Goal: Information Seeking & Learning: Learn about a topic

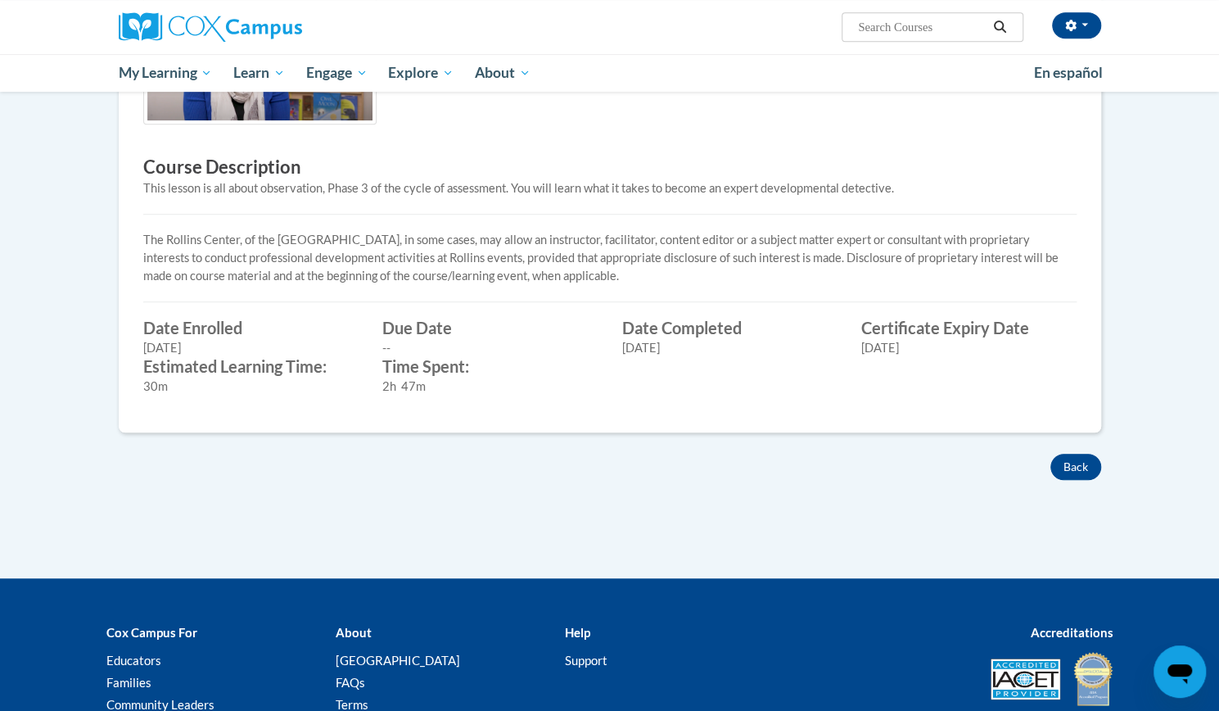
scroll to position [498, 0]
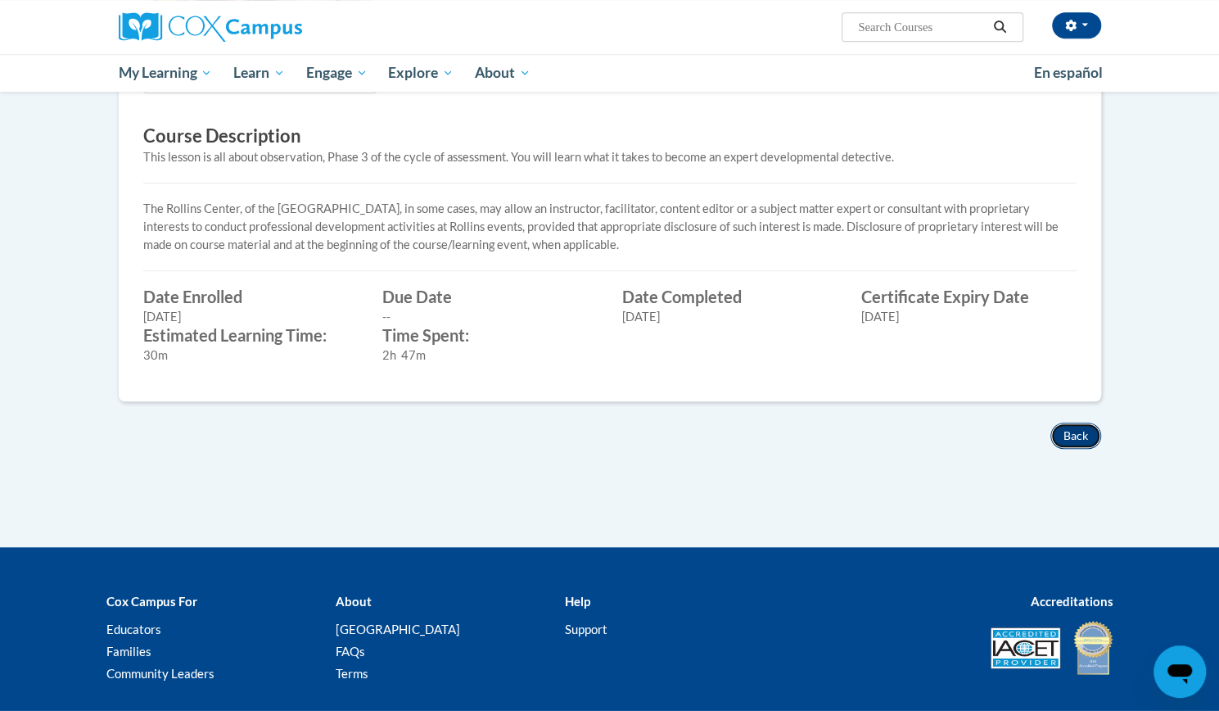
click at [1077, 436] on button "Back" at bounding box center [1075, 435] width 51 height 26
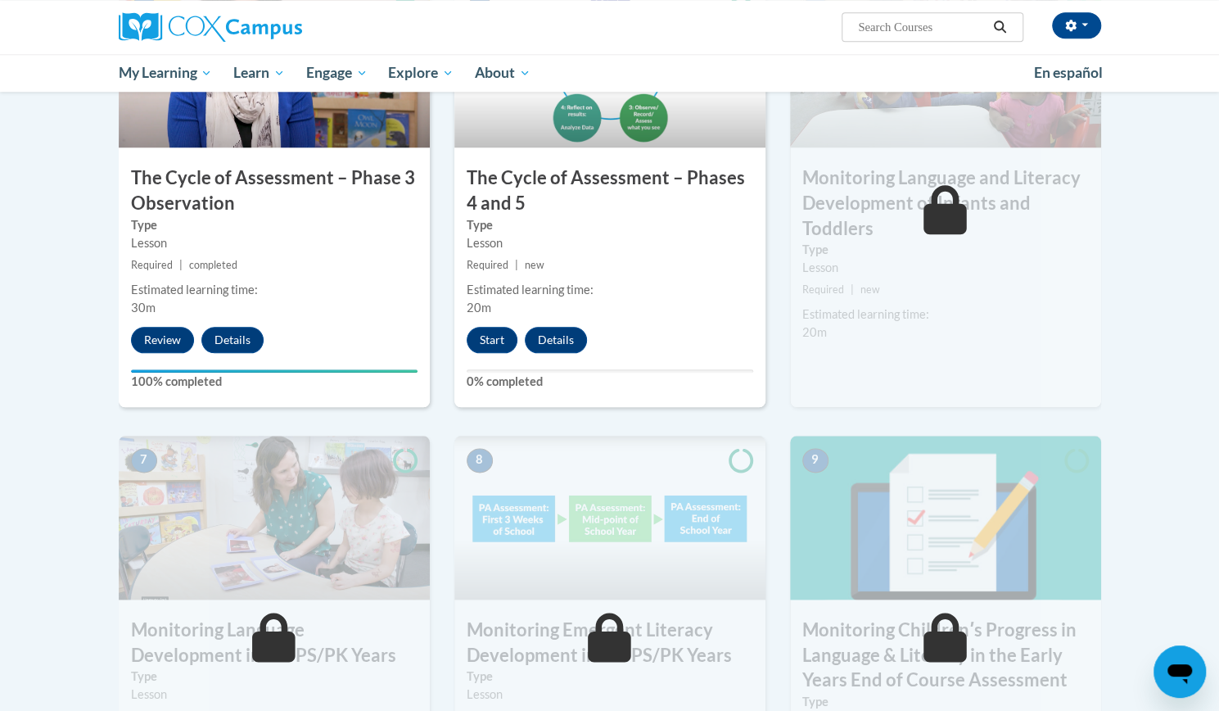
scroll to position [923, 0]
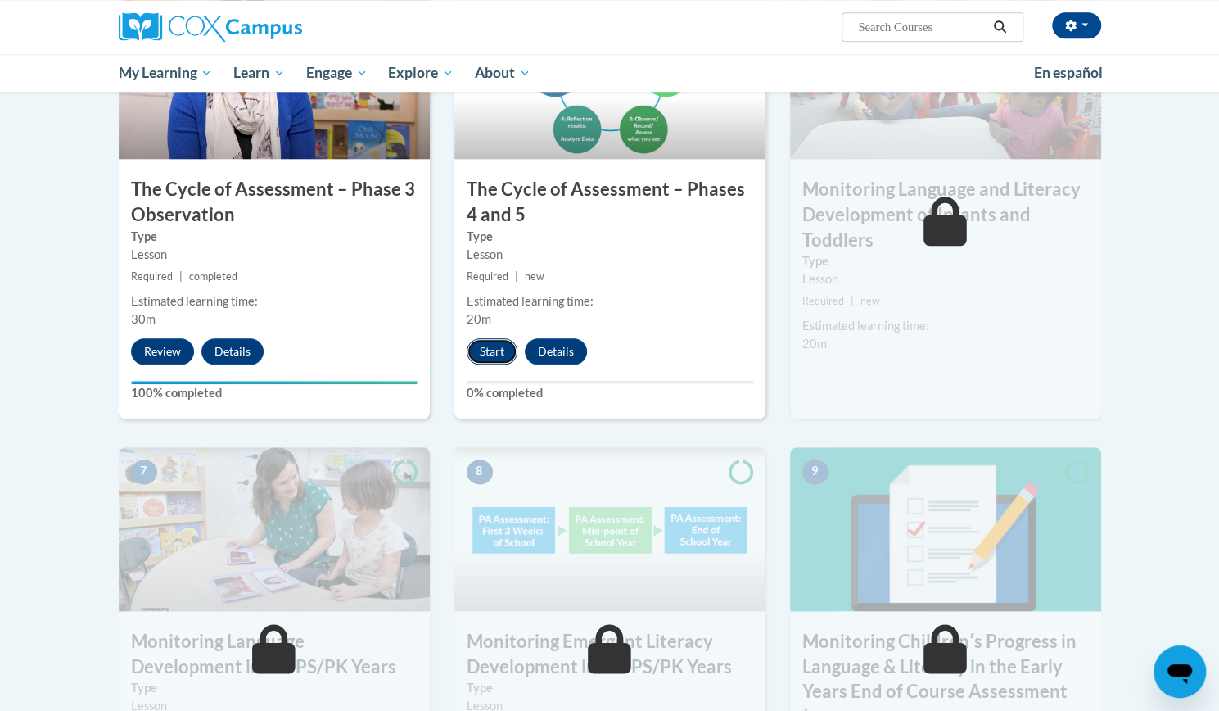
click at [476, 346] on button "Start" at bounding box center [492, 351] width 51 height 26
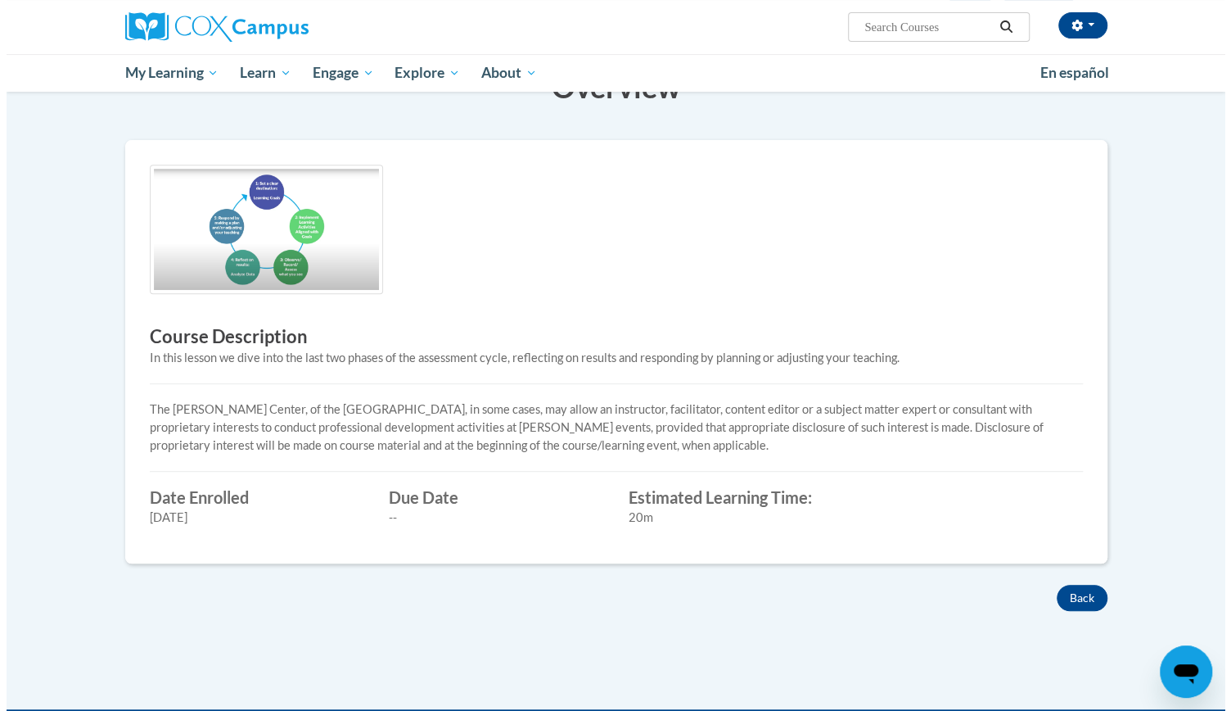
scroll to position [103, 0]
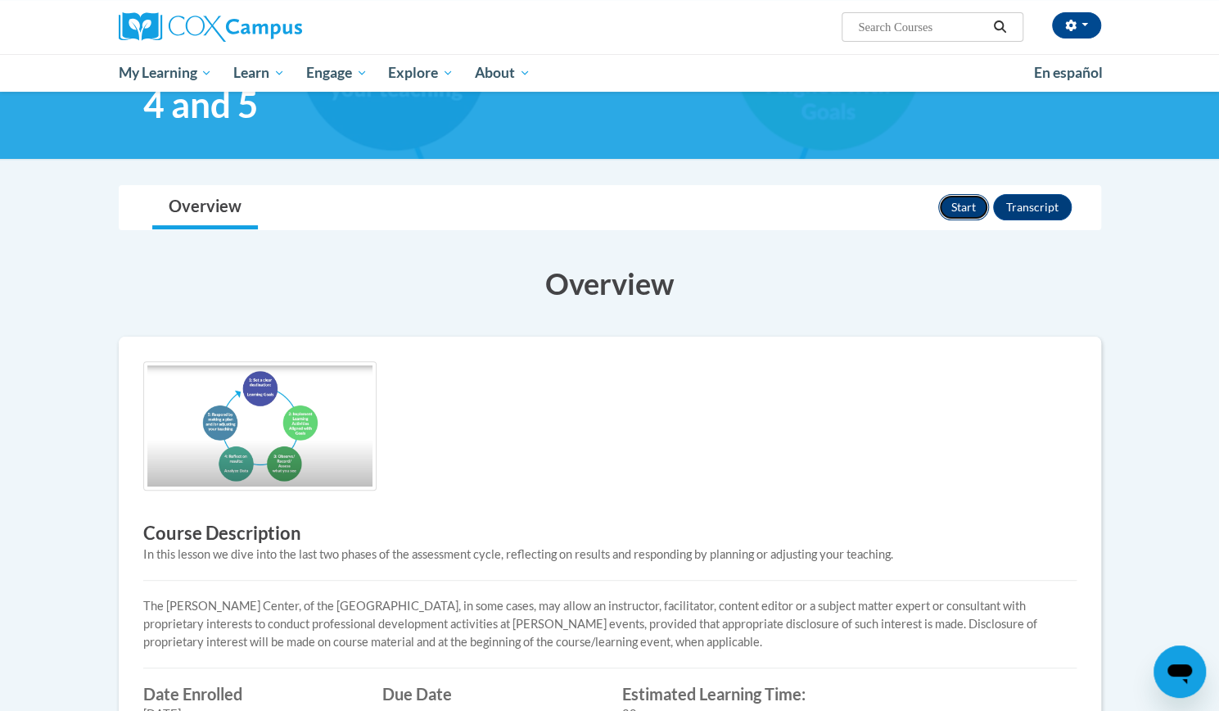
click at [955, 210] on button "Start" at bounding box center [963, 207] width 51 height 26
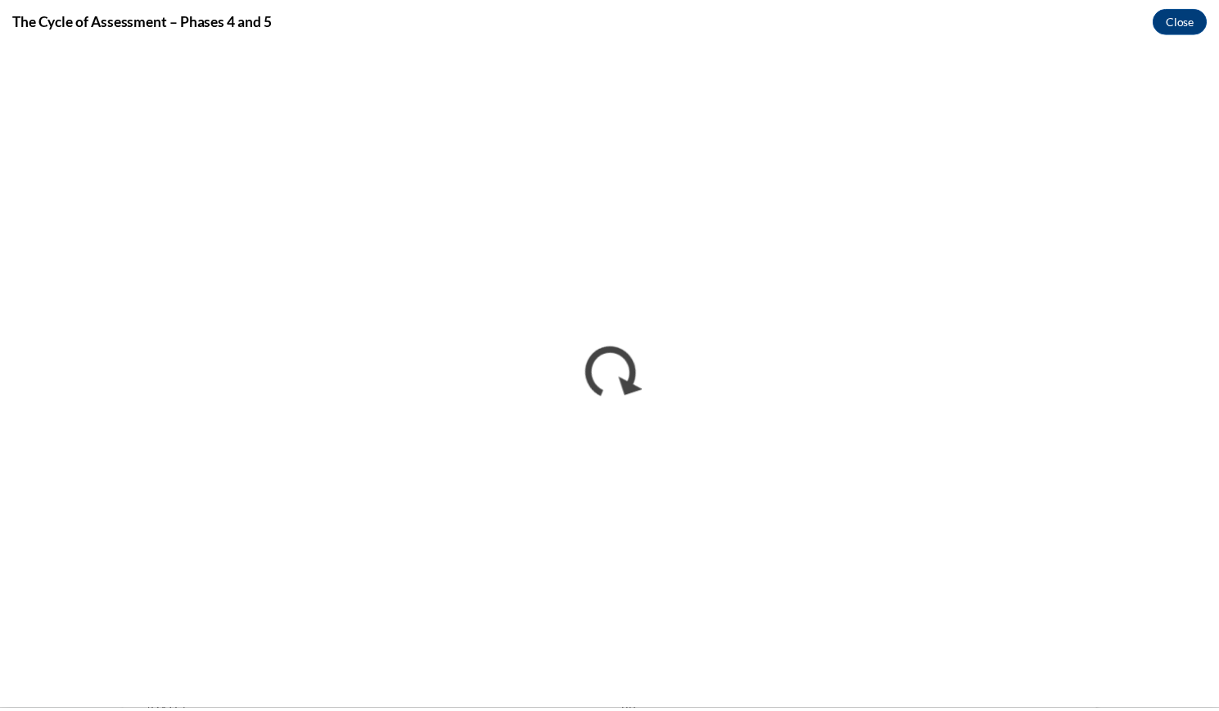
scroll to position [0, 0]
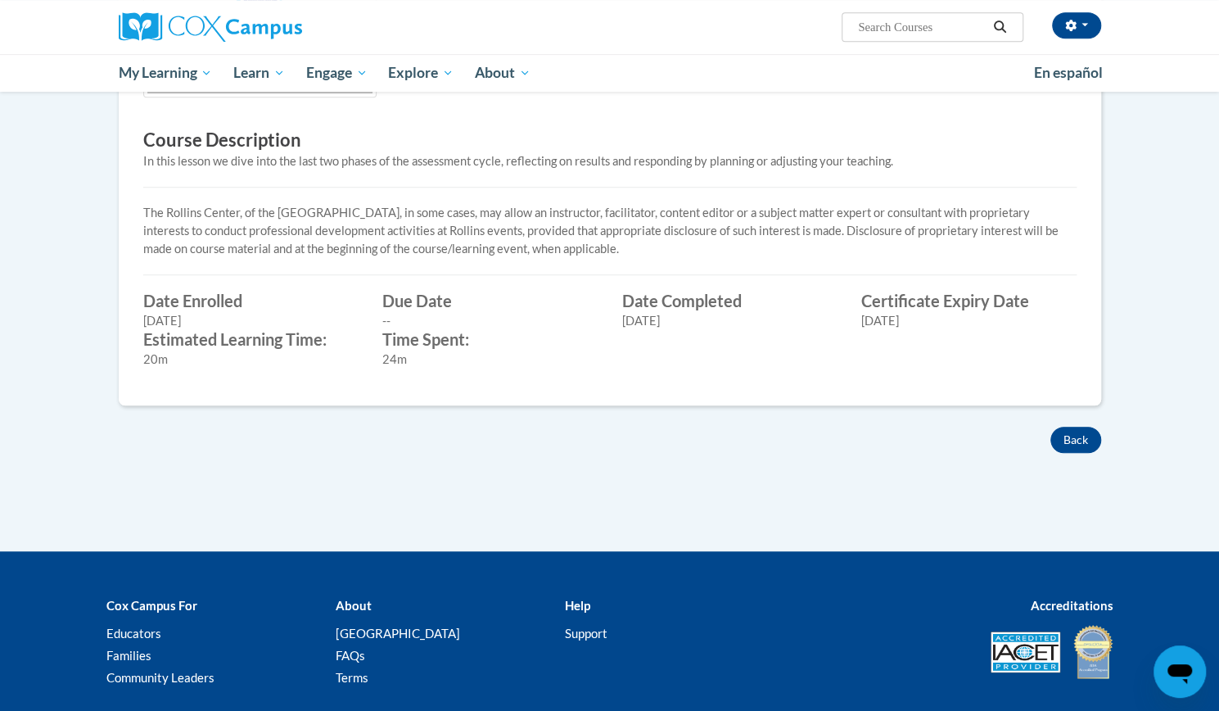
scroll to position [498, 0]
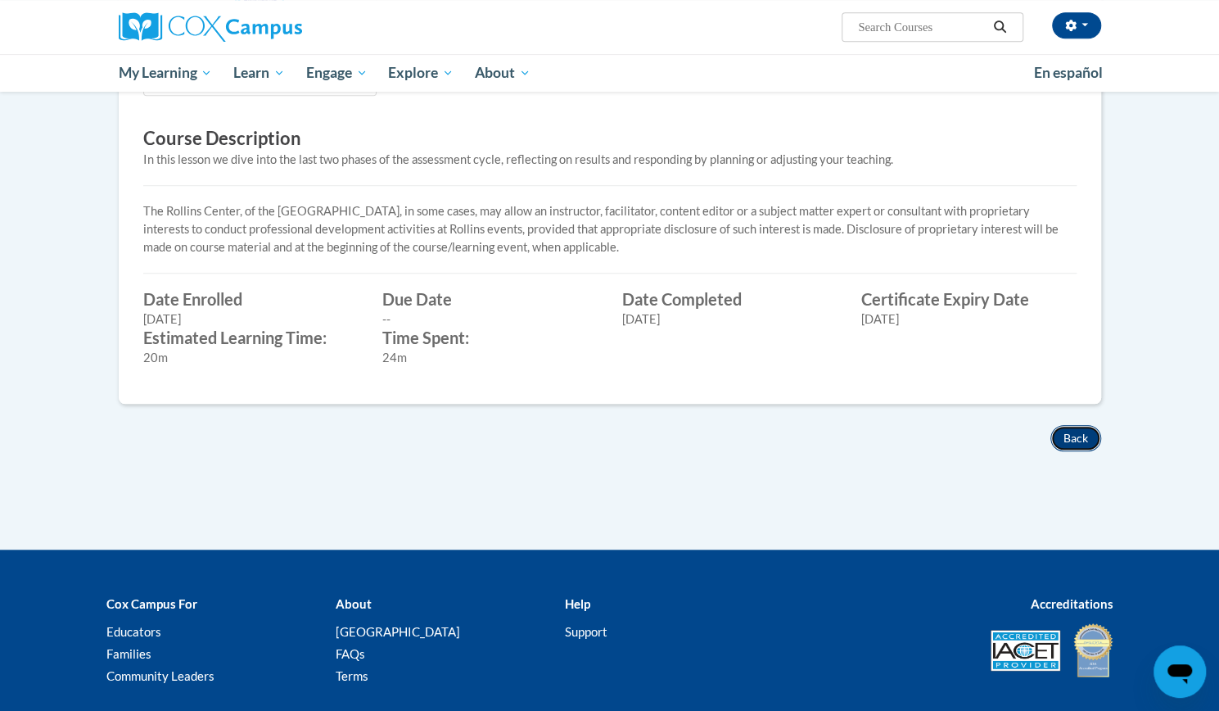
click at [1064, 433] on button "Back" at bounding box center [1075, 438] width 51 height 26
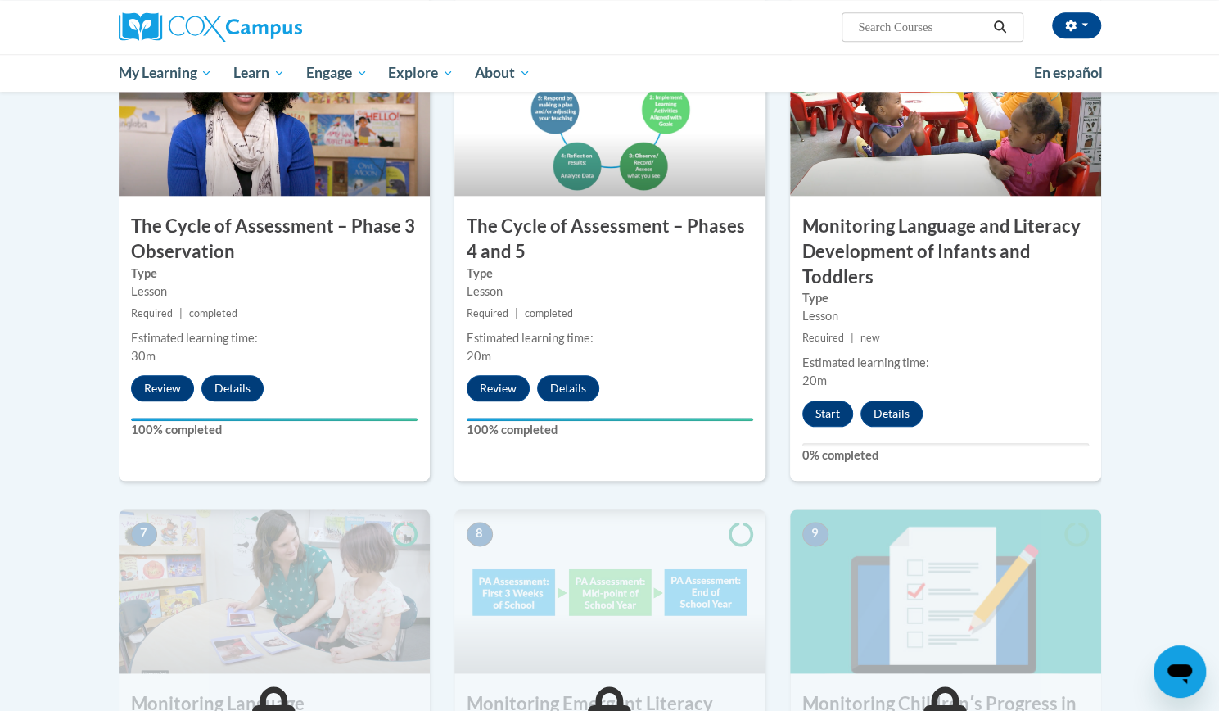
scroll to position [892, 0]
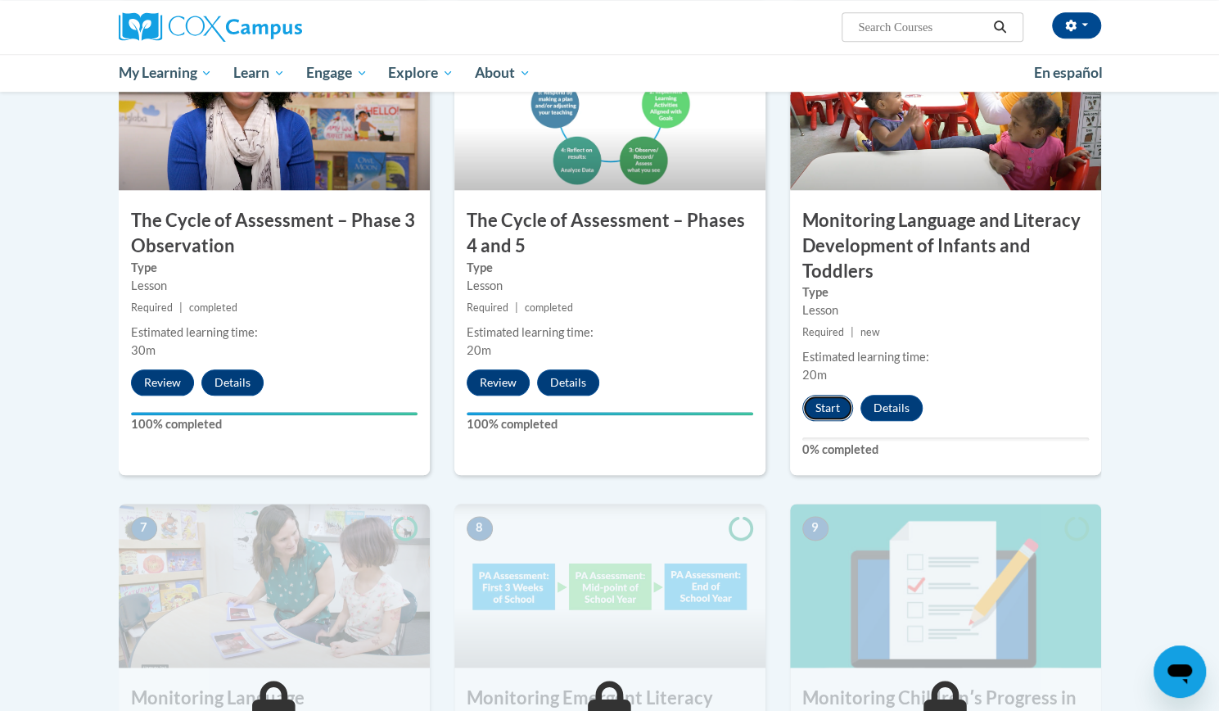
click at [829, 406] on button "Start" at bounding box center [827, 408] width 51 height 26
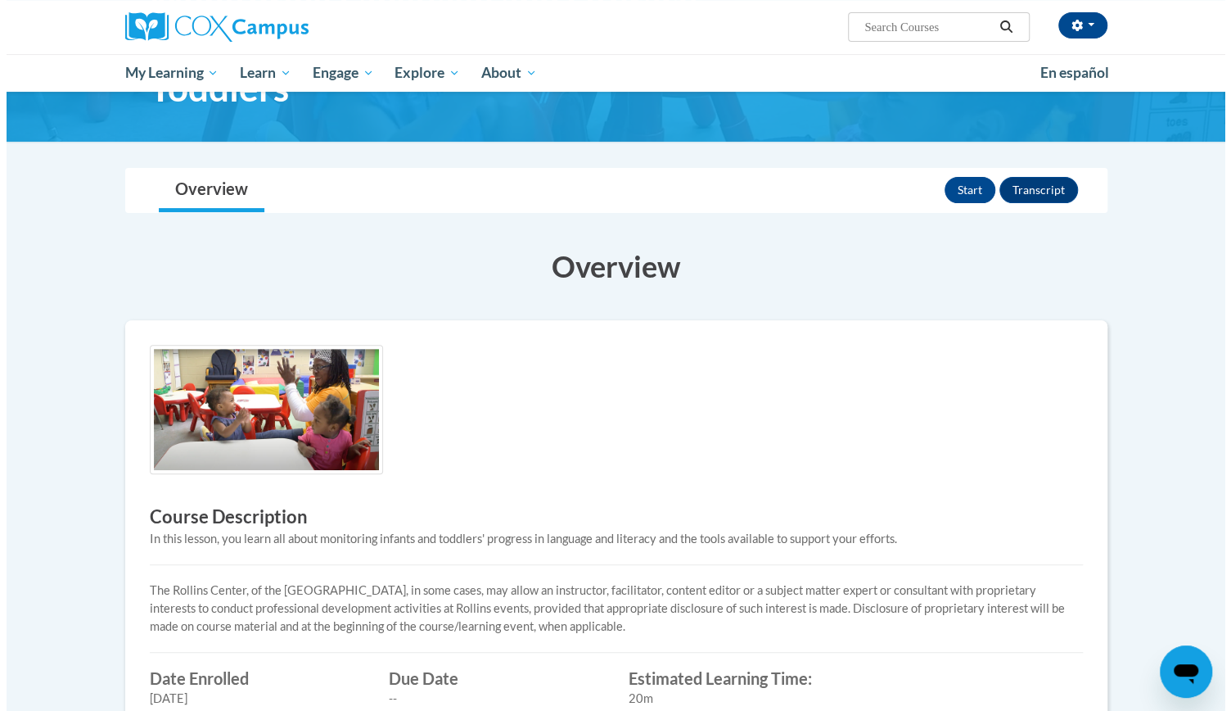
scroll to position [164, 0]
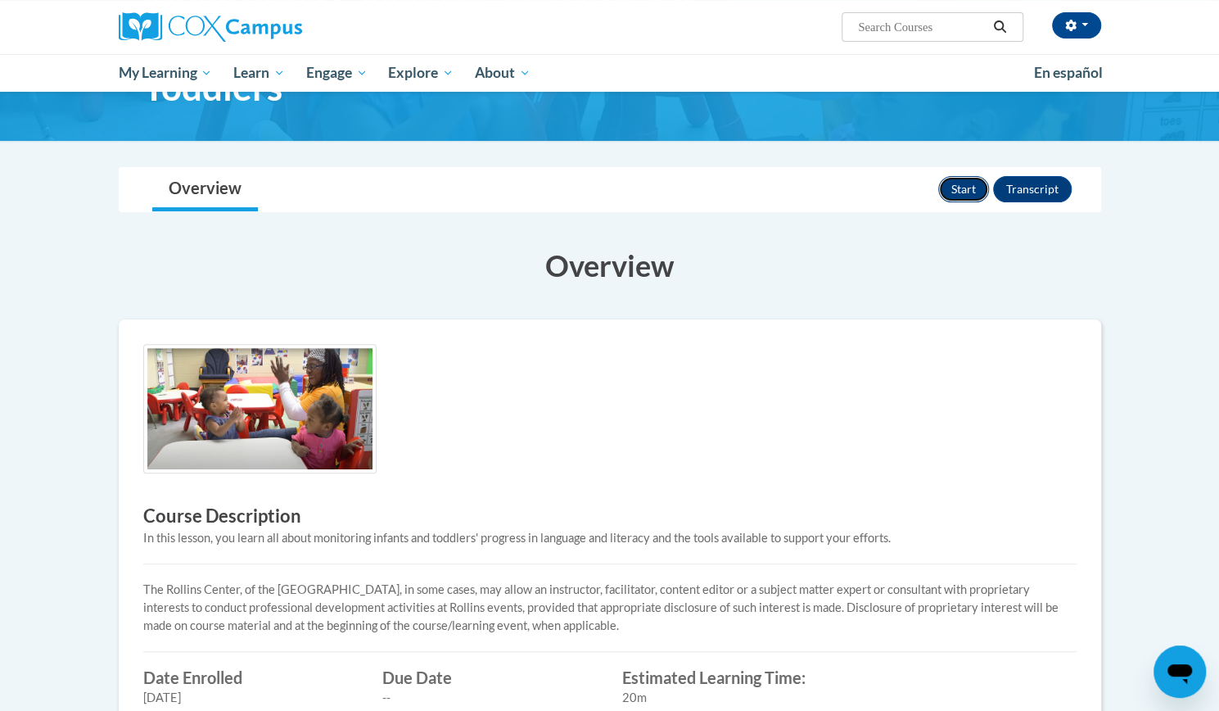
click at [958, 191] on button "Start" at bounding box center [963, 189] width 51 height 26
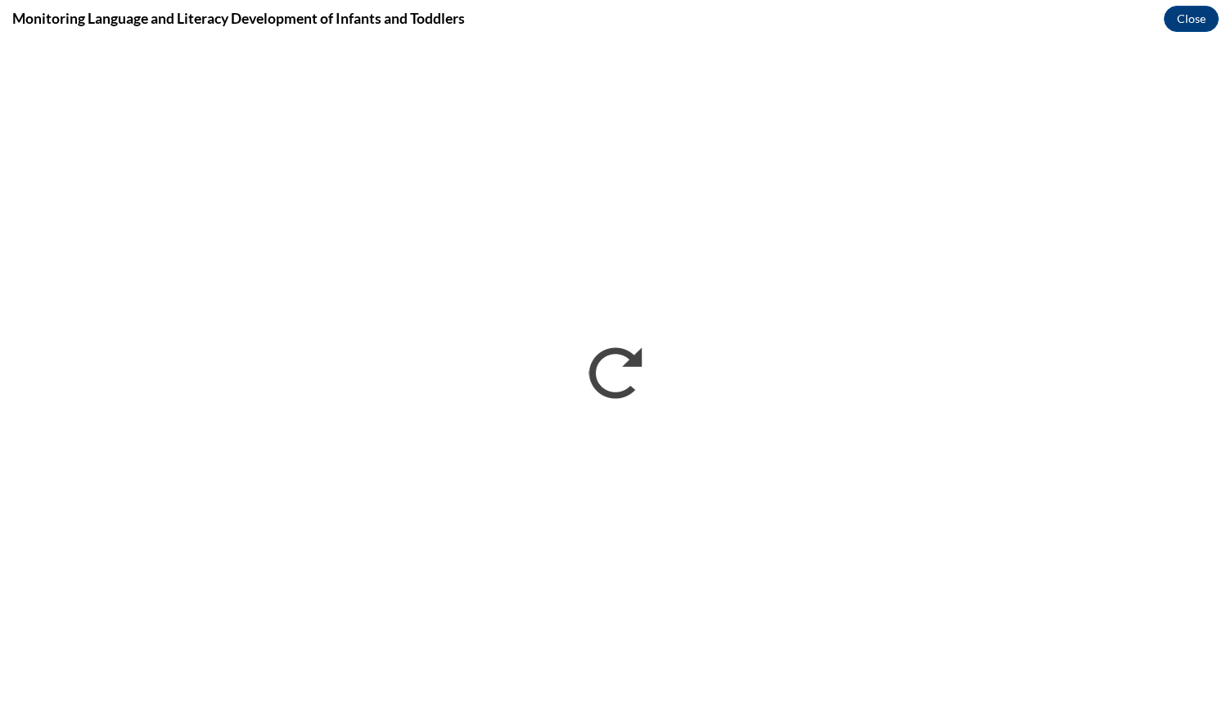
scroll to position [0, 0]
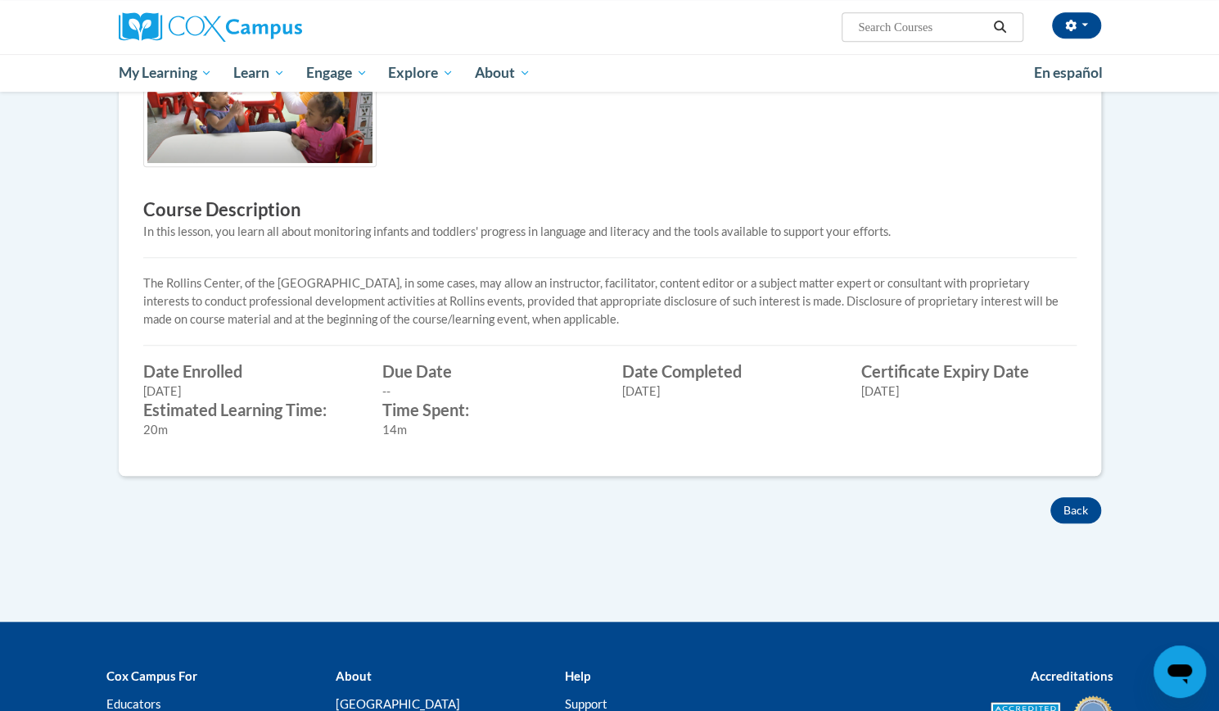
scroll to position [472, 0]
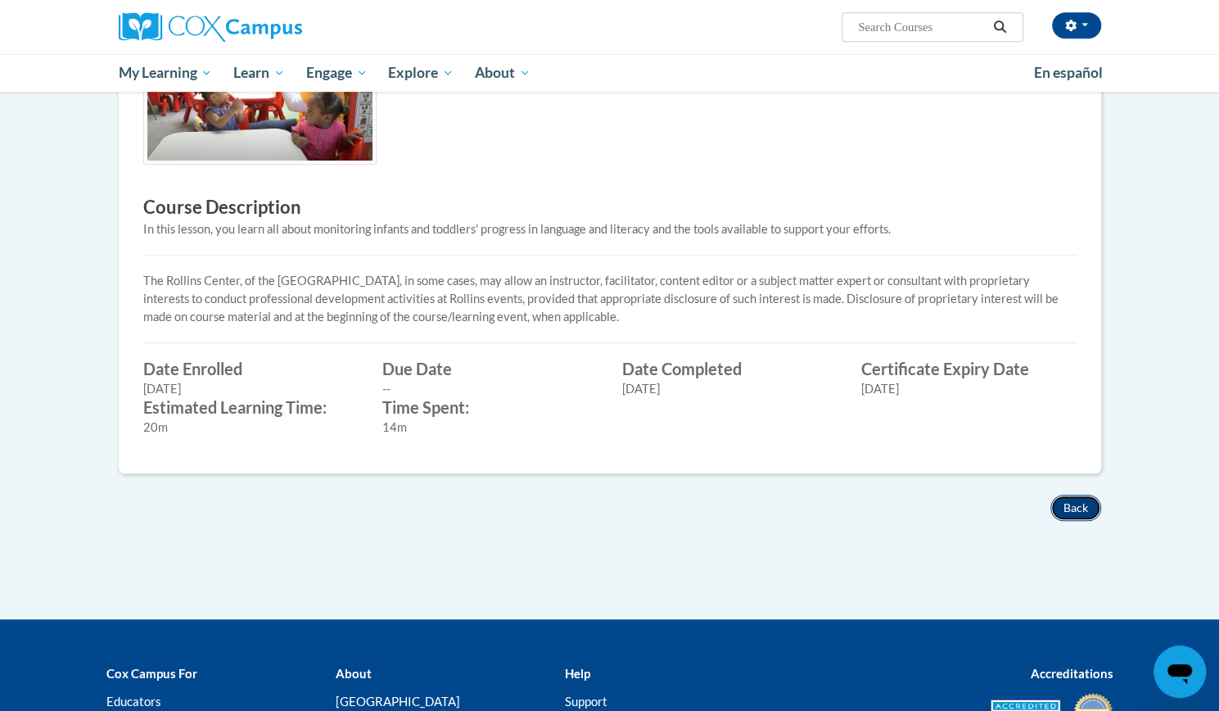
click at [1073, 499] on button "Back" at bounding box center [1075, 508] width 51 height 26
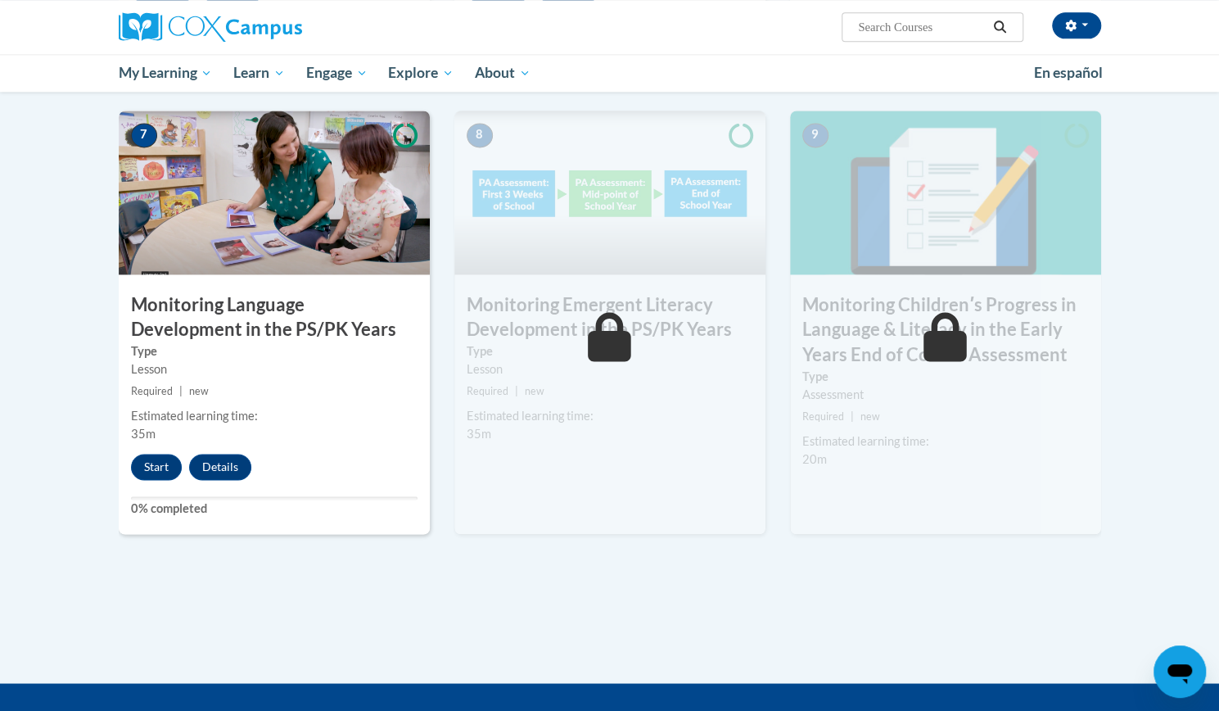
scroll to position [1285, 0]
click at [149, 463] on button "Start" at bounding box center [156, 466] width 51 height 26
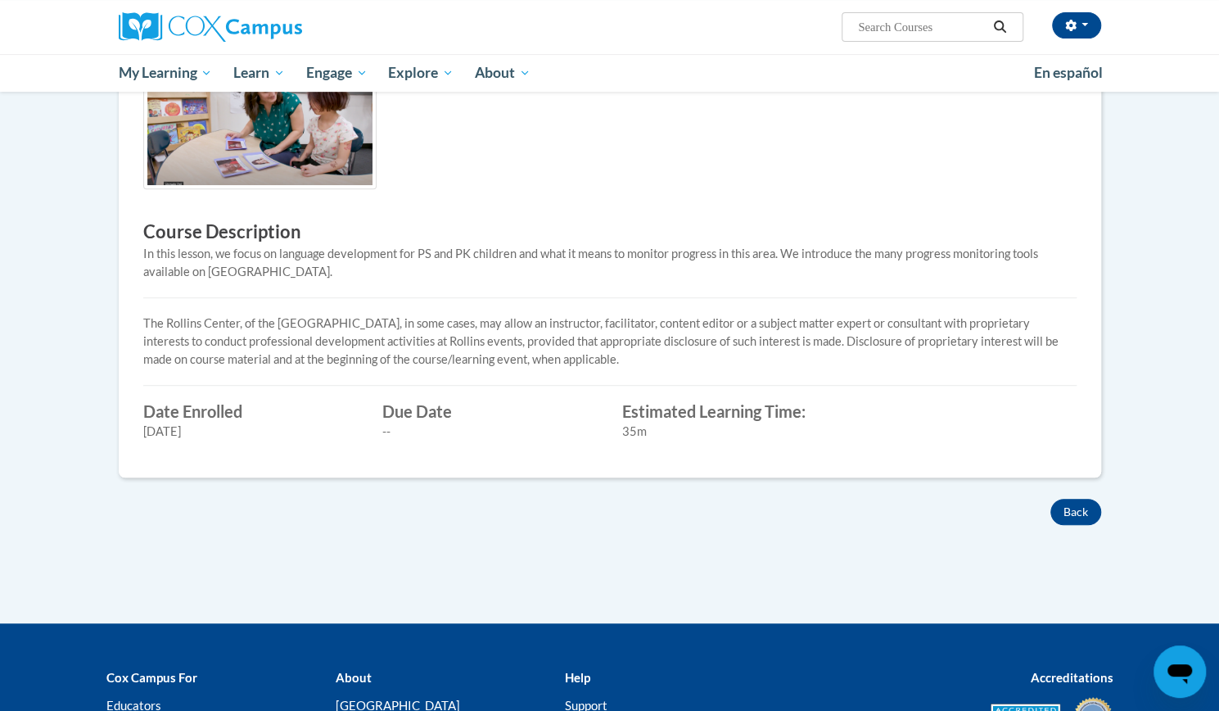
scroll to position [404, 0]
click at [1084, 515] on button "Back" at bounding box center [1075, 512] width 51 height 26
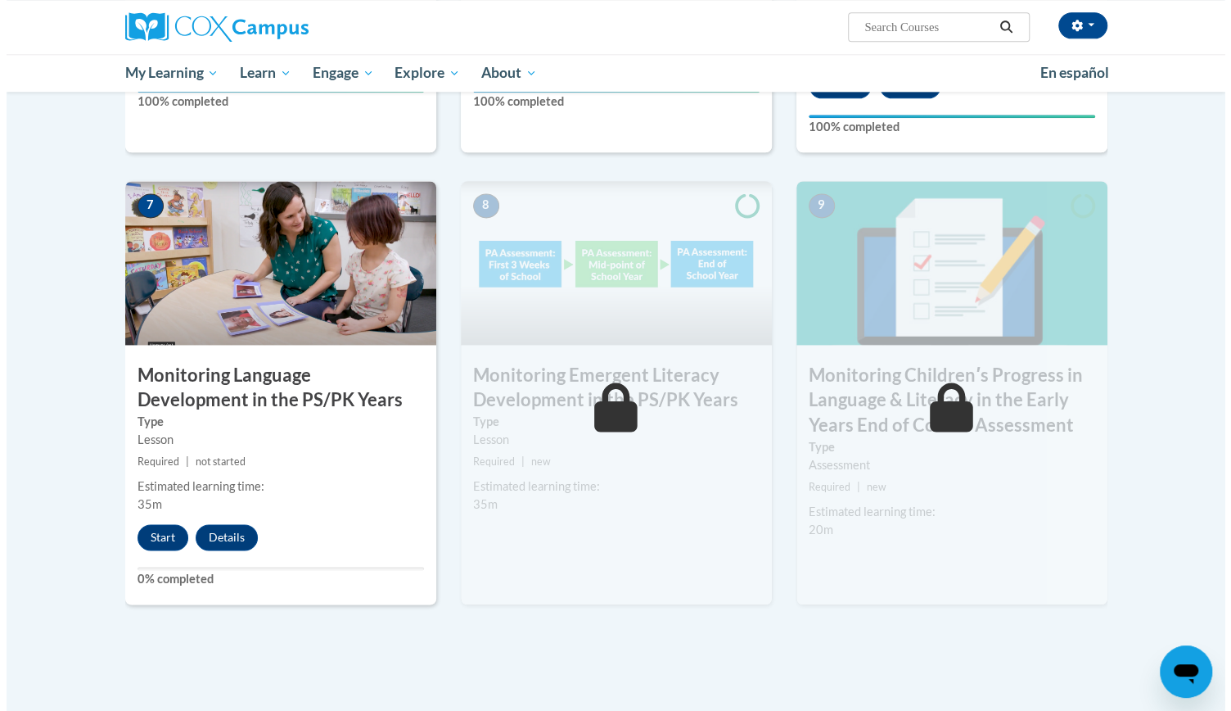
scroll to position [1215, 0]
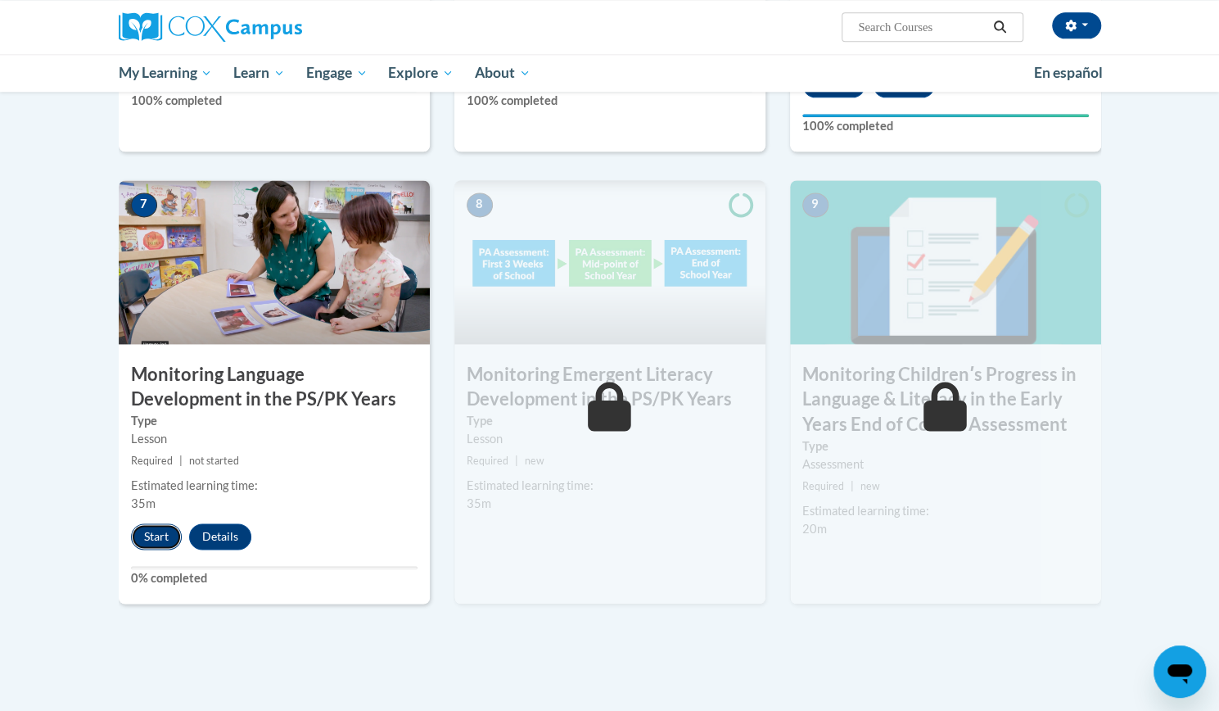
click at [164, 533] on button "Start" at bounding box center [156, 536] width 51 height 26
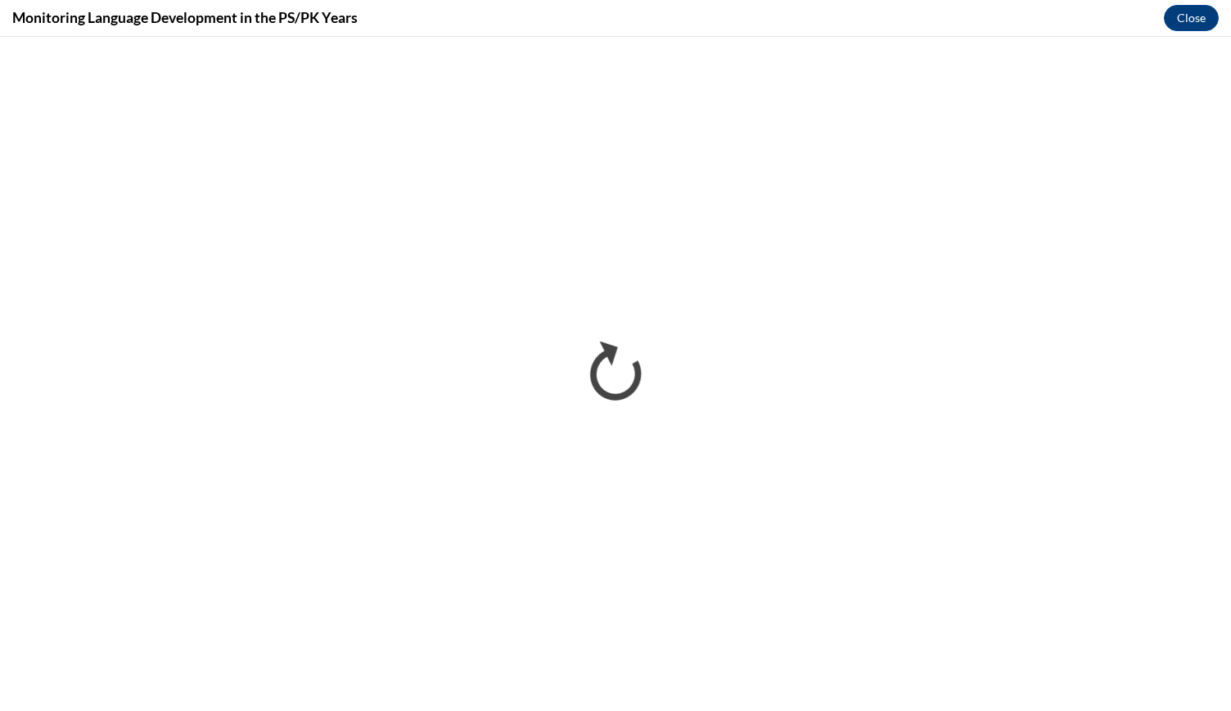
scroll to position [0, 0]
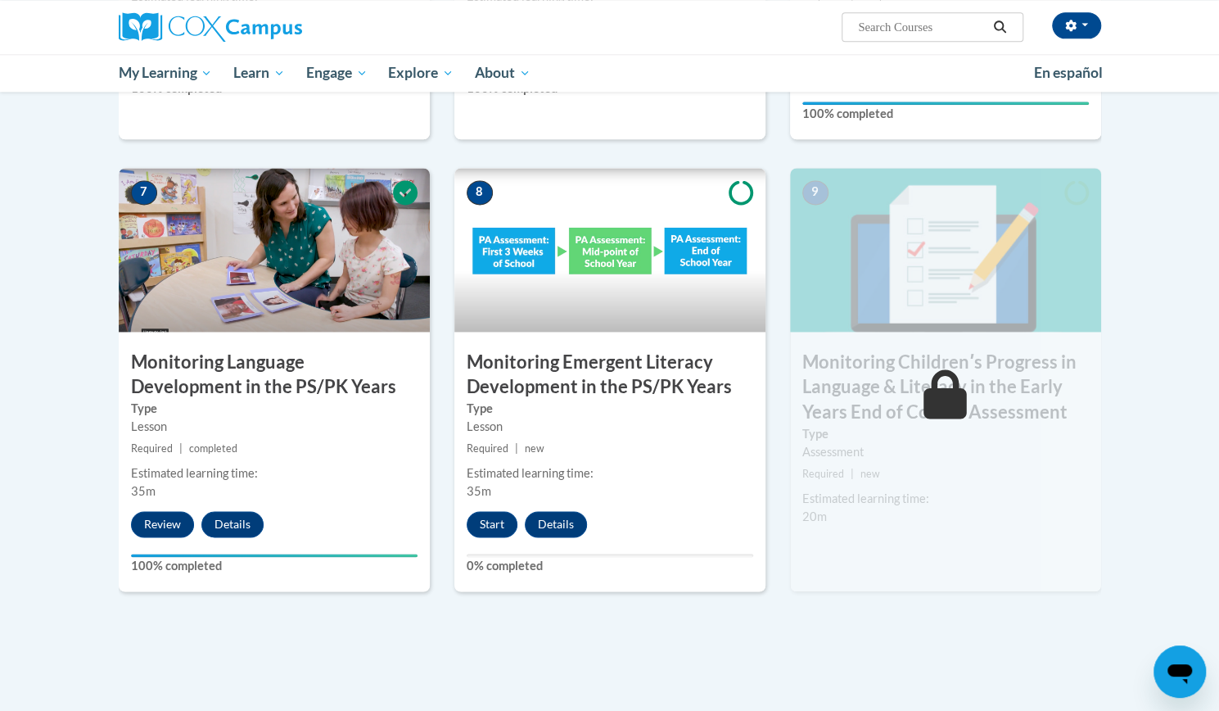
scroll to position [1228, 0]
click at [485, 518] on button "Start" at bounding box center [492, 523] width 51 height 26
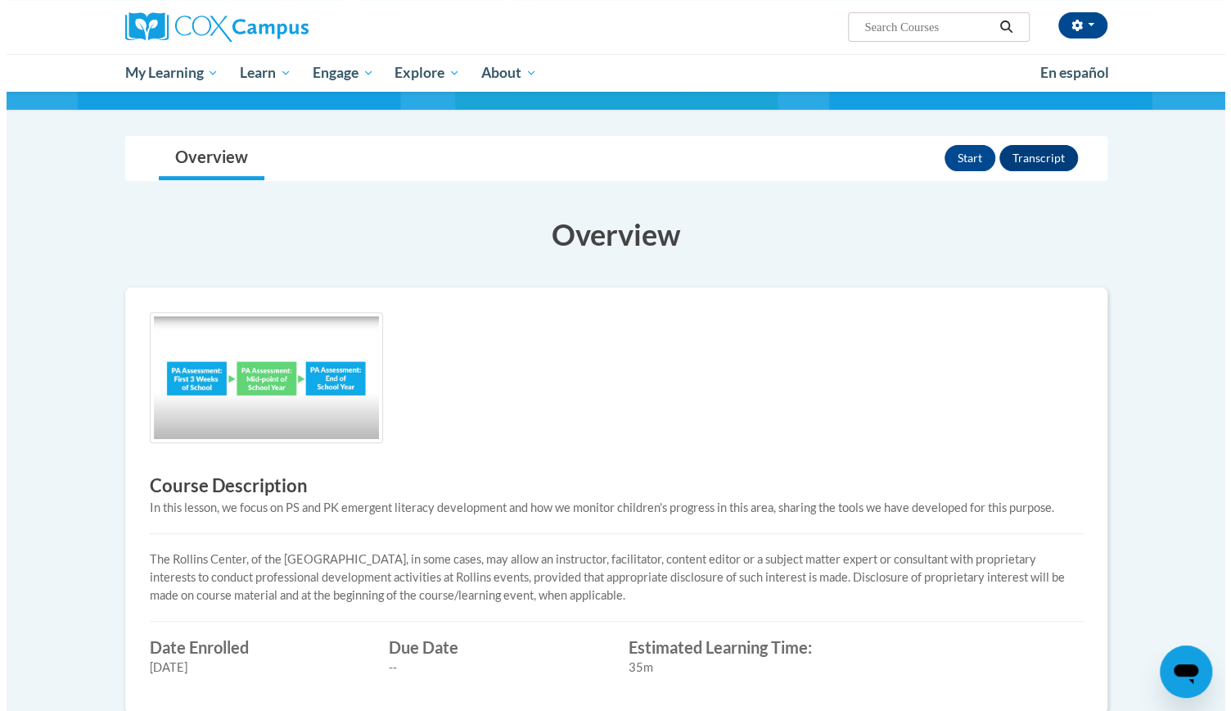
scroll to position [151, 0]
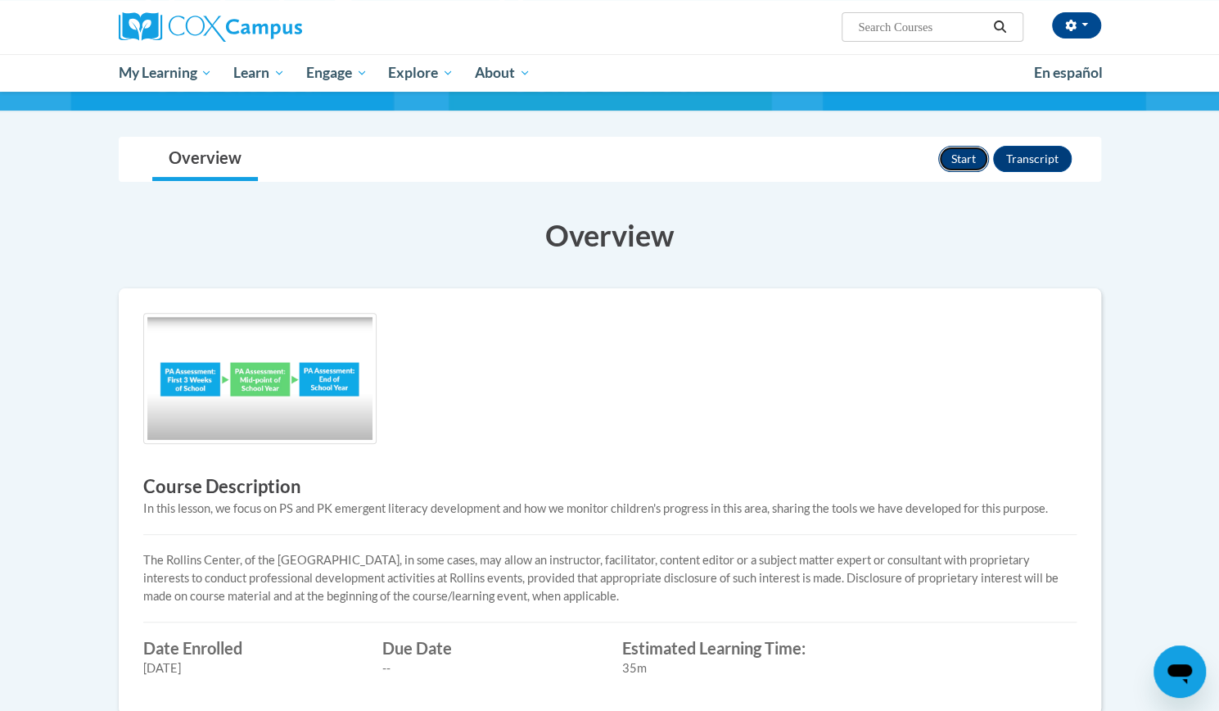
click at [950, 160] on button "Start" at bounding box center [963, 159] width 51 height 26
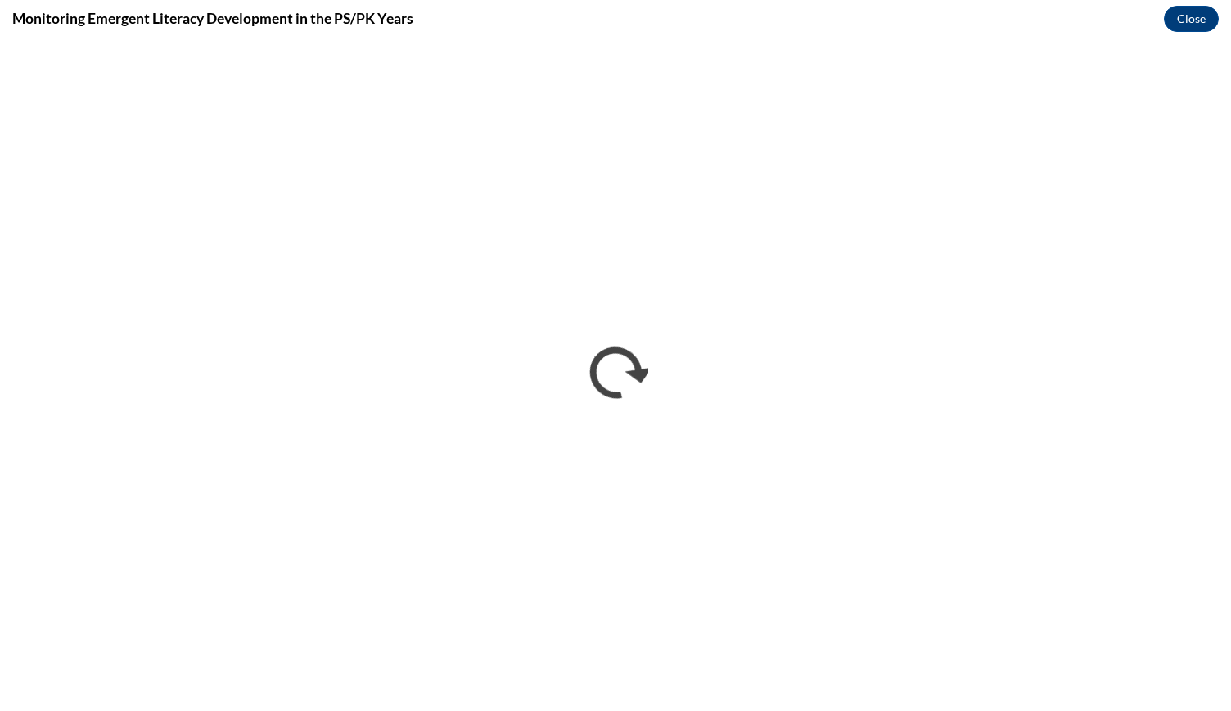
scroll to position [0, 0]
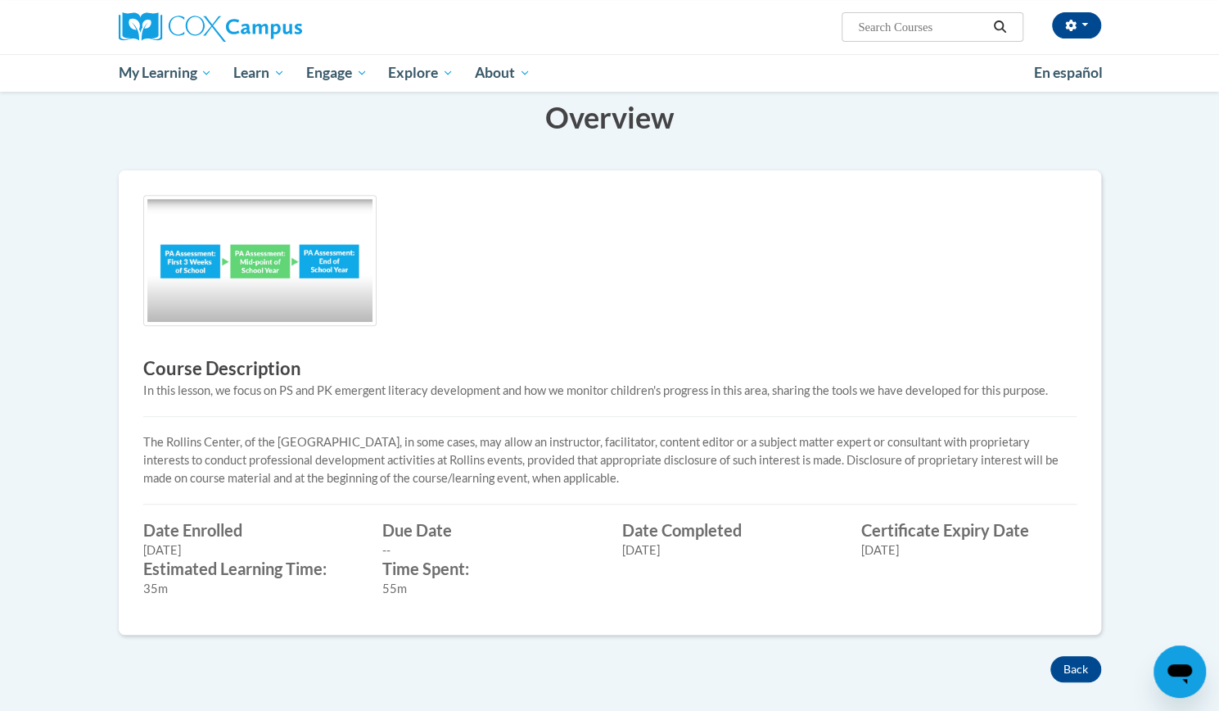
scroll to position [269, 0]
click at [1081, 660] on button "Back" at bounding box center [1075, 670] width 51 height 26
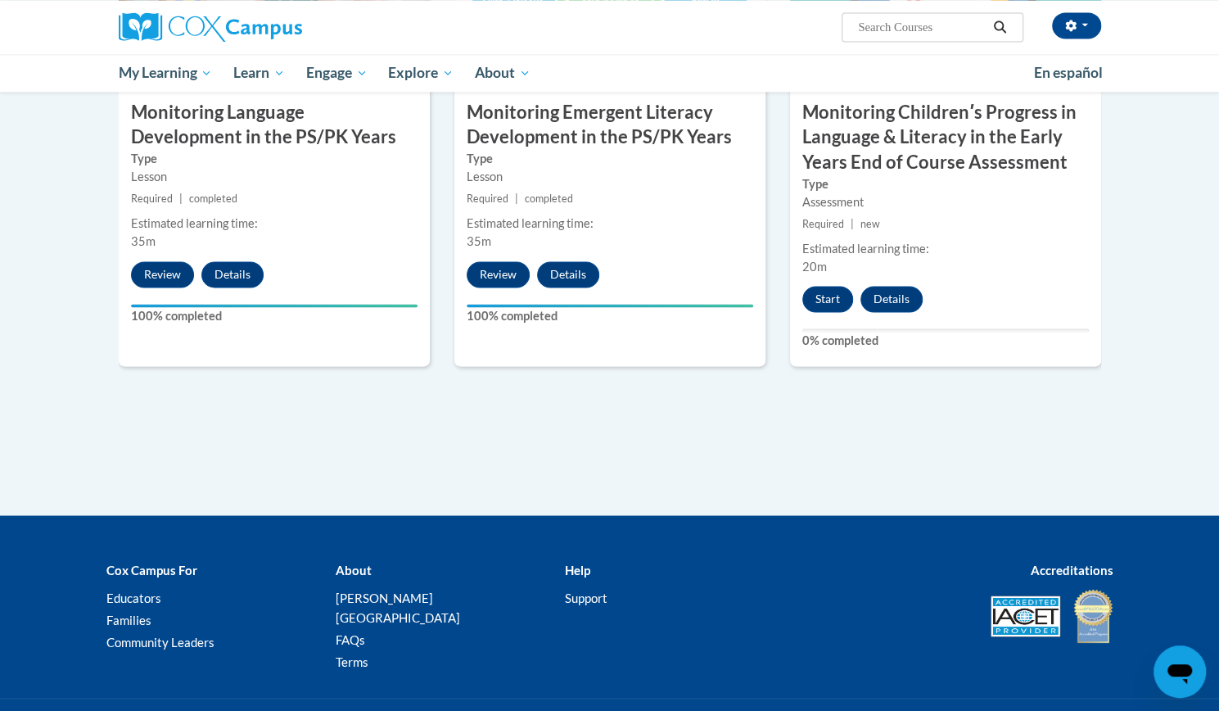
scroll to position [1476, 0]
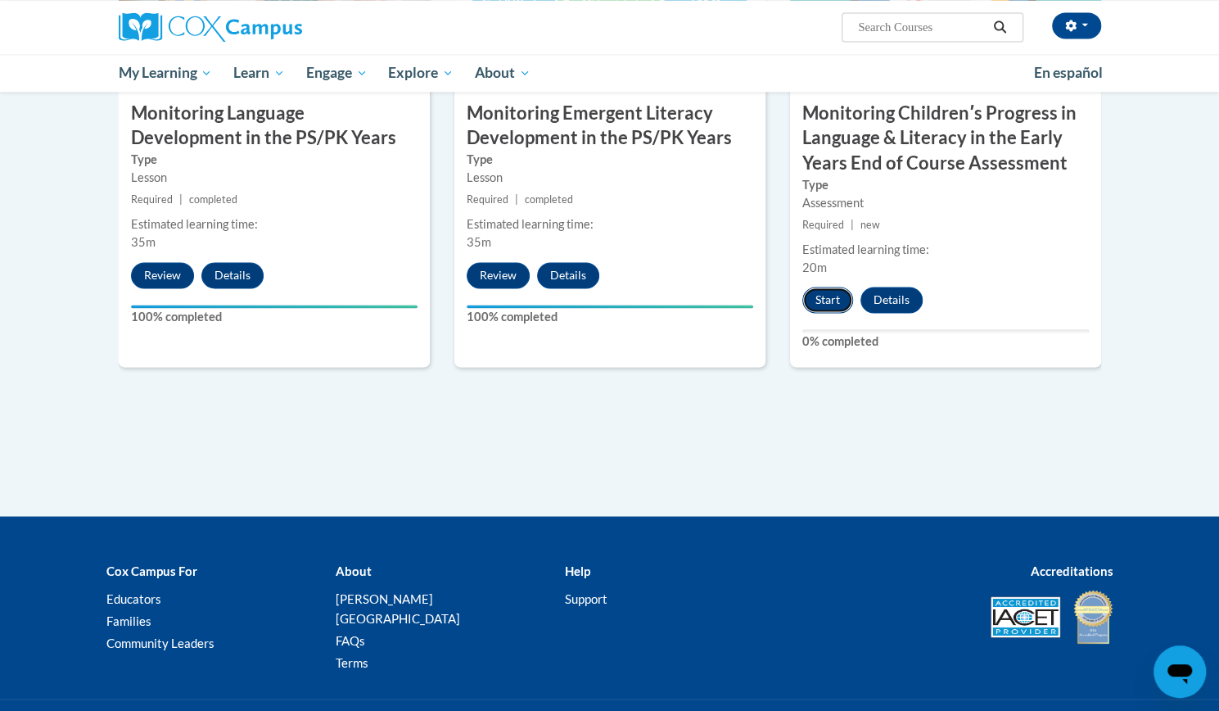
click at [833, 293] on button "Start" at bounding box center [827, 300] width 51 height 26
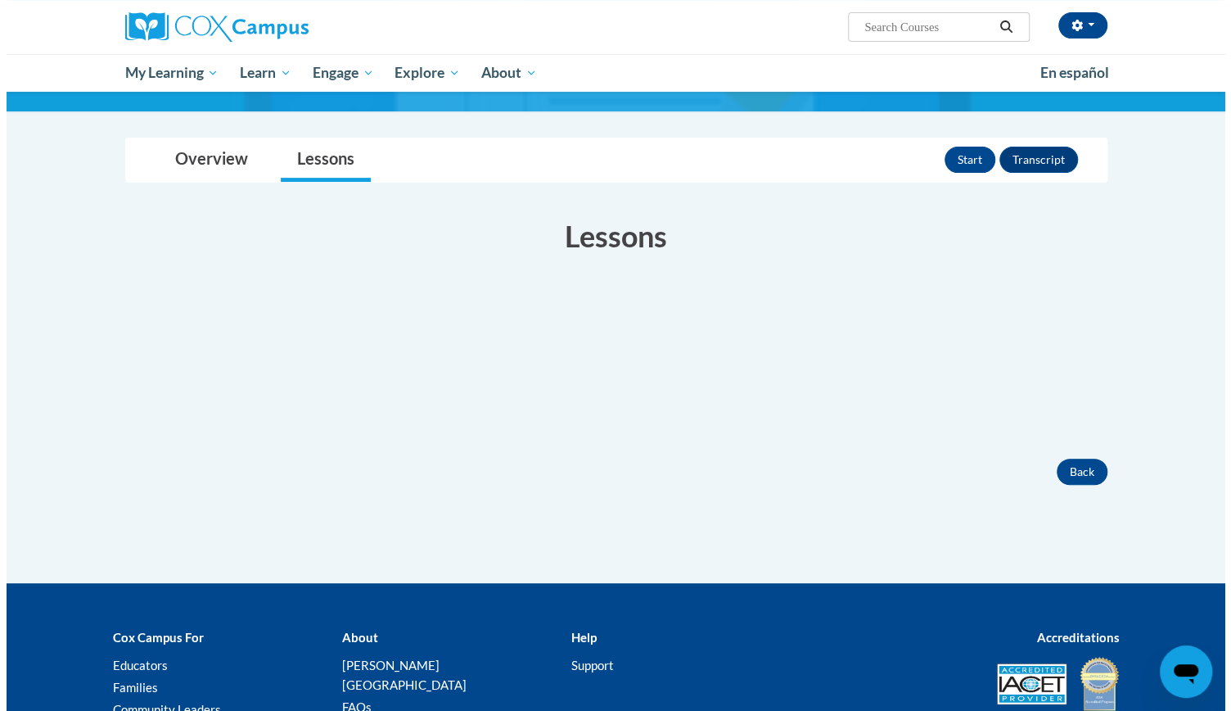
scroll to position [198, 0]
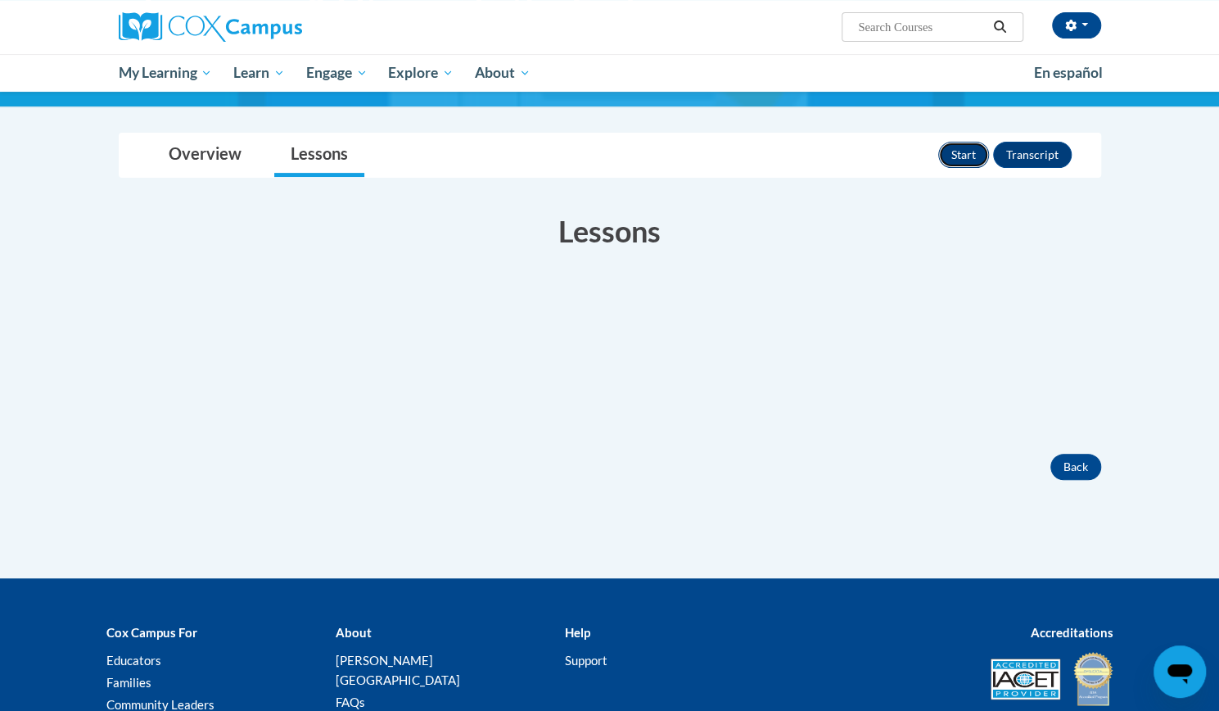
click at [973, 156] on button "Start" at bounding box center [963, 155] width 51 height 26
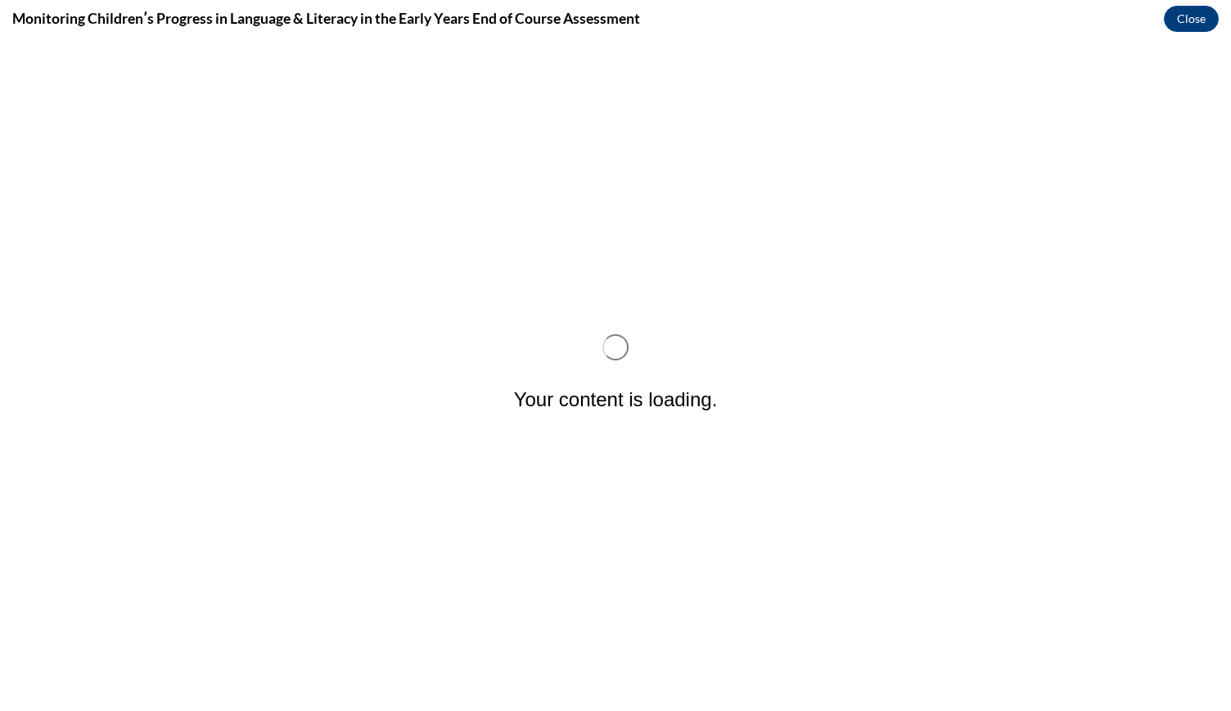
scroll to position [0, 0]
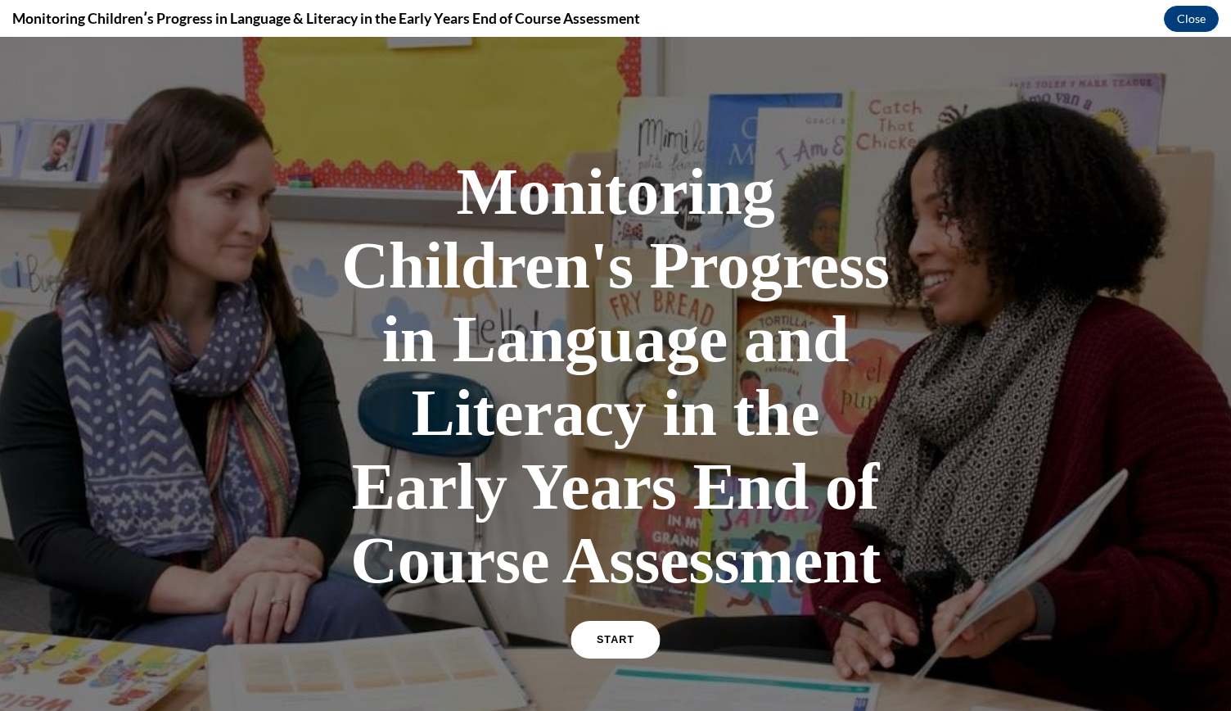
click at [587, 638] on link "START" at bounding box center [615, 640] width 89 height 38
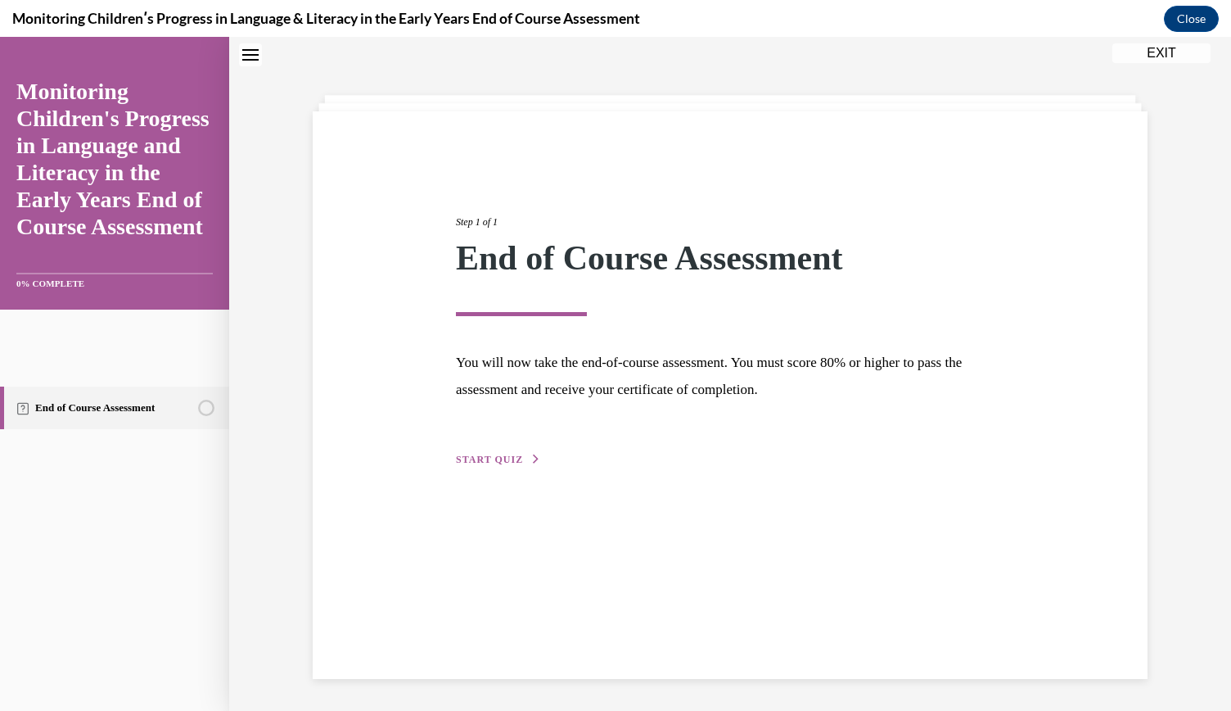
scroll to position [52, 0]
click at [512, 453] on span "START QUIZ" at bounding box center [489, 458] width 67 height 11
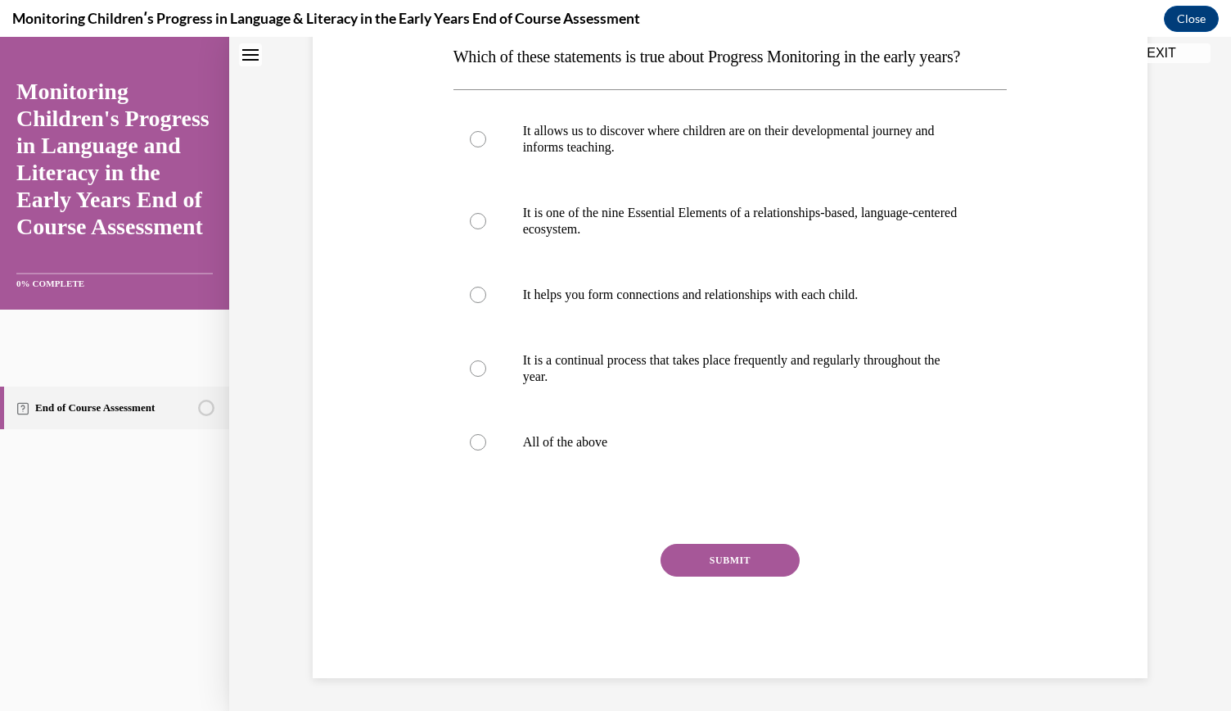
scroll to position [273, 0]
click at [599, 450] on p "All of the above" at bounding box center [745, 442] width 444 height 16
click at [486, 450] on input "All of the above" at bounding box center [478, 442] width 16 height 16
radio input "true"
click at [740, 576] on button "SUBMIT" at bounding box center [730, 560] width 139 height 33
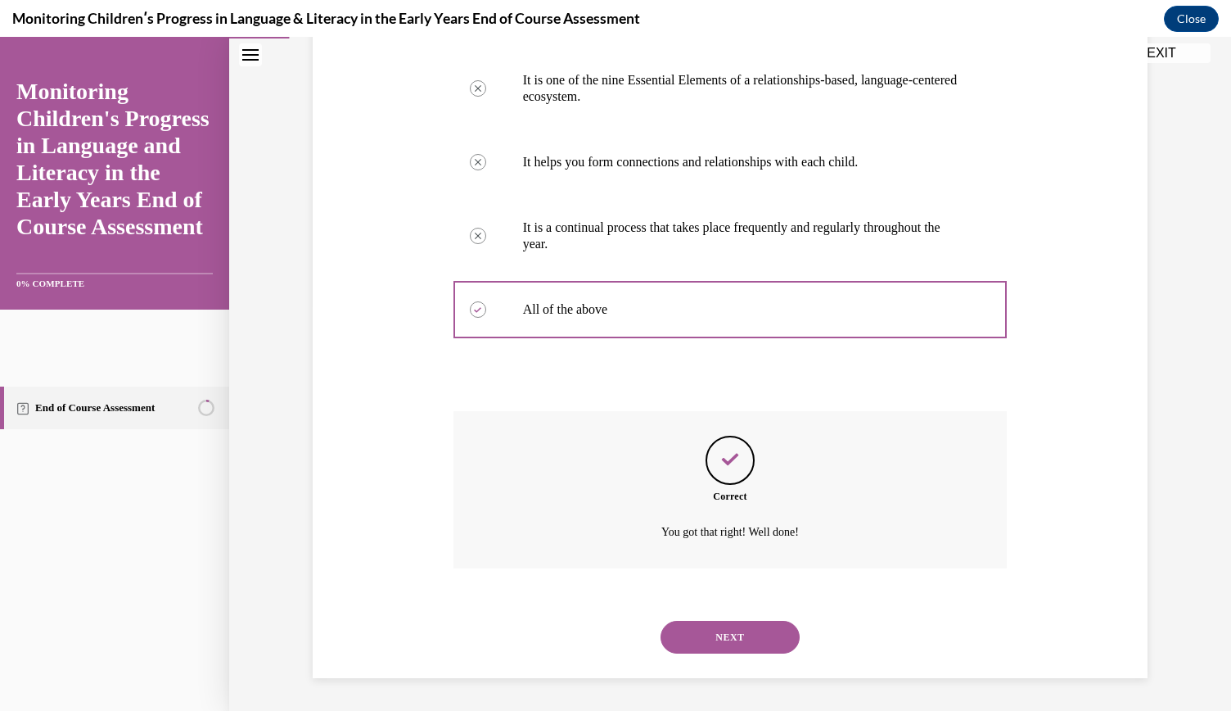
scroll to position [436, 0]
click at [718, 626] on button "NEXT" at bounding box center [730, 637] width 139 height 33
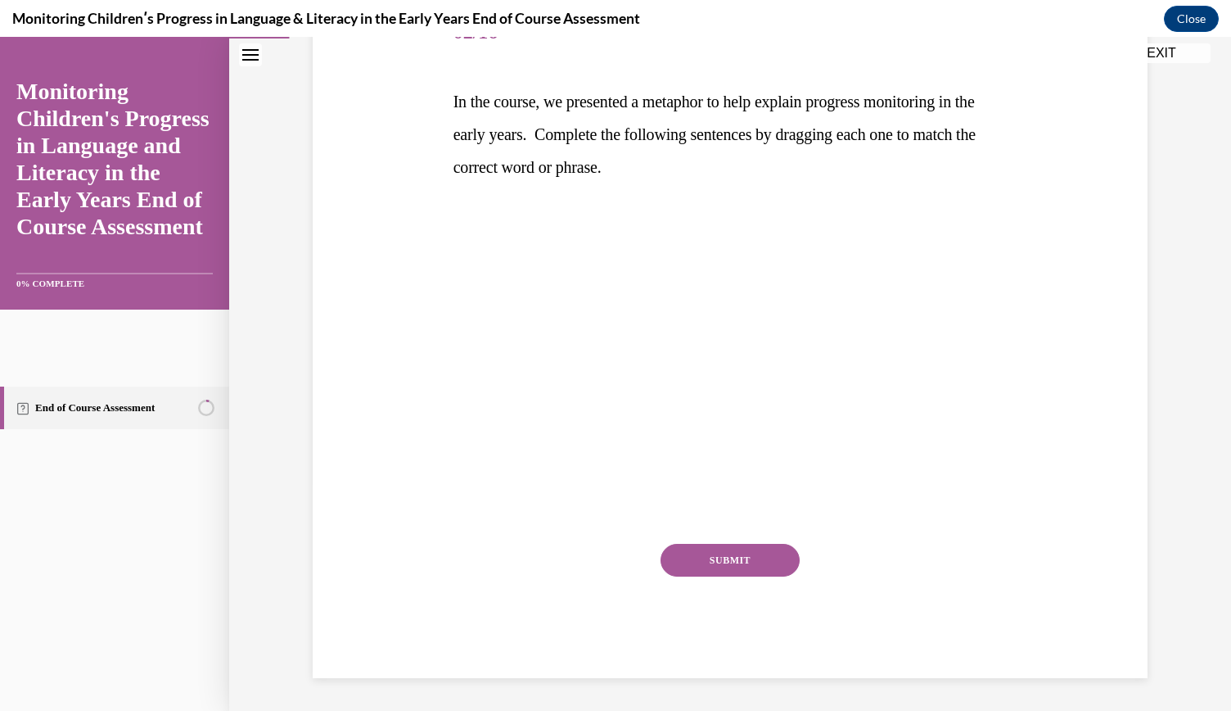
scroll to position [183, 0]
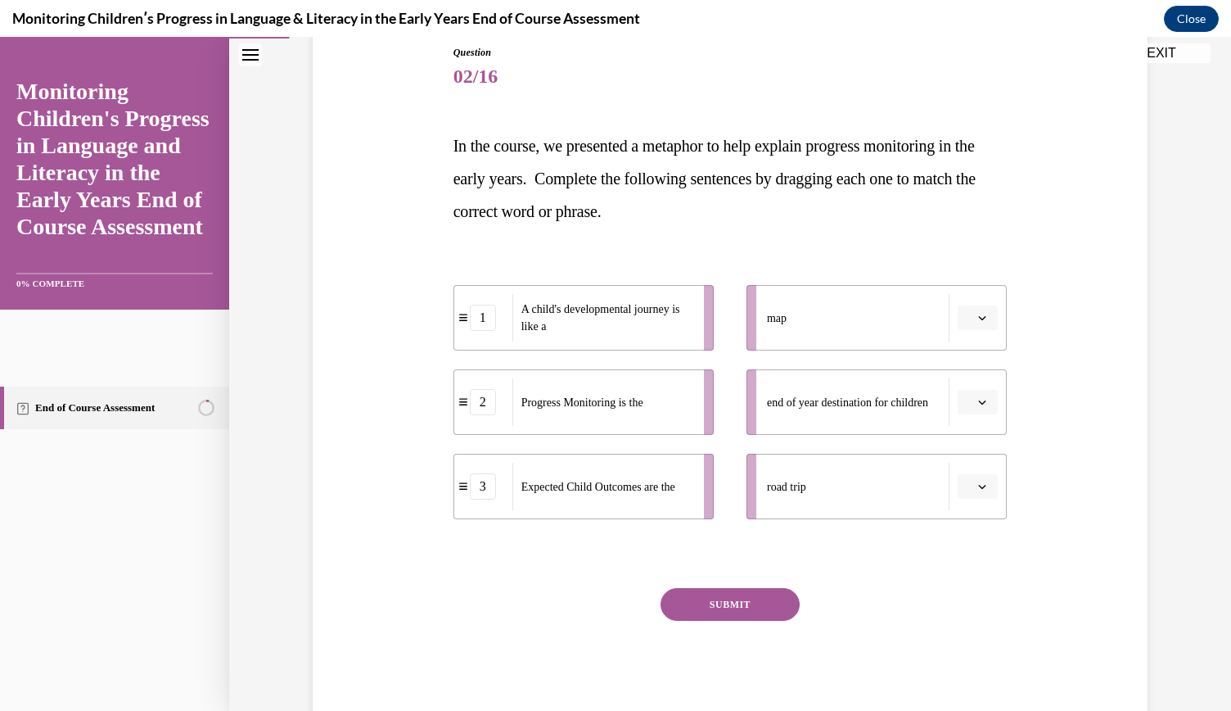
click at [978, 315] on icon "button" at bounding box center [982, 318] width 8 height 8
click at [966, 389] on span "1" at bounding box center [966, 386] width 6 height 13
click at [977, 405] on span "button" at bounding box center [982, 401] width 11 height 11
click at [982, 535] on div "3" at bounding box center [970, 536] width 40 height 33
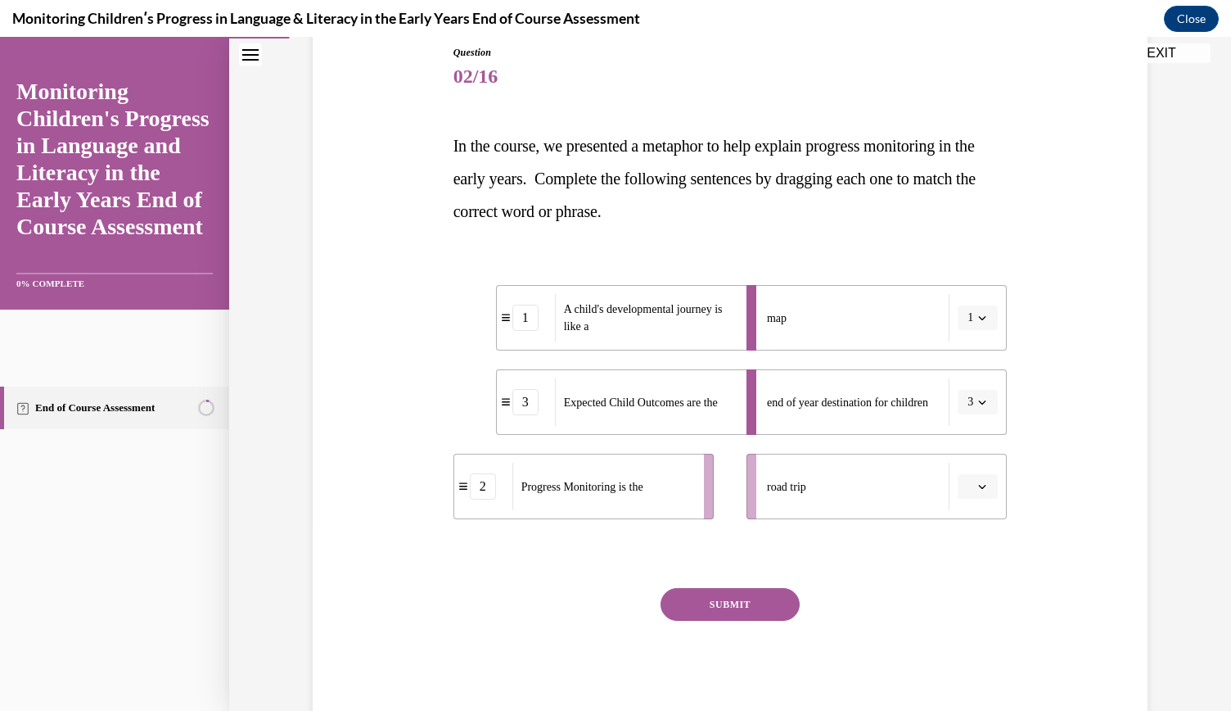
click at [978, 489] on icon "button" at bounding box center [982, 486] width 8 height 8
click at [973, 594] on div "2" at bounding box center [970, 587] width 40 height 33
click at [680, 589] on button "SUBMIT" at bounding box center [730, 604] width 139 height 33
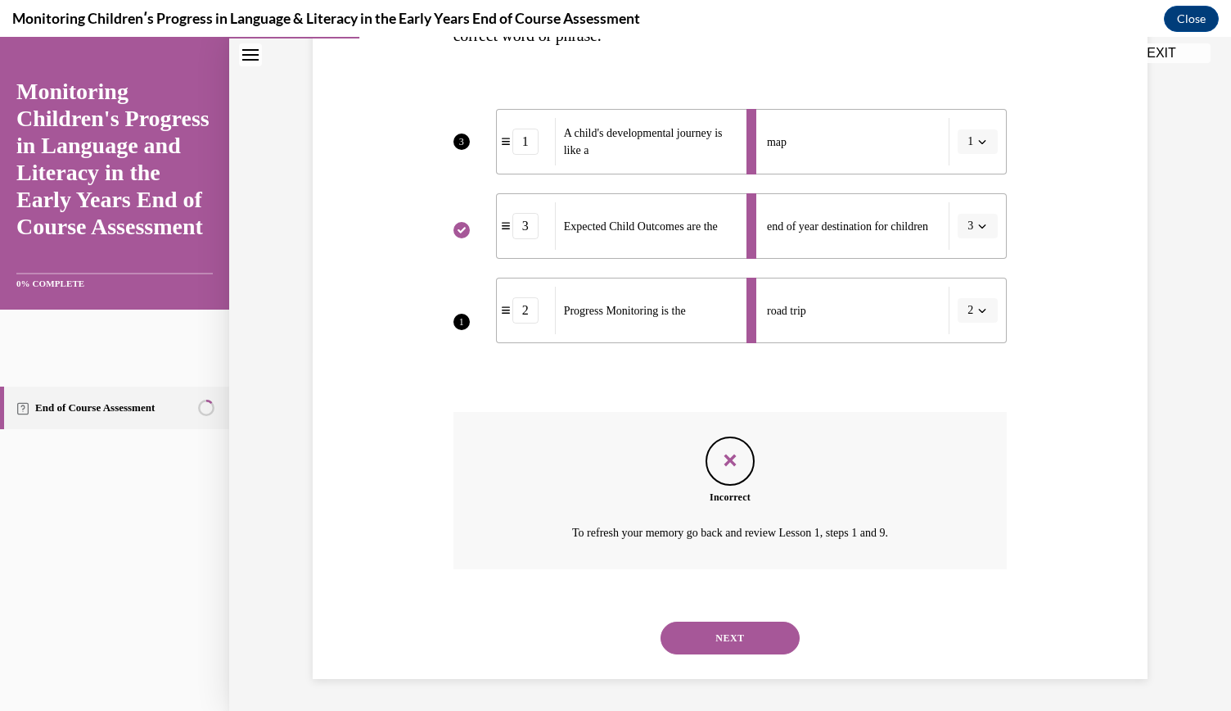
scroll to position [359, 0]
click at [752, 644] on button "NEXT" at bounding box center [730, 637] width 139 height 33
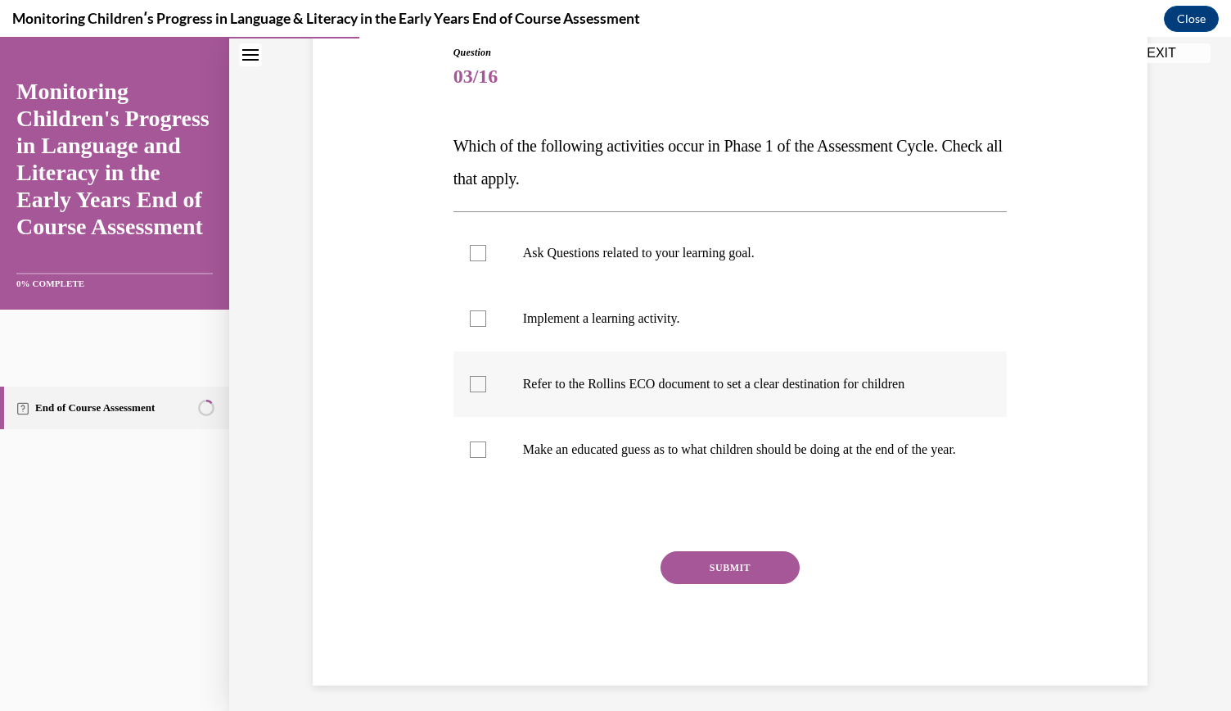
click at [622, 377] on p "Refer to the Rollins ECO document to set a clear destination for children" at bounding box center [745, 384] width 444 height 16
click at [486, 377] on input "Refer to the Rollins ECO document to set a clear destination for children" at bounding box center [478, 384] width 16 height 16
checkbox input "true"
click at [712, 584] on button "SUBMIT" at bounding box center [730, 567] width 139 height 33
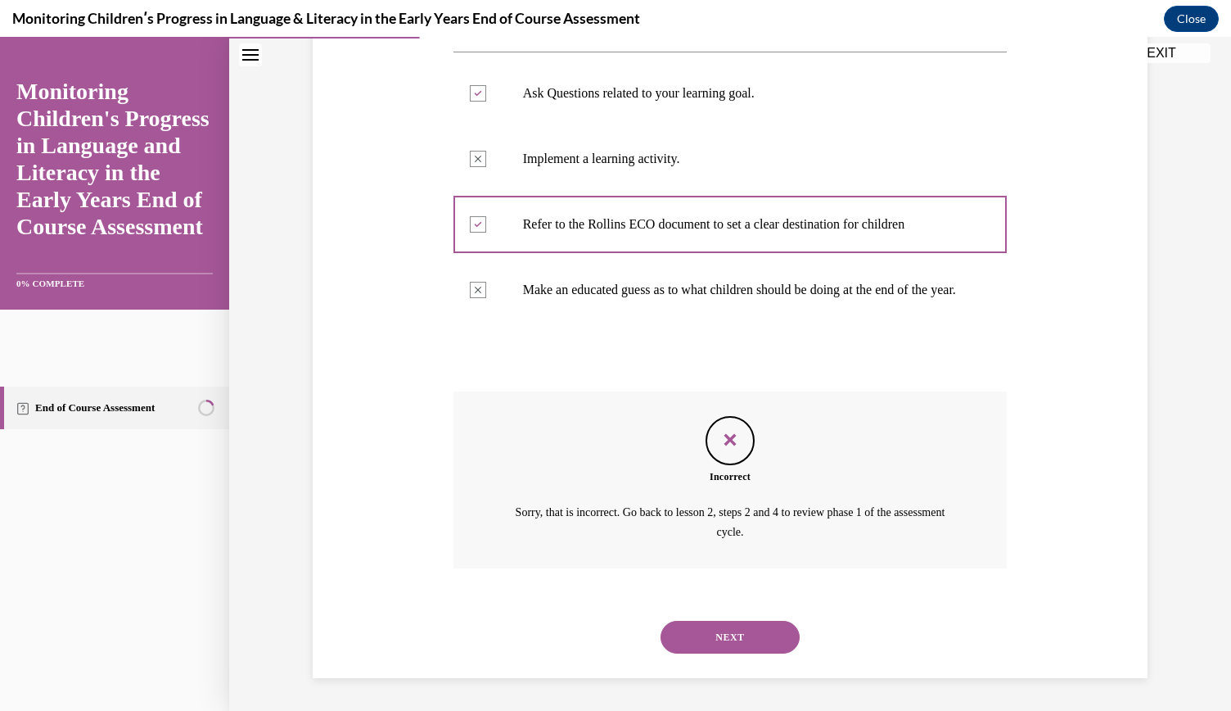
scroll to position [357, 0]
click at [741, 638] on button "NEXT" at bounding box center [730, 637] width 139 height 33
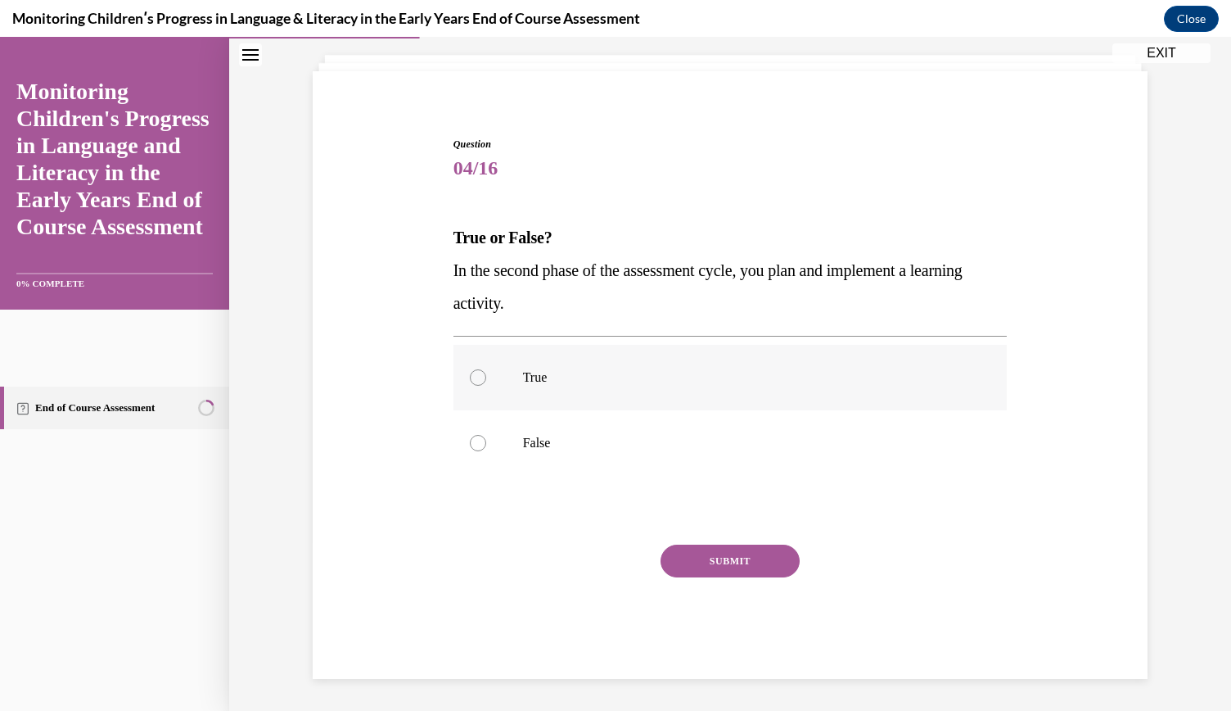
click at [621, 402] on label "True" at bounding box center [731, 377] width 554 height 65
click at [486, 386] on input "True" at bounding box center [478, 377] width 16 height 16
radio input "true"
click at [756, 564] on button "SUBMIT" at bounding box center [730, 560] width 139 height 33
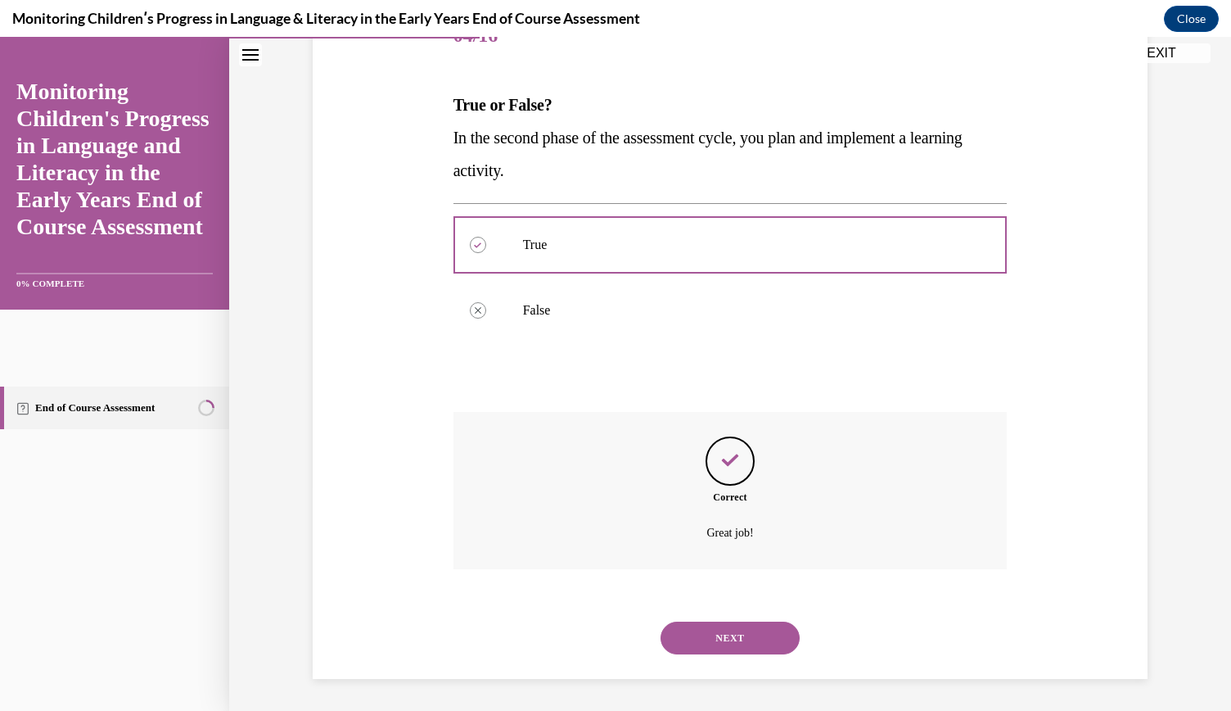
click at [711, 641] on button "NEXT" at bounding box center [730, 637] width 139 height 33
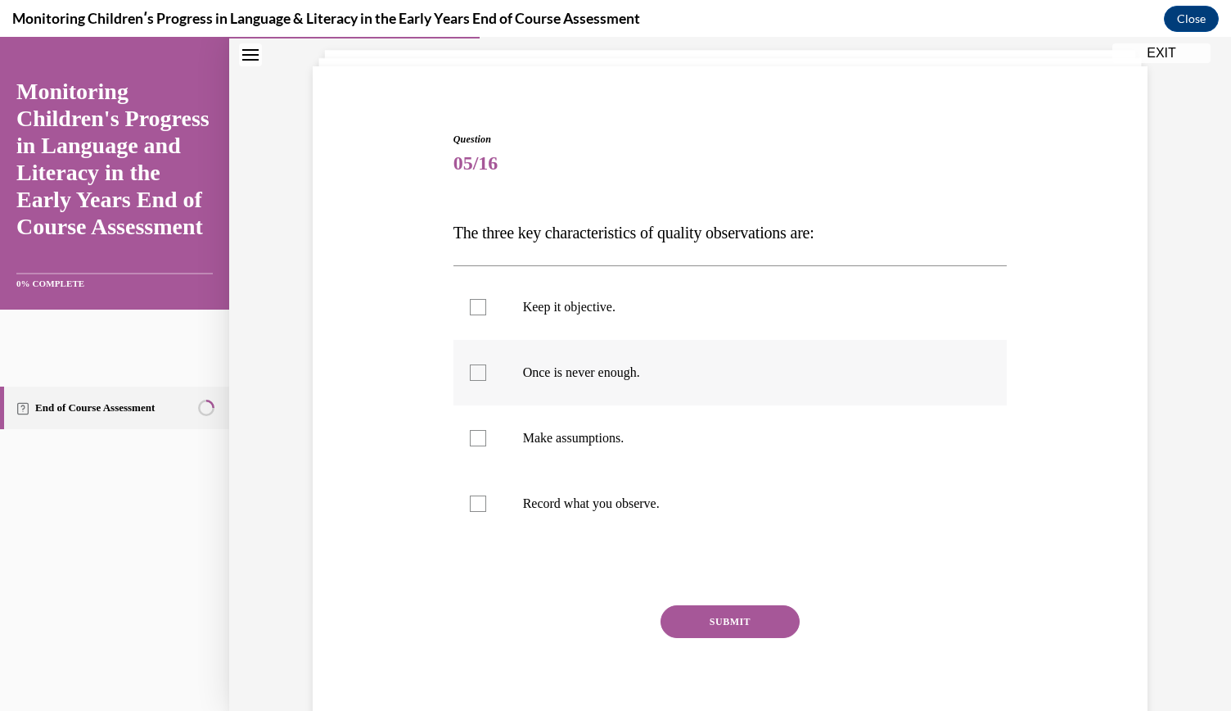
scroll to position [102, 0]
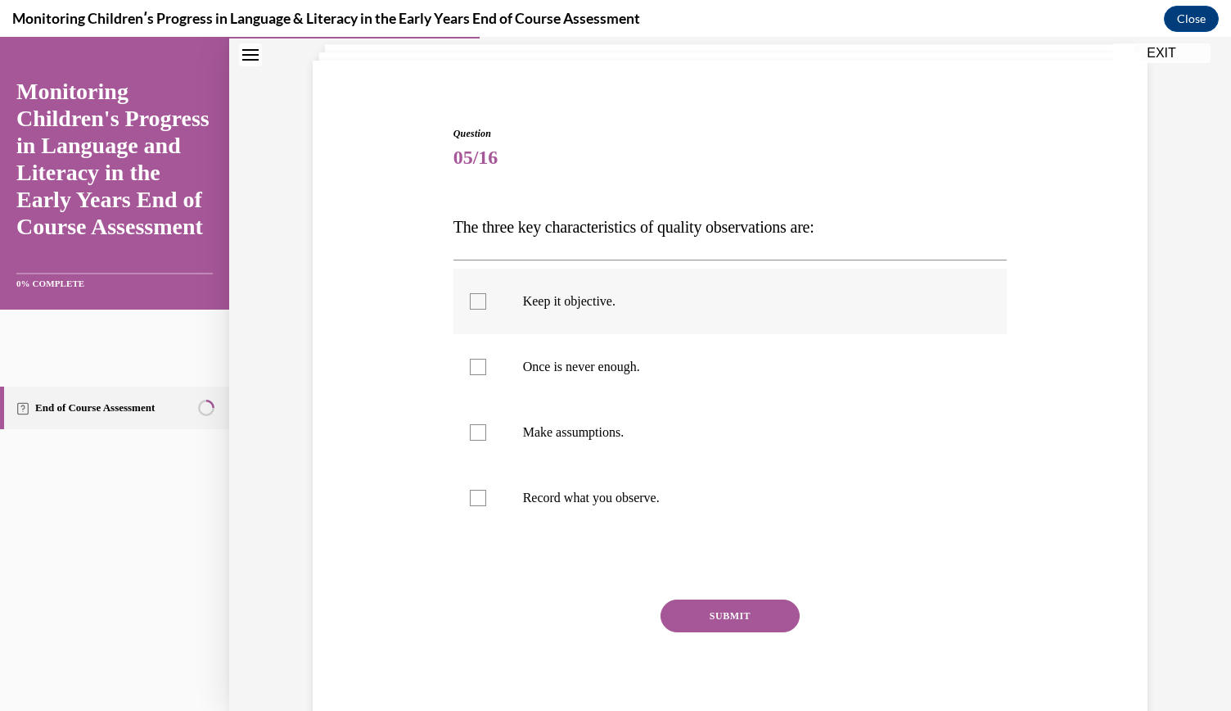
click at [588, 296] on p "Keep it objective." at bounding box center [745, 301] width 444 height 16
click at [486, 296] on input "Keep it objective." at bounding box center [478, 301] width 16 height 16
checkbox input "true"
click at [609, 476] on label "Record what you observe." at bounding box center [731, 497] width 554 height 65
click at [486, 490] on input "Record what you observe." at bounding box center [478, 498] width 16 height 16
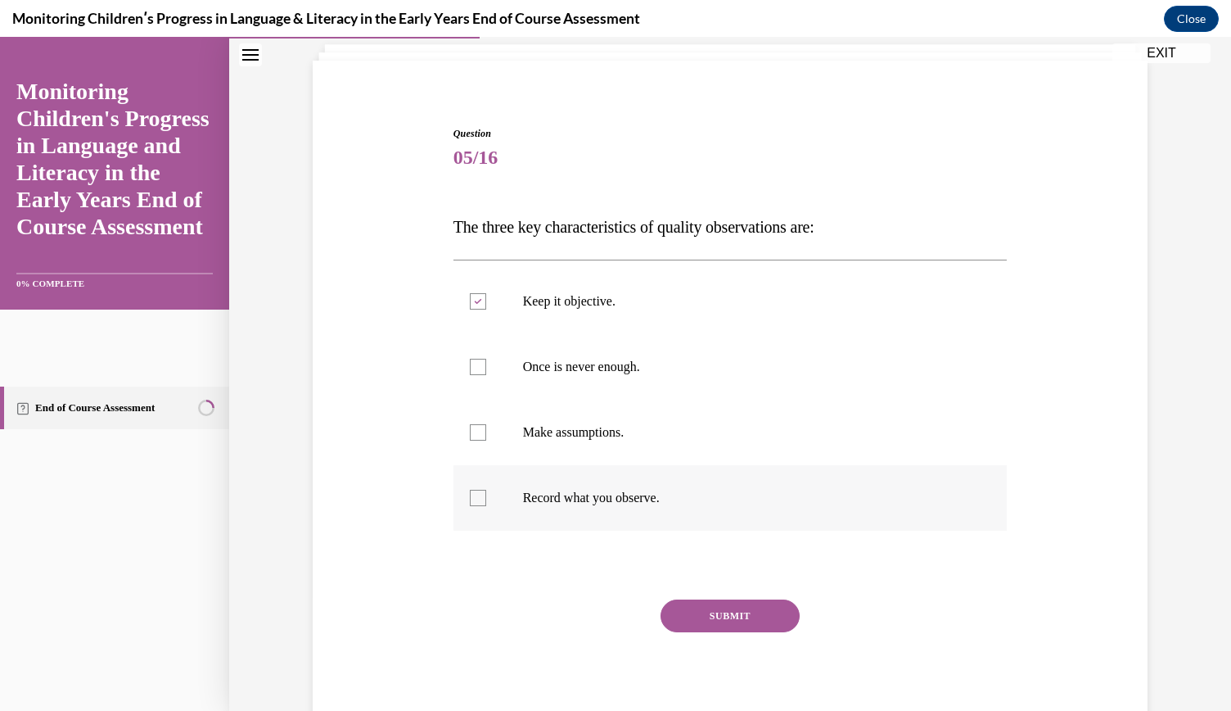
checkbox input "true"
click at [604, 389] on label "Once is never enough." at bounding box center [731, 366] width 554 height 65
click at [486, 375] on input "Once is never enough." at bounding box center [478, 367] width 16 height 16
checkbox input "true"
click at [714, 613] on button "SUBMIT" at bounding box center [730, 615] width 139 height 33
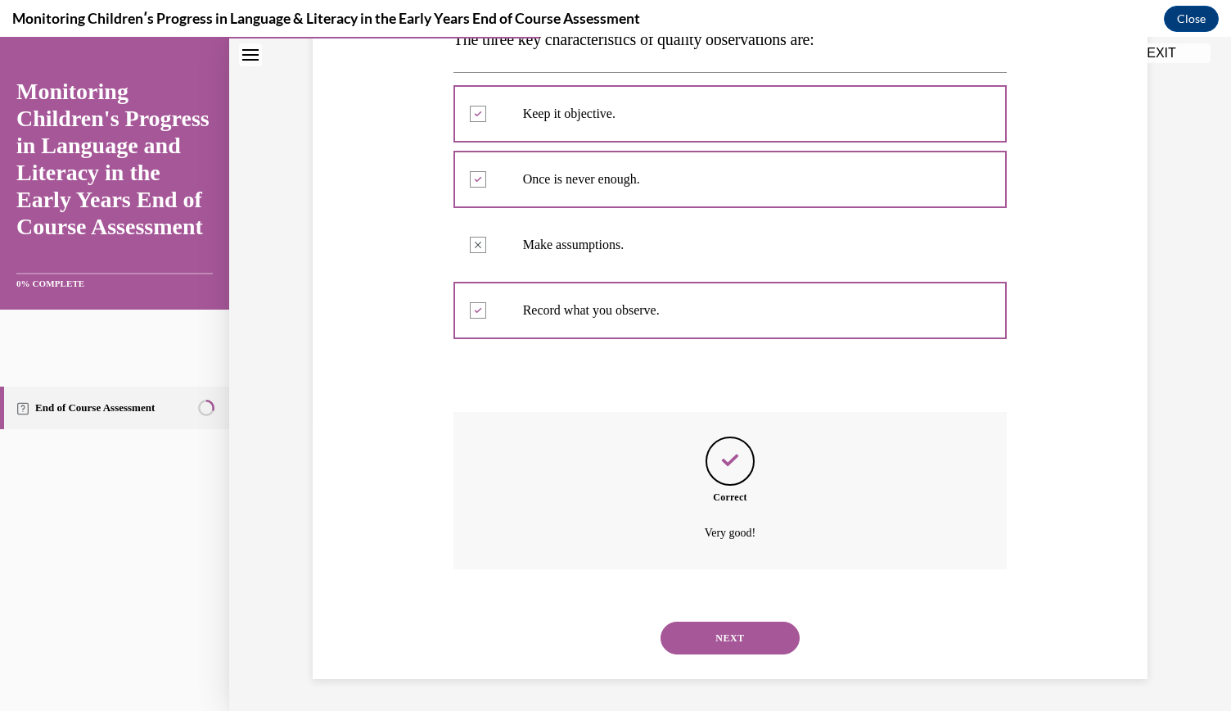
click at [755, 641] on button "NEXT" at bounding box center [730, 637] width 139 height 33
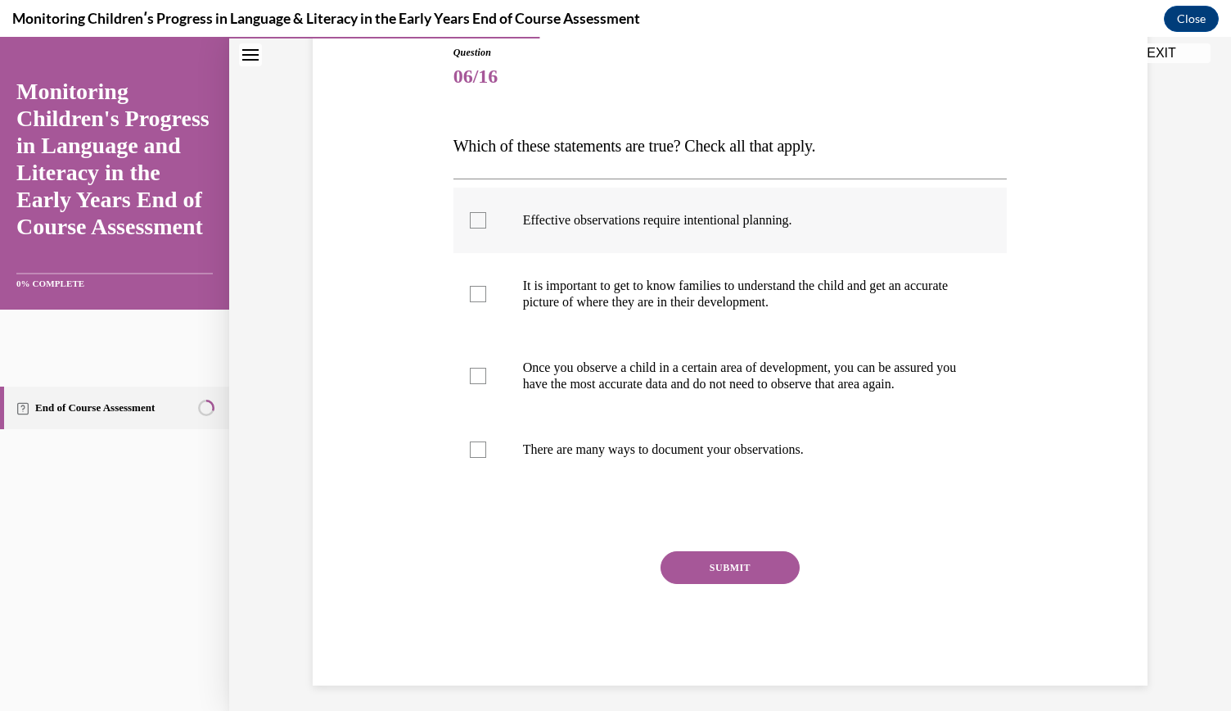
click at [653, 224] on p "Effective observations require intentional planning." at bounding box center [745, 220] width 444 height 16
click at [486, 224] on input "Effective observations require intentional planning." at bounding box center [478, 220] width 16 height 16
checkbox input "true"
click at [670, 291] on p "It is important to get to know families to understand the child and get an accu…" at bounding box center [745, 294] width 444 height 33
click at [486, 291] on input "It is important to get to know families to understand the child and get an accu…" at bounding box center [478, 294] width 16 height 16
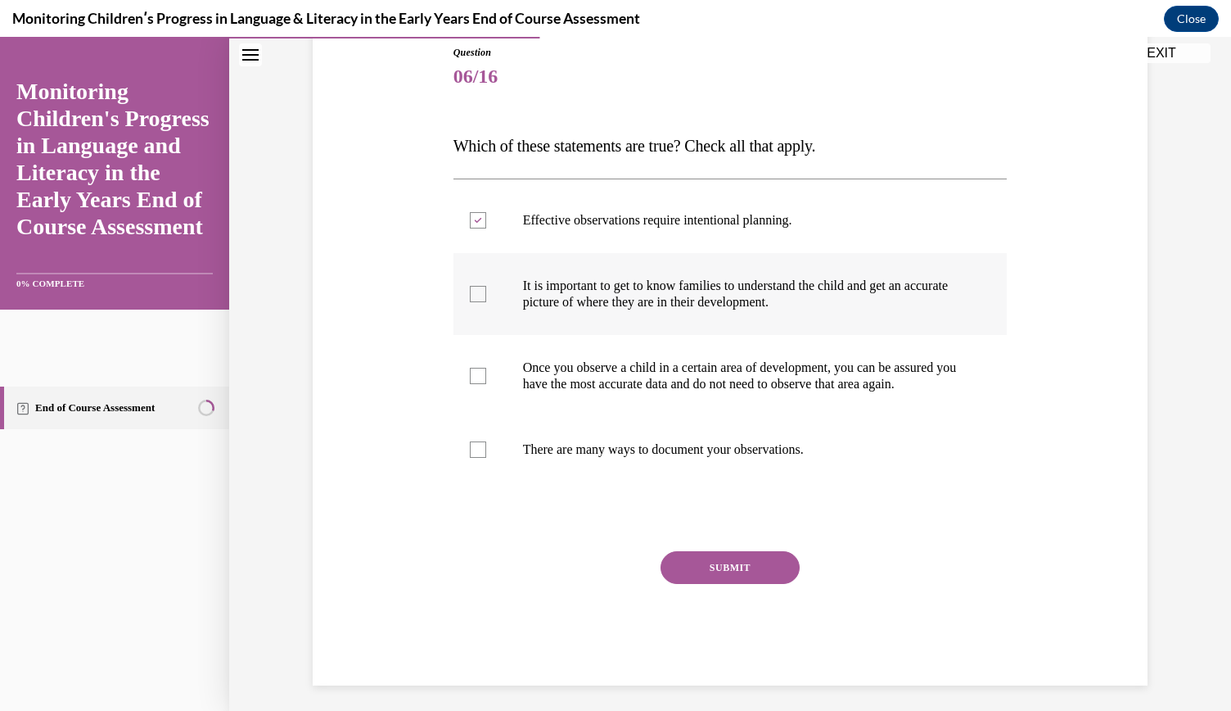
checkbox input "true"
click at [694, 378] on p "Once you observe a child in a certain area of development, you can be assured y…" at bounding box center [745, 375] width 444 height 33
click at [486, 378] on input "Once you observe a child in a certain area of development, you can be assured y…" at bounding box center [478, 376] width 16 height 16
click at [694, 378] on p "Once you observe a child in a certain area of development, you can be assured y…" at bounding box center [745, 375] width 444 height 33
click at [486, 378] on input "Once you observe a child in a certain area of development, you can be assured y…" at bounding box center [478, 376] width 16 height 16
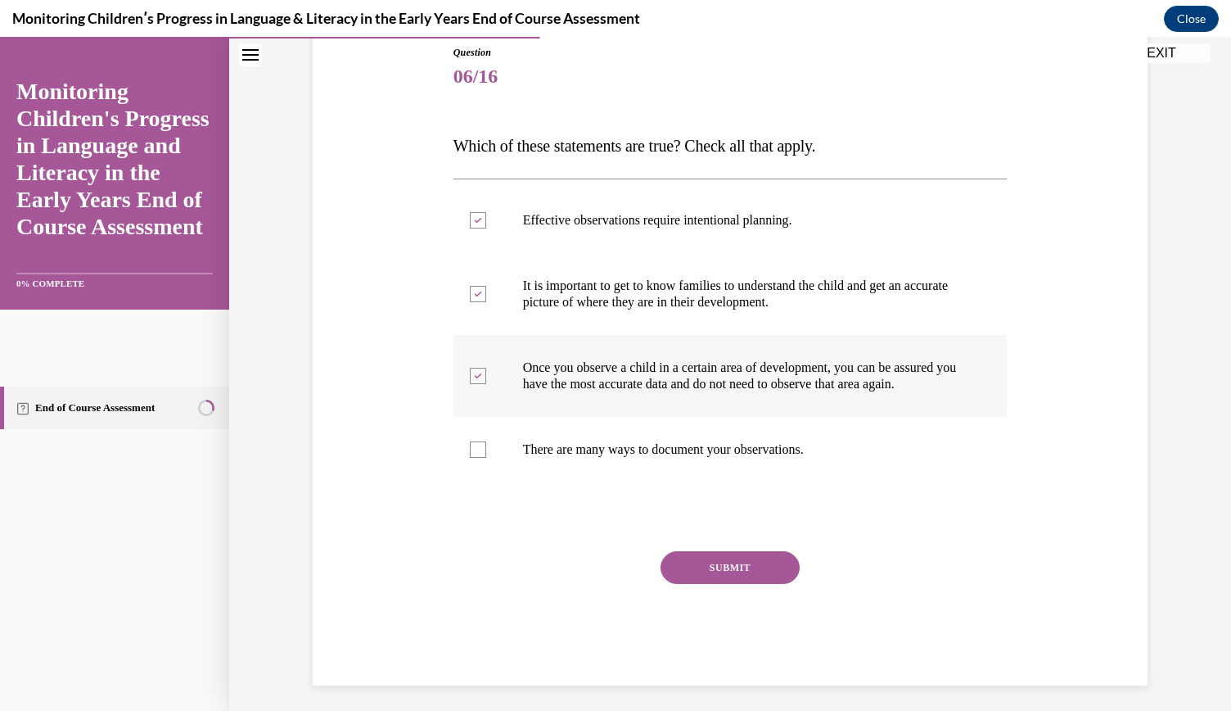
checkbox input "false"
click at [689, 458] on p "There are many ways to document your observations." at bounding box center [745, 449] width 444 height 16
click at [486, 458] on input "There are many ways to document your observations." at bounding box center [478, 449] width 16 height 16
checkbox input "true"
click at [738, 576] on button "SUBMIT" at bounding box center [730, 567] width 139 height 33
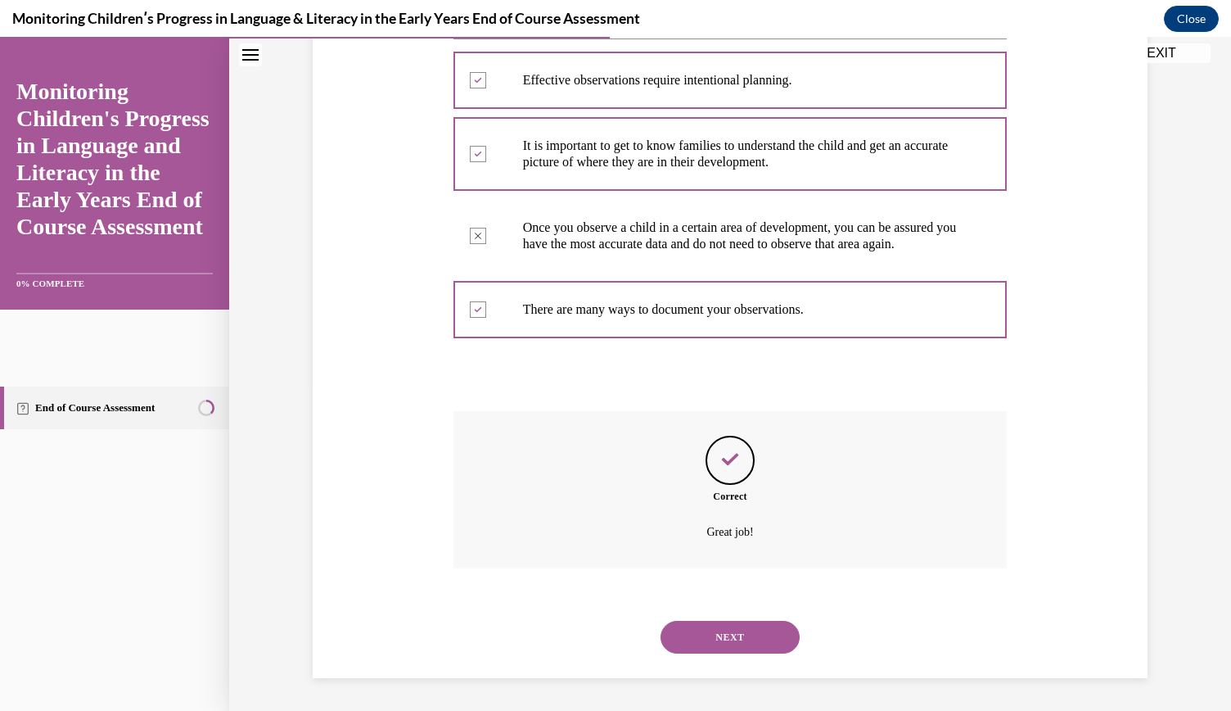
scroll to position [338, 0]
click at [752, 636] on button "NEXT" at bounding box center [730, 637] width 139 height 33
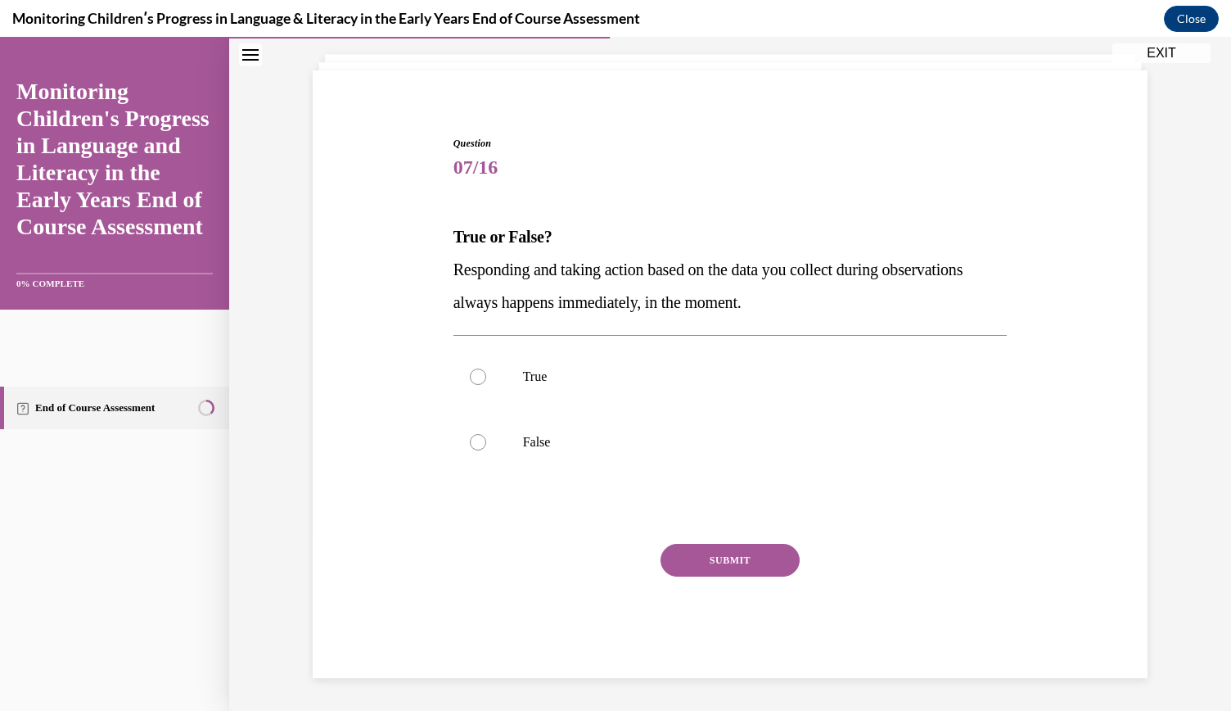
scroll to position [91, 0]
click at [523, 379] on p "True" at bounding box center [745, 377] width 444 height 16
click at [486, 379] on input "True" at bounding box center [478, 377] width 16 height 16
radio input "true"
click at [710, 559] on button "SUBMIT" at bounding box center [730, 560] width 139 height 33
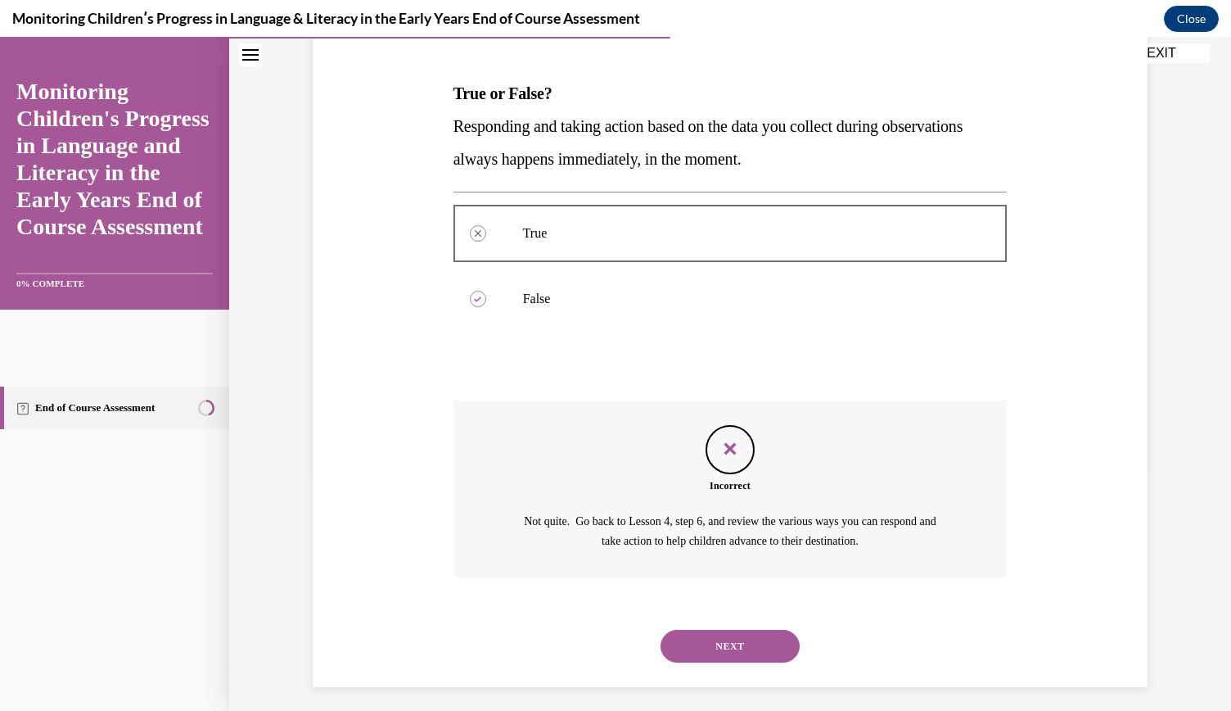
scroll to position [242, 0]
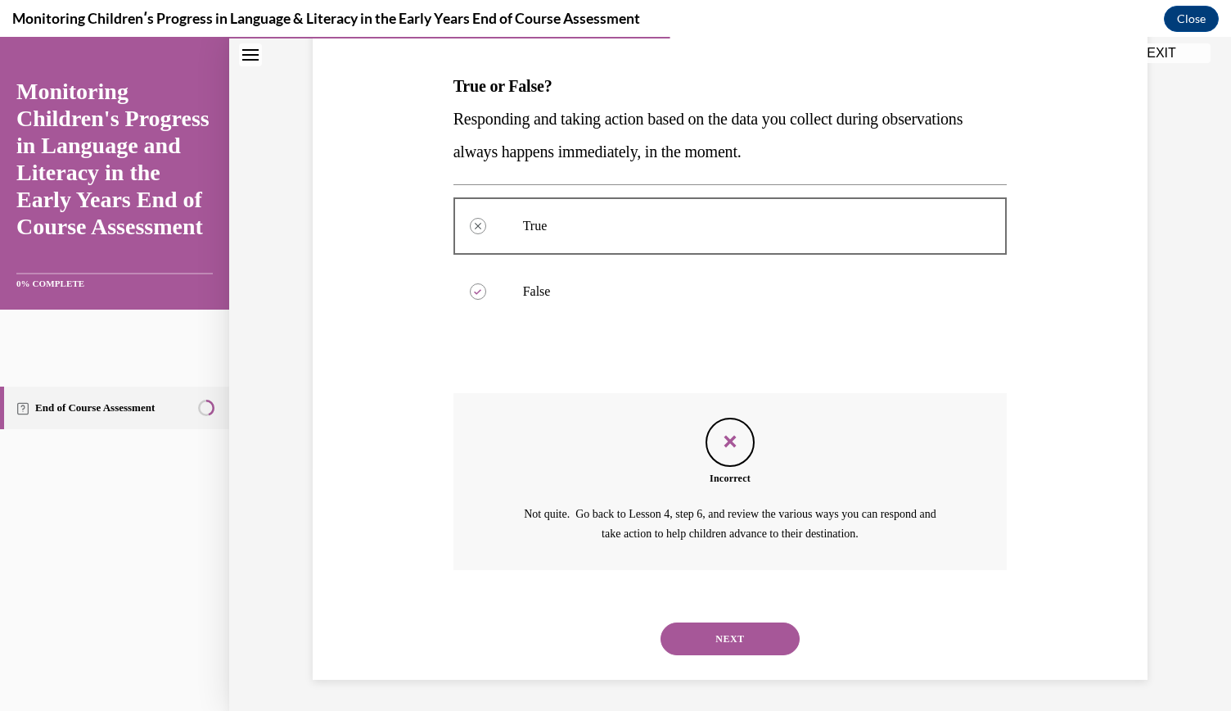
click at [726, 635] on button "NEXT" at bounding box center [730, 638] width 139 height 33
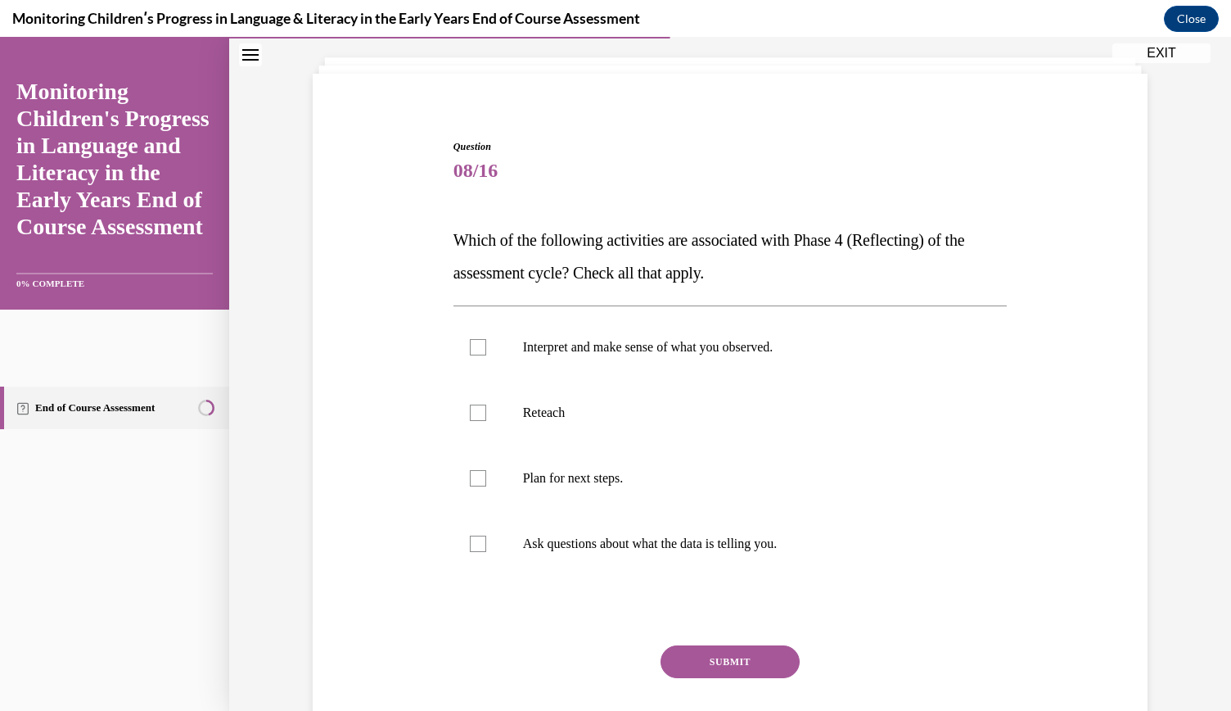
scroll to position [128, 0]
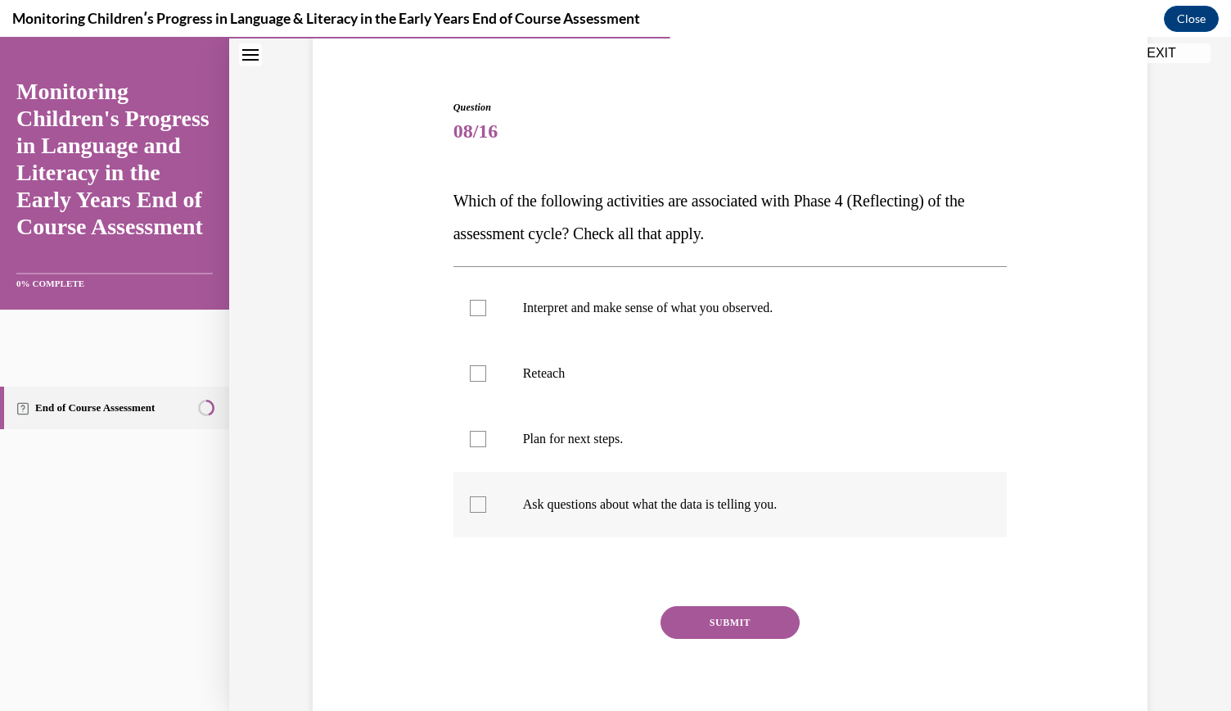
click at [470, 502] on div at bounding box center [478, 504] width 16 height 16
click at [470, 502] on input "Ask questions about what the data is telling you." at bounding box center [478, 504] width 16 height 16
checkbox input "true"
click at [470, 451] on label "Plan for next steps." at bounding box center [731, 438] width 554 height 65
click at [470, 447] on input "Plan for next steps." at bounding box center [478, 439] width 16 height 16
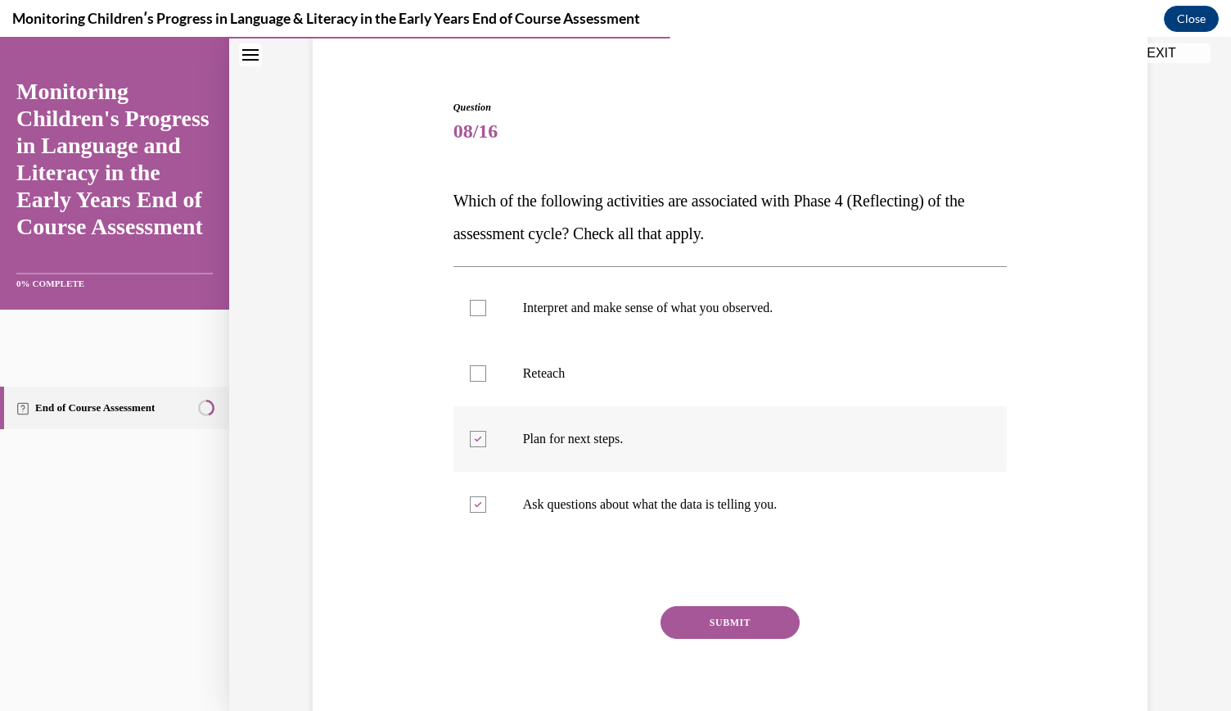
click at [470, 451] on label "Plan for next steps." at bounding box center [731, 438] width 554 height 65
click at [470, 447] on input "Plan for next steps." at bounding box center [478, 439] width 16 height 16
checkbox input "false"
click at [475, 515] on label "Ask questions about what the data is telling you." at bounding box center [731, 504] width 554 height 65
click at [475, 513] on input "Ask questions about what the data is telling you." at bounding box center [478, 504] width 16 height 16
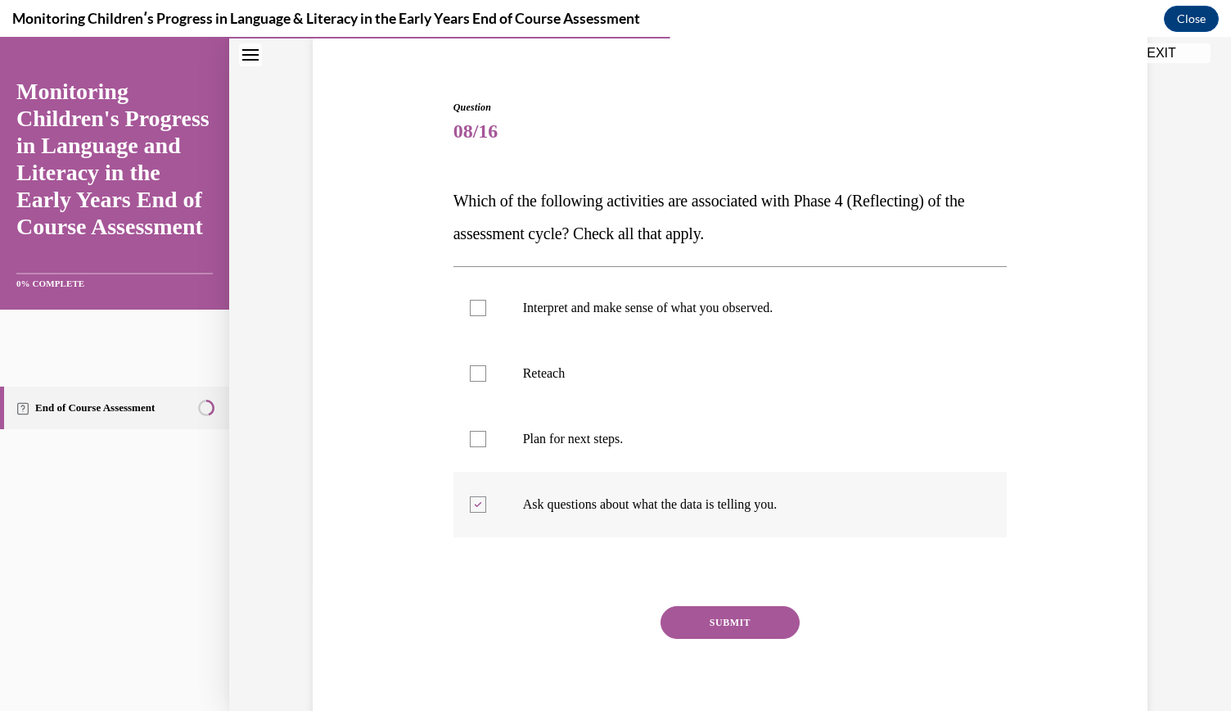
checkbox input "false"
click at [472, 443] on div at bounding box center [478, 439] width 16 height 16
click at [472, 443] on input "Plan for next steps." at bounding box center [478, 439] width 16 height 16
checkbox input "true"
click at [467, 318] on label "Interpret and make sense of what you observed." at bounding box center [731, 307] width 554 height 65
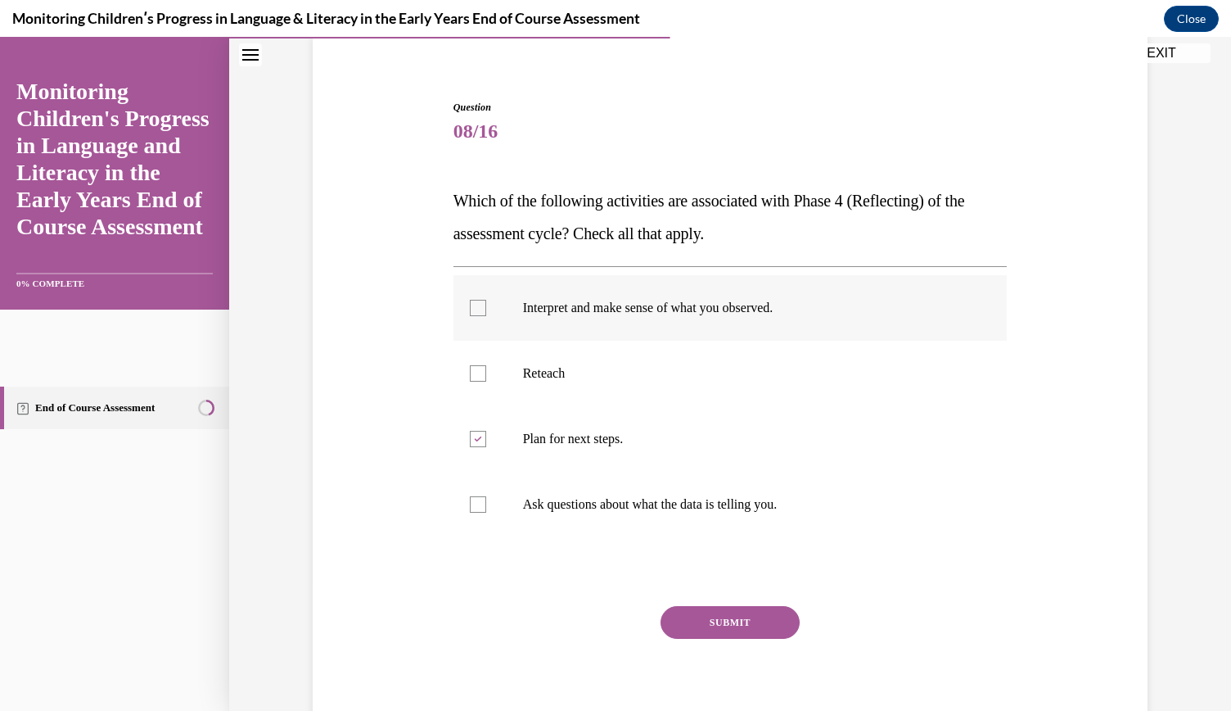
click at [470, 316] on input "Interpret and make sense of what you observed." at bounding box center [478, 308] width 16 height 16
checkbox input "true"
click at [470, 499] on div at bounding box center [478, 504] width 16 height 16
click at [470, 499] on input "Ask questions about what the data is telling you." at bounding box center [478, 504] width 16 height 16
checkbox input "true"
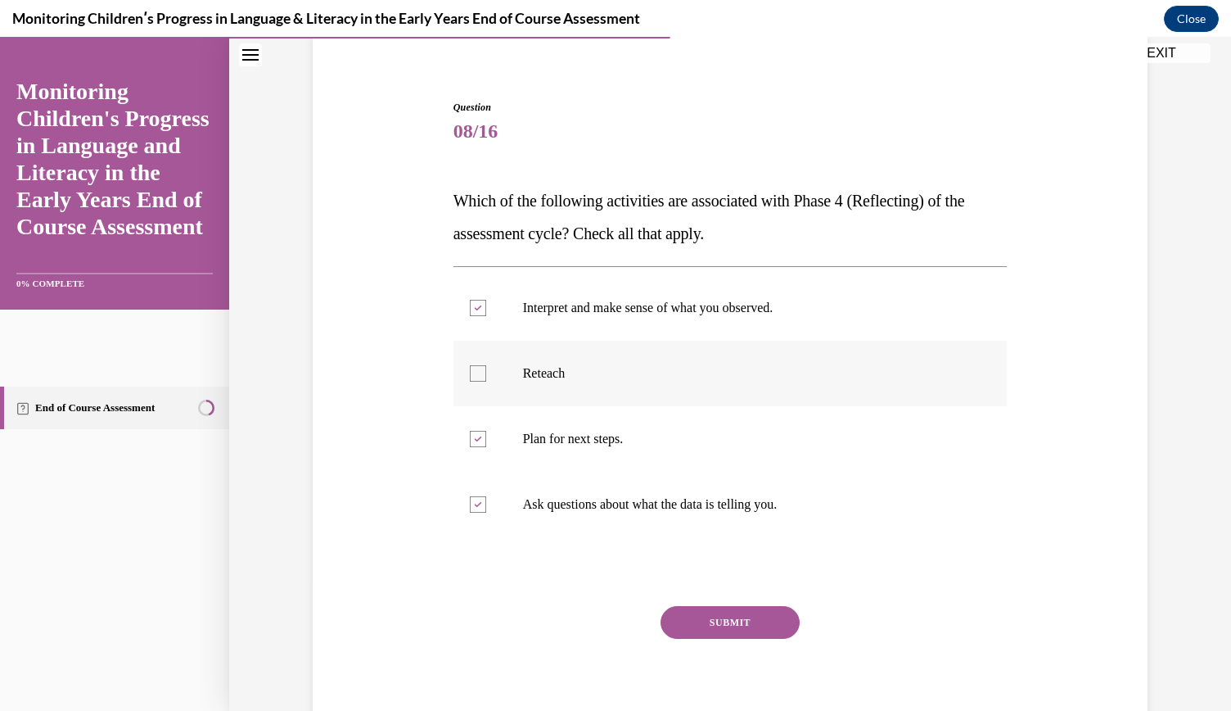
click at [472, 371] on div at bounding box center [478, 373] width 16 height 16
click at [472, 371] on input "Reteach" at bounding box center [478, 373] width 16 height 16
checkbox input "true"
click at [696, 626] on button "SUBMIT" at bounding box center [730, 622] width 139 height 33
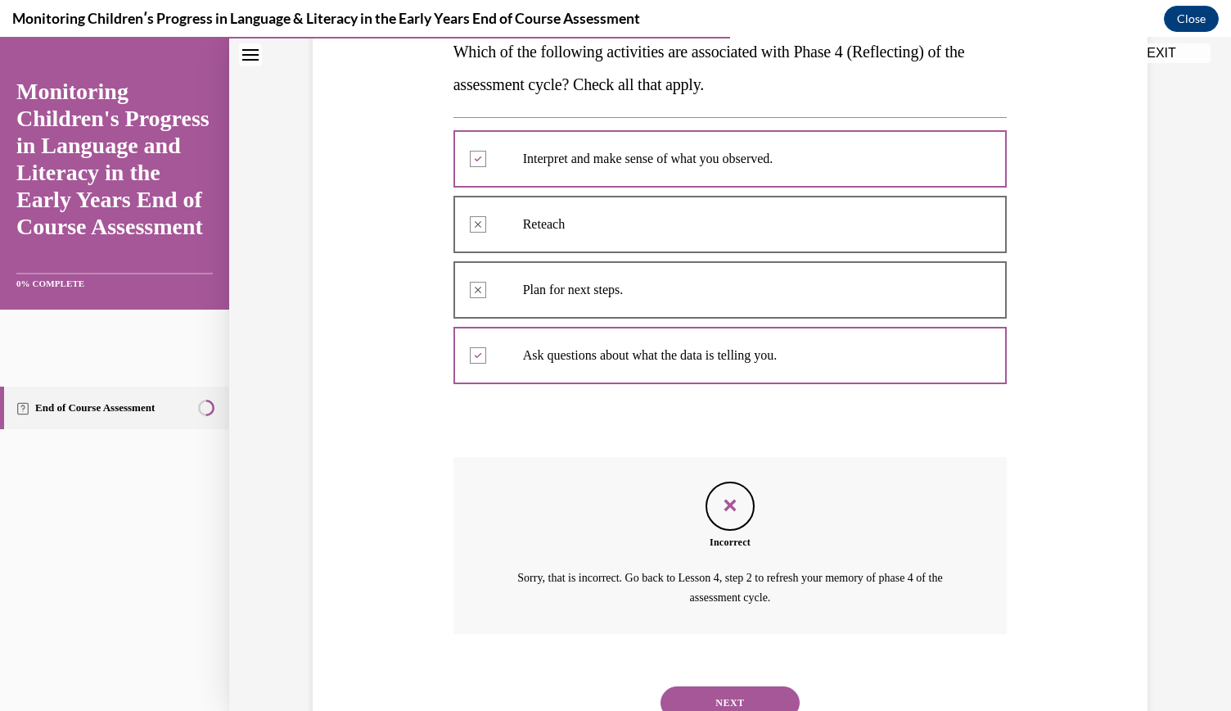
scroll to position [341, 0]
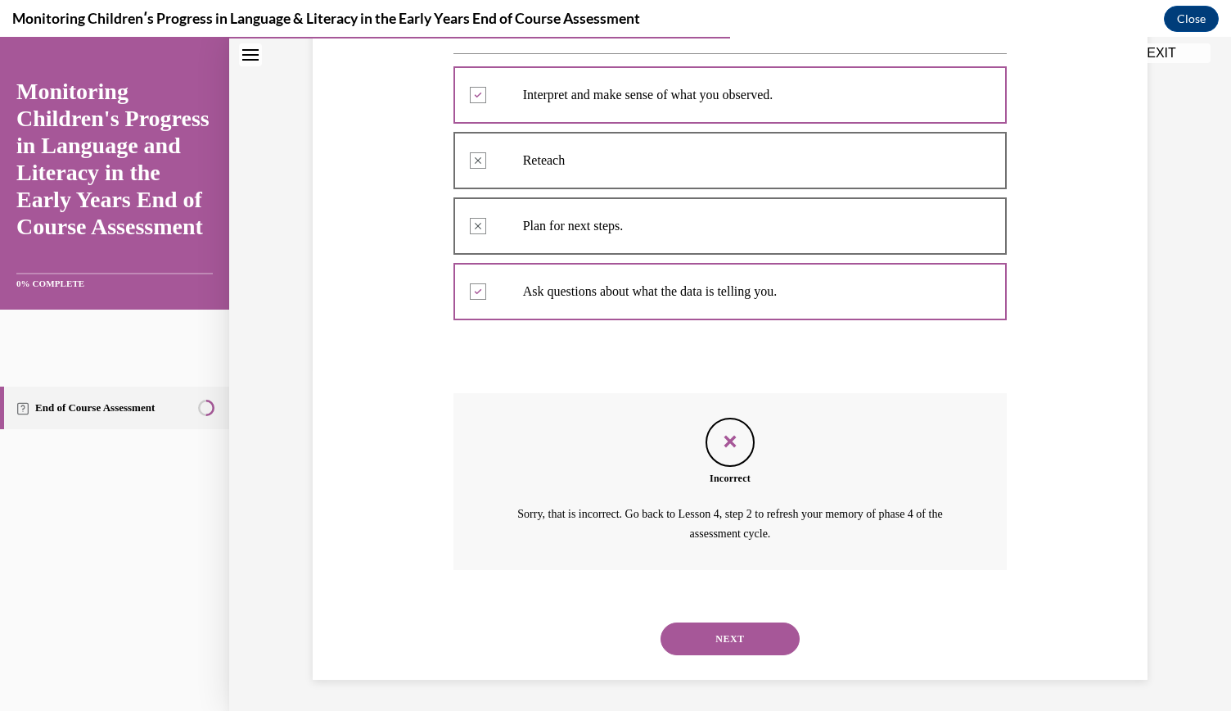
click at [729, 630] on button "NEXT" at bounding box center [730, 638] width 139 height 33
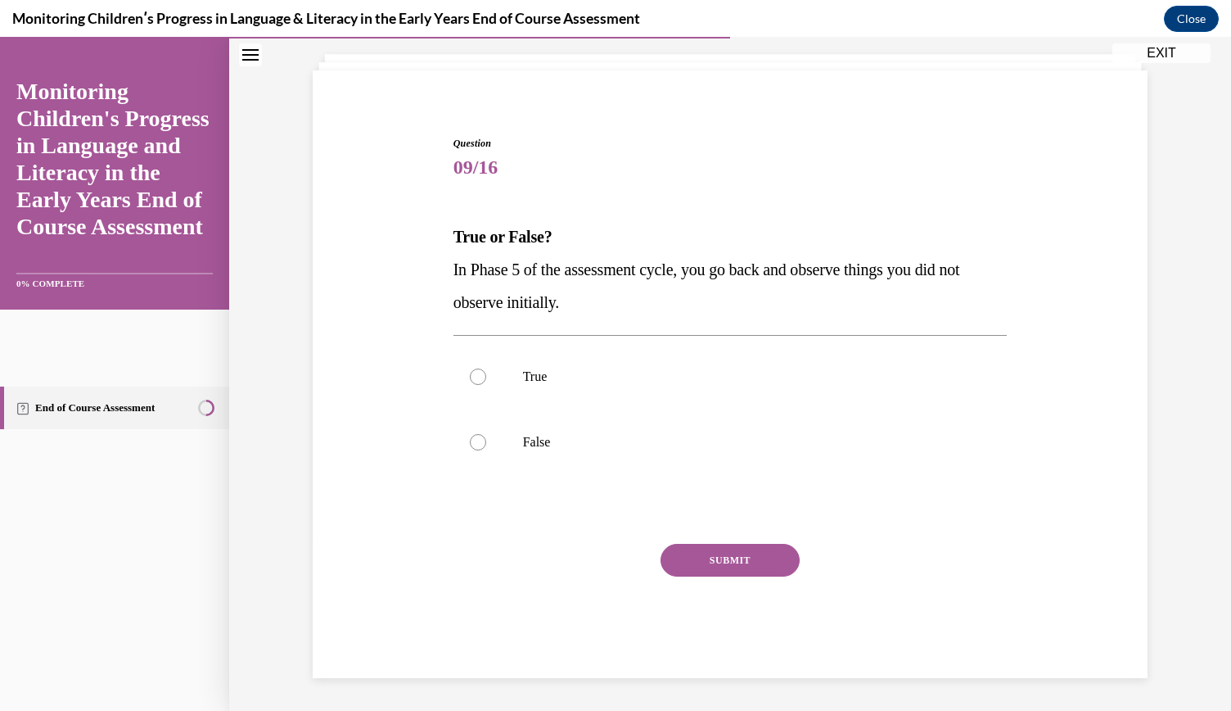
scroll to position [91, 0]
click at [508, 376] on label "True" at bounding box center [731, 377] width 554 height 65
click at [486, 376] on input "True" at bounding box center [478, 377] width 16 height 16
radio input "true"
click at [765, 584] on div "SUBMIT" at bounding box center [731, 585] width 554 height 82
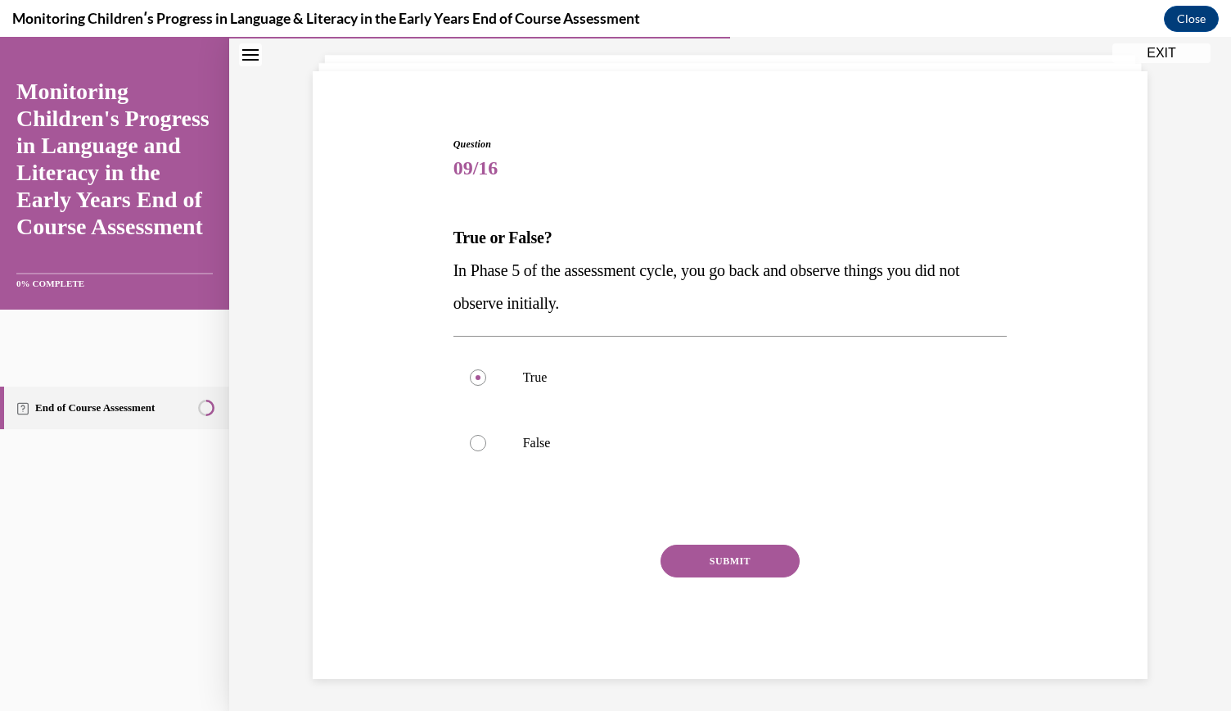
click at [737, 553] on button "SUBMIT" at bounding box center [730, 560] width 139 height 33
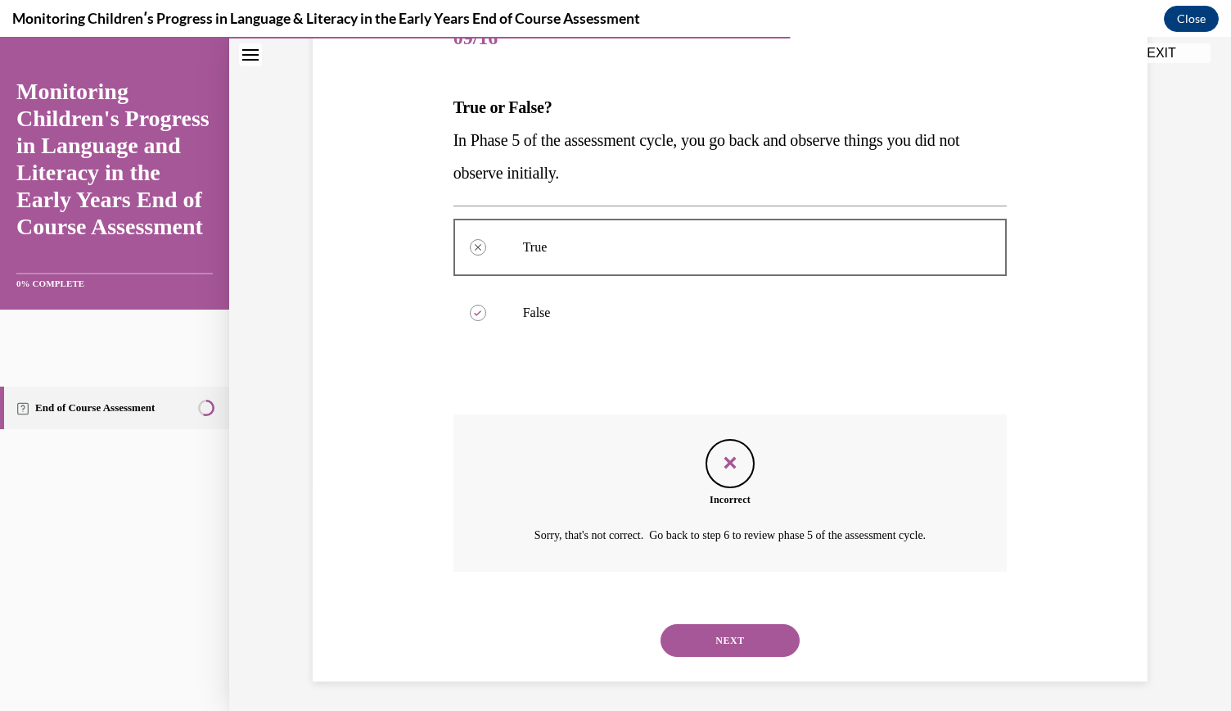
scroll to position [224, 0]
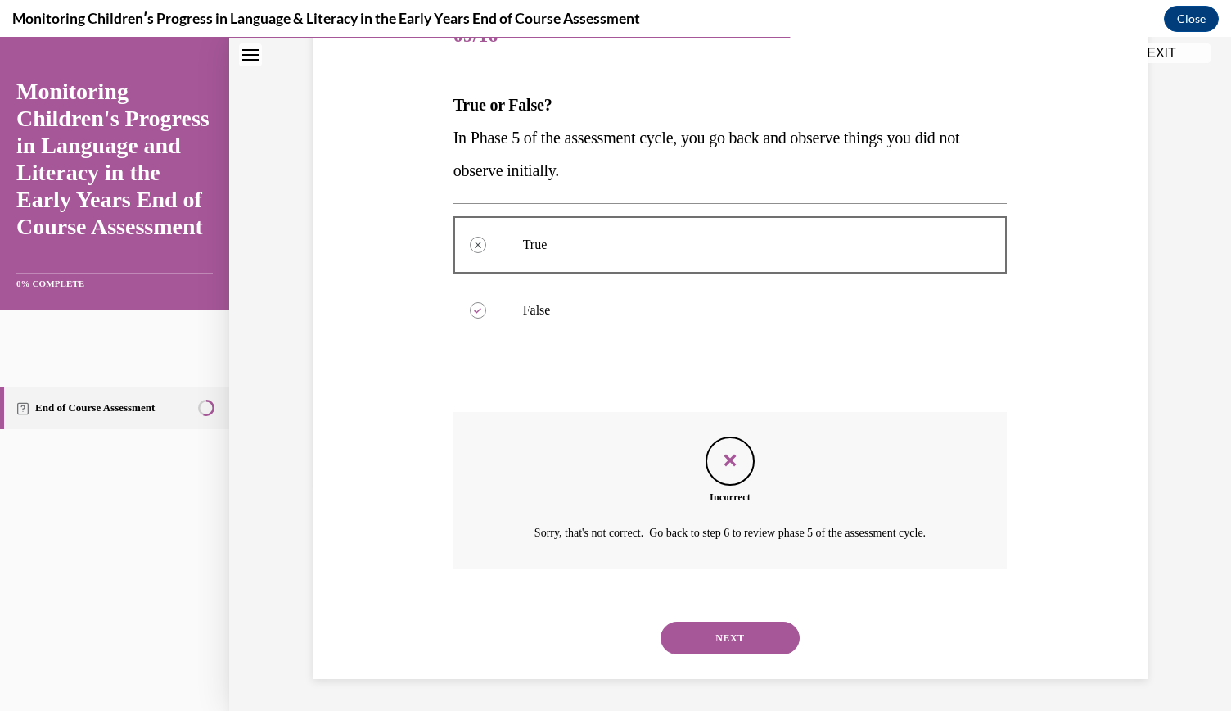
click at [728, 639] on button "NEXT" at bounding box center [730, 637] width 139 height 33
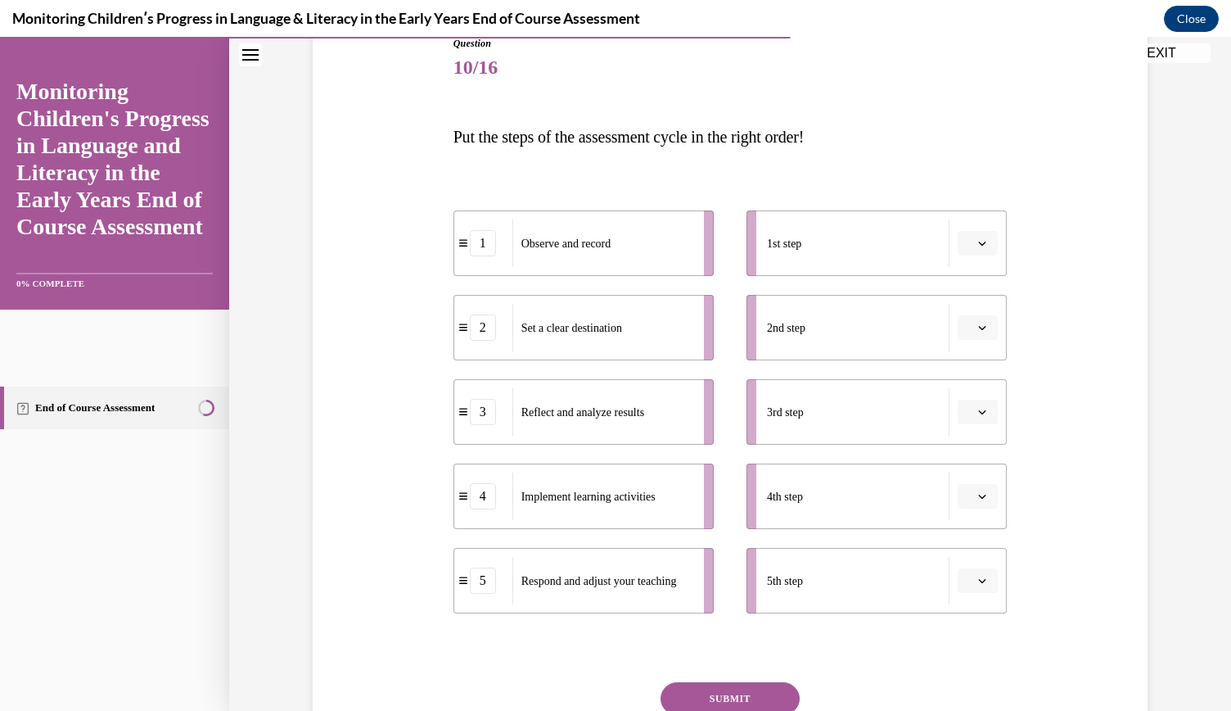
scroll to position [192, 0]
click at [982, 241] on button "button" at bounding box center [978, 243] width 40 height 25
click at [973, 305] on div "1" at bounding box center [970, 312] width 40 height 33
click at [978, 320] on button "button" at bounding box center [978, 327] width 40 height 25
click at [968, 423] on span "2" at bounding box center [966, 428] width 6 height 13
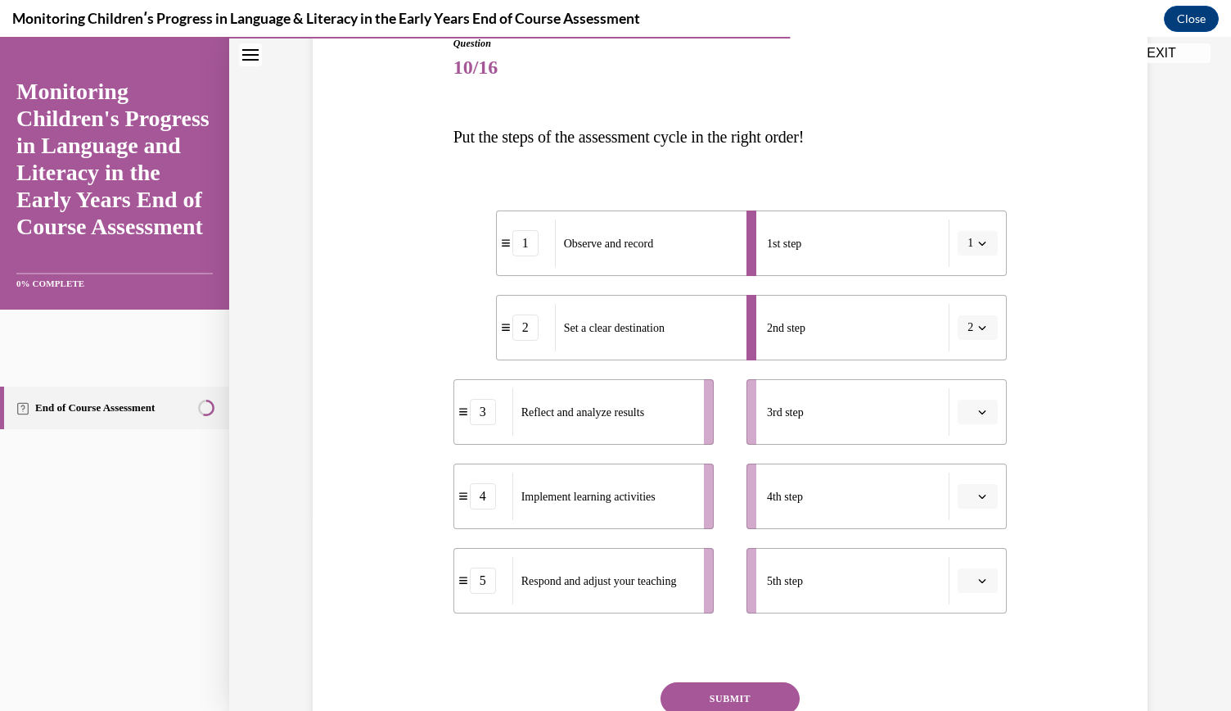
click at [969, 407] on button "button" at bounding box center [978, 412] width 40 height 25
click at [968, 541] on span "3" at bounding box center [966, 546] width 6 height 13
click at [978, 497] on icon "button" at bounding box center [982, 496] width 8 height 8
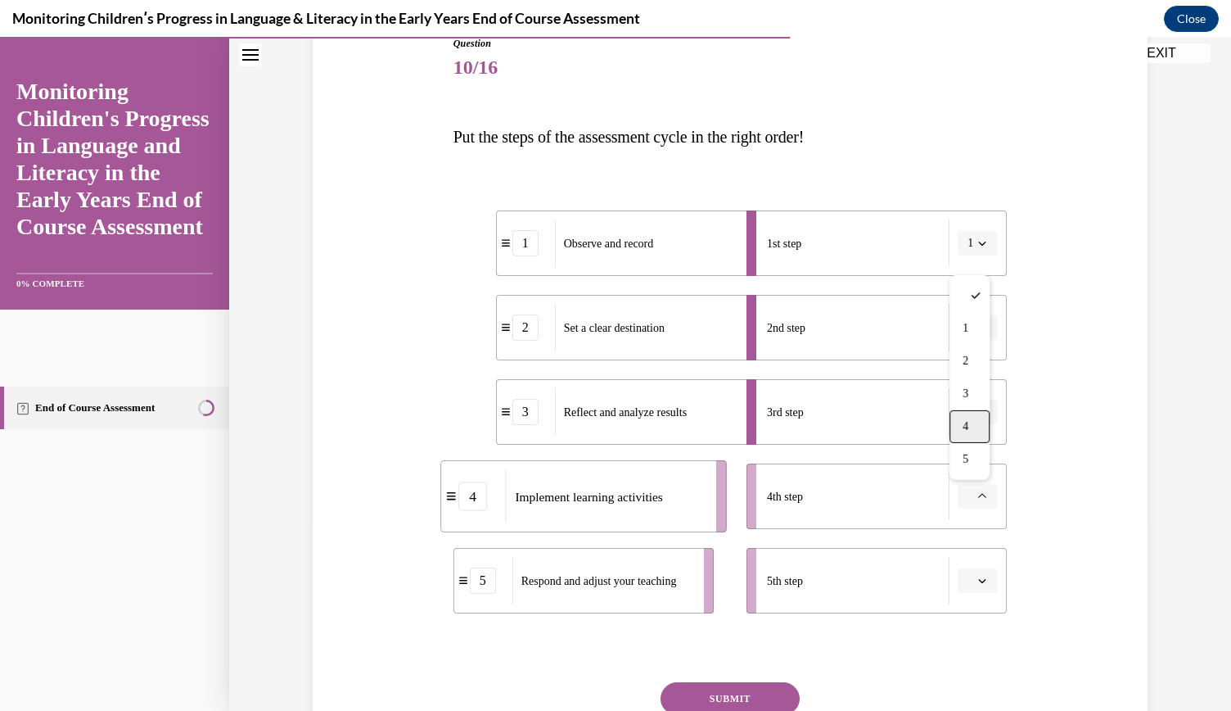
click at [969, 428] on span "4" at bounding box center [966, 426] width 6 height 13
click at [977, 577] on span "button" at bounding box center [982, 580] width 11 height 11
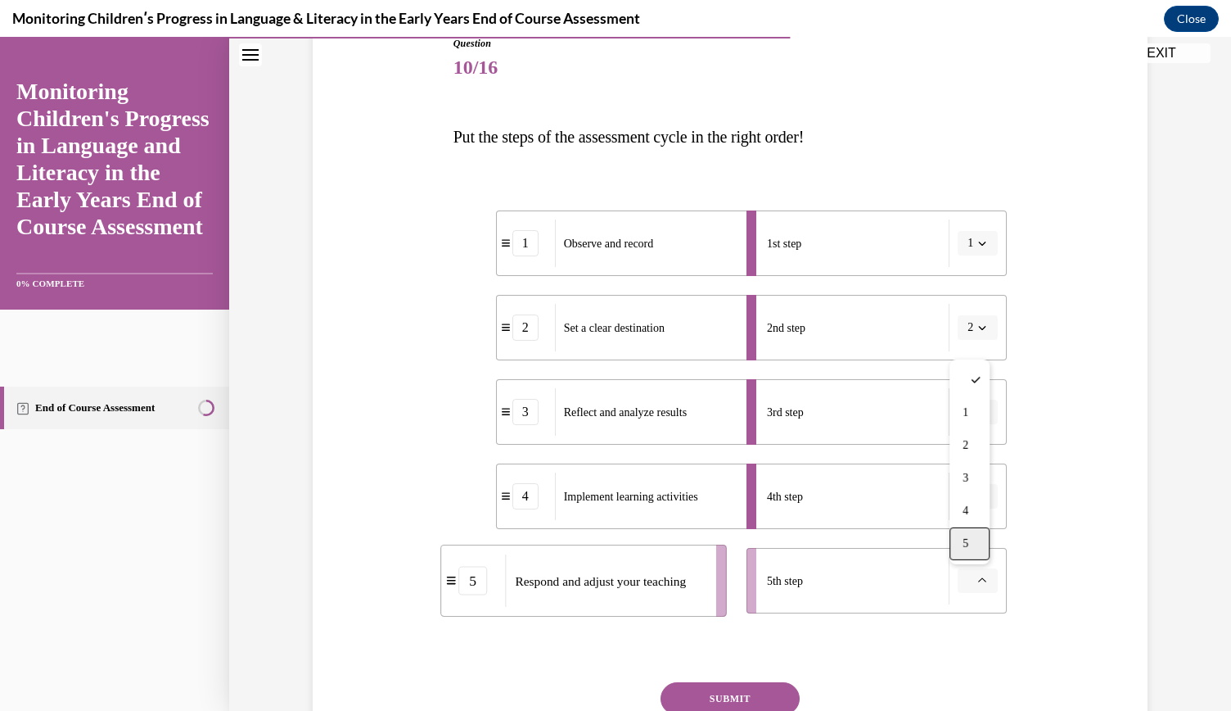
click at [964, 538] on span "5" at bounding box center [966, 543] width 6 height 13
click at [721, 690] on button "SUBMIT" at bounding box center [730, 698] width 139 height 33
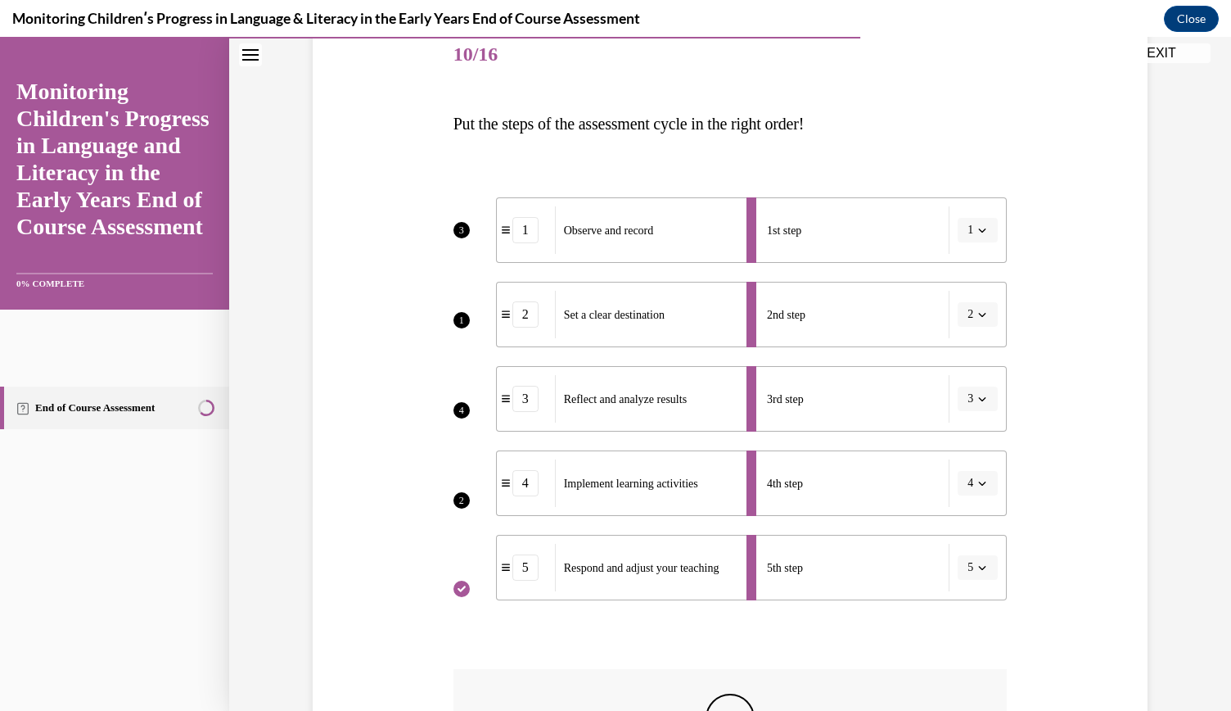
scroll to position [481, 0]
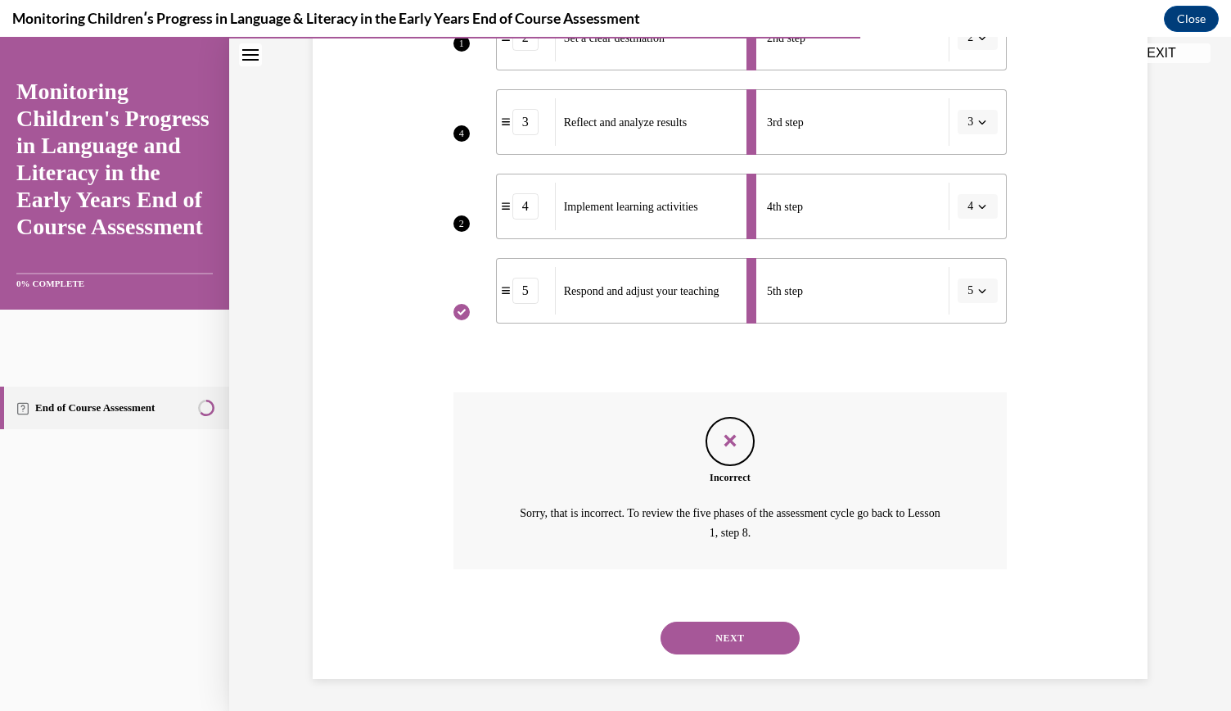
click at [732, 644] on button "NEXT" at bounding box center [730, 637] width 139 height 33
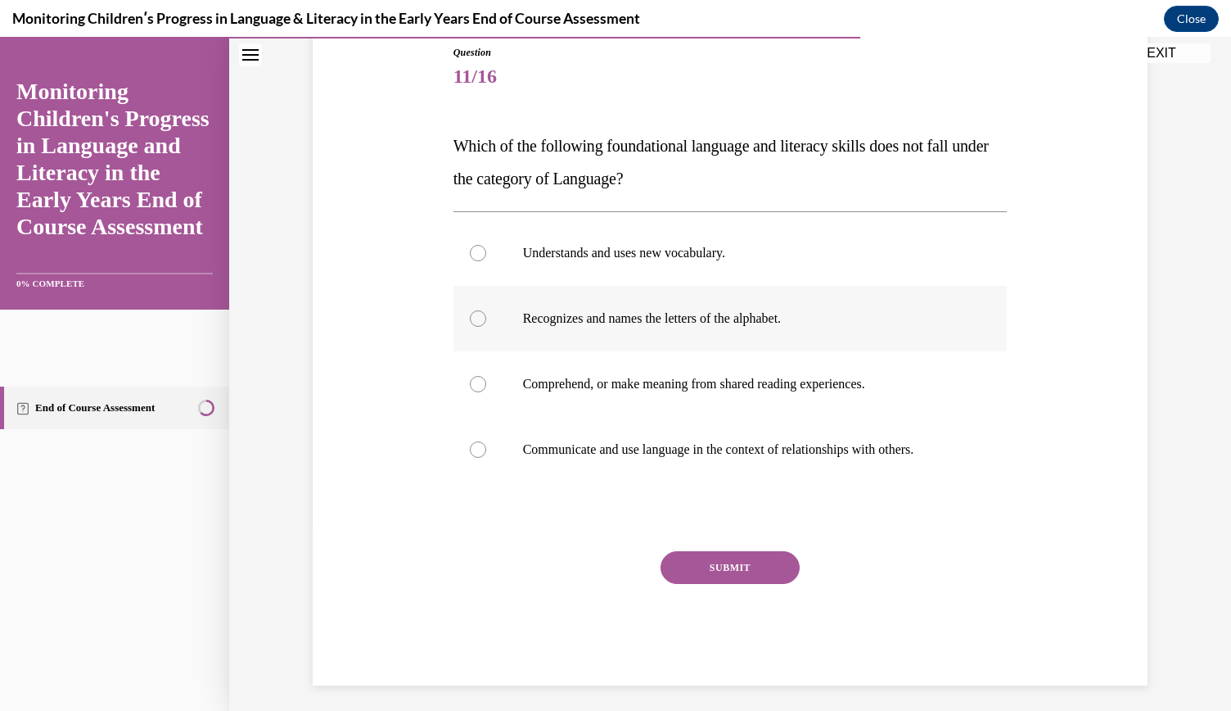
click at [644, 322] on p "Recognizes and names the letters of the alphabet." at bounding box center [745, 318] width 444 height 16
click at [486, 322] on input "Recognizes and names the letters of the alphabet." at bounding box center [478, 318] width 16 height 16
radio input "true"
click at [720, 567] on button "SUBMIT" at bounding box center [730, 567] width 139 height 33
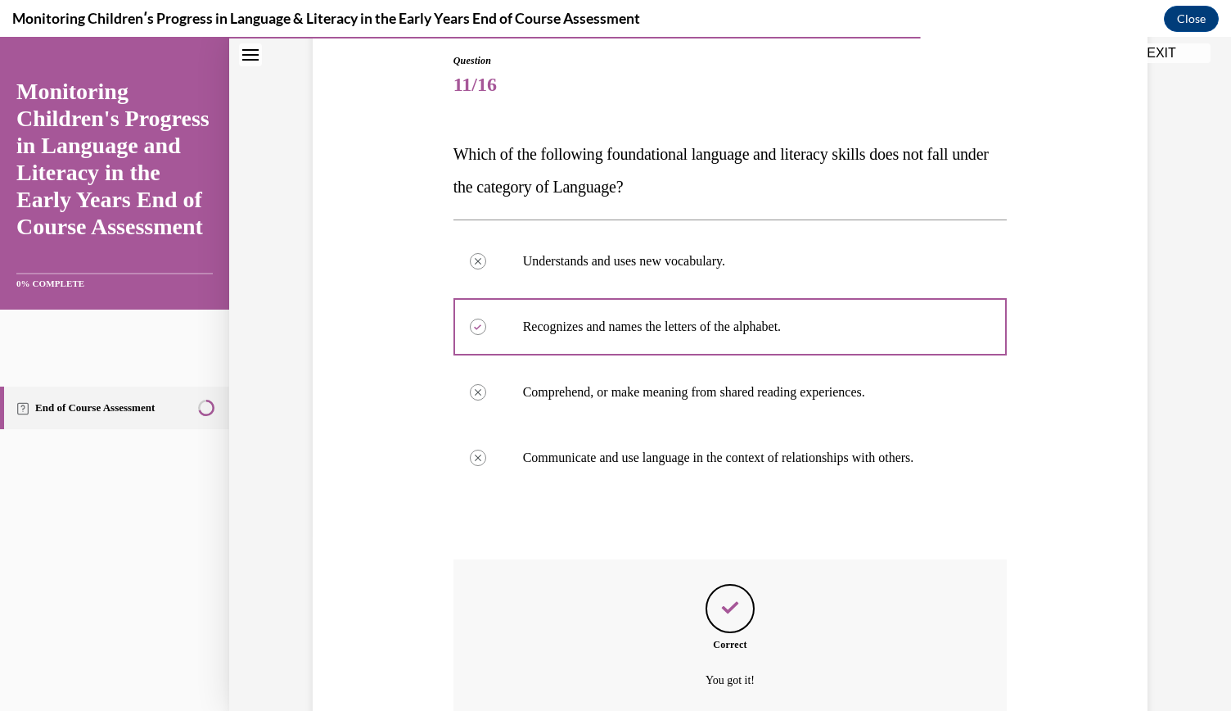
scroll to position [176, 0]
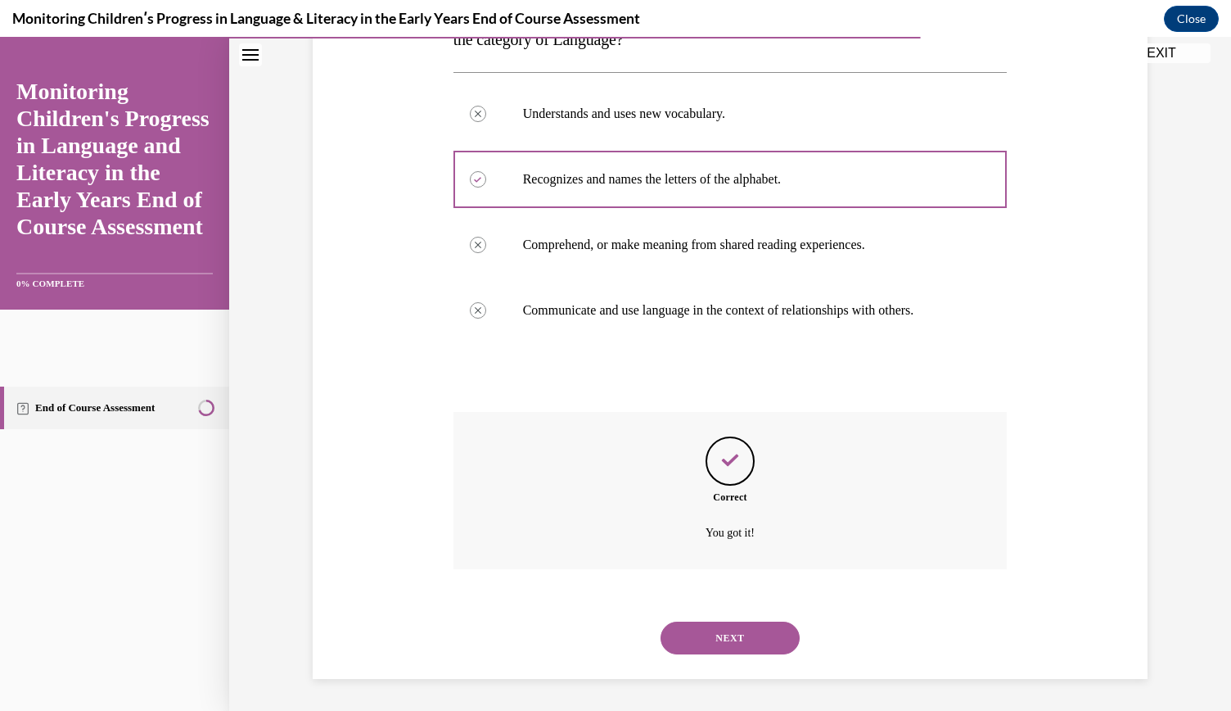
click at [729, 628] on button "NEXT" at bounding box center [730, 637] width 139 height 33
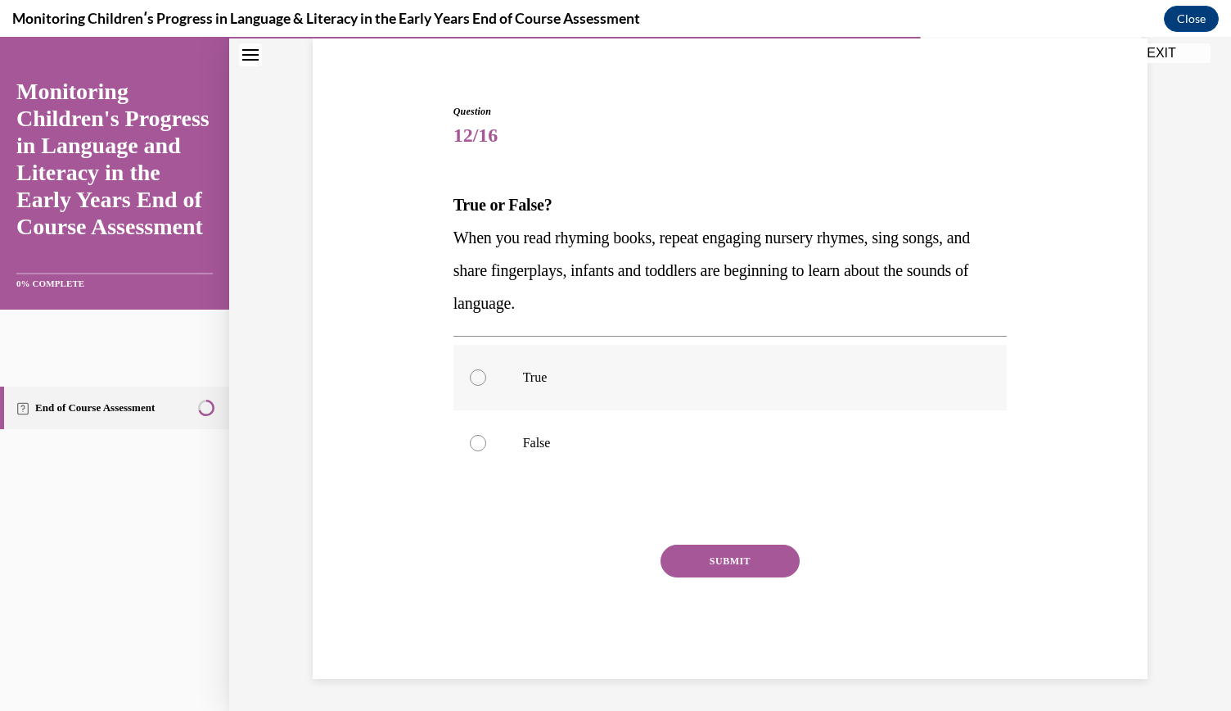
click at [481, 389] on label "True" at bounding box center [731, 377] width 554 height 65
click at [481, 386] on input "True" at bounding box center [478, 377] width 16 height 16
radio input "true"
click at [734, 558] on button "SUBMIT" at bounding box center [730, 560] width 139 height 33
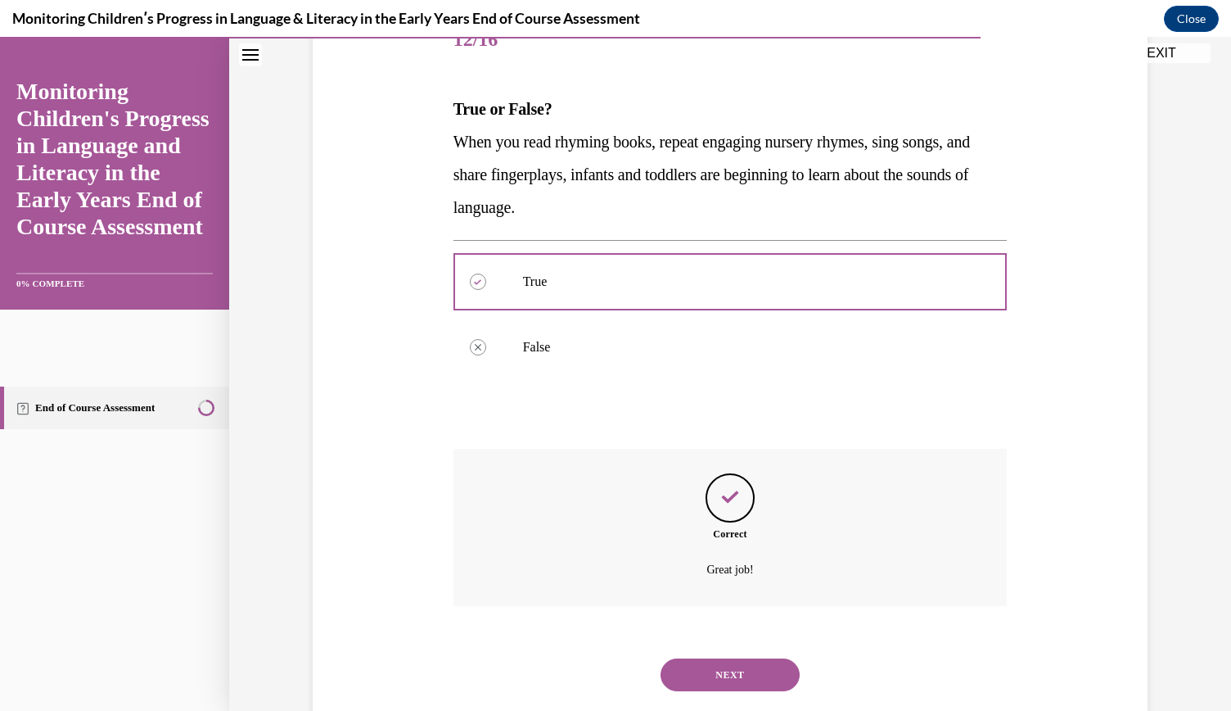
scroll to position [219, 0]
click at [705, 683] on button "NEXT" at bounding box center [730, 674] width 139 height 33
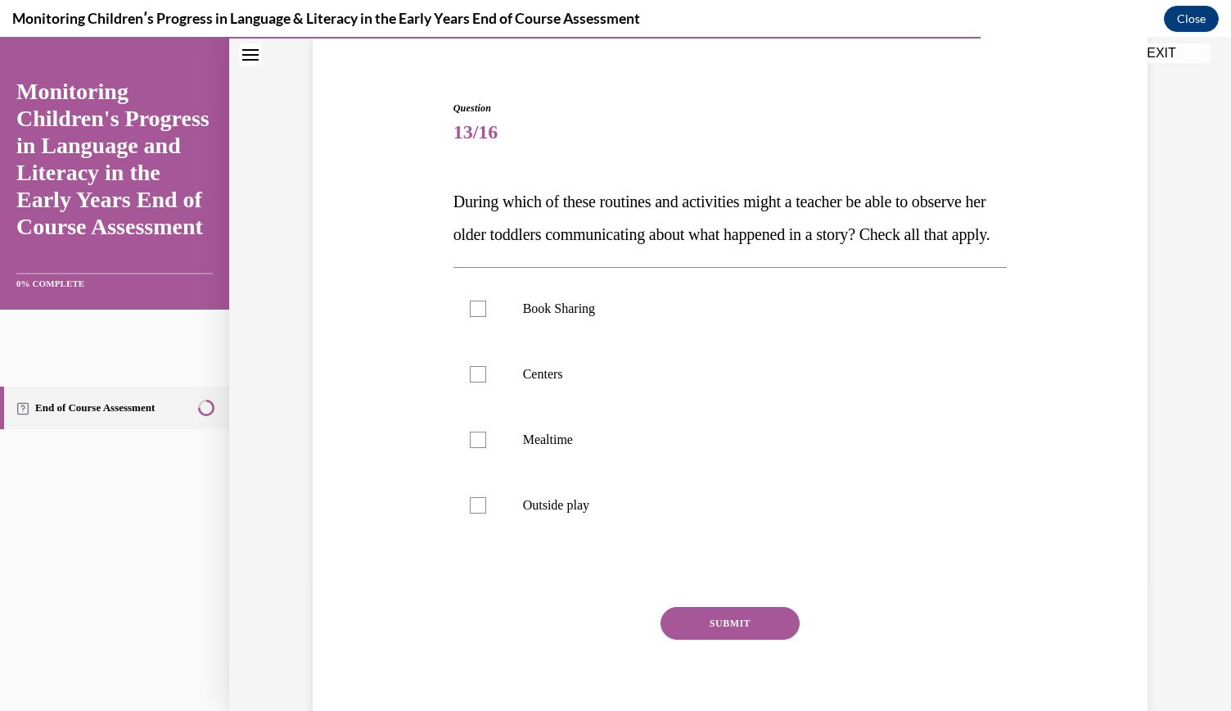
scroll to position [128, 0]
click at [611, 341] on label "Book Sharing" at bounding box center [731, 307] width 554 height 65
click at [486, 316] on input "Book Sharing" at bounding box center [478, 308] width 16 height 16
checkbox input "true"
click at [677, 639] on button "SUBMIT" at bounding box center [730, 622] width 139 height 33
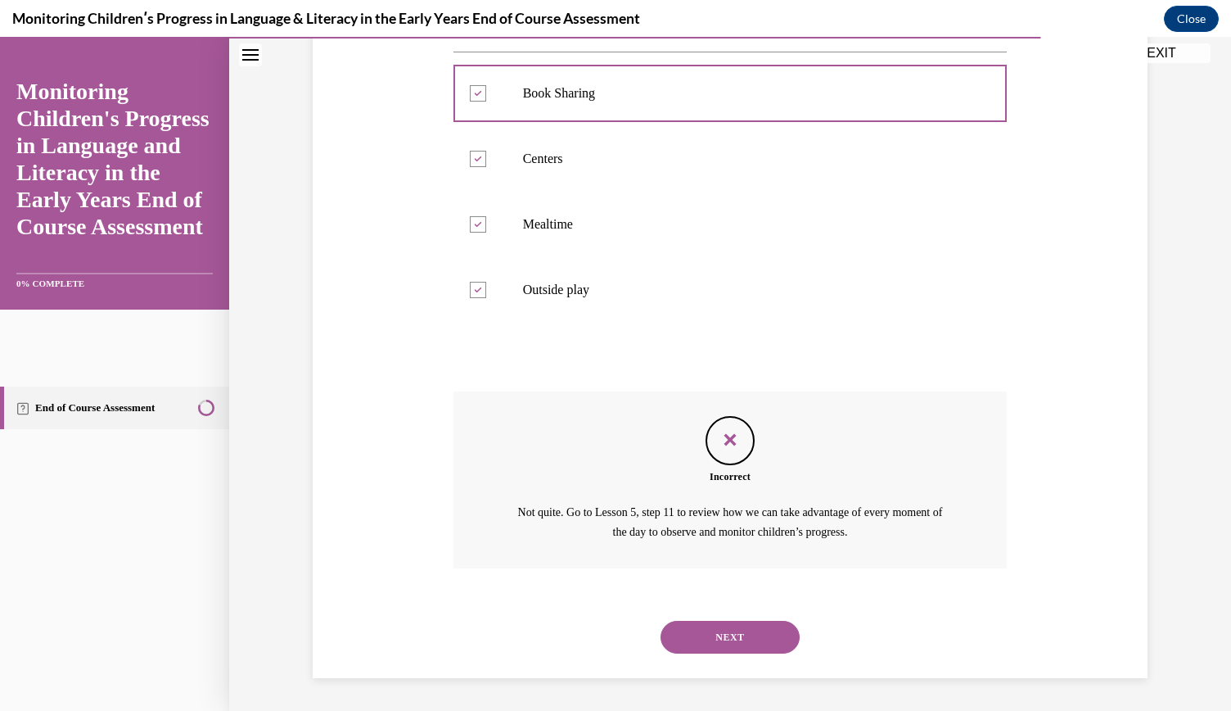
scroll to position [373, 0]
click at [729, 635] on button "NEXT" at bounding box center [730, 637] width 139 height 33
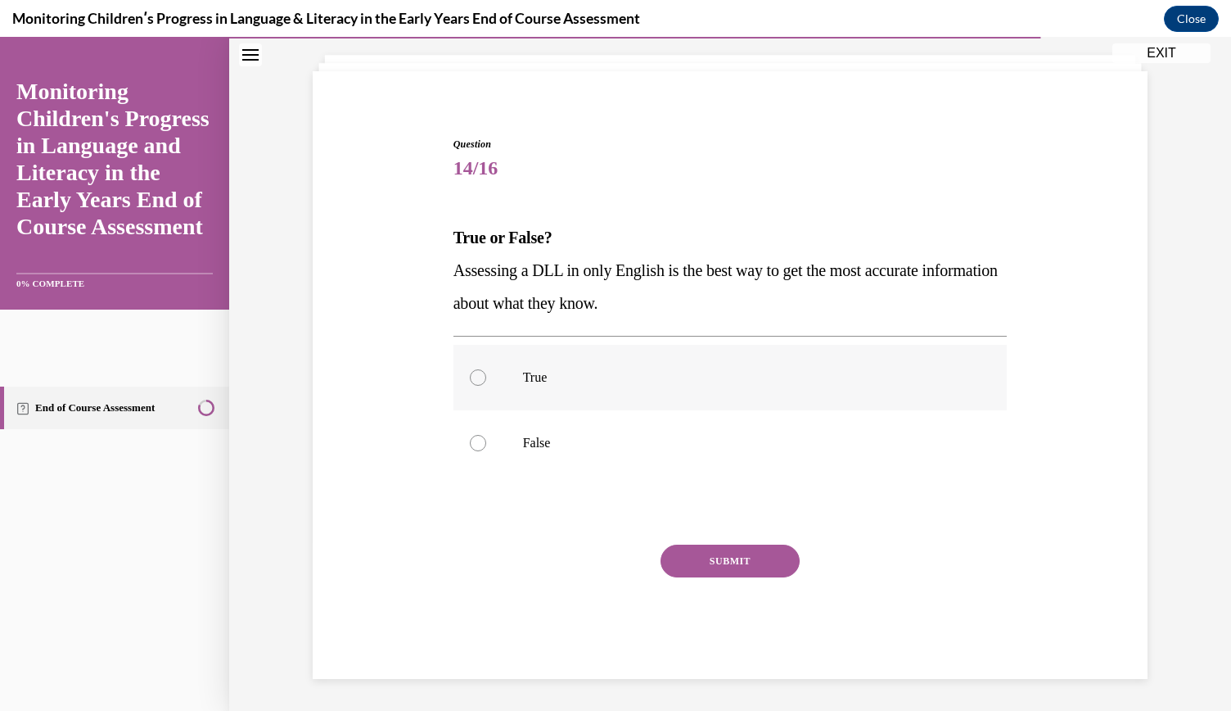
click at [686, 368] on label "True" at bounding box center [731, 377] width 554 height 65
click at [486, 369] on input "True" at bounding box center [478, 377] width 16 height 16
radio input "true"
click at [758, 559] on button "SUBMIT" at bounding box center [730, 560] width 139 height 33
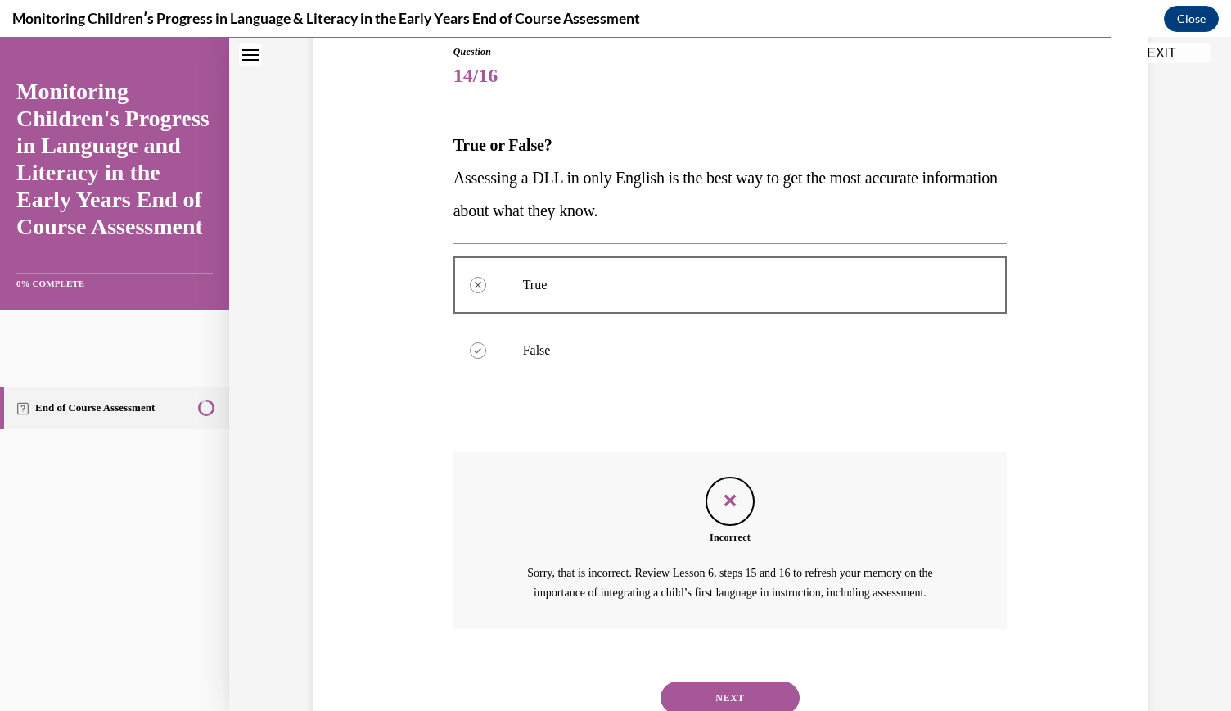
scroll to position [183, 0]
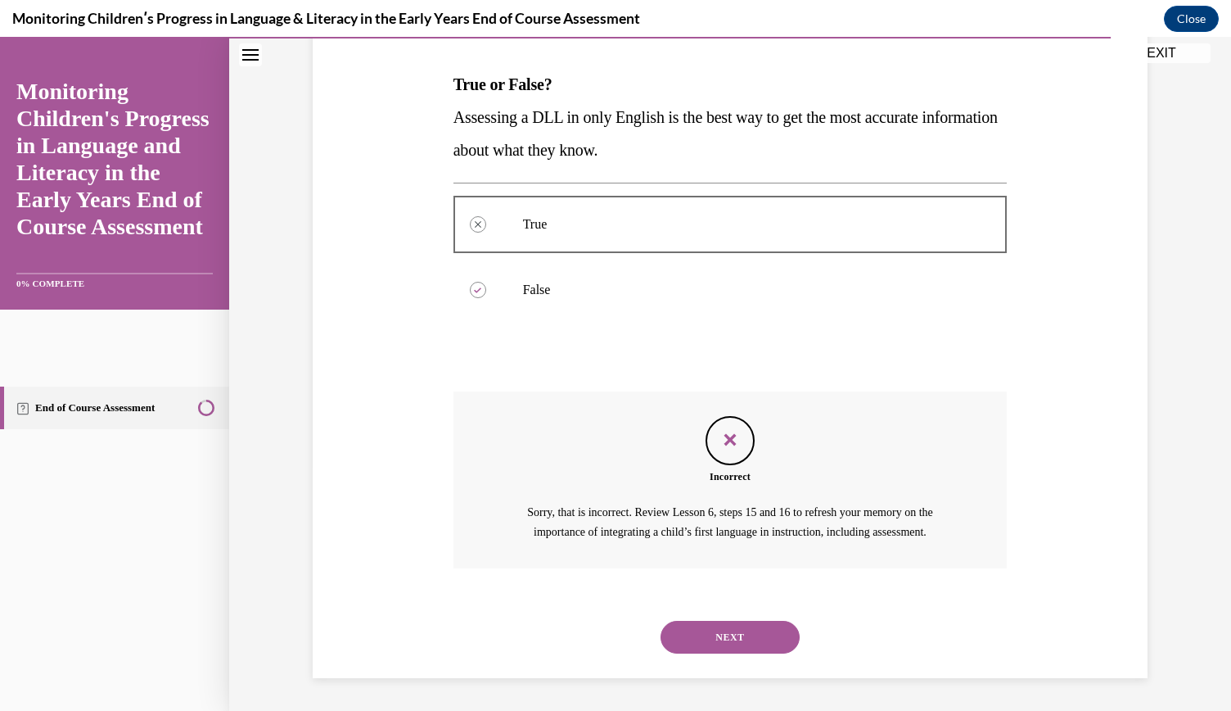
click at [754, 625] on button "NEXT" at bounding box center [730, 637] width 139 height 33
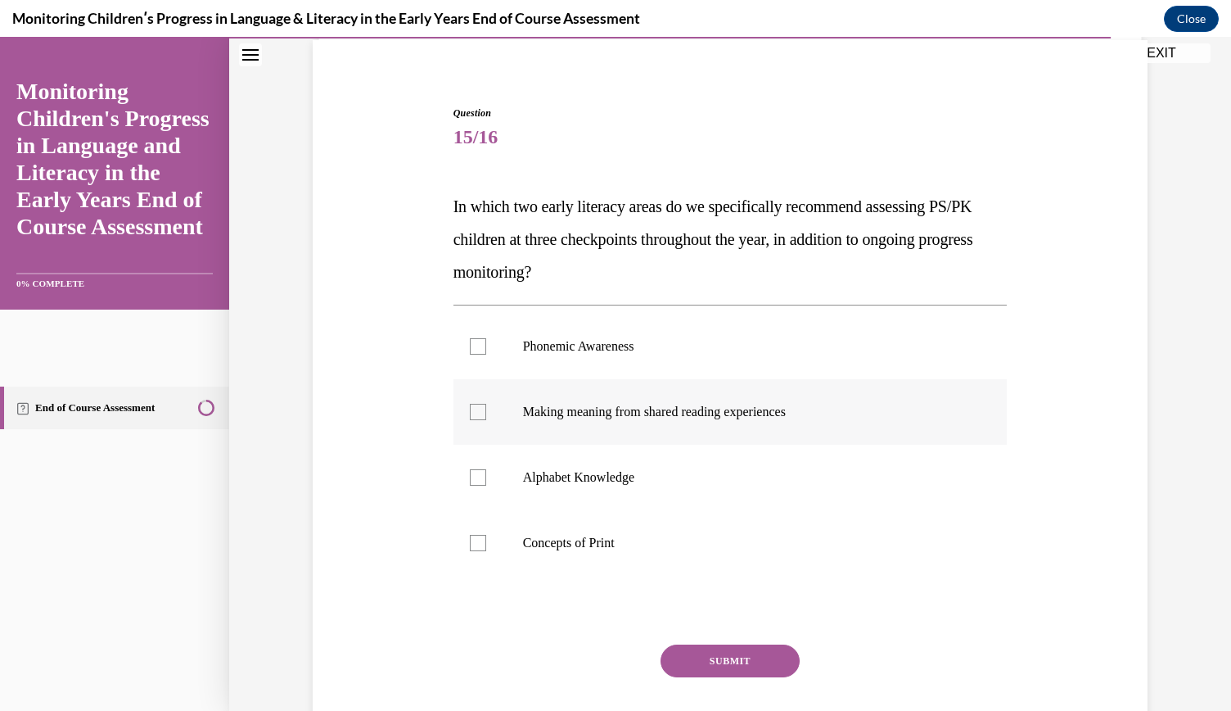
scroll to position [128, 0]
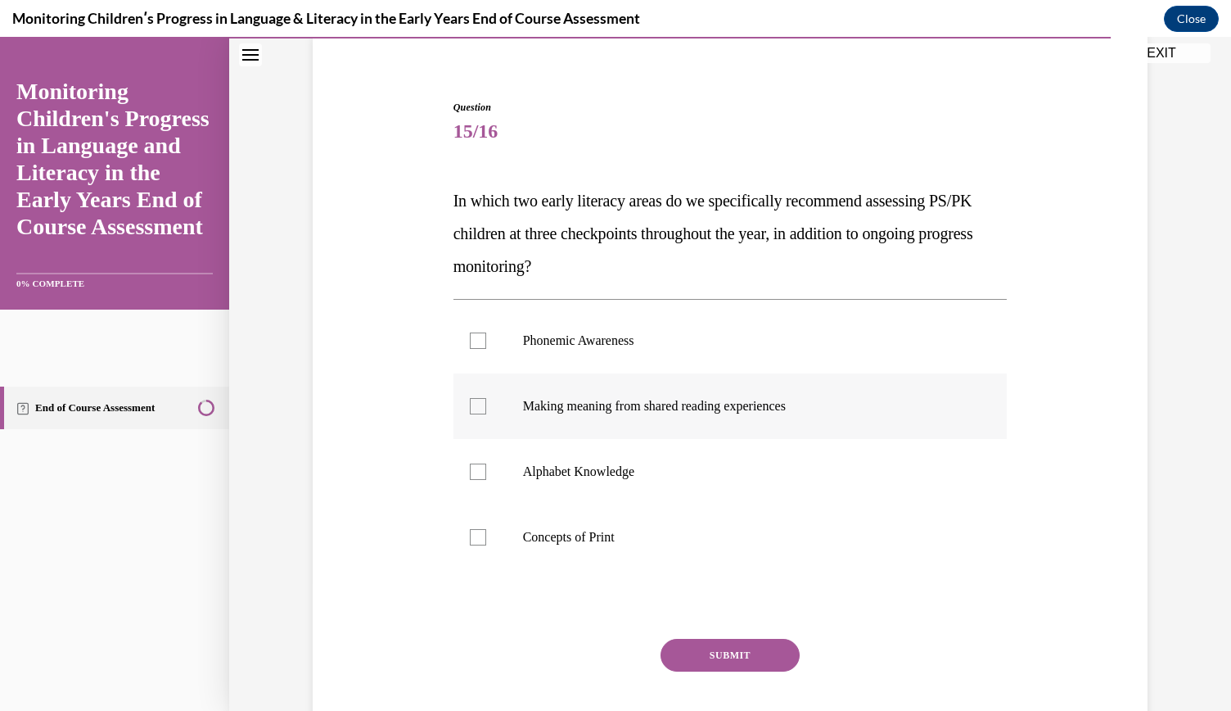
click at [657, 373] on label "Making meaning from shared reading experiences" at bounding box center [731, 405] width 554 height 65
click at [486, 398] on input "Making meaning from shared reading experiences" at bounding box center [478, 406] width 16 height 16
checkbox input "true"
click at [616, 474] on p "Alphabet Knowledge" at bounding box center [745, 471] width 444 height 16
click at [486, 474] on input "Alphabet Knowledge" at bounding box center [478, 471] width 16 height 16
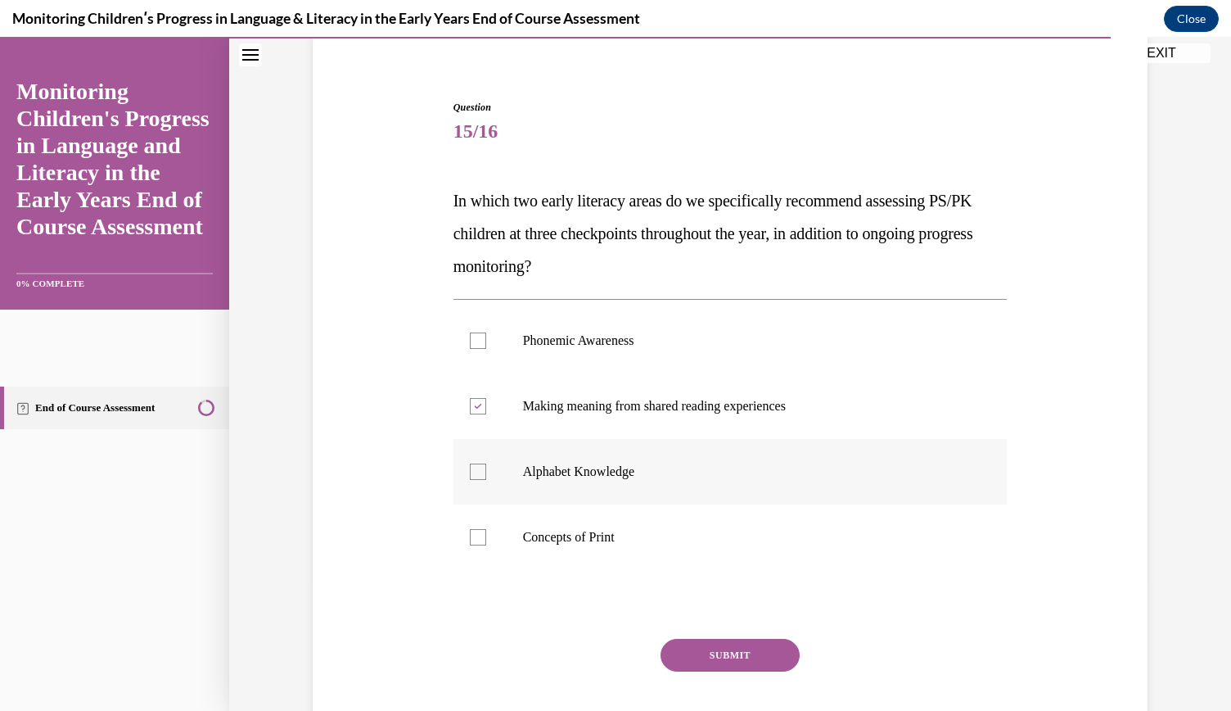
checkbox input "true"
click at [578, 542] on p "Concepts of Print" at bounding box center [745, 537] width 444 height 16
click at [486, 542] on input "Concepts of Print" at bounding box center [478, 537] width 16 height 16
checkbox input "true"
click at [578, 348] on label "Phonemic Awareness" at bounding box center [731, 340] width 554 height 65
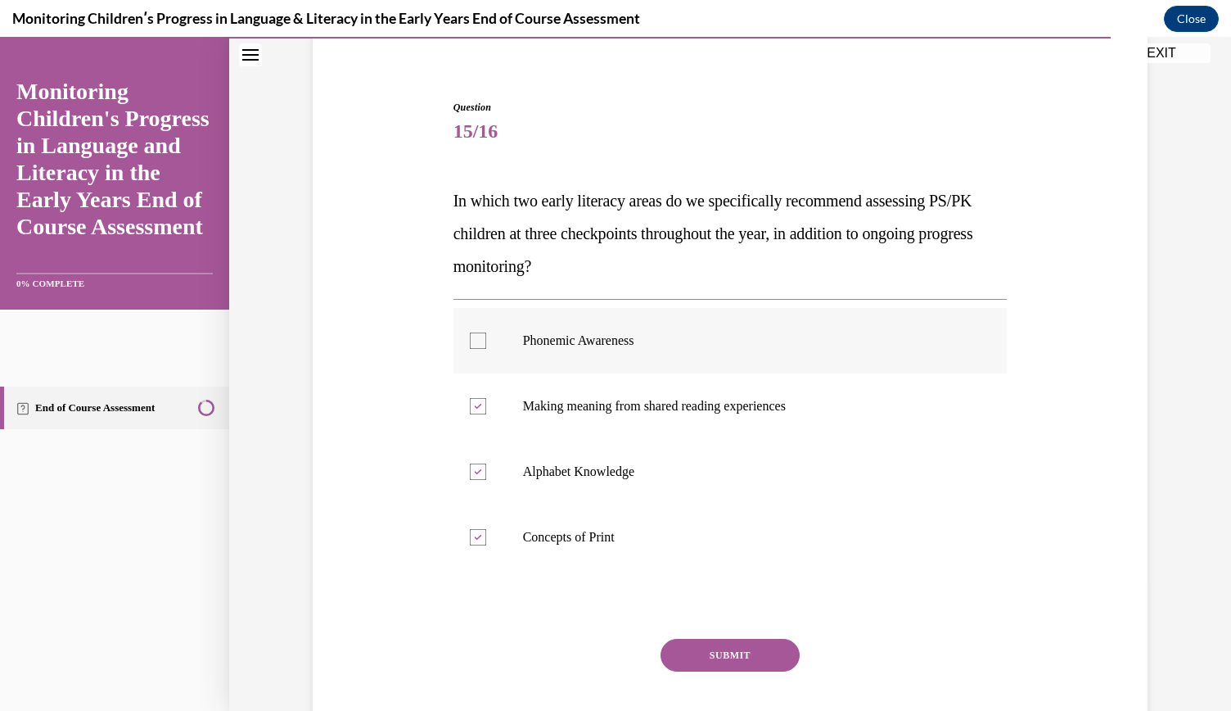
click at [486, 348] on input "Phonemic Awareness" at bounding box center [478, 340] width 16 height 16
checkbox input "true"
click at [578, 395] on label "Making meaning from shared reading experiences" at bounding box center [731, 405] width 554 height 65
click at [486, 398] on input "Making meaning from shared reading experiences" at bounding box center [478, 406] width 16 height 16
checkbox input "false"
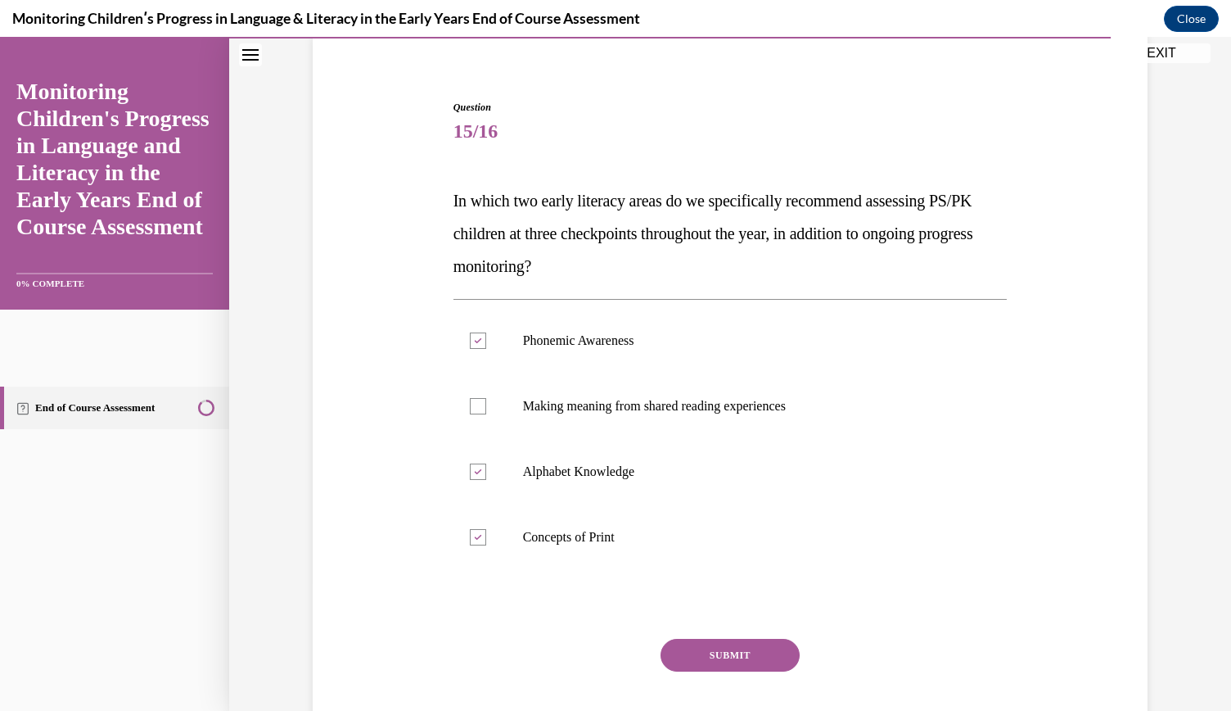
click at [751, 651] on button "SUBMIT" at bounding box center [730, 655] width 139 height 33
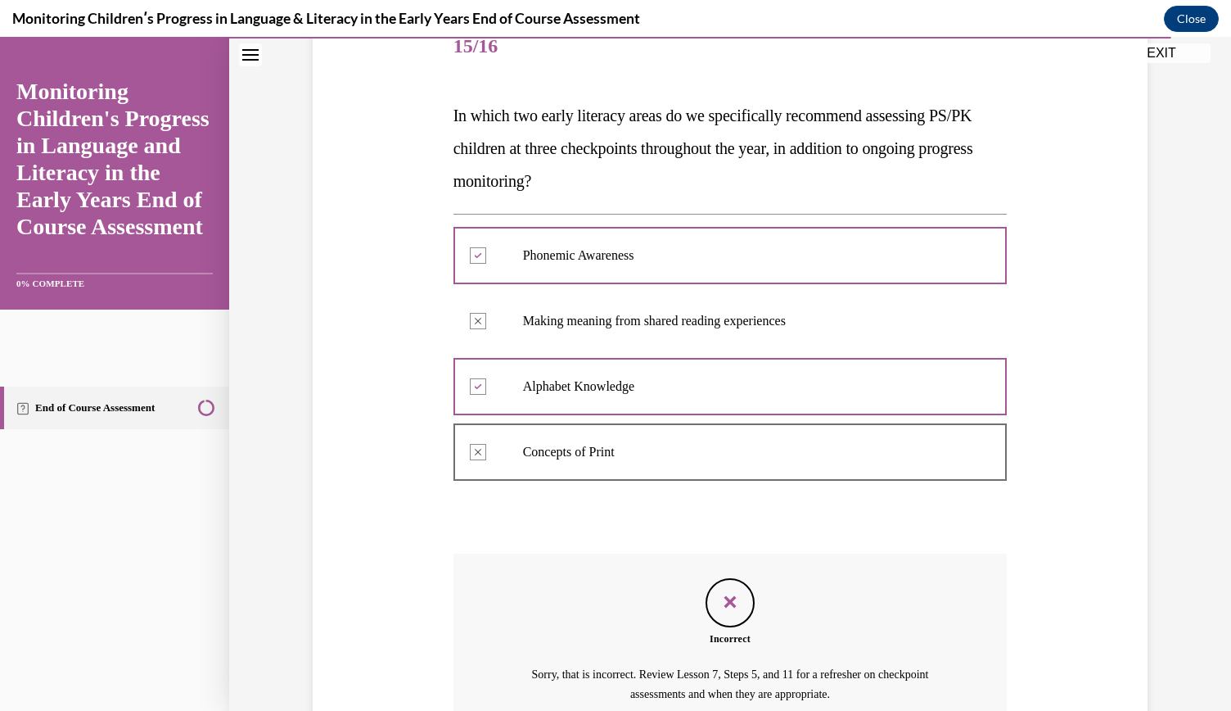
scroll to position [213, 0]
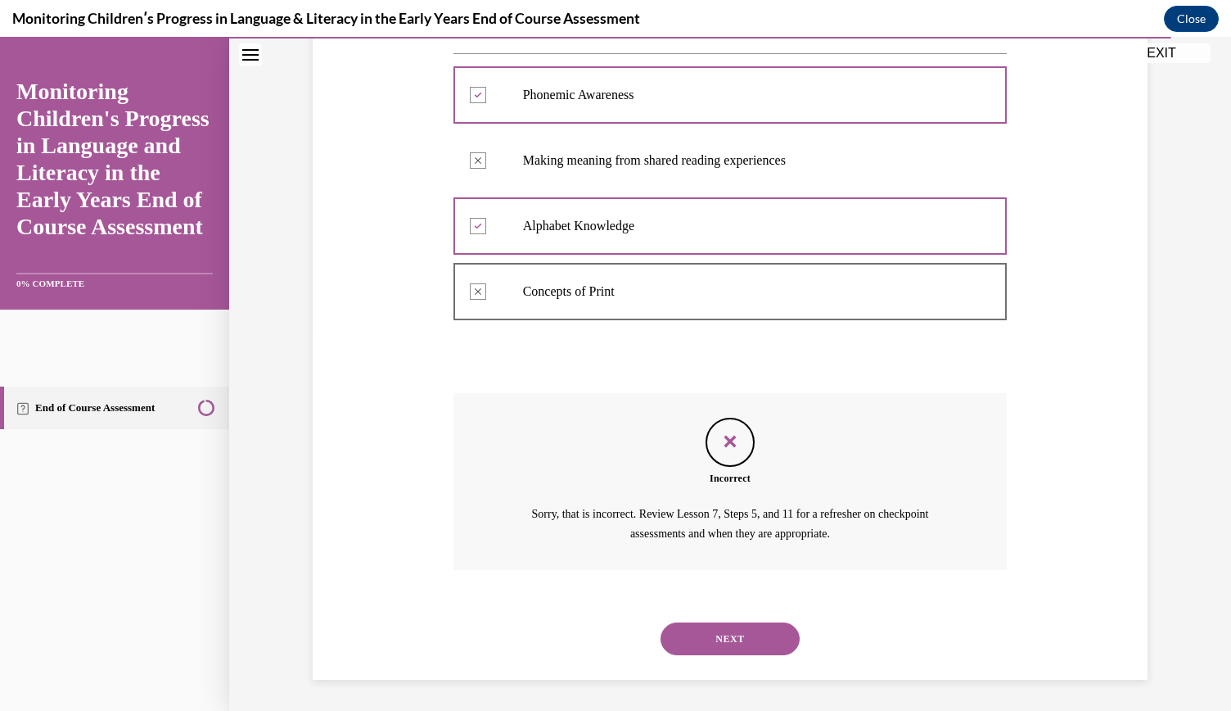
click at [770, 630] on button "NEXT" at bounding box center [730, 638] width 139 height 33
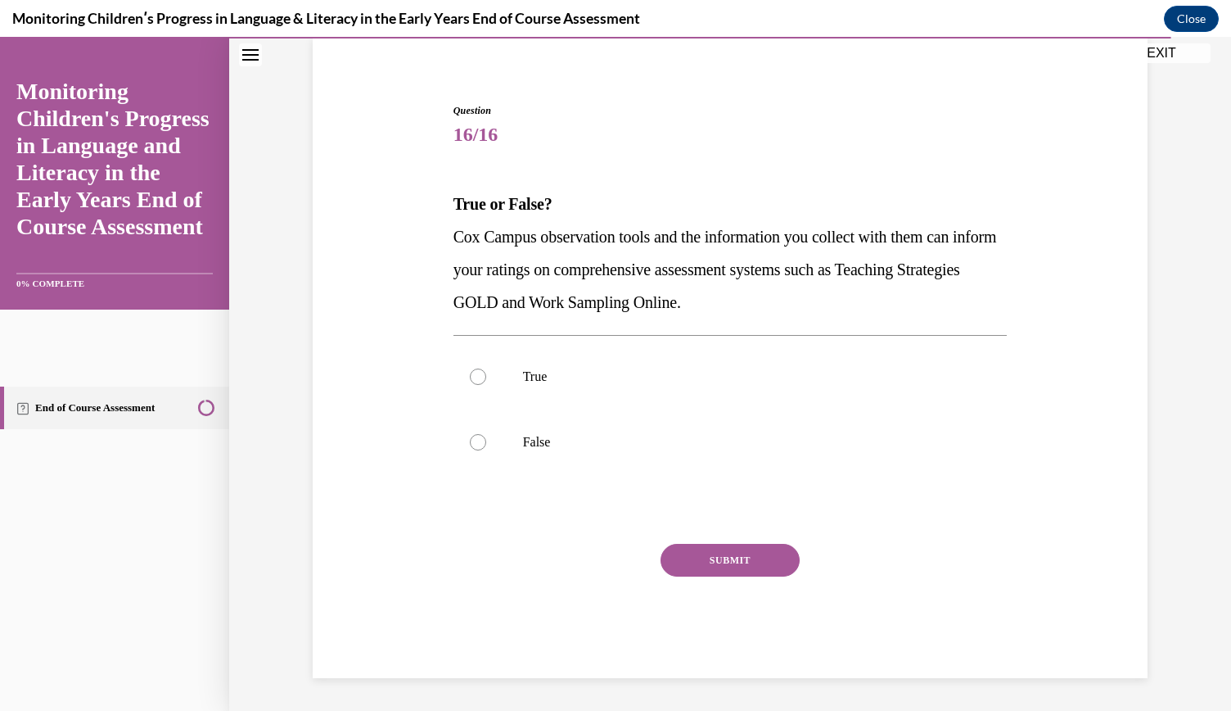
scroll to position [124, 0]
click at [517, 385] on label "True" at bounding box center [731, 377] width 554 height 65
click at [486, 385] on input "True" at bounding box center [478, 377] width 16 height 16
radio input "true"
click at [711, 556] on button "SUBMIT" at bounding box center [730, 560] width 139 height 33
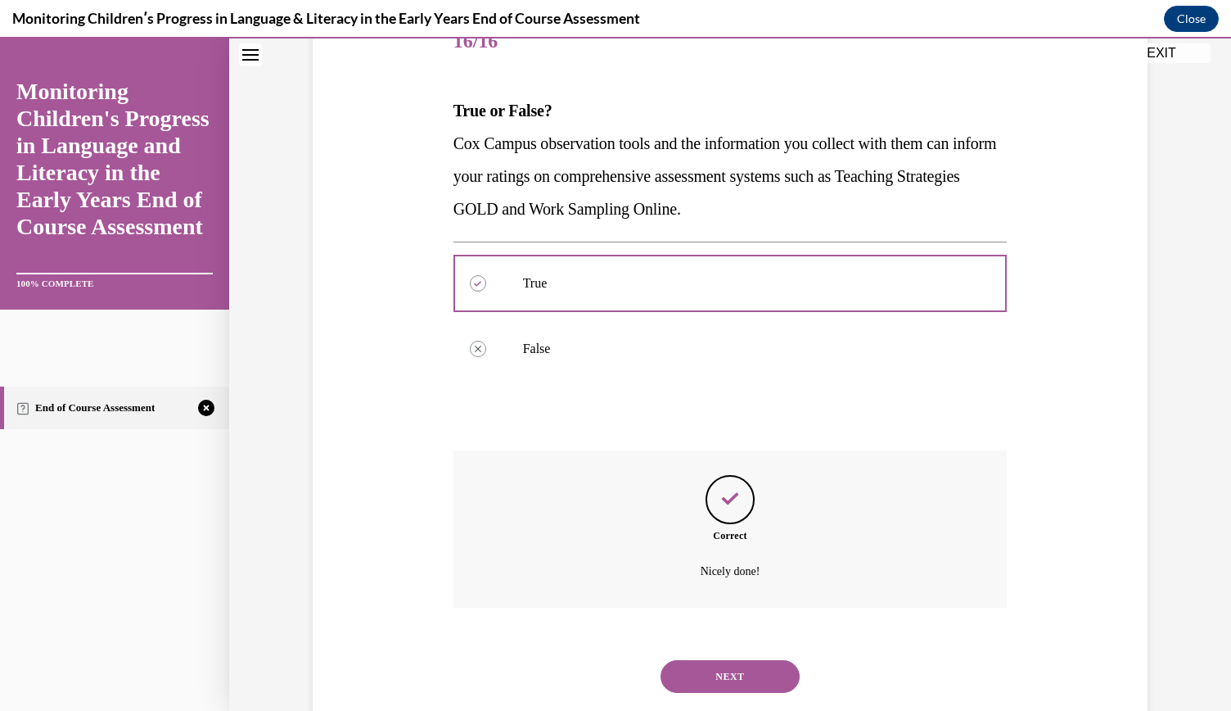
scroll to position [216, 0]
click at [732, 690] on button "NEXT" at bounding box center [730, 678] width 139 height 33
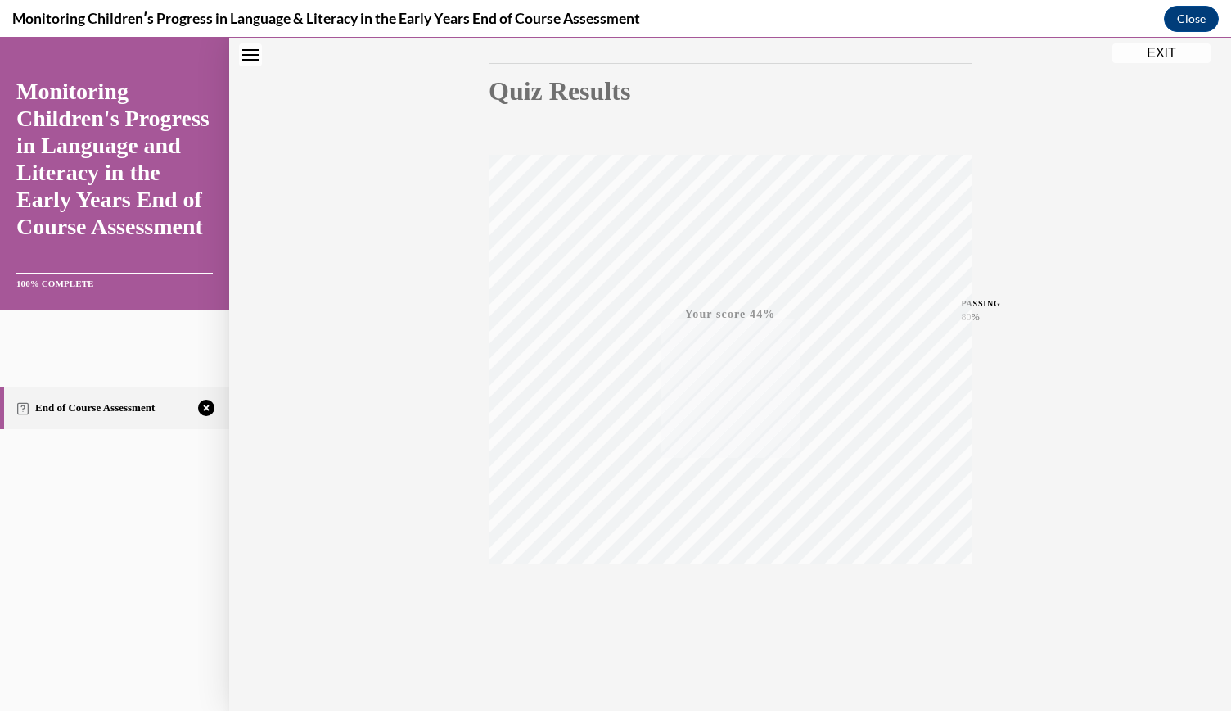
scroll to position [165, 0]
click at [724, 598] on div "TAKE AGAIN" at bounding box center [731, 601] width 58 height 38
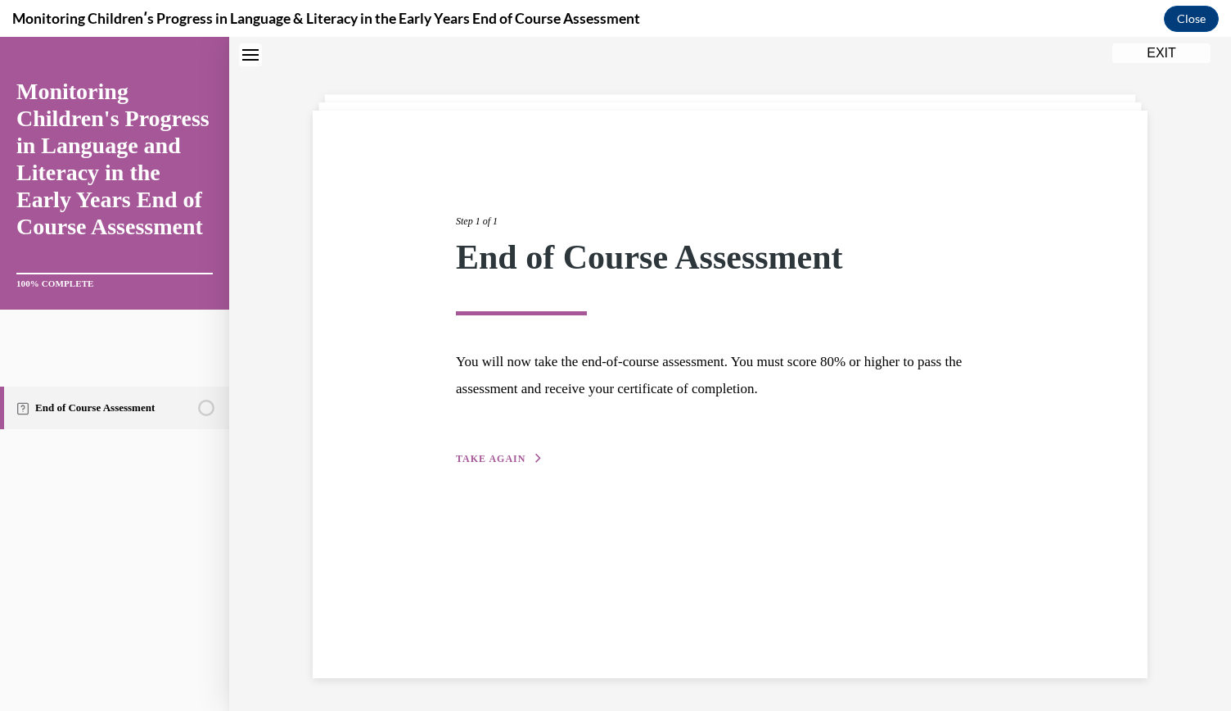
scroll to position [52, 0]
click at [484, 458] on span "TAKE AGAIN" at bounding box center [491, 458] width 70 height 11
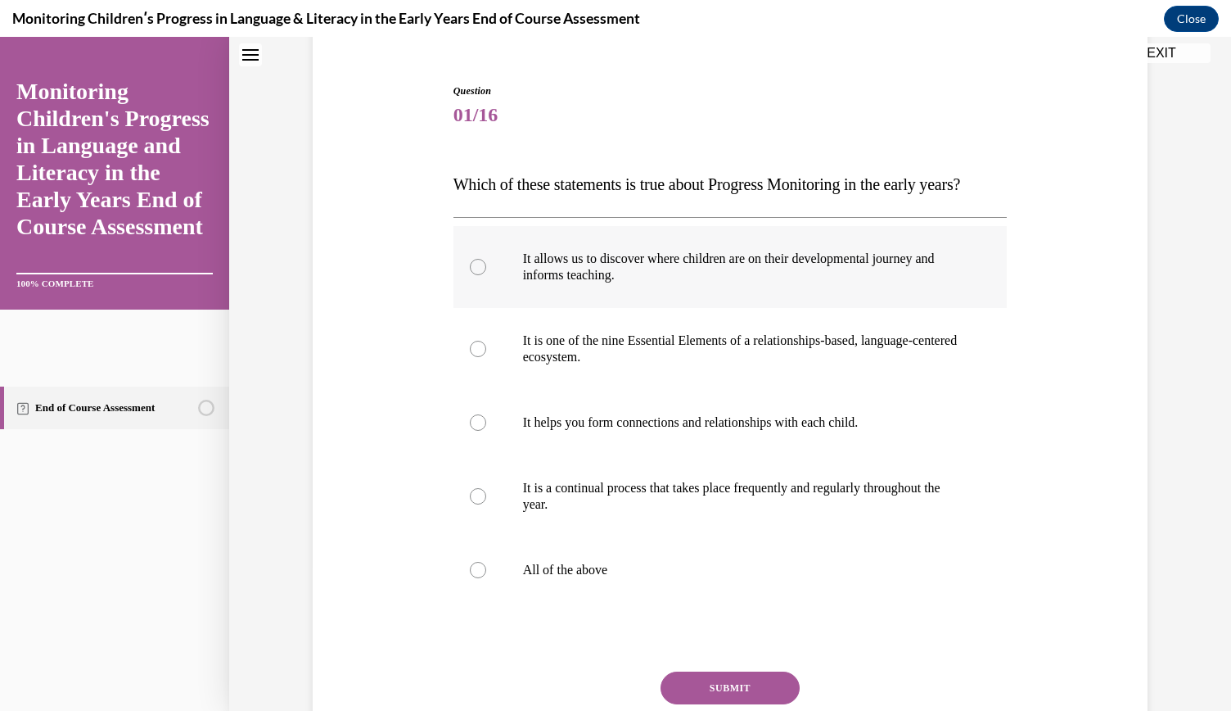
scroll to position [145, 0]
click at [527, 577] on p "All of the above" at bounding box center [745, 569] width 444 height 16
click at [486, 577] on input "All of the above" at bounding box center [478, 569] width 16 height 16
radio input "true"
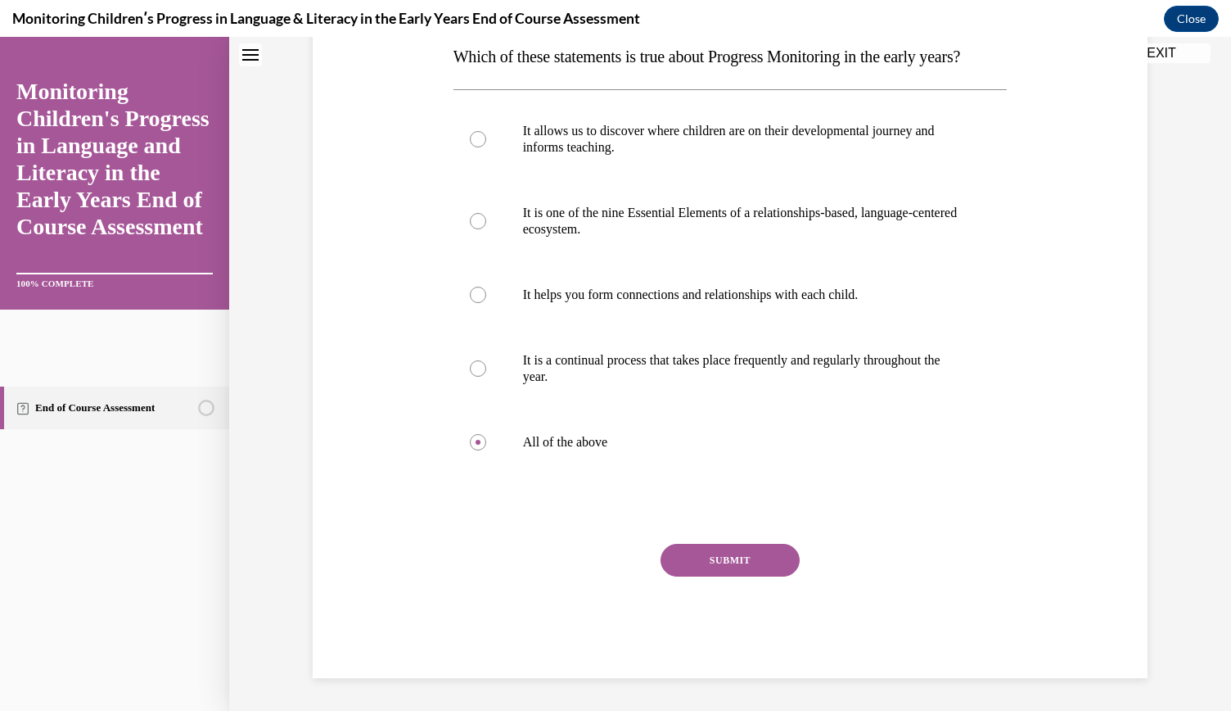
click at [716, 576] on button "SUBMIT" at bounding box center [730, 560] width 139 height 33
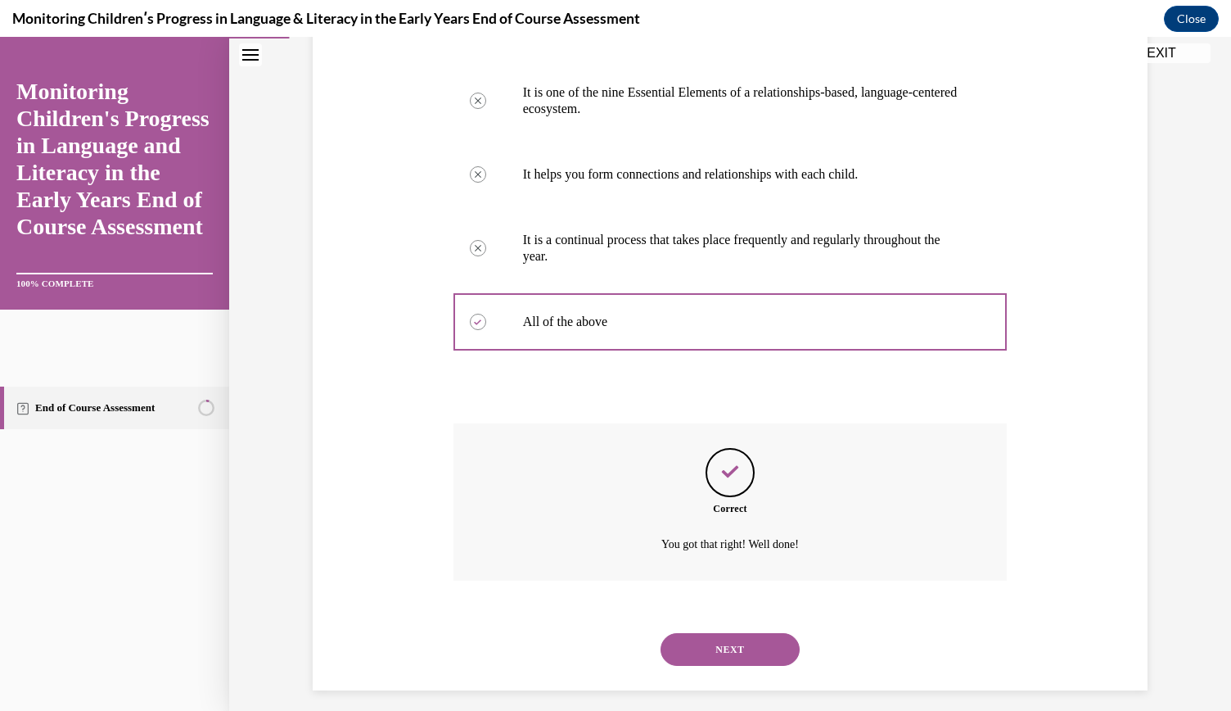
scroll to position [436, 0]
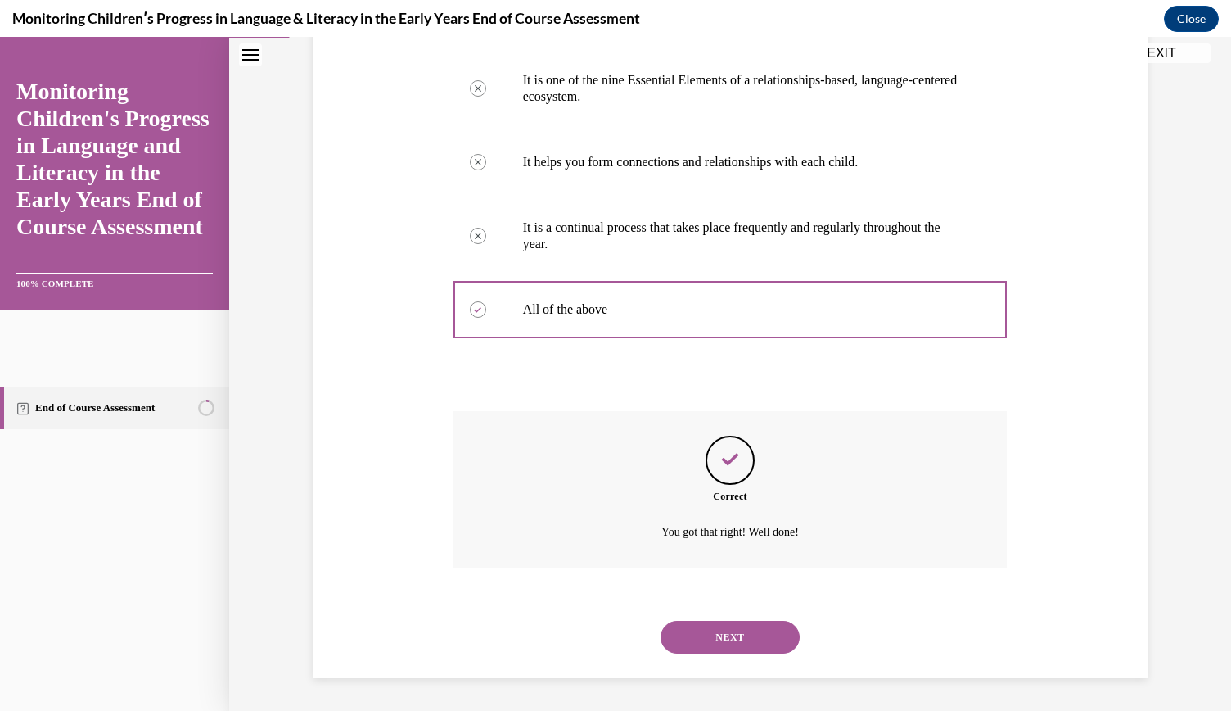
click at [752, 638] on button "NEXT" at bounding box center [730, 637] width 139 height 33
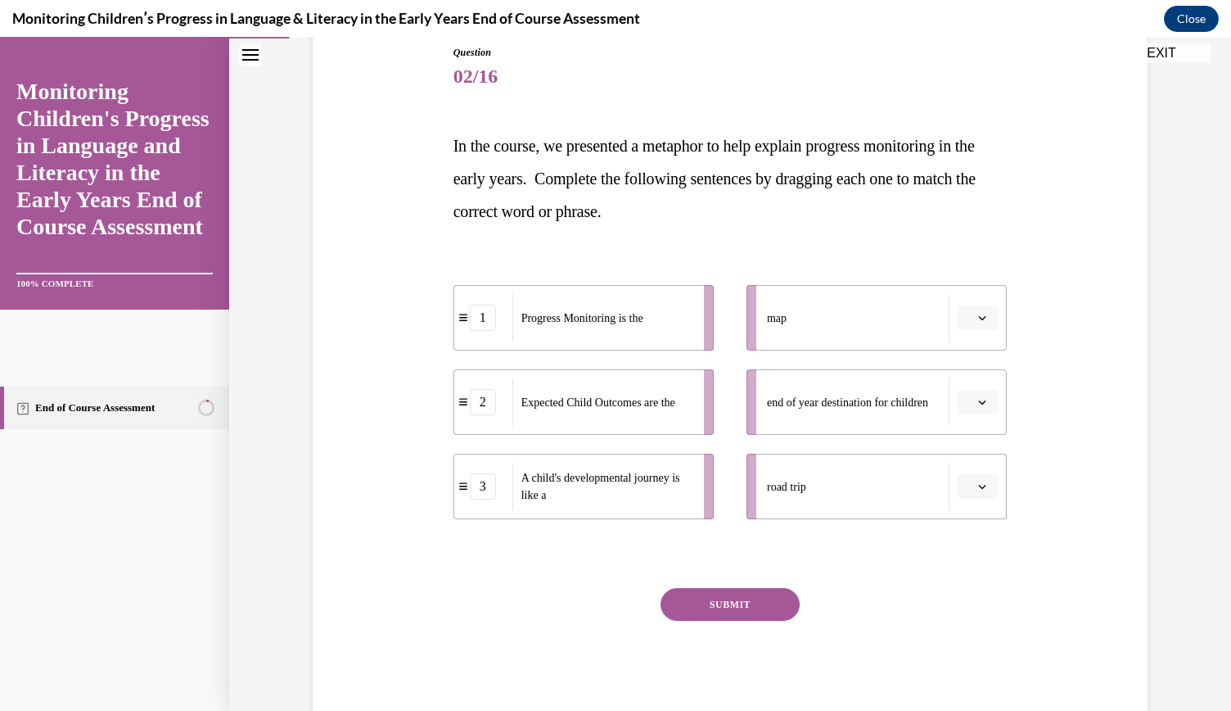
click at [978, 402] on icon "button" at bounding box center [982, 402] width 8 height 8
click at [969, 499] on span "2" at bounding box center [966, 503] width 6 height 13
click at [692, 490] on li "3 A child's developmental journey is like a" at bounding box center [584, 486] width 260 height 65
click at [979, 482] on icon "button" at bounding box center [982, 486] width 8 height 8
click at [971, 616] on div "3" at bounding box center [970, 620] width 40 height 33
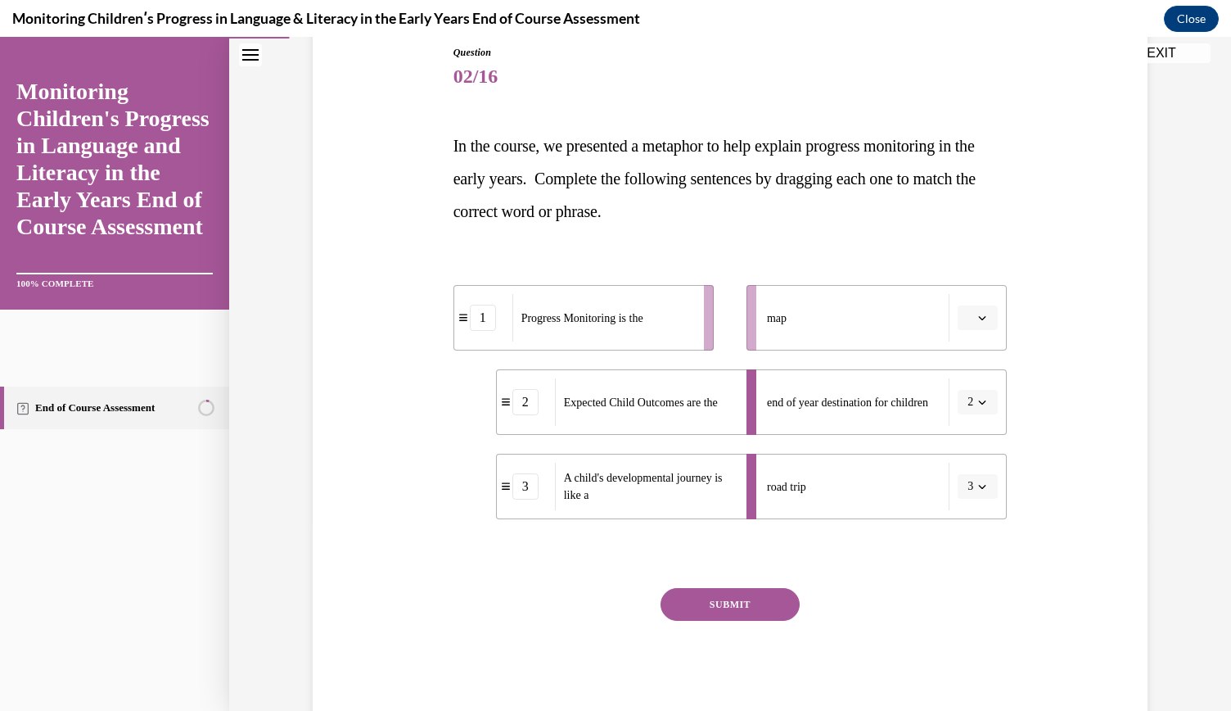
click at [981, 318] on span "button" at bounding box center [982, 317] width 11 height 11
click at [975, 382] on div "1" at bounding box center [970, 386] width 40 height 33
click at [726, 609] on button "SUBMIT" at bounding box center [730, 604] width 139 height 33
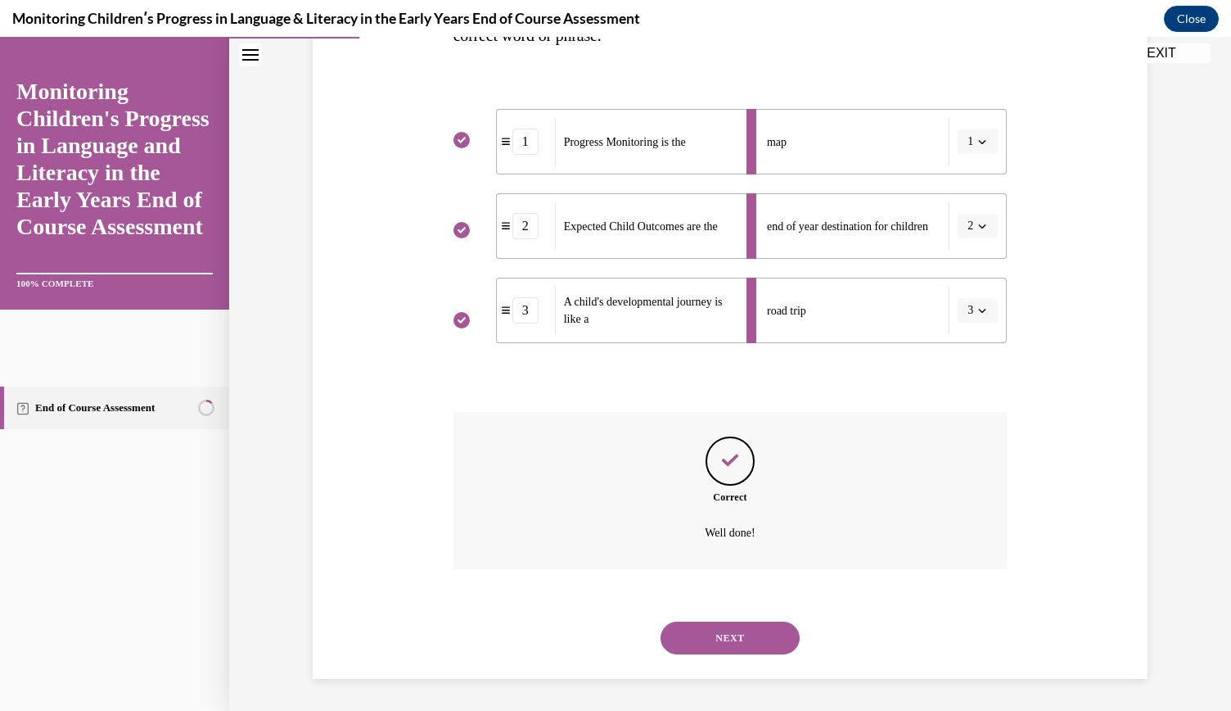
click at [737, 636] on button "NEXT" at bounding box center [730, 637] width 139 height 33
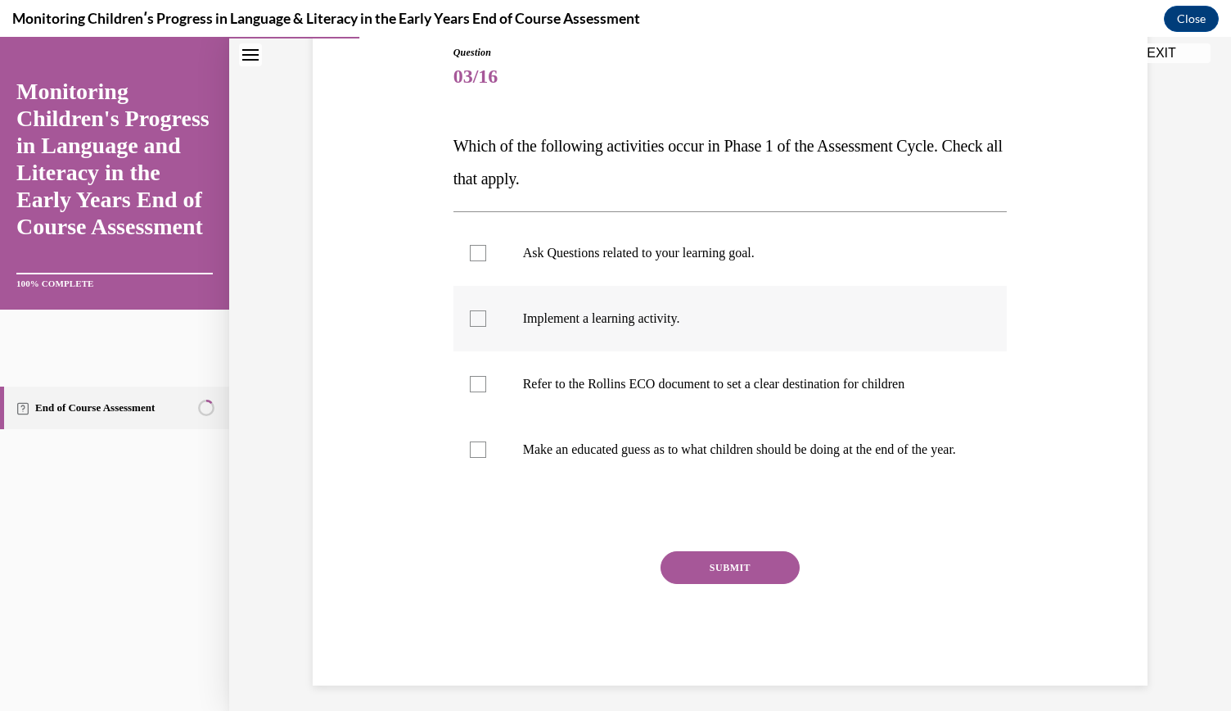
click at [712, 310] on p "Implement a learning activity." at bounding box center [745, 318] width 444 height 16
click at [486, 310] on input "Implement a learning activity." at bounding box center [478, 318] width 16 height 16
checkbox input "true"
click at [699, 262] on label "Ask Questions related to your learning goal." at bounding box center [731, 252] width 554 height 65
click at [486, 261] on input "Ask Questions related to your learning goal." at bounding box center [478, 253] width 16 height 16
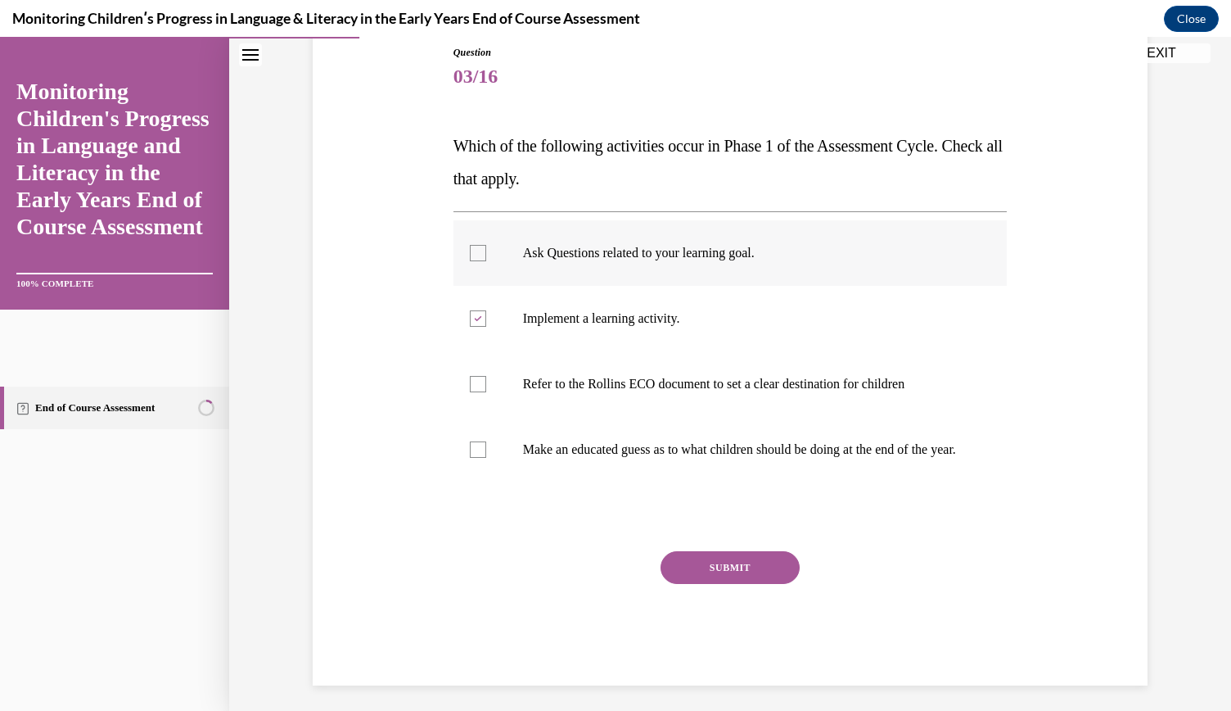
checkbox input "true"
click at [720, 577] on button "SUBMIT" at bounding box center [730, 567] width 139 height 33
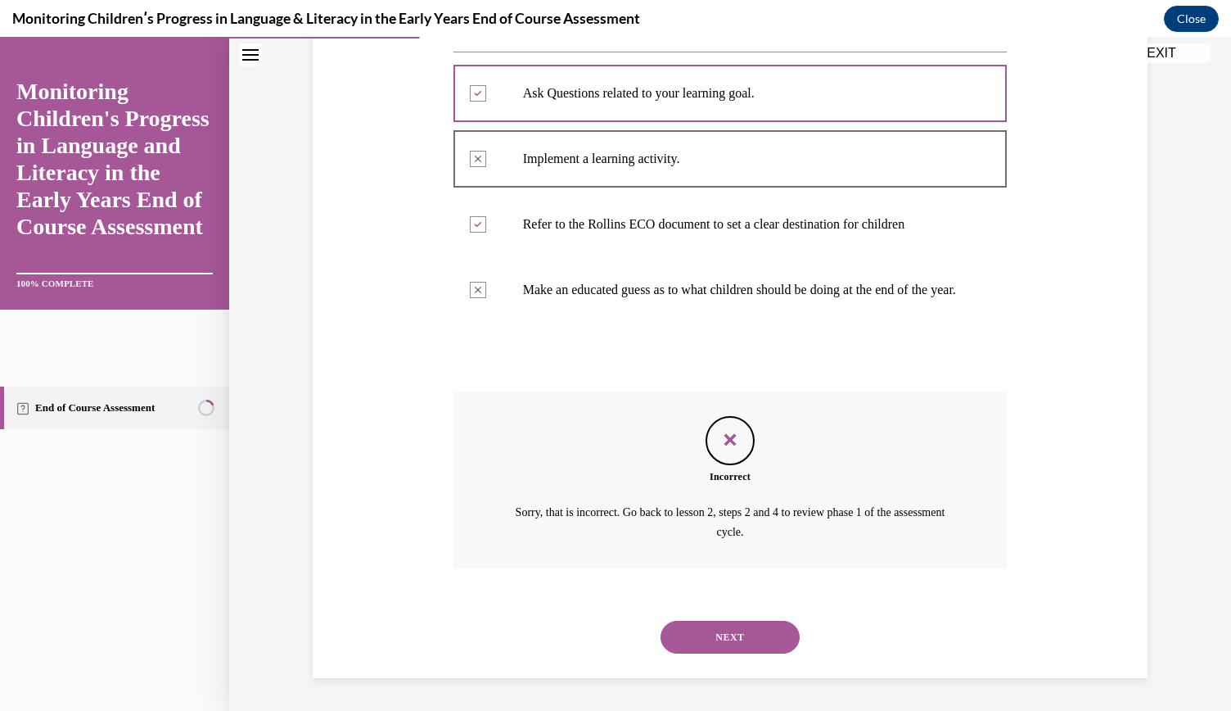
scroll to position [357, 0]
click at [733, 638] on button "NEXT" at bounding box center [730, 637] width 139 height 33
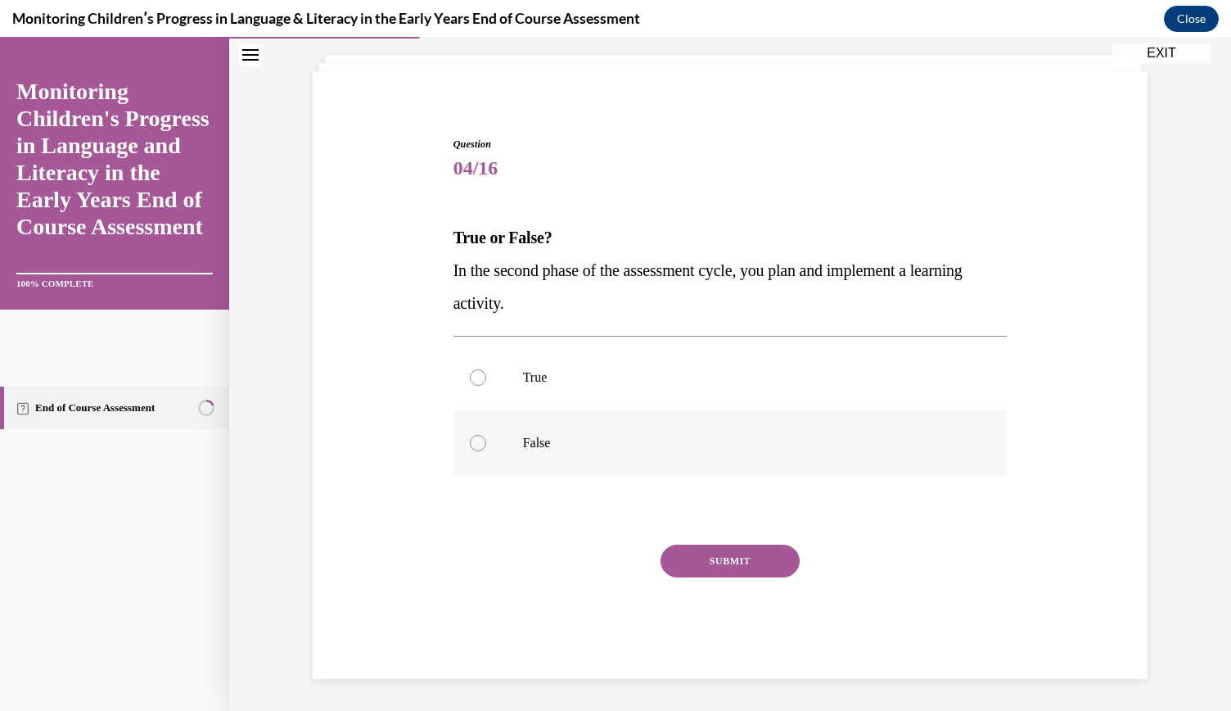
click at [554, 438] on p "False" at bounding box center [745, 443] width 444 height 16
click at [486, 438] on input "False" at bounding box center [478, 443] width 16 height 16
radio input "true"
click at [708, 545] on button "SUBMIT" at bounding box center [730, 560] width 139 height 33
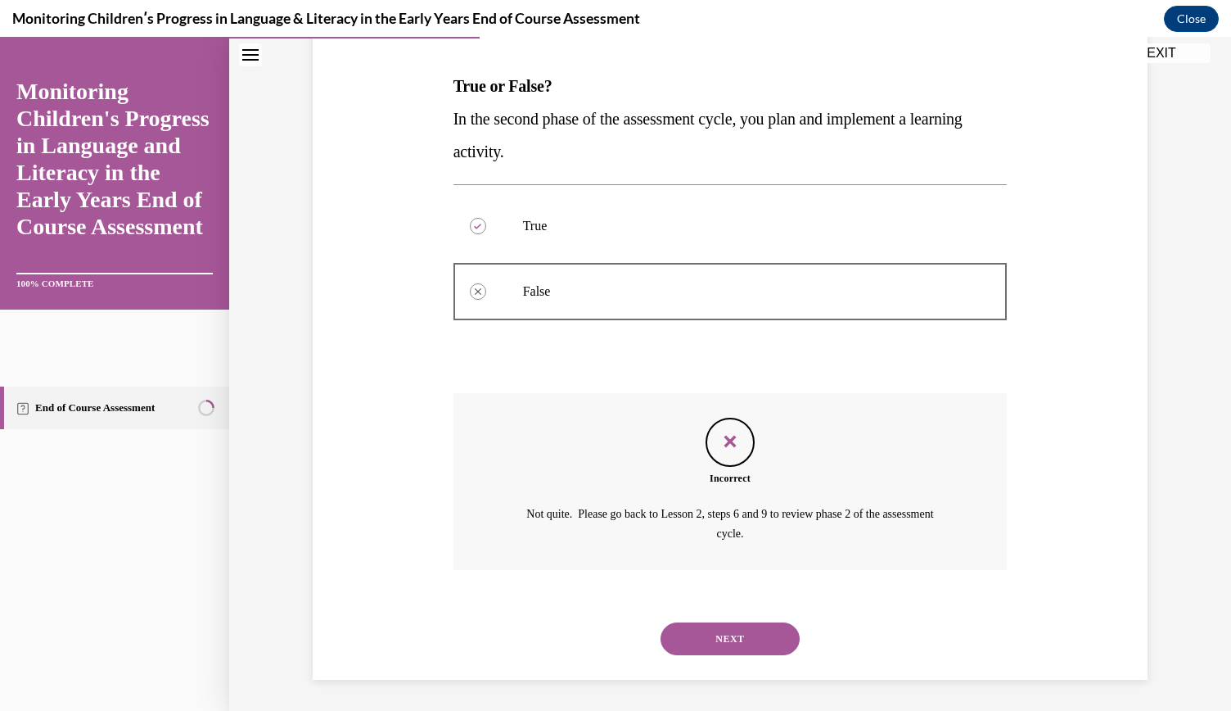
click at [719, 641] on button "NEXT" at bounding box center [730, 638] width 139 height 33
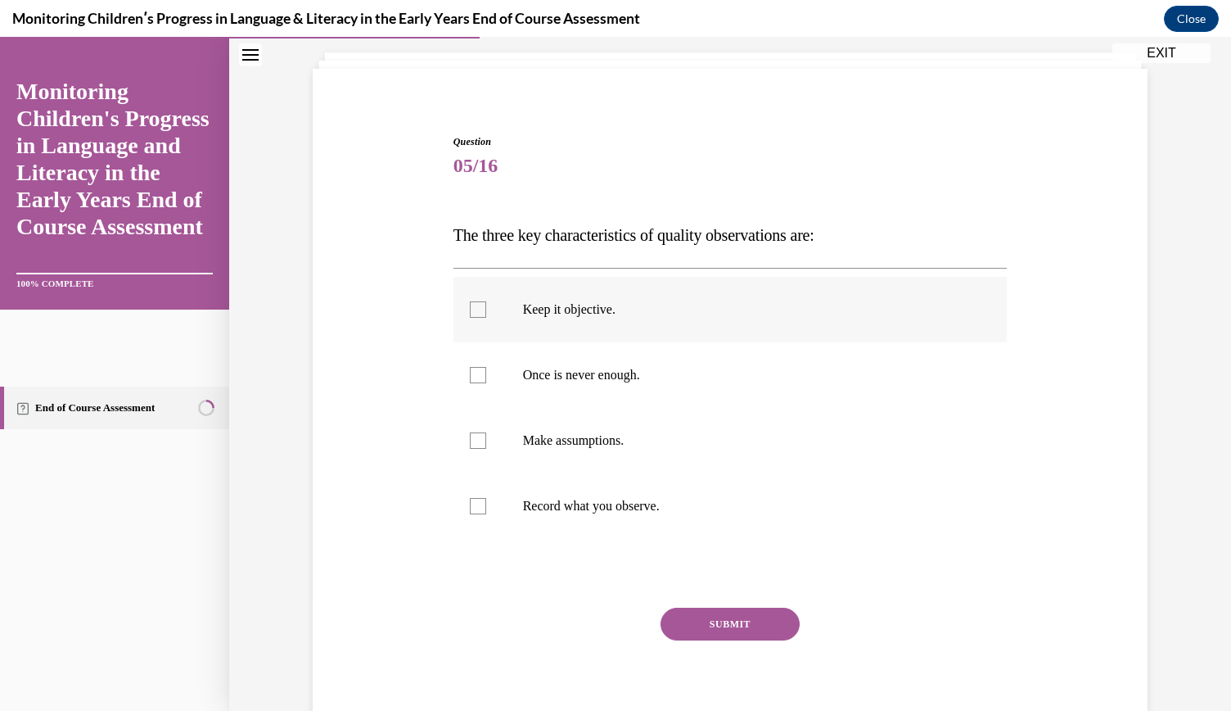
scroll to position [102, 0]
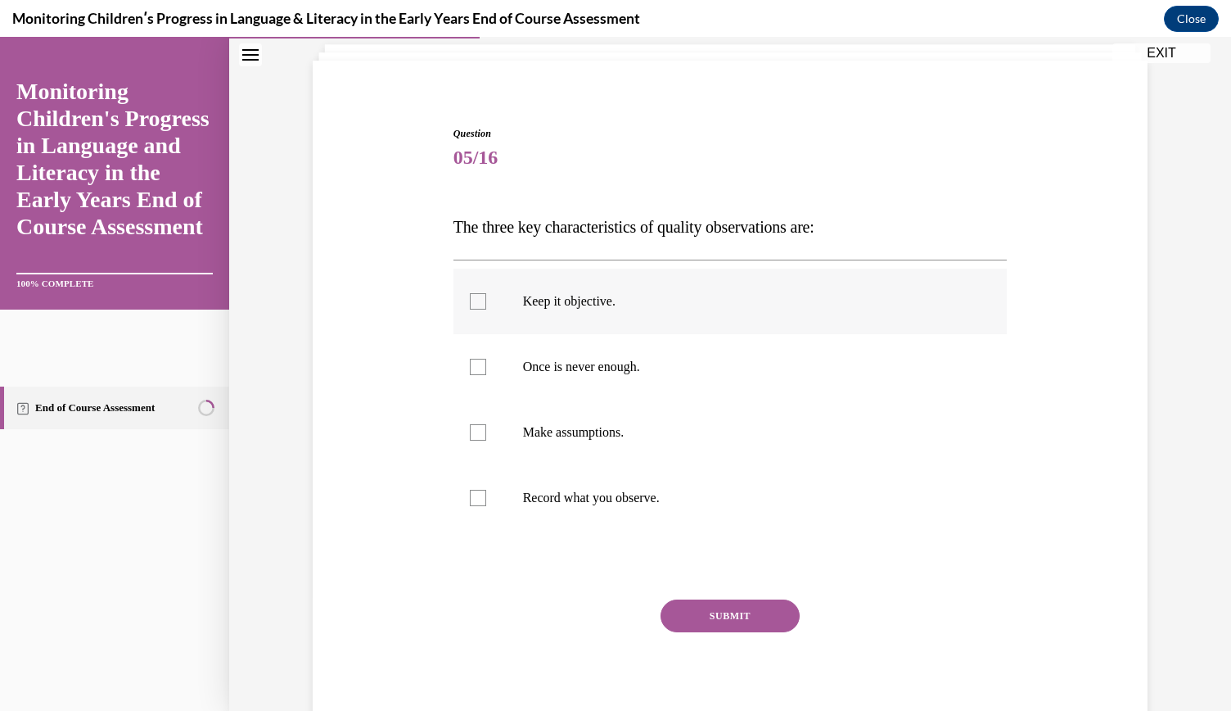
click at [597, 314] on label "Keep it objective." at bounding box center [731, 301] width 554 height 65
click at [486, 309] on input "Keep it objective." at bounding box center [478, 301] width 16 height 16
checkbox input "true"
click at [590, 368] on p "Once is never enough." at bounding box center [745, 367] width 444 height 16
click at [486, 368] on input "Once is never enough." at bounding box center [478, 367] width 16 height 16
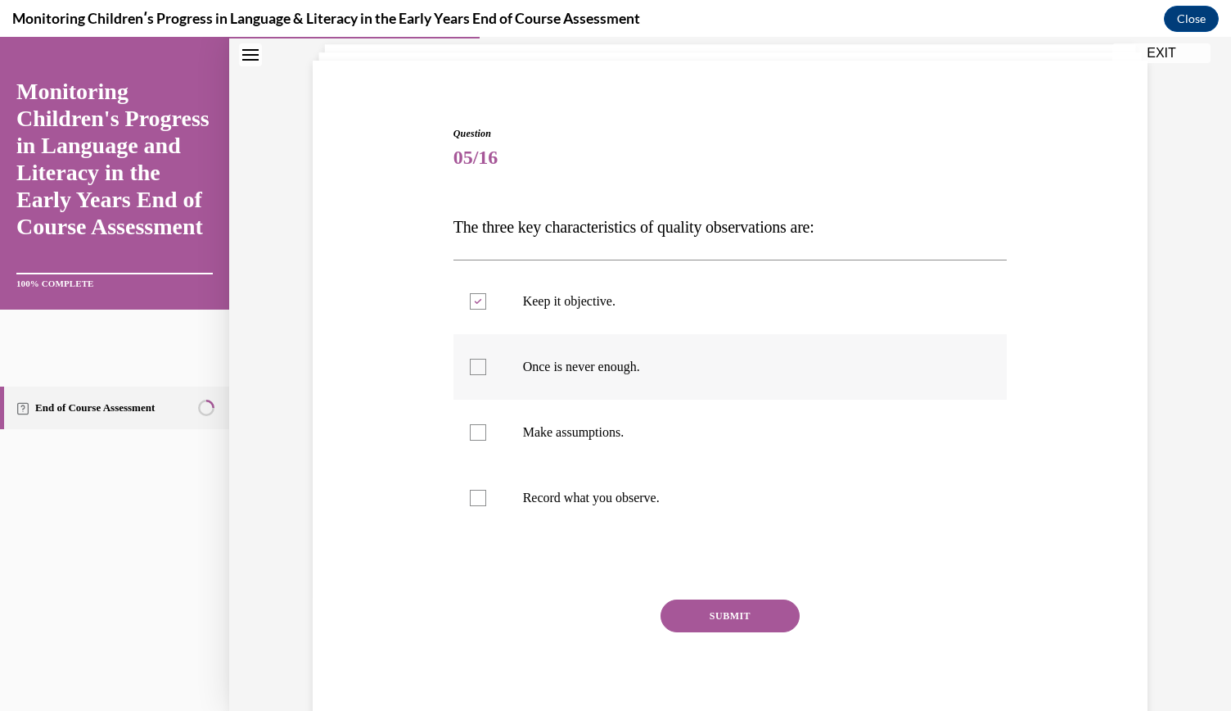
checkbox input "true"
click at [609, 501] on p "Record what you observe." at bounding box center [745, 498] width 444 height 16
click at [486, 501] on input "Record what you observe." at bounding box center [478, 498] width 16 height 16
checkbox input "true"
click at [711, 610] on button "SUBMIT" at bounding box center [730, 615] width 139 height 33
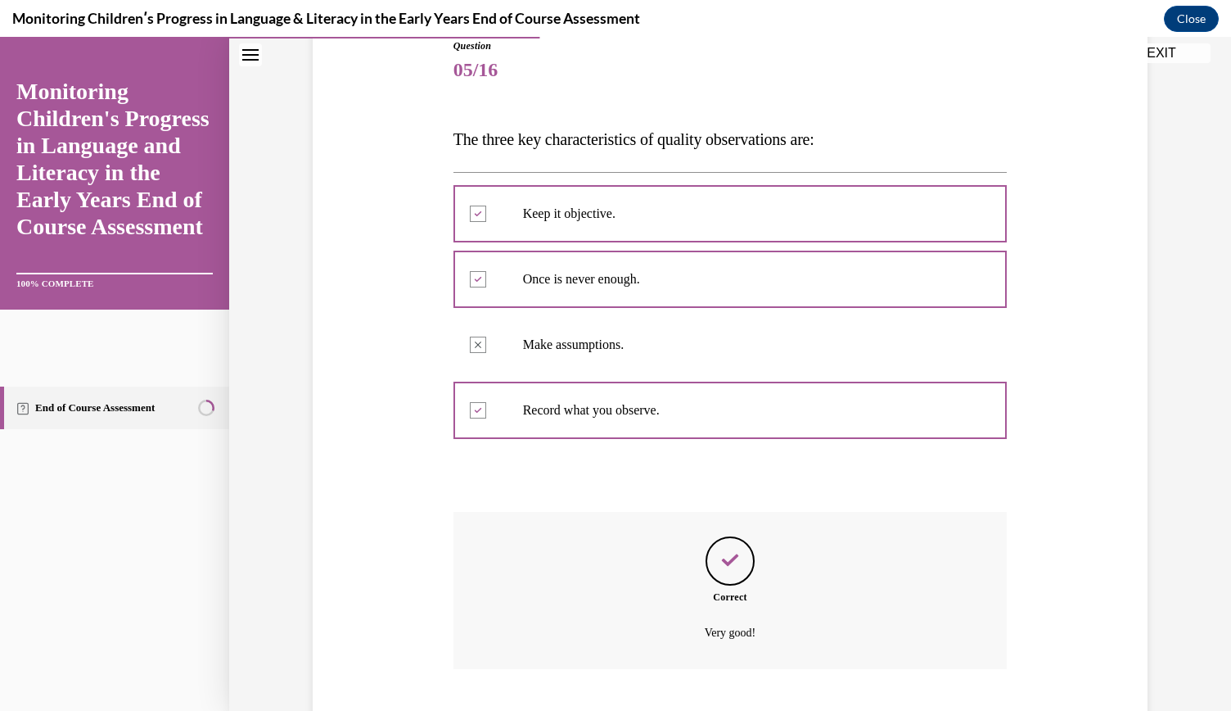
scroll to position [289, 0]
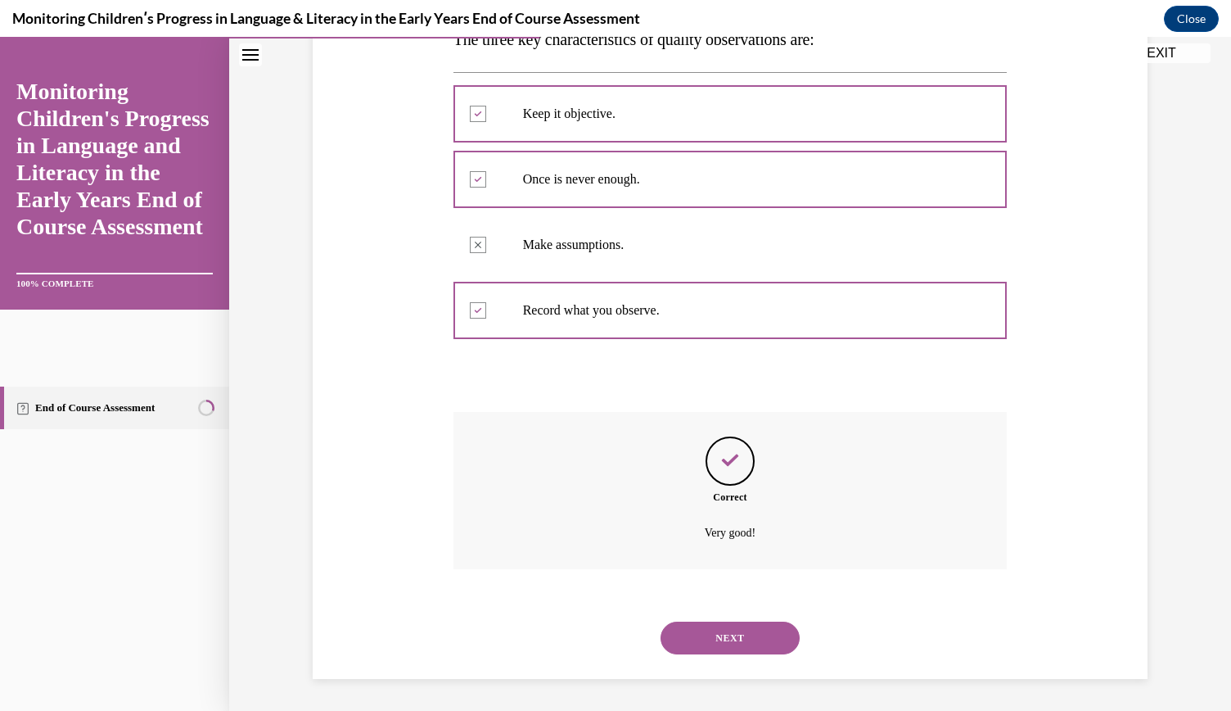
click at [732, 634] on button "NEXT" at bounding box center [730, 637] width 139 height 33
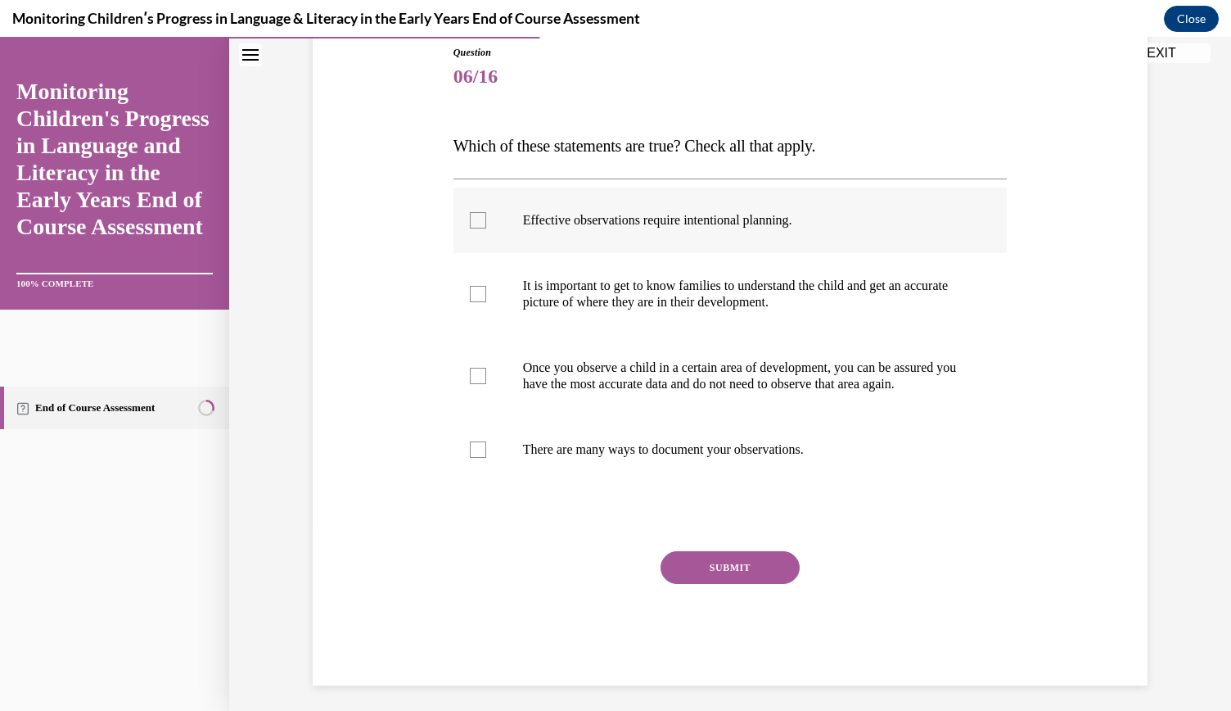
click at [672, 235] on label "Effective observations require intentional planning." at bounding box center [731, 219] width 554 height 65
click at [486, 228] on input "Effective observations require intentional planning." at bounding box center [478, 220] width 16 height 16
checkbox input "true"
click at [714, 458] on p "There are many ways to document your observations." at bounding box center [745, 449] width 444 height 16
click at [486, 458] on input "There are many ways to document your observations." at bounding box center [478, 449] width 16 height 16
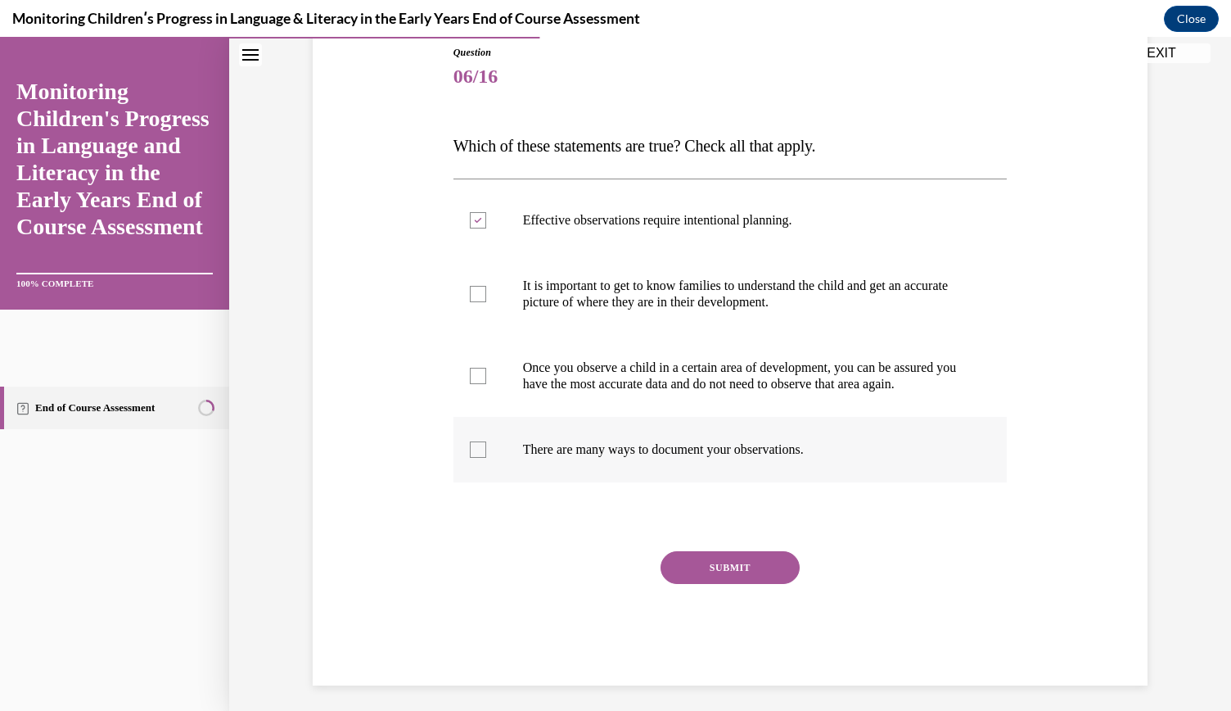
checkbox input "true"
click at [725, 584] on button "SUBMIT" at bounding box center [730, 567] width 139 height 33
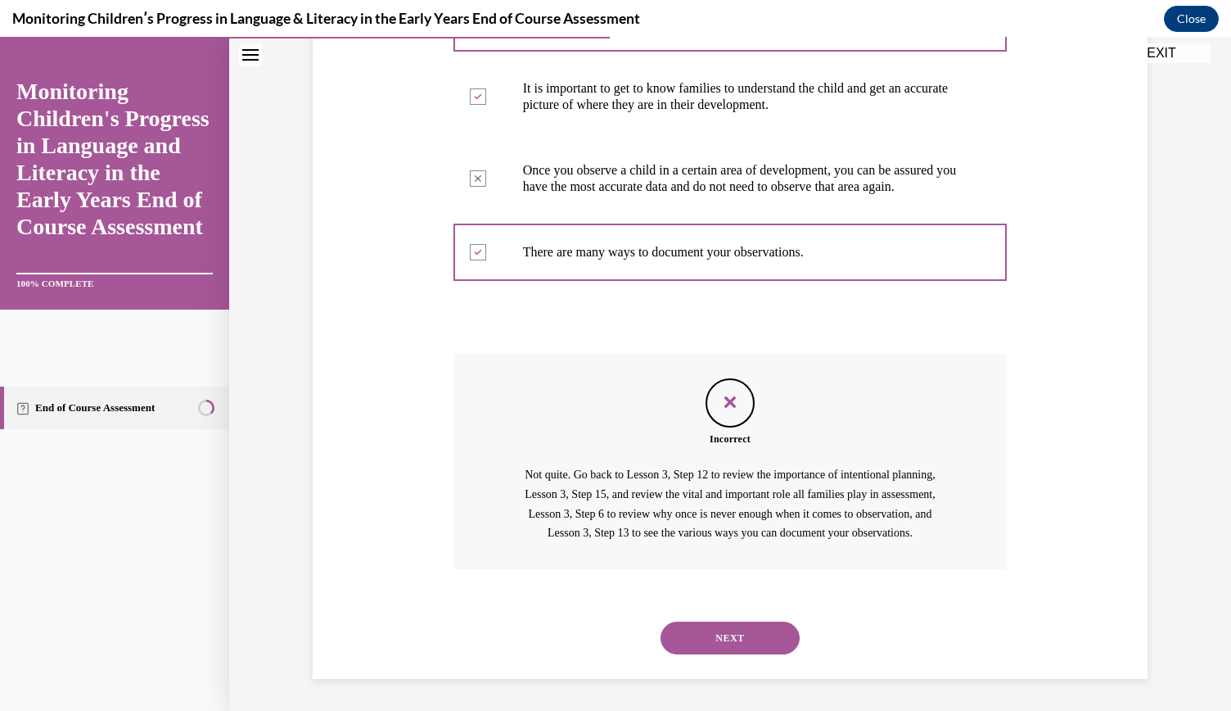
scroll to position [416, 0]
click at [763, 643] on button "NEXT" at bounding box center [730, 637] width 139 height 33
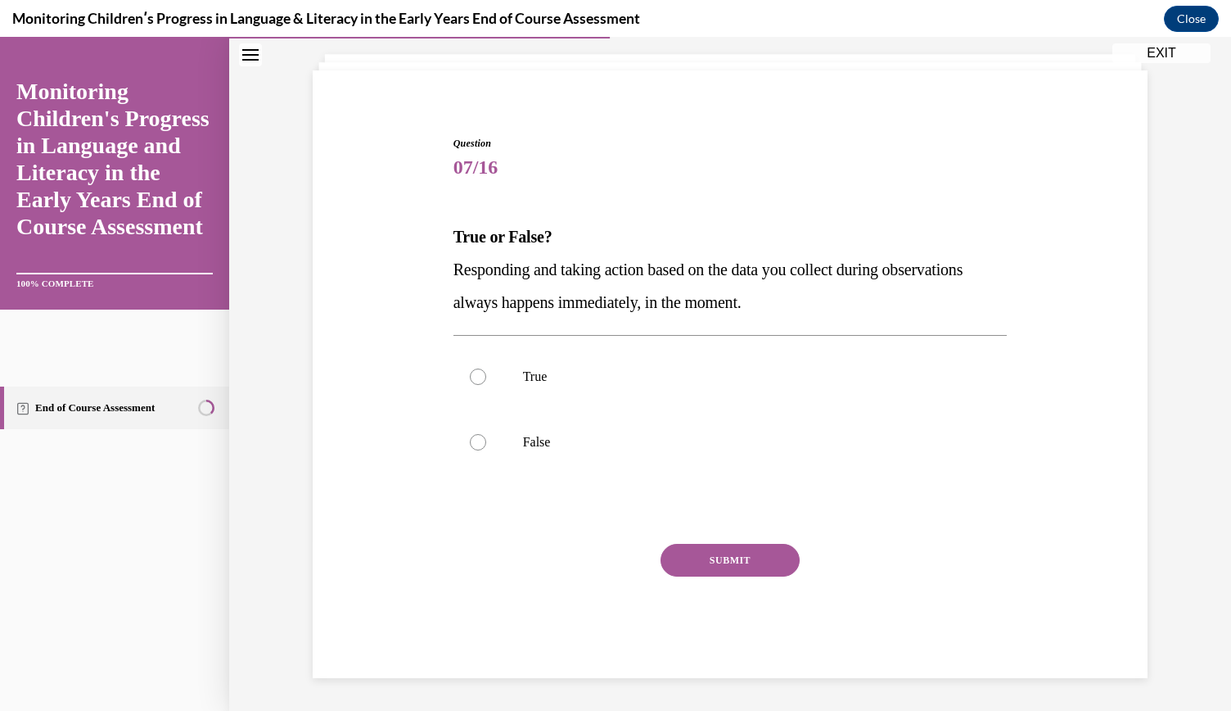
scroll to position [91, 0]
click at [542, 430] on label "False" at bounding box center [731, 442] width 554 height 65
click at [486, 435] on input "False" at bounding box center [478, 443] width 16 height 16
radio input "true"
click at [697, 556] on button "SUBMIT" at bounding box center [730, 560] width 139 height 33
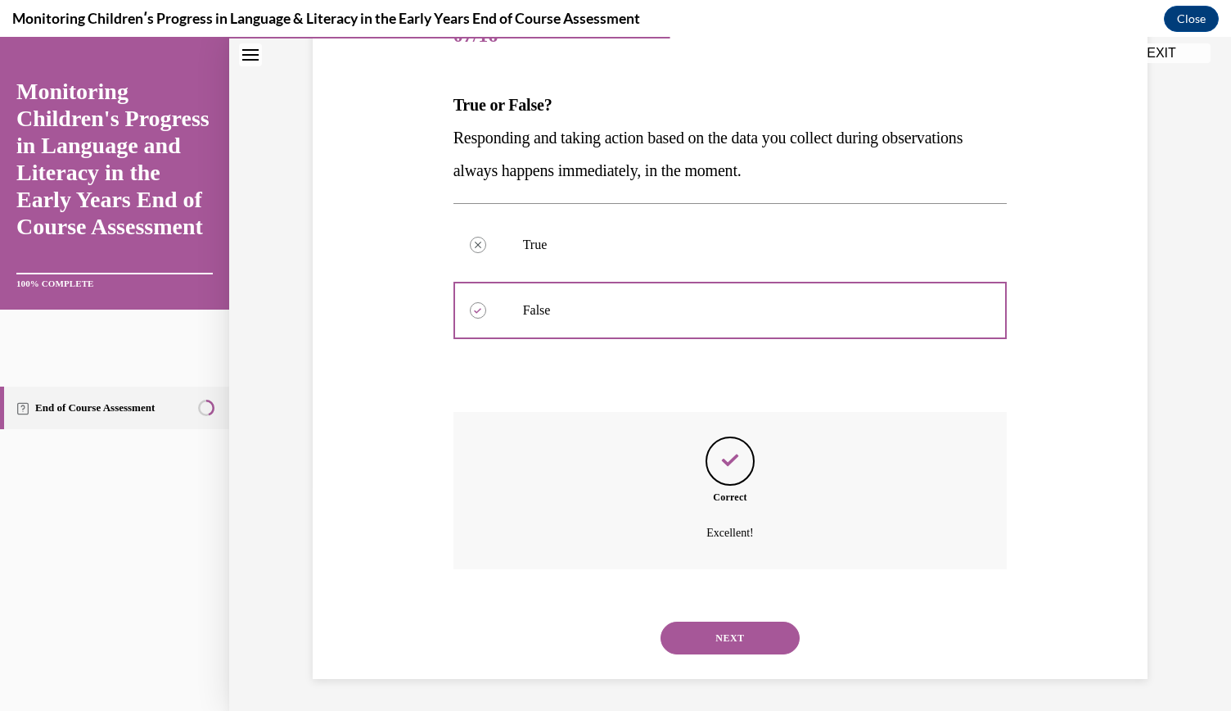
click at [702, 640] on button "NEXT" at bounding box center [730, 637] width 139 height 33
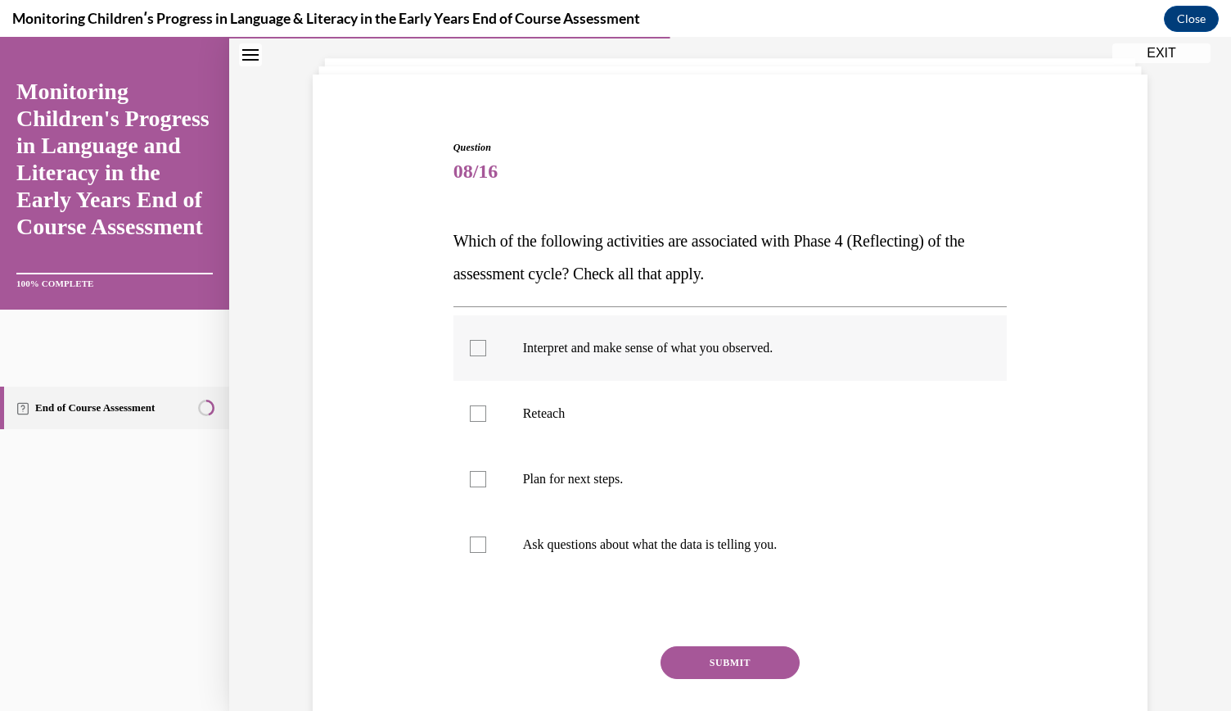
scroll to position [128, 0]
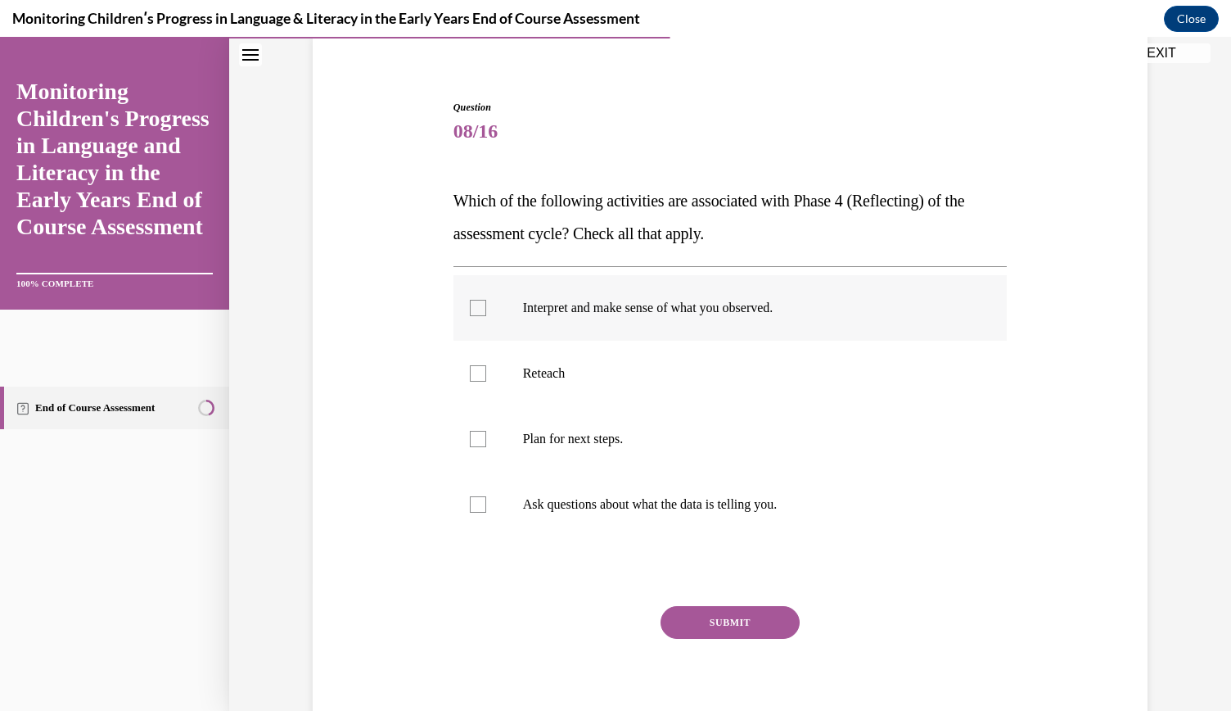
click at [672, 322] on label "Interpret and make sense of what you observed." at bounding box center [731, 307] width 554 height 65
click at [486, 316] on input "Interpret and make sense of what you observed." at bounding box center [478, 308] width 16 height 16
checkbox input "true"
click at [737, 626] on button "SUBMIT" at bounding box center [730, 622] width 139 height 33
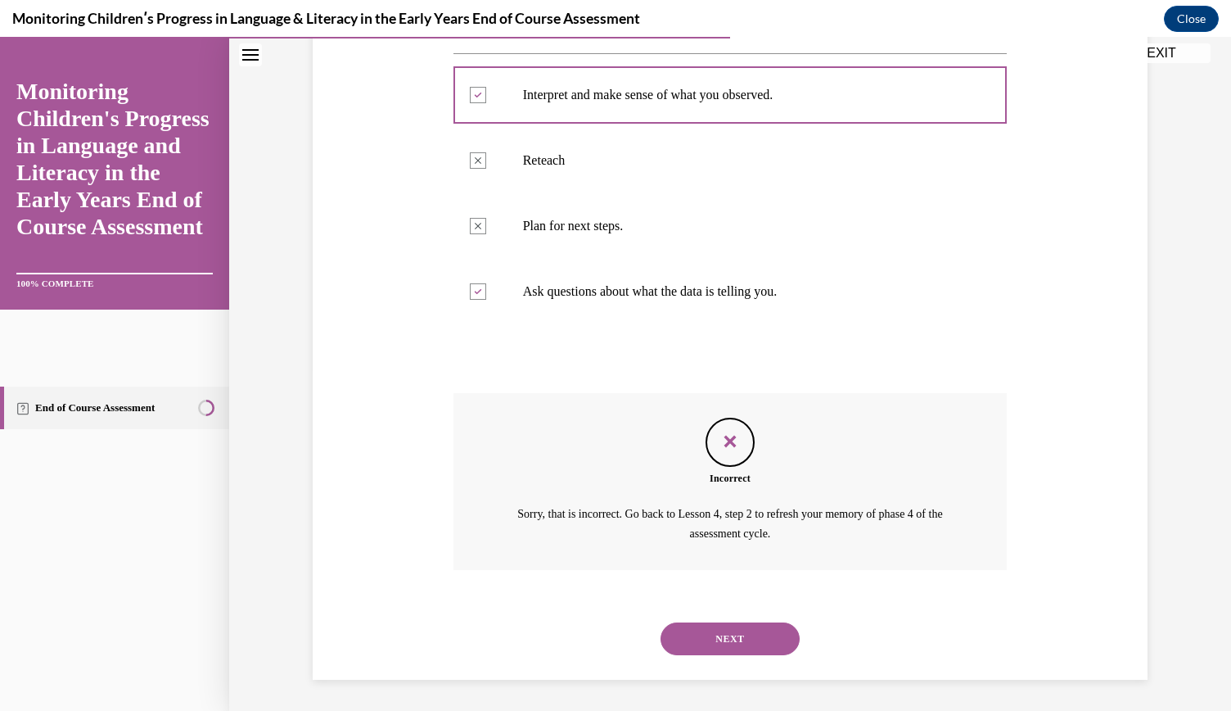
scroll to position [341, 0]
click at [766, 644] on button "NEXT" at bounding box center [730, 638] width 139 height 33
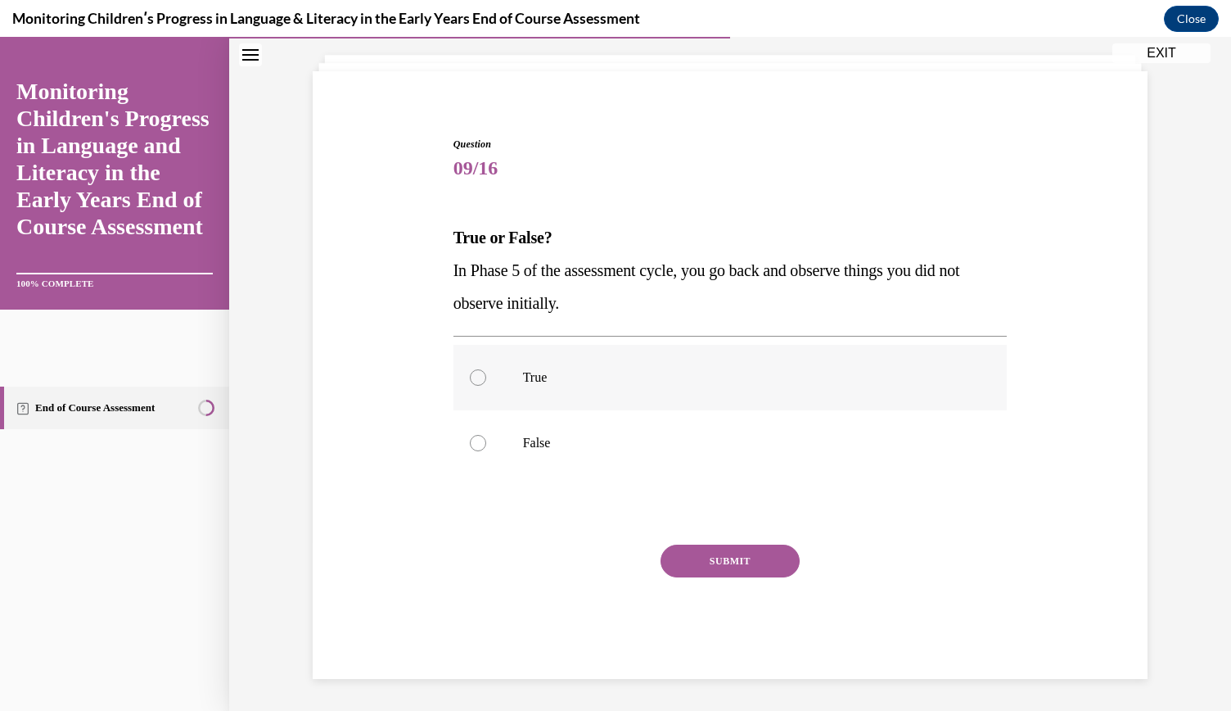
click at [523, 377] on p "True" at bounding box center [745, 377] width 444 height 16
click at [486, 377] on input "True" at bounding box center [478, 377] width 16 height 16
radio input "true"
click at [519, 423] on label "False" at bounding box center [731, 442] width 554 height 65
click at [486, 435] on input "False" at bounding box center [478, 443] width 16 height 16
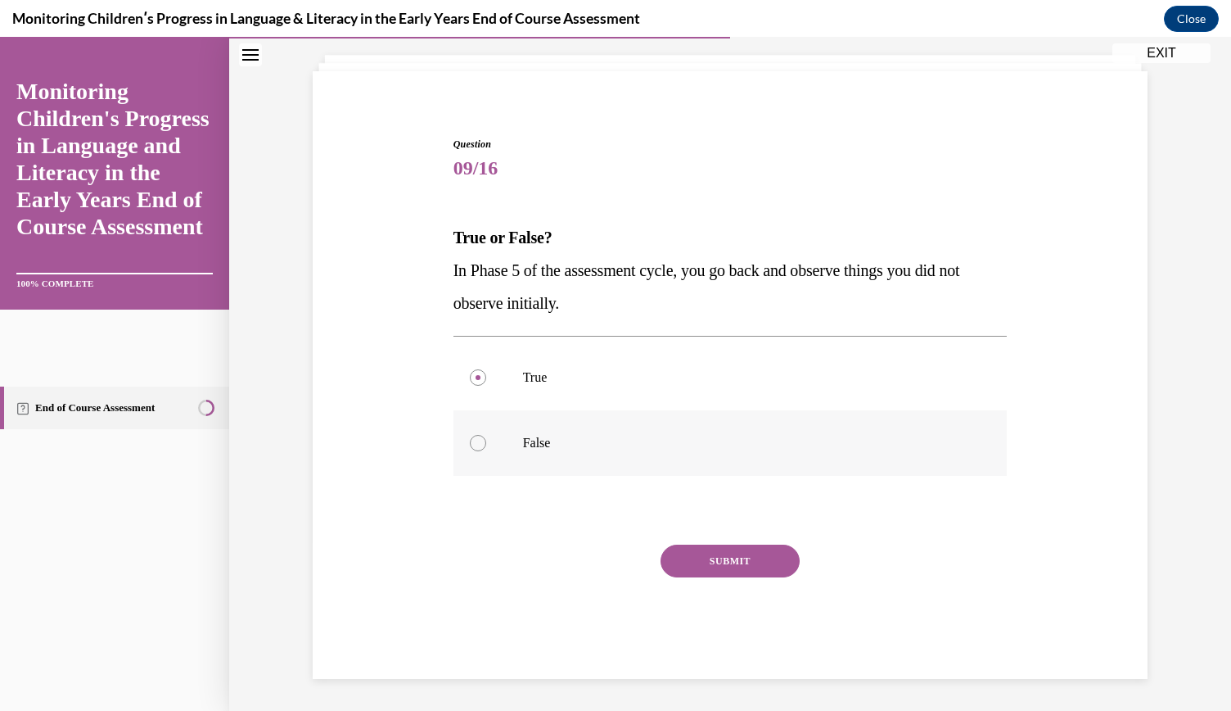
radio input "true"
click at [727, 576] on button "SUBMIT" at bounding box center [730, 560] width 139 height 33
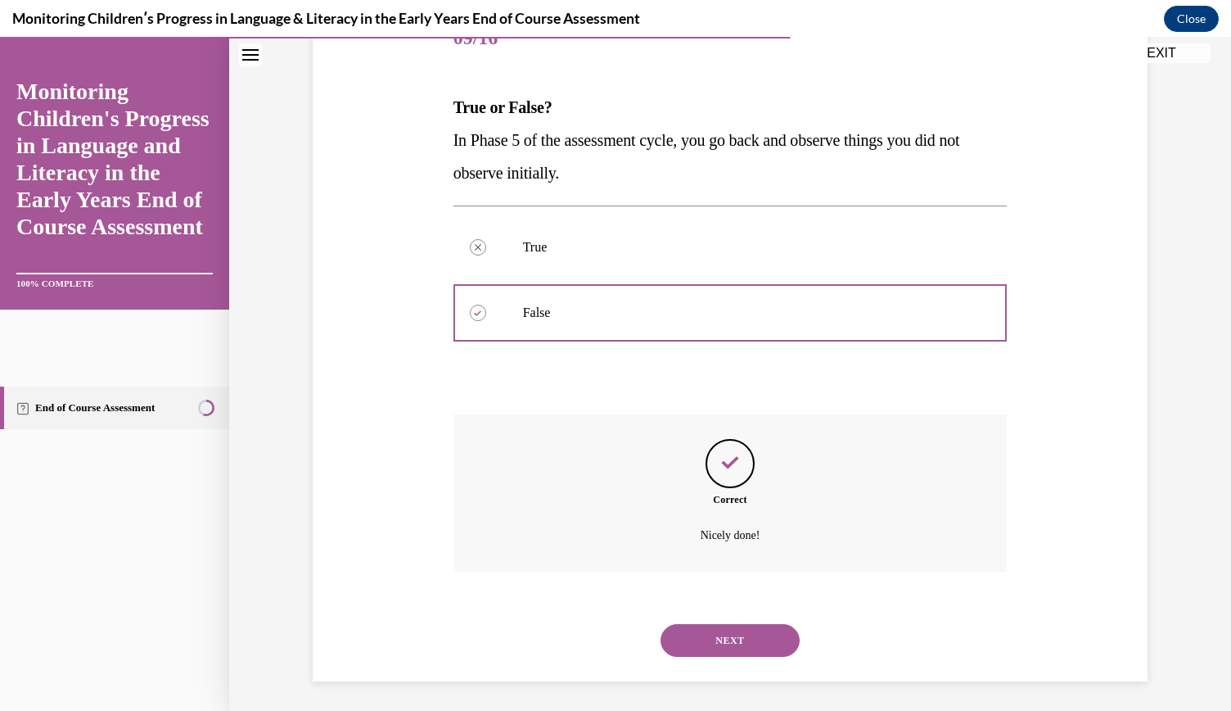
scroll to position [224, 0]
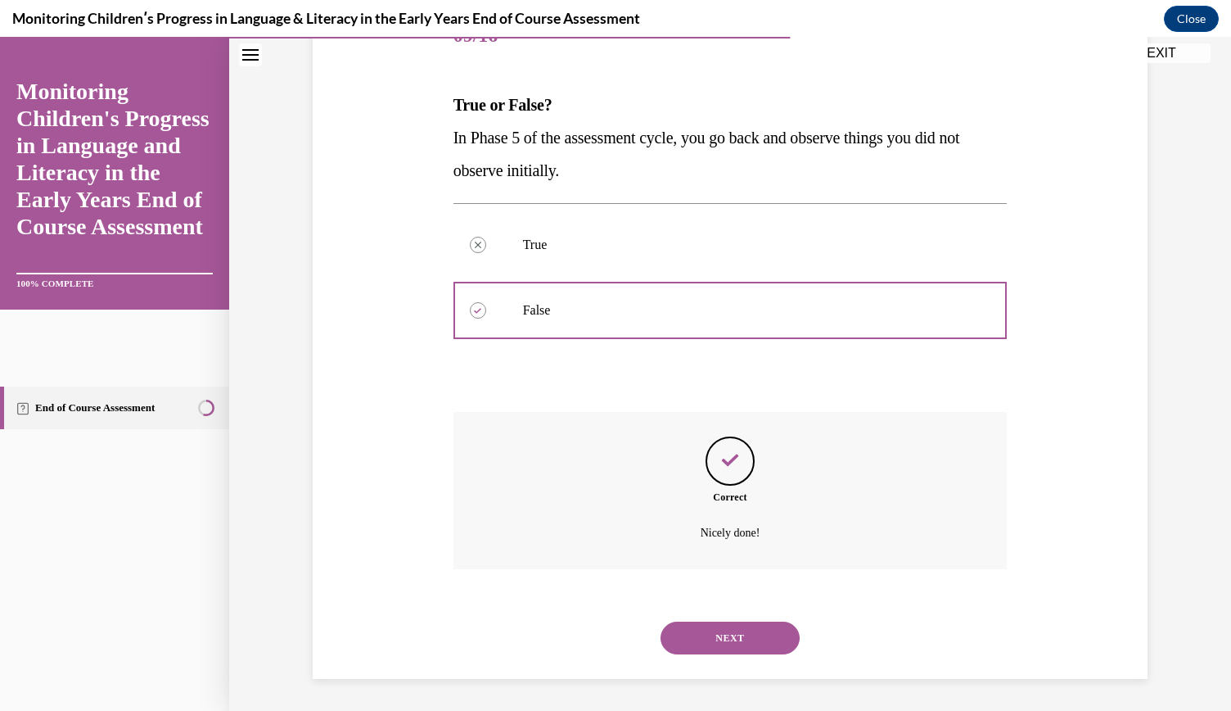
click at [713, 633] on button "NEXT" at bounding box center [730, 637] width 139 height 33
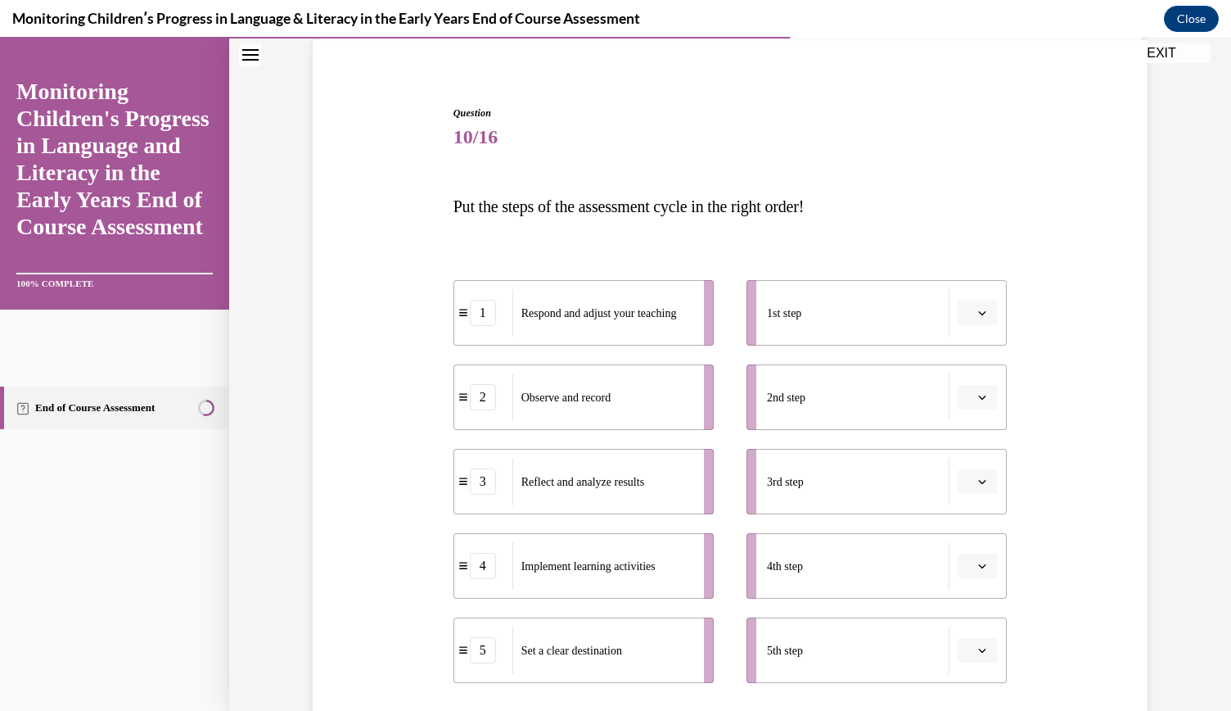
scroll to position [128, 0]
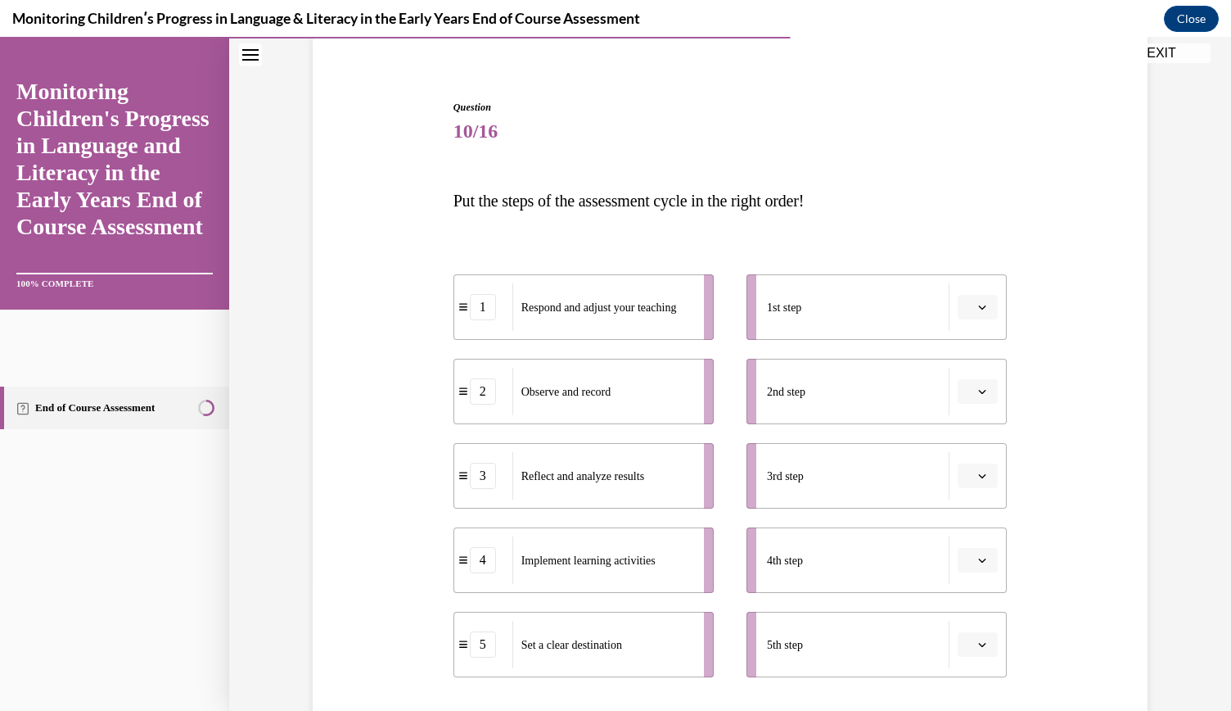
click at [978, 303] on icon "button" at bounding box center [982, 307] width 8 height 8
click at [973, 404] on div "2" at bounding box center [970, 408] width 40 height 33
click at [974, 298] on button "2" at bounding box center [978, 307] width 40 height 25
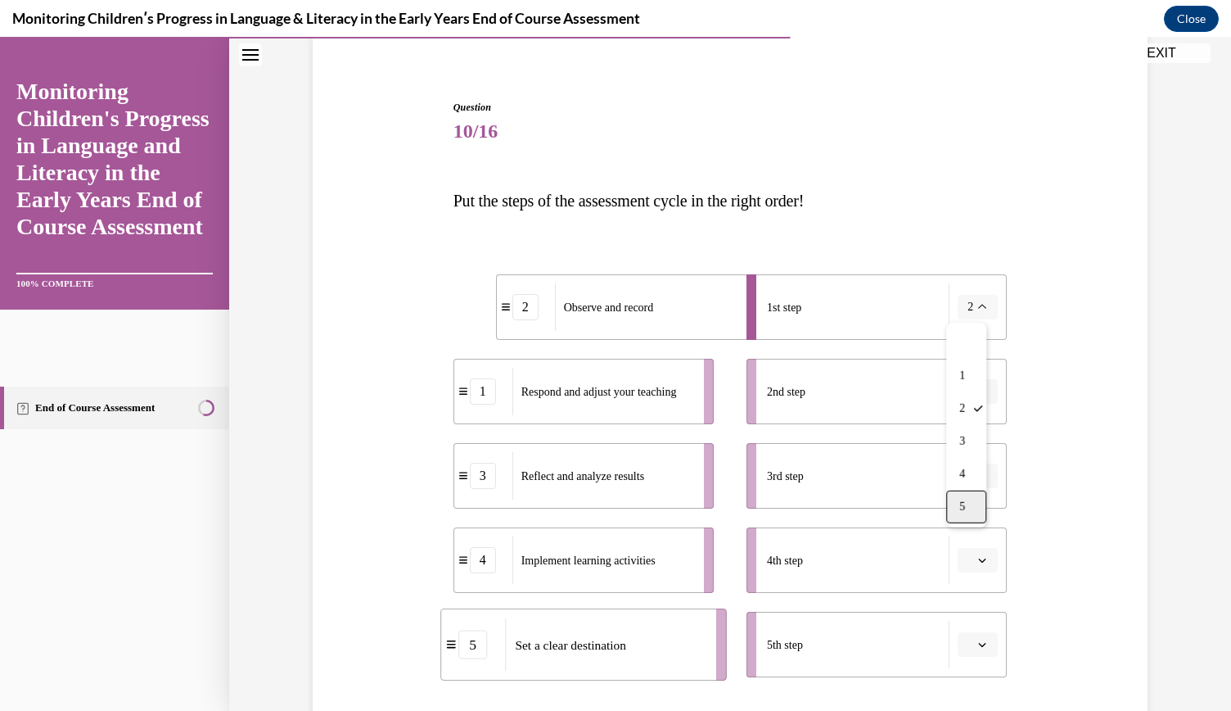
click at [965, 504] on span "5" at bounding box center [963, 506] width 6 height 13
click at [978, 389] on icon "button" at bounding box center [982, 391] width 8 height 8
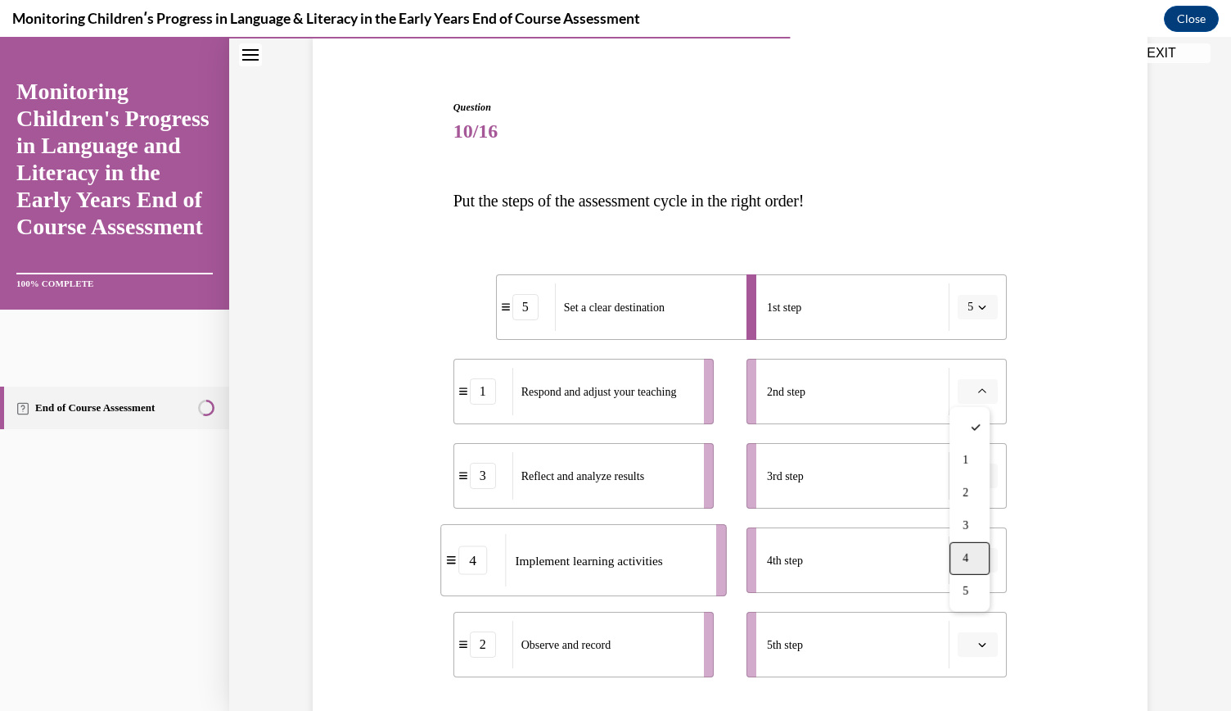
click at [973, 563] on div "4" at bounding box center [970, 558] width 40 height 33
click at [981, 459] on li "3rd step" at bounding box center [877, 475] width 260 height 65
click at [977, 481] on button "button" at bounding box center [978, 475] width 40 height 25
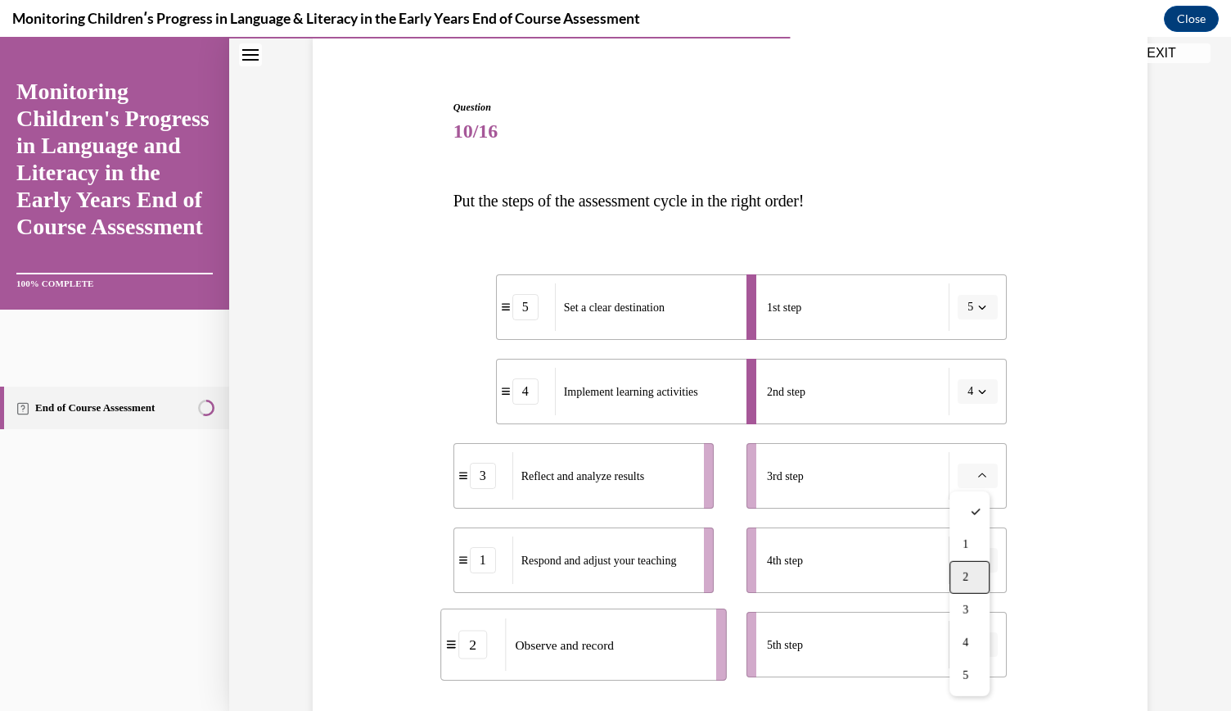
click at [971, 576] on div "2" at bounding box center [970, 577] width 40 height 33
click at [978, 641] on icon "button" at bounding box center [982, 644] width 8 height 8
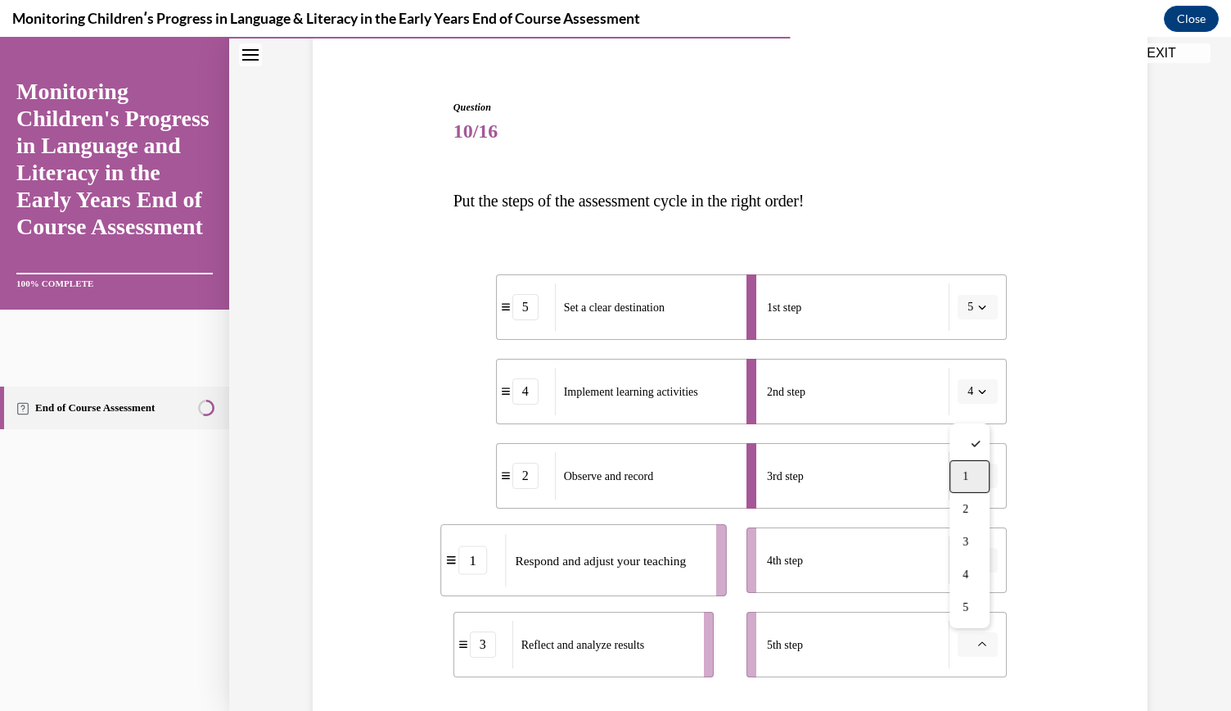
click at [965, 477] on span "1" at bounding box center [966, 476] width 6 height 13
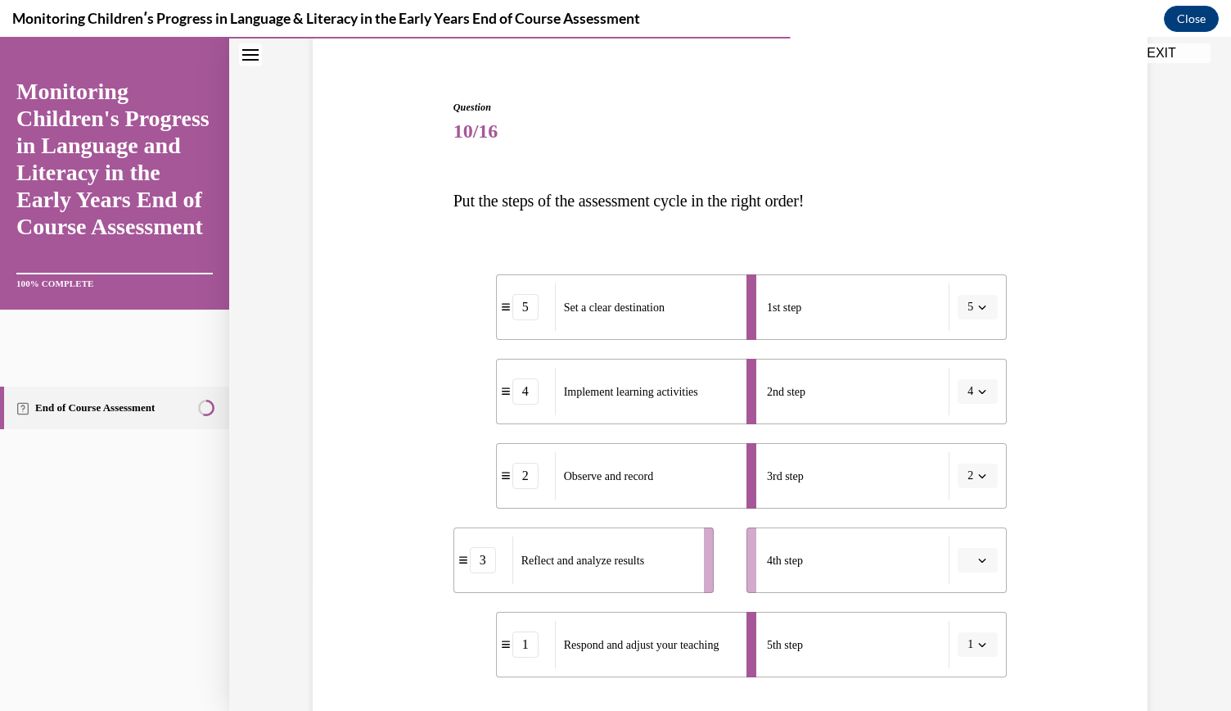
click at [979, 559] on icon "button" at bounding box center [982, 560] width 7 height 4
click at [973, 459] on div "3" at bounding box center [970, 457] width 40 height 33
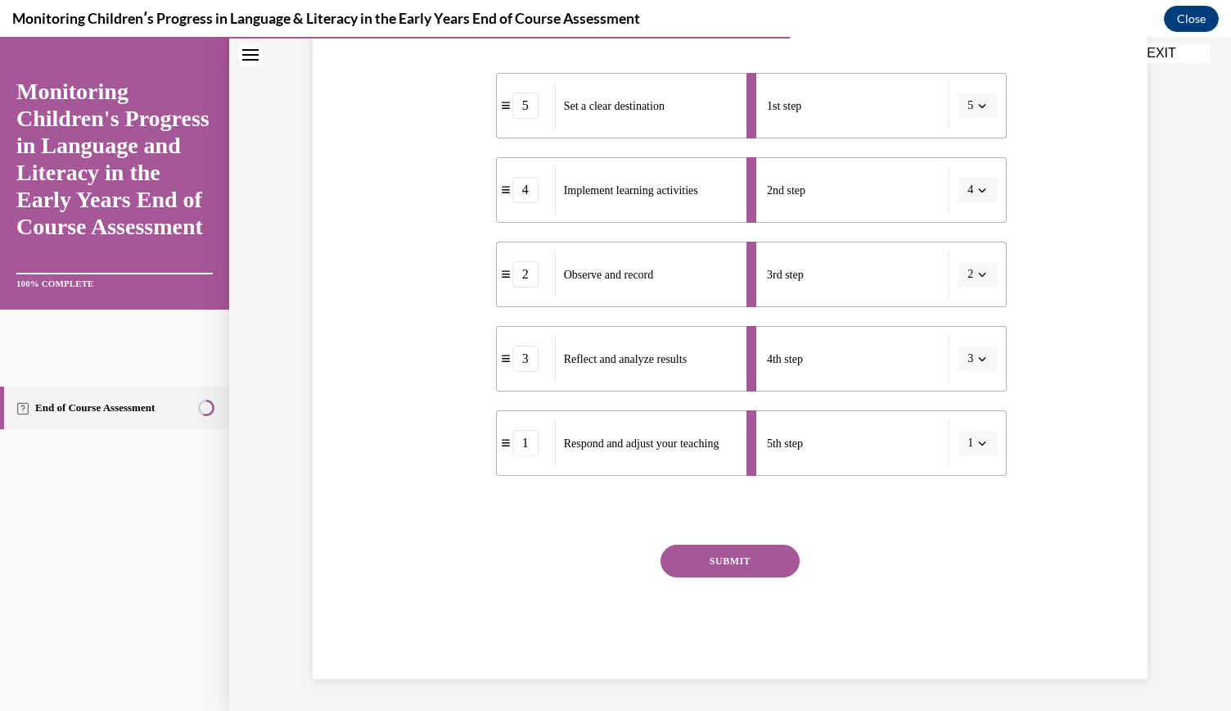
click at [763, 569] on button "SUBMIT" at bounding box center [730, 560] width 139 height 33
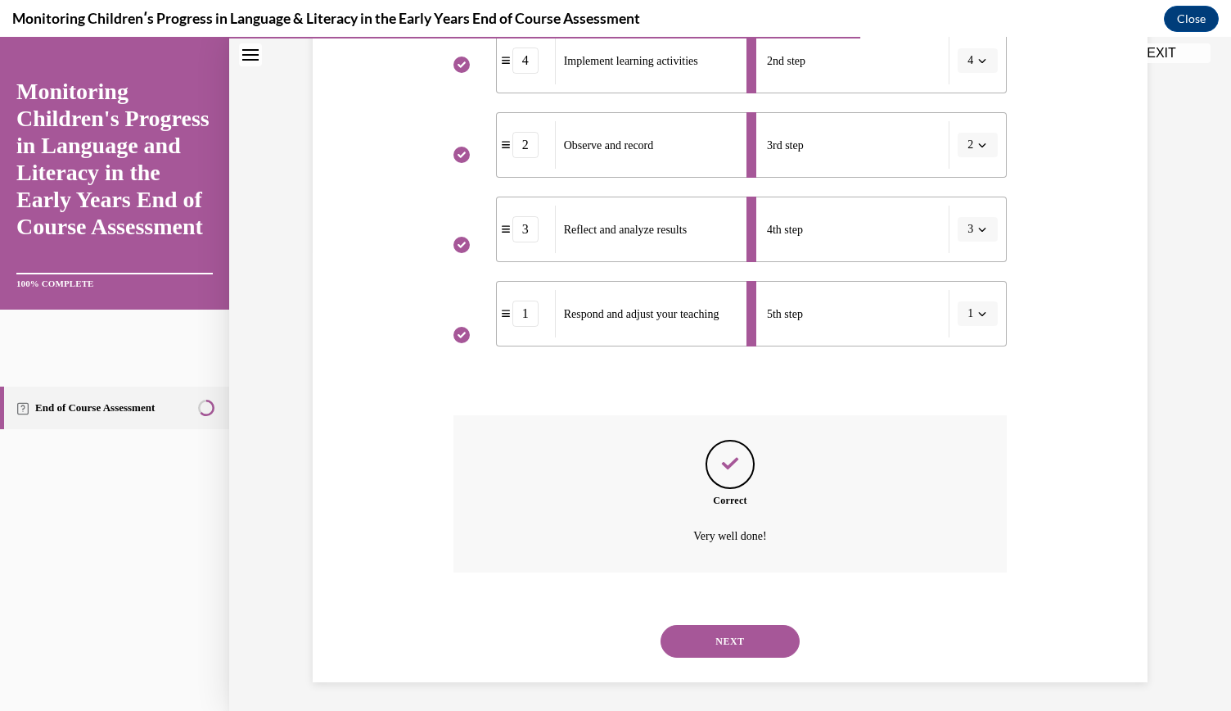
scroll to position [462, 0]
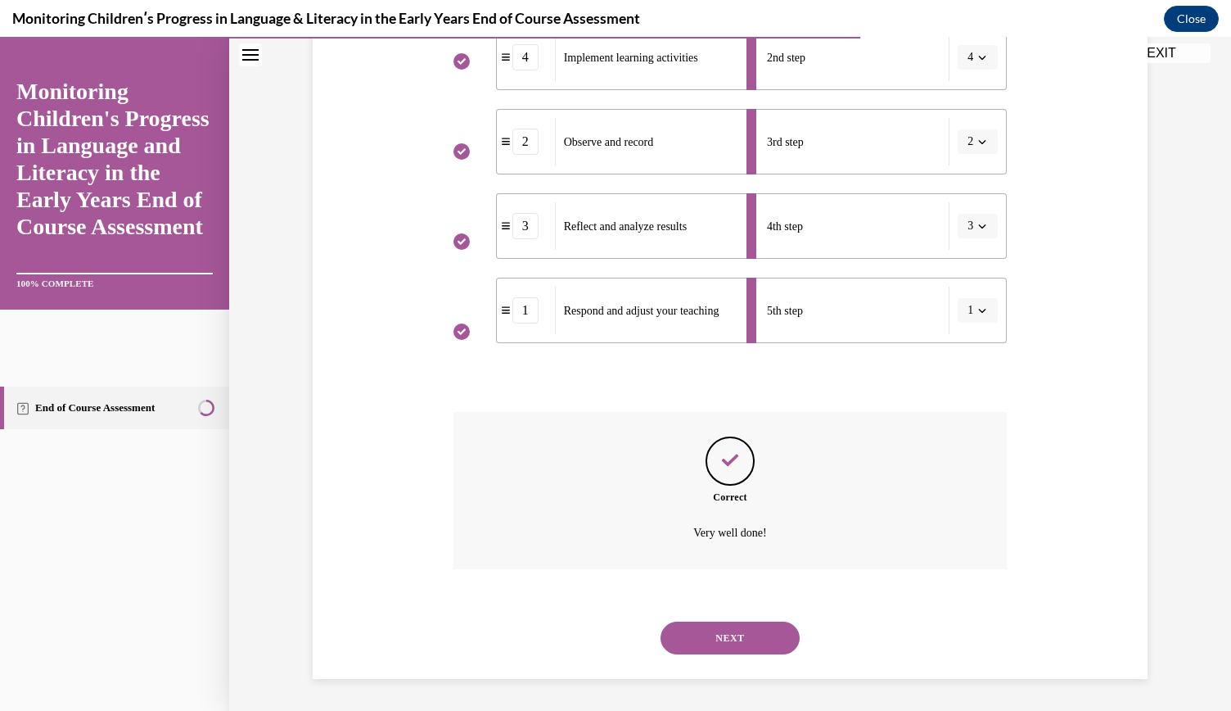
click at [717, 638] on button "NEXT" at bounding box center [730, 637] width 139 height 33
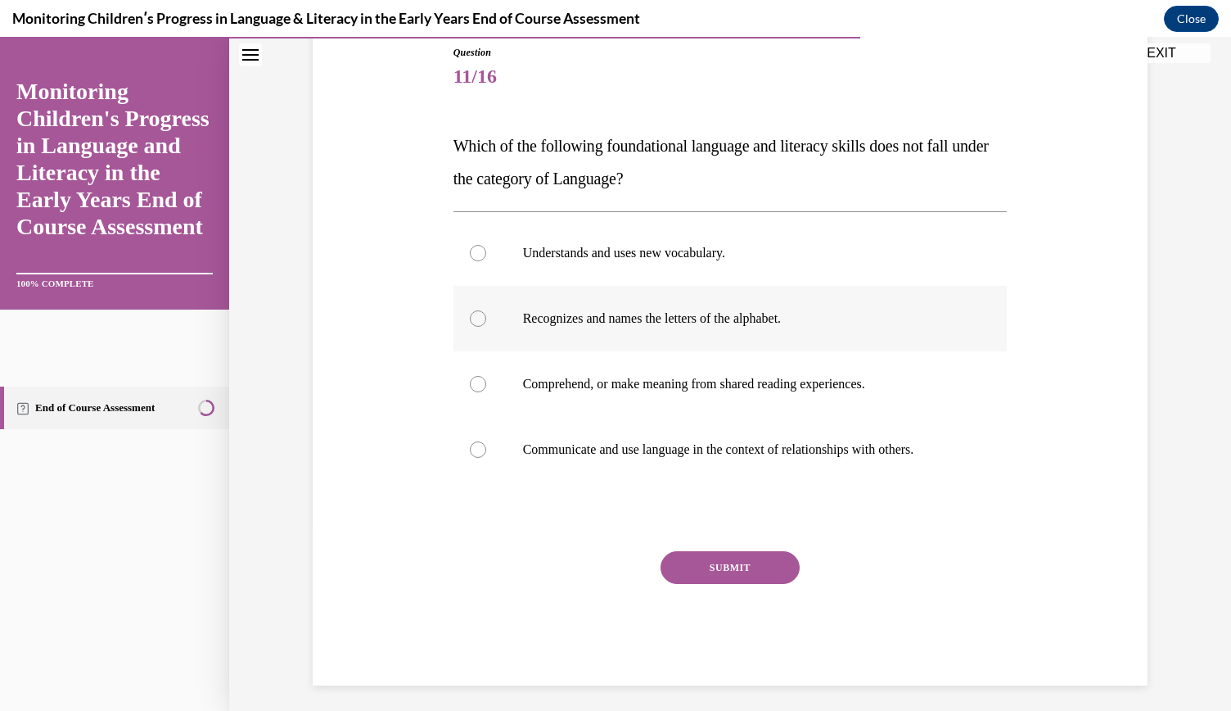
click at [493, 328] on label "Recognizes and names the letters of the alphabet." at bounding box center [731, 318] width 554 height 65
click at [486, 327] on input "Recognizes and names the letters of the alphabet." at bounding box center [478, 318] width 16 height 16
radio input "true"
click at [738, 570] on button "SUBMIT" at bounding box center [730, 567] width 139 height 33
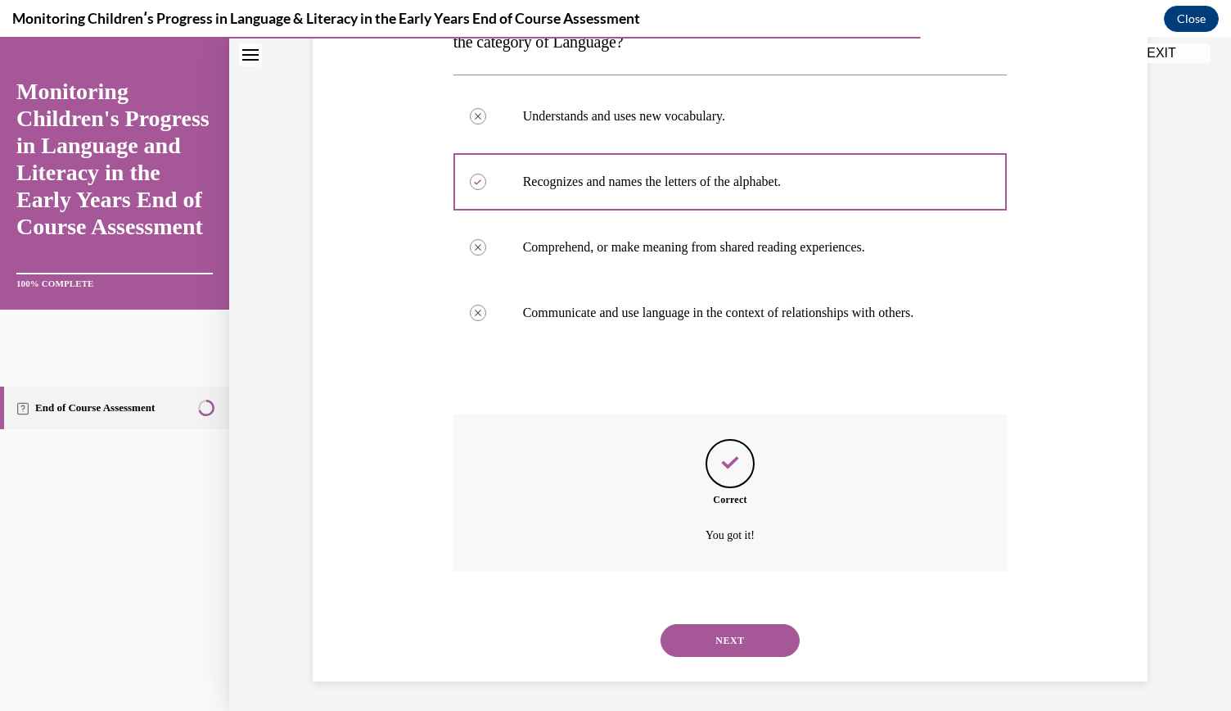
scroll to position [322, 0]
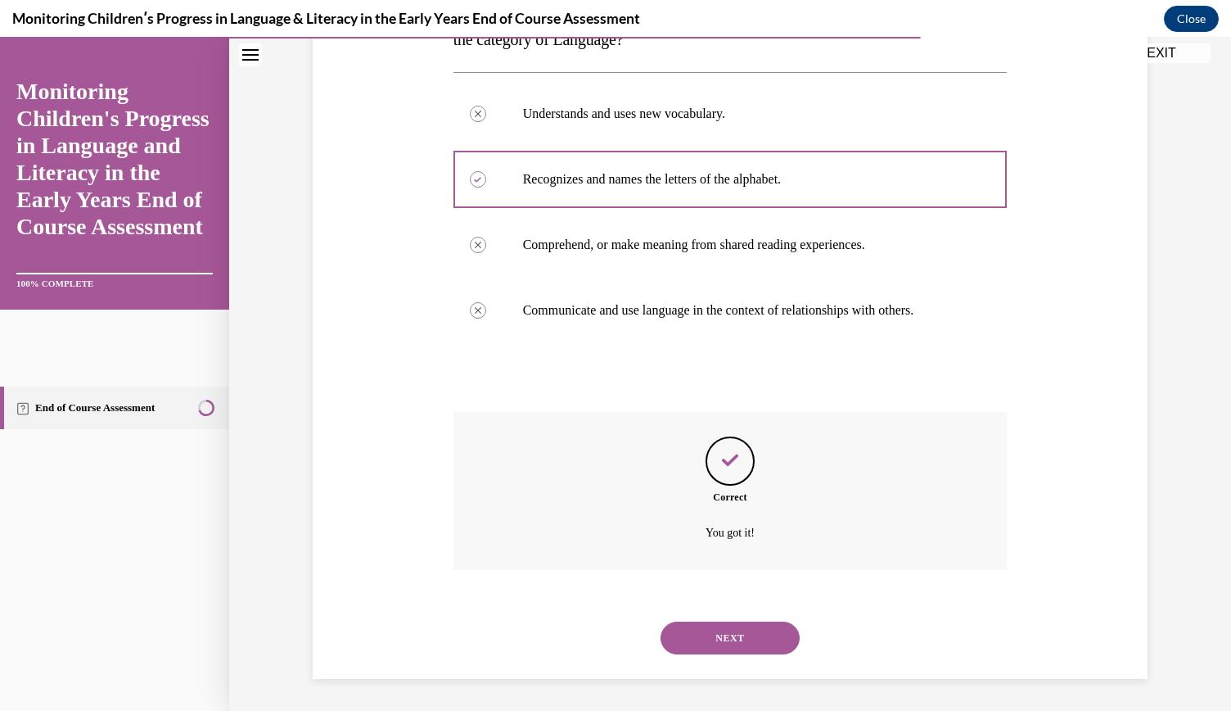
click at [707, 641] on button "NEXT" at bounding box center [730, 637] width 139 height 33
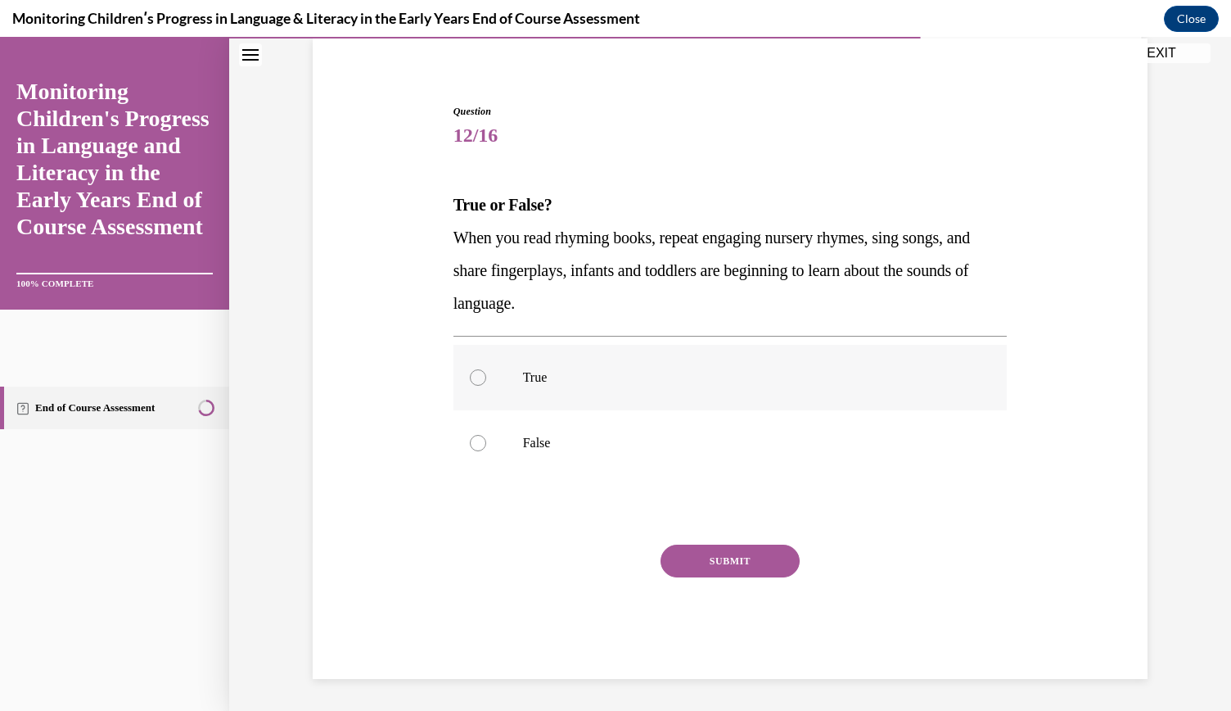
click at [578, 386] on label "True" at bounding box center [731, 377] width 554 height 65
click at [486, 386] on input "True" at bounding box center [478, 377] width 16 height 16
radio input "true"
click at [720, 562] on button "SUBMIT" at bounding box center [730, 560] width 139 height 33
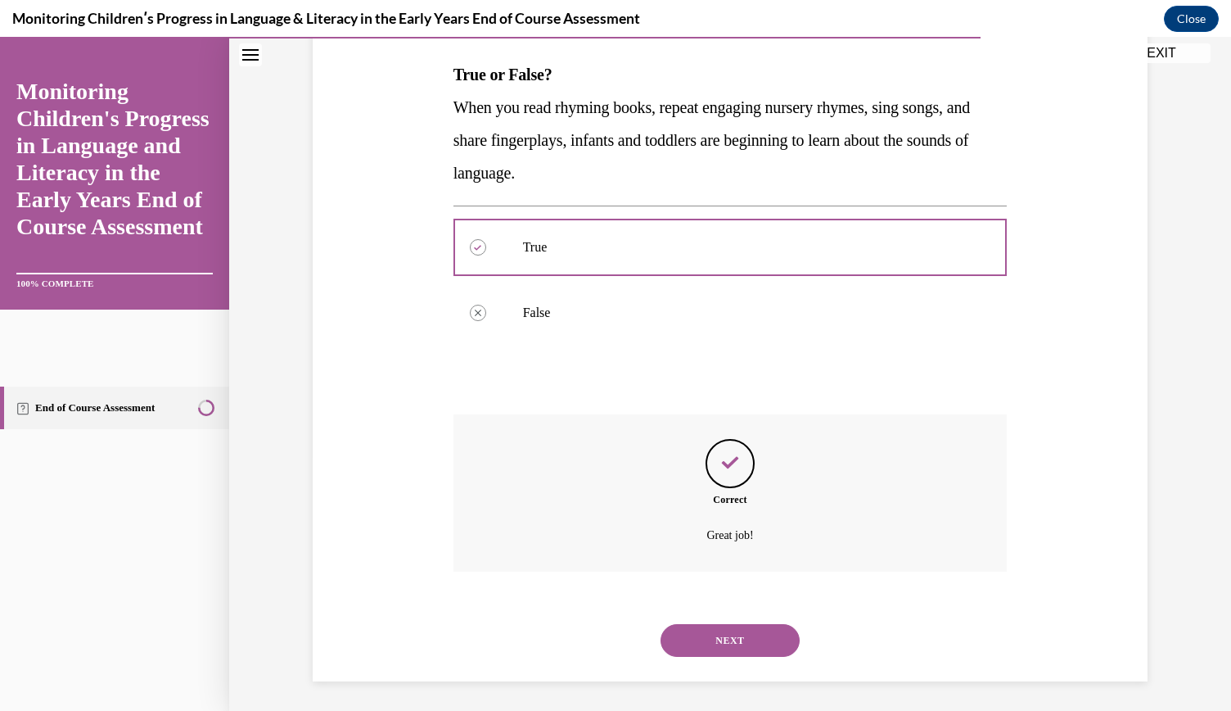
scroll to position [256, 0]
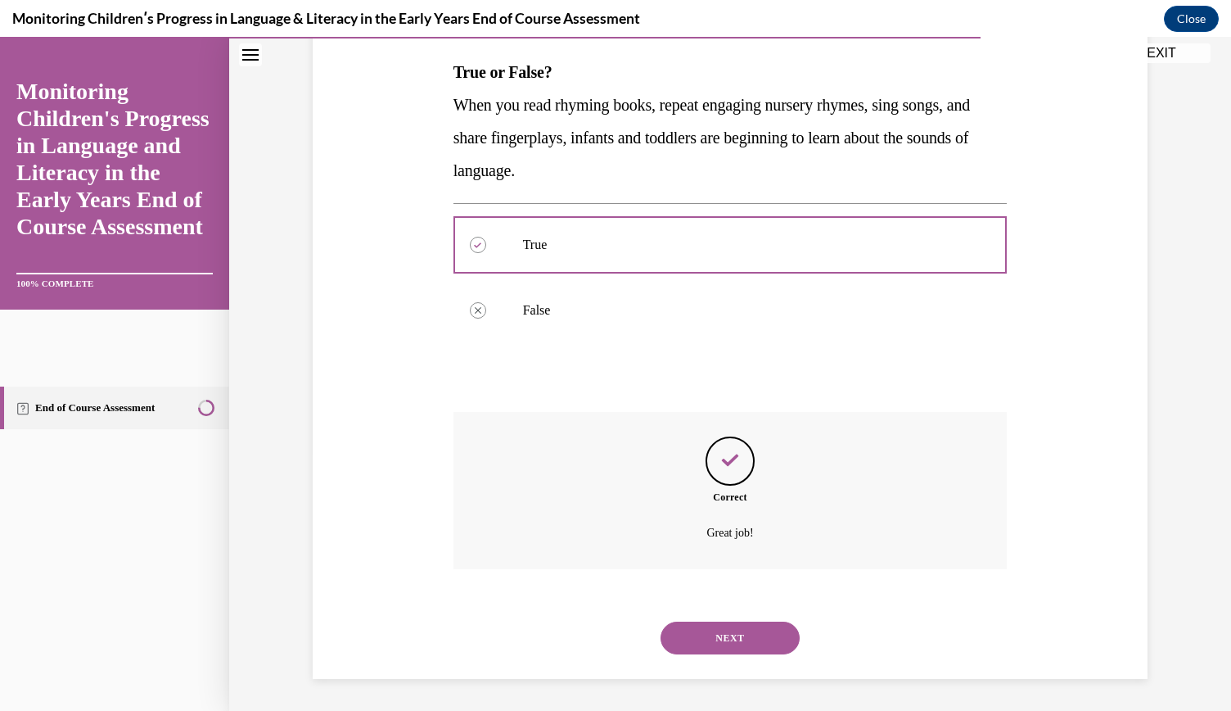
click at [695, 632] on button "NEXT" at bounding box center [730, 637] width 139 height 33
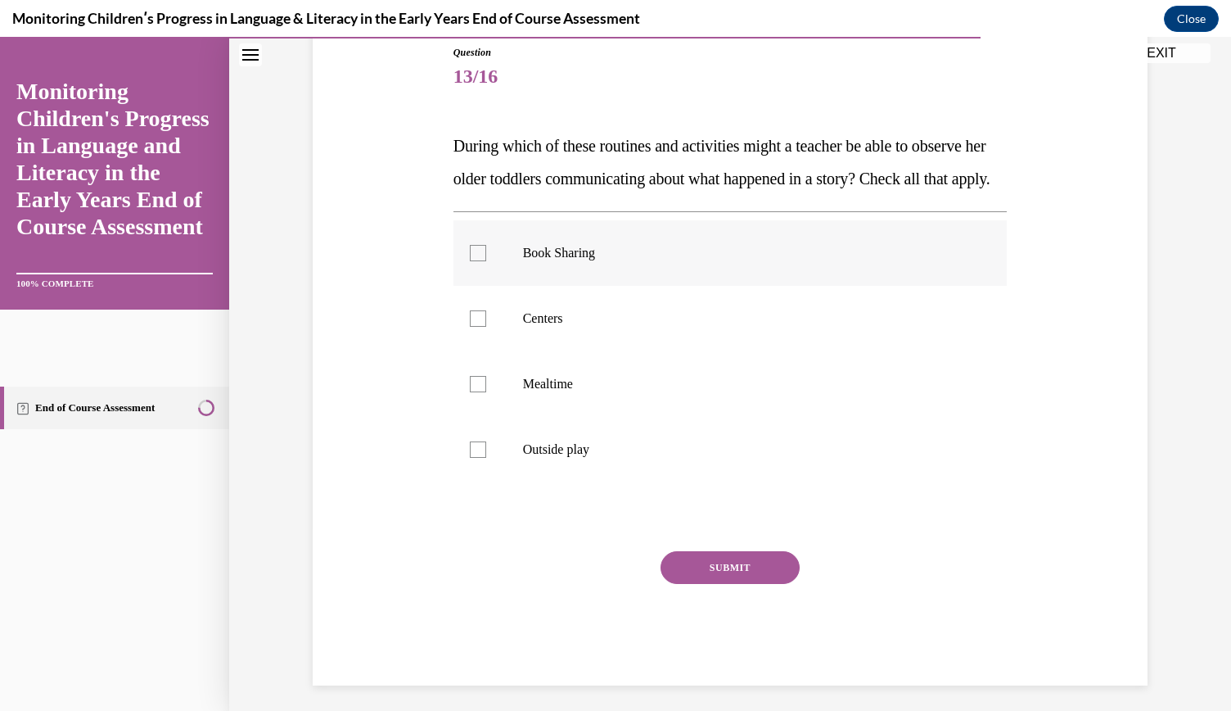
click at [522, 286] on label "Book Sharing" at bounding box center [731, 252] width 554 height 65
click at [486, 261] on input "Book Sharing" at bounding box center [478, 253] width 16 height 16
checkbox input "true"
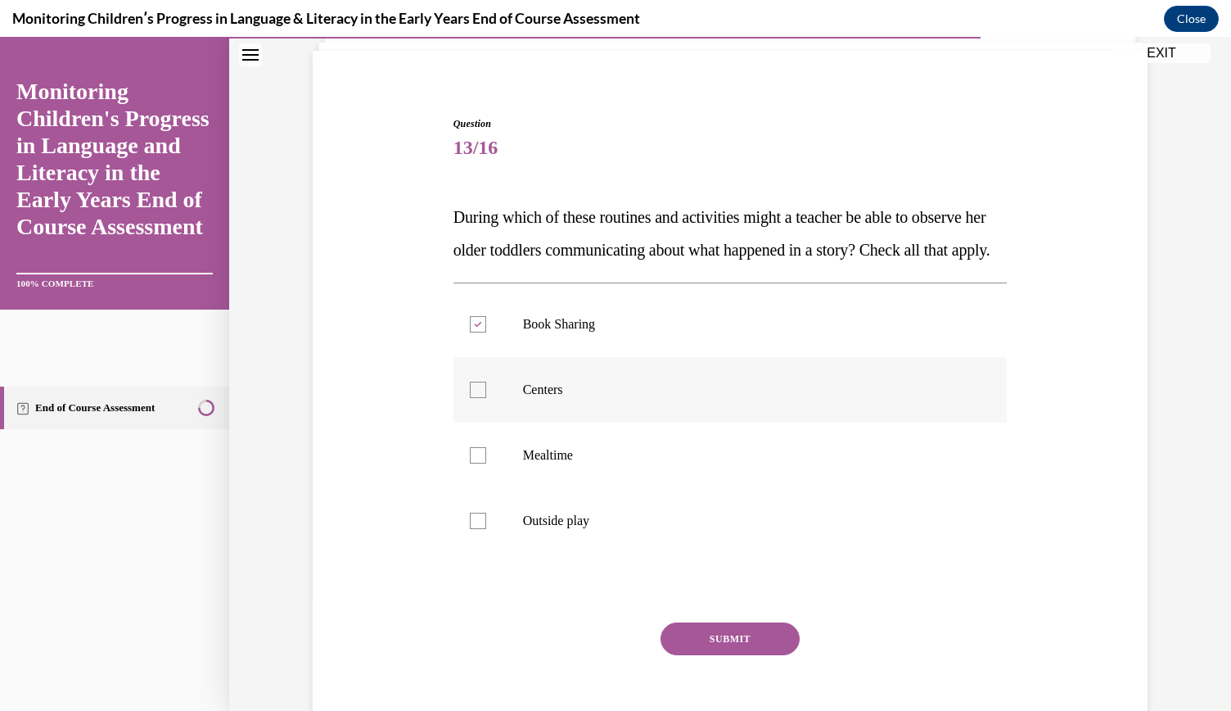
scroll to position [128, 0]
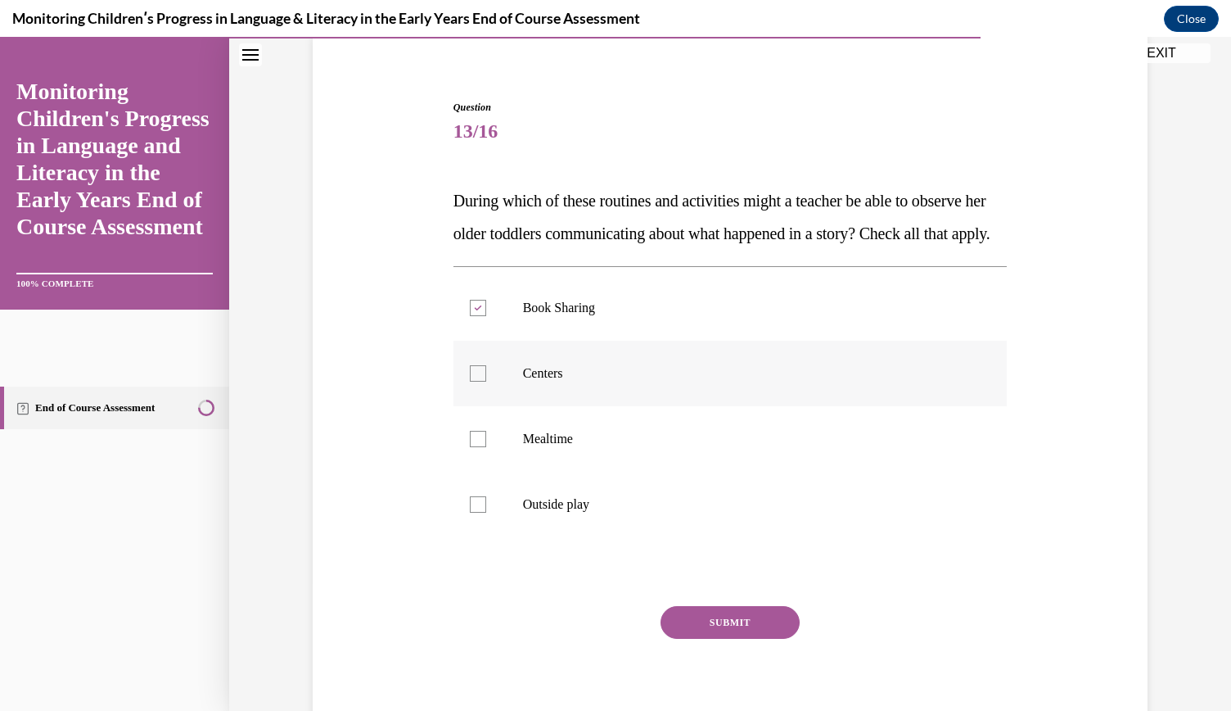
click at [529, 406] on label "Centers" at bounding box center [731, 373] width 554 height 65
click at [486, 382] on input "Centers" at bounding box center [478, 373] width 16 height 16
checkbox input "true"
click at [544, 447] on p "Mealtime" at bounding box center [745, 439] width 444 height 16
click at [486, 447] on input "Mealtime" at bounding box center [478, 439] width 16 height 16
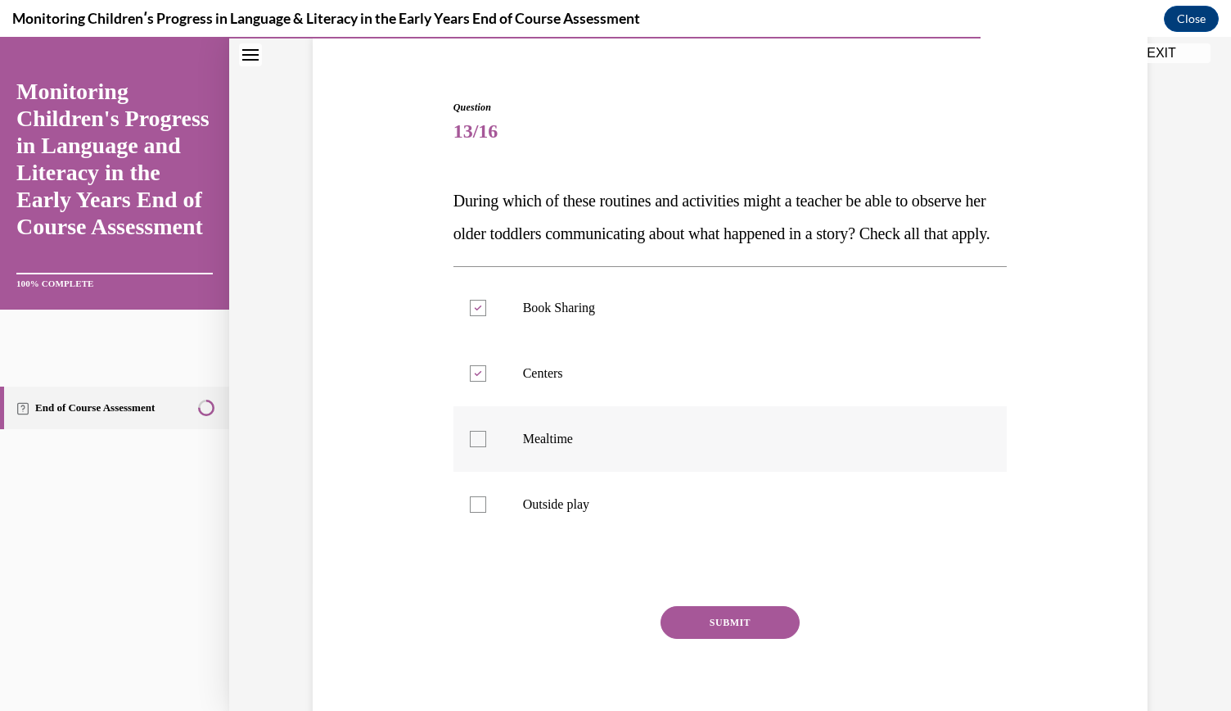
checkbox input "true"
click at [556, 526] on label "Outside play" at bounding box center [731, 504] width 554 height 65
click at [486, 513] on input "Outside play" at bounding box center [478, 504] width 16 height 16
checkbox input "true"
click at [725, 639] on button "SUBMIT" at bounding box center [730, 622] width 139 height 33
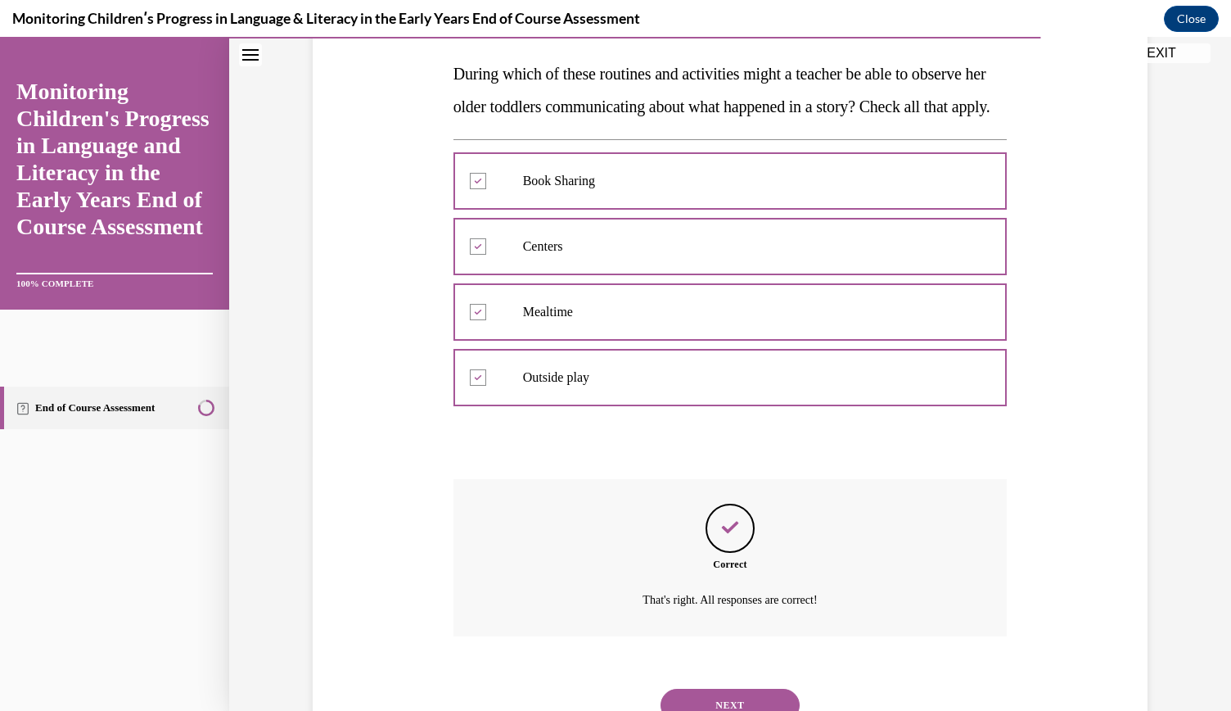
scroll to position [355, 0]
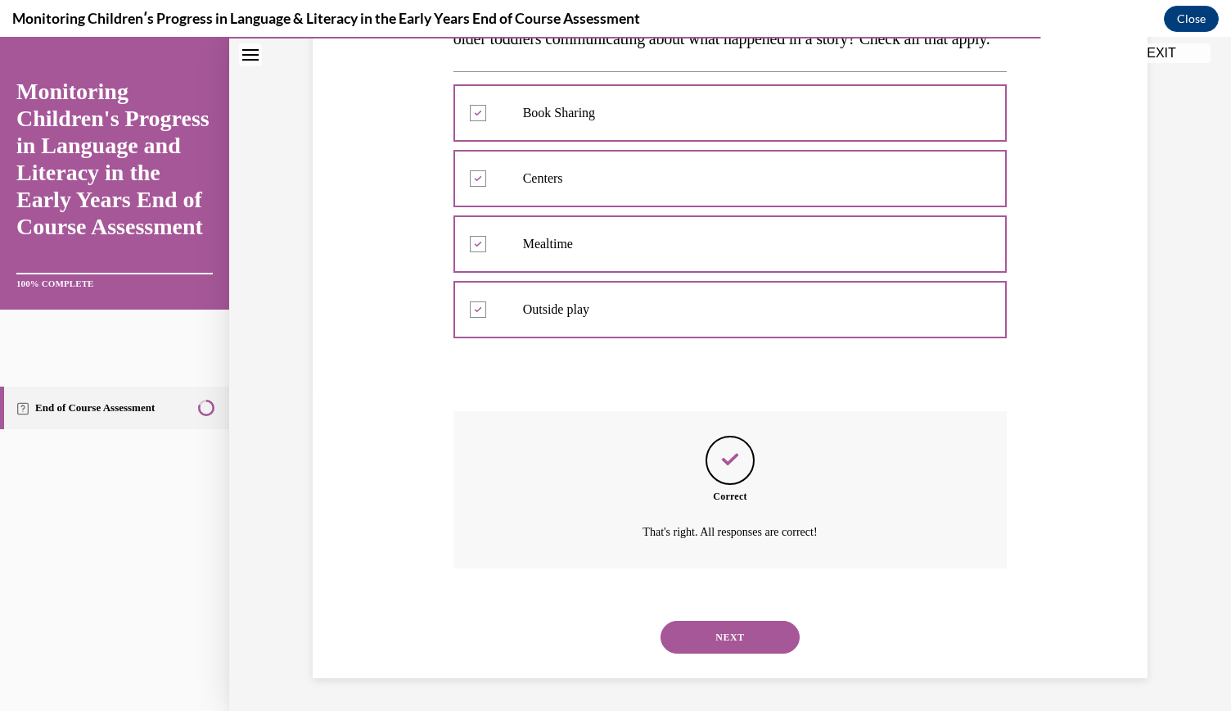
click at [722, 641] on button "NEXT" at bounding box center [730, 637] width 139 height 33
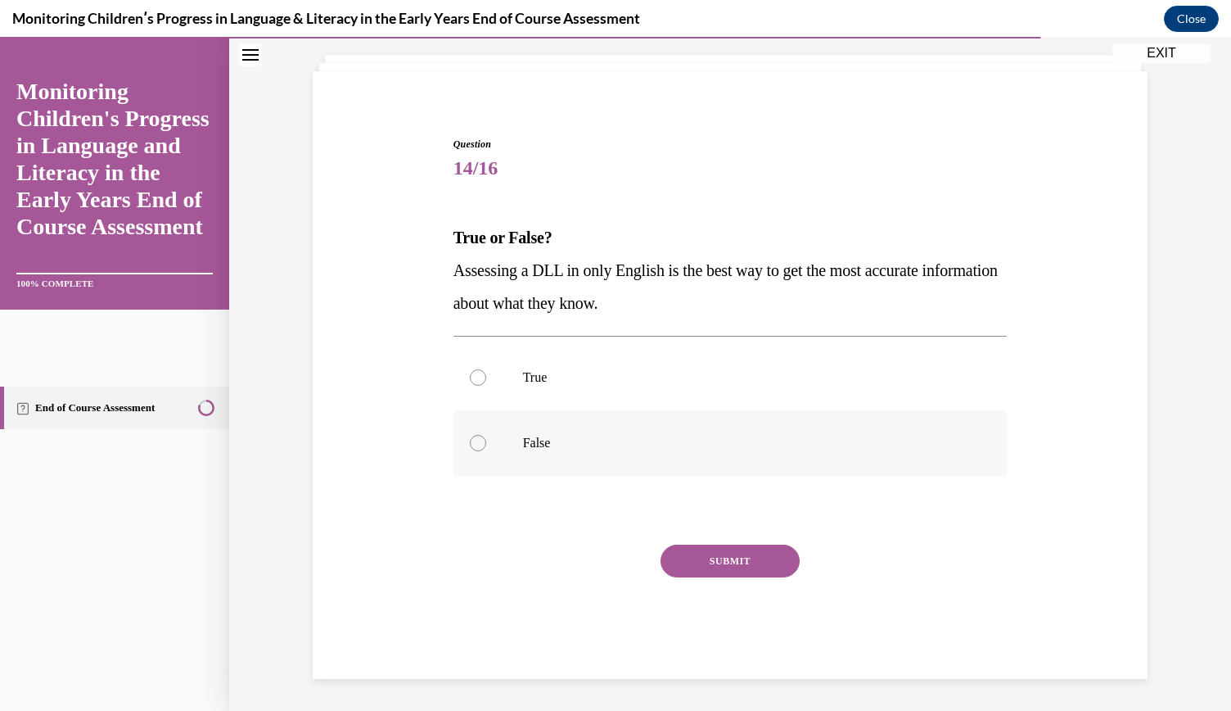
click at [565, 435] on p "False" at bounding box center [745, 443] width 444 height 16
click at [486, 435] on input "False" at bounding box center [478, 443] width 16 height 16
radio input "true"
click at [720, 557] on button "SUBMIT" at bounding box center [730, 560] width 139 height 33
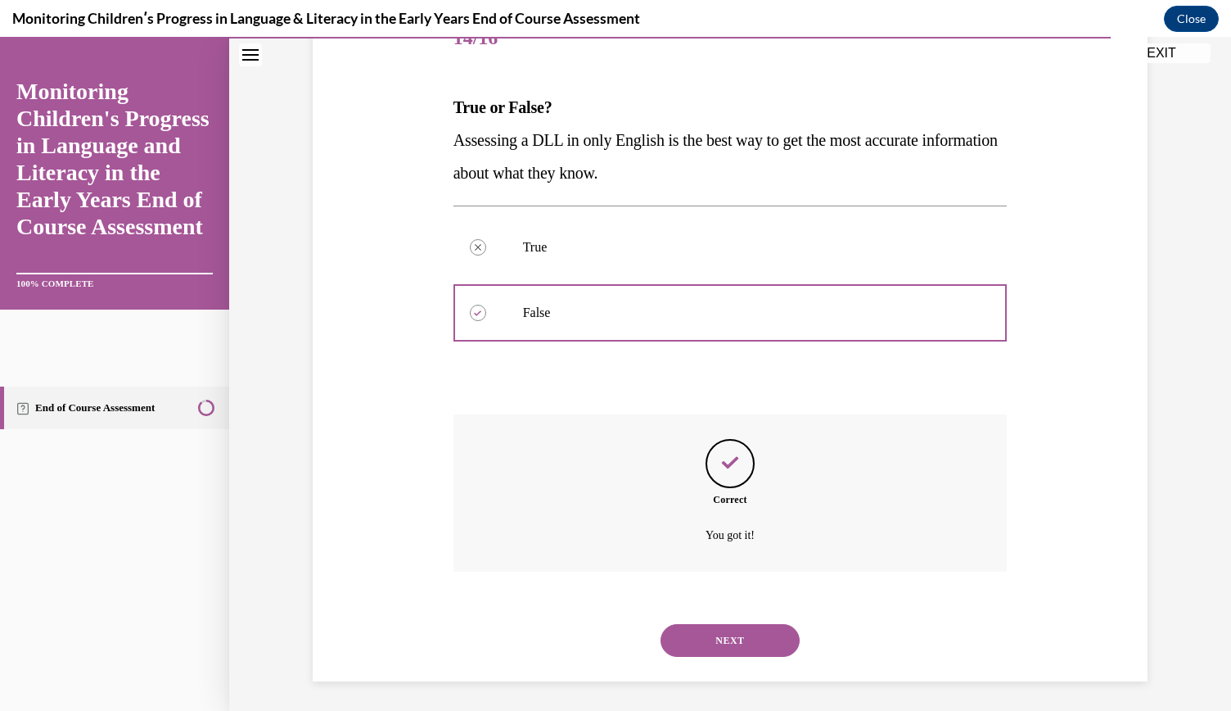
scroll to position [224, 0]
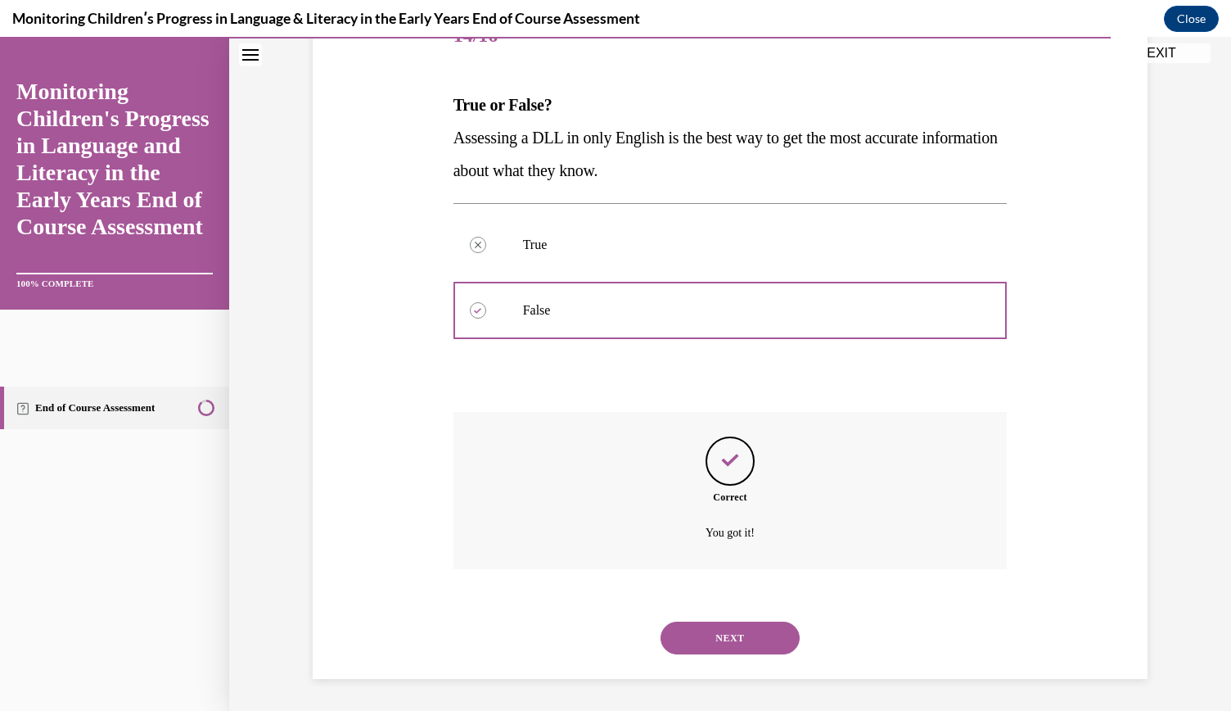
click at [730, 645] on button "NEXT" at bounding box center [730, 637] width 139 height 33
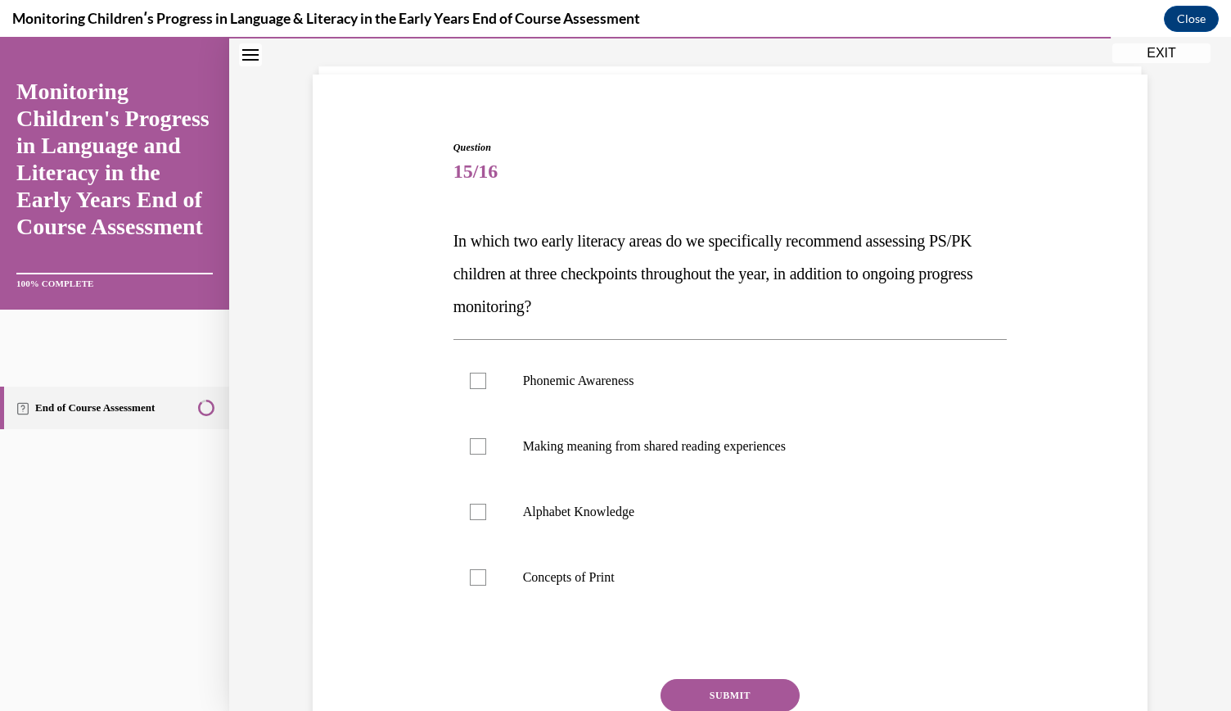
scroll to position [128, 0]
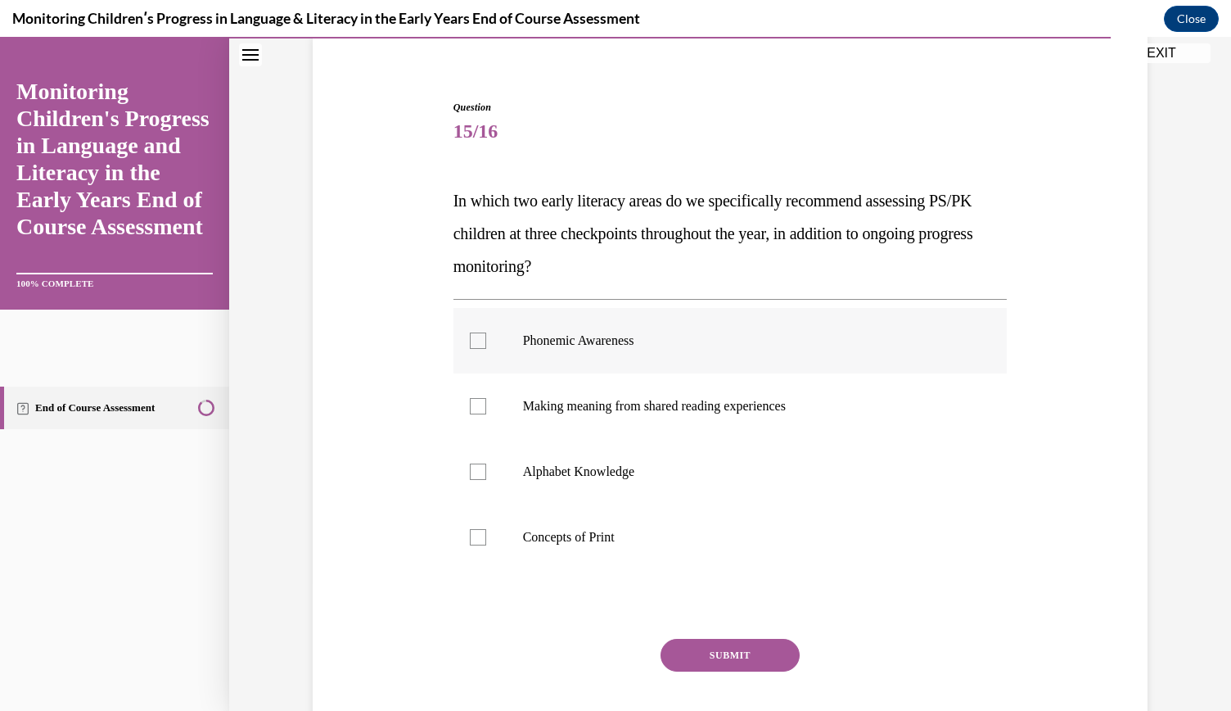
click at [627, 342] on p "Phonemic Awareness" at bounding box center [745, 340] width 444 height 16
click at [486, 342] on input "Phonemic Awareness" at bounding box center [478, 340] width 16 height 16
checkbox input "true"
click at [620, 454] on label "Alphabet Knowledge" at bounding box center [731, 471] width 554 height 65
click at [486, 463] on input "Alphabet Knowledge" at bounding box center [478, 471] width 16 height 16
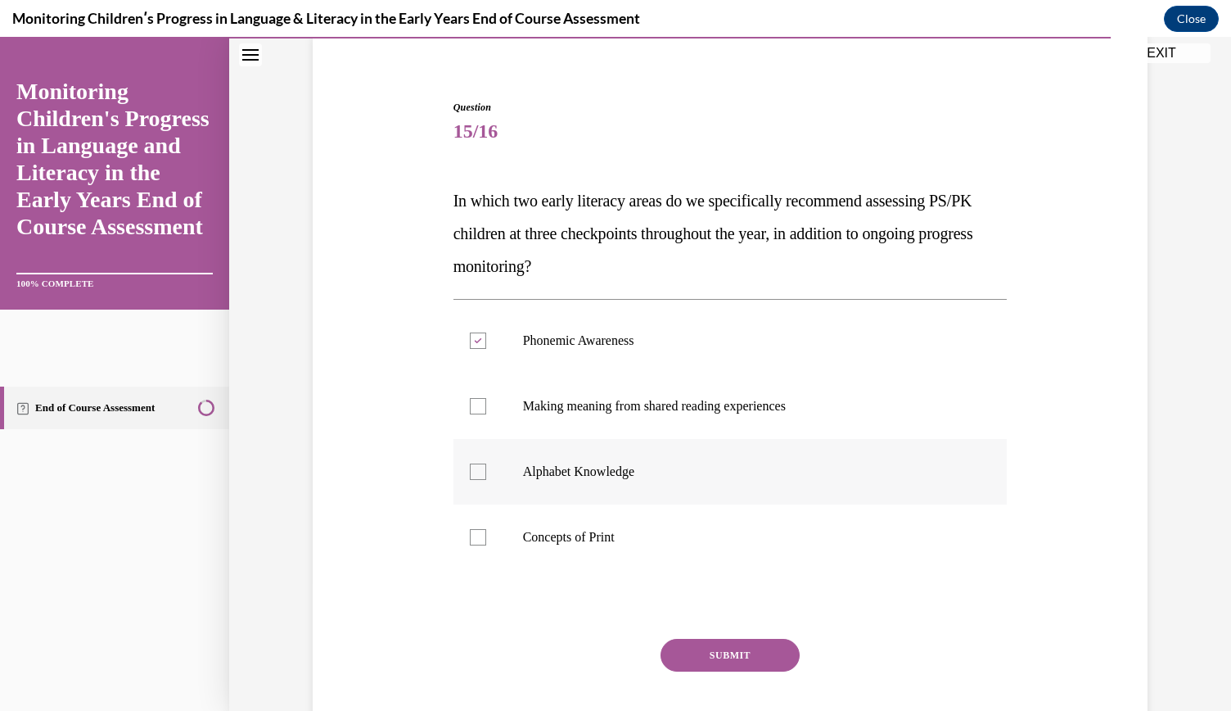
checkbox input "true"
click at [717, 645] on button "SUBMIT" at bounding box center [730, 655] width 139 height 33
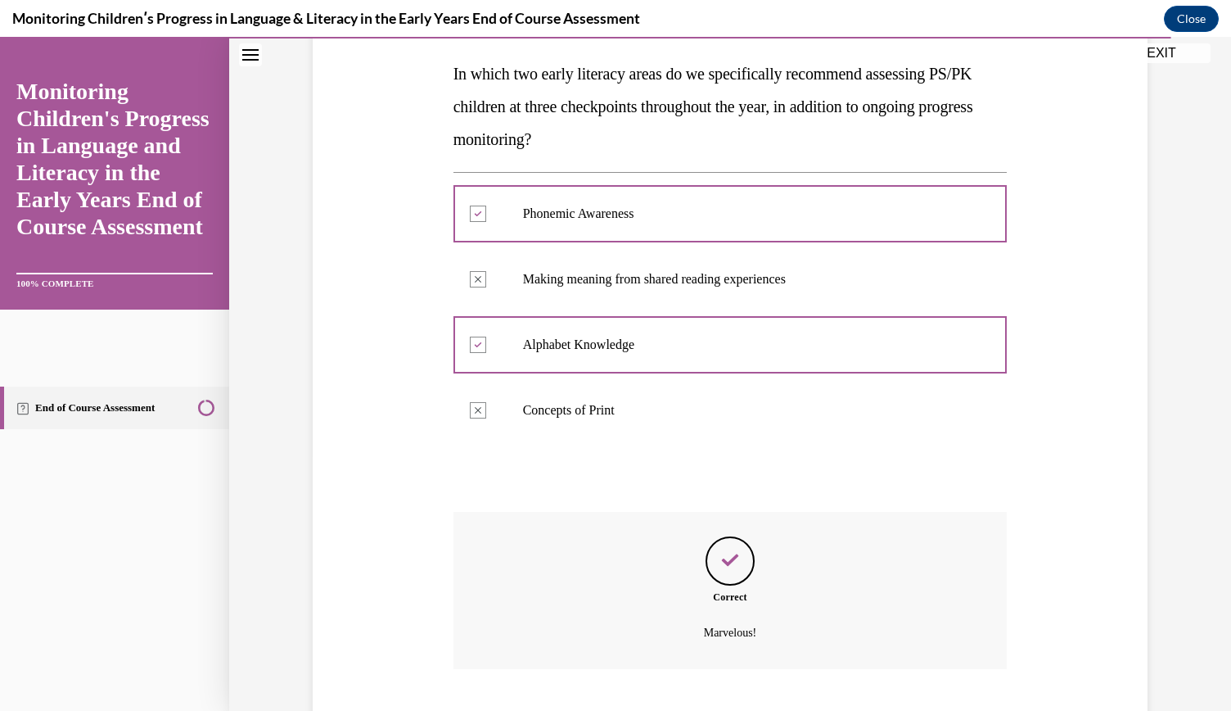
scroll to position [355, 0]
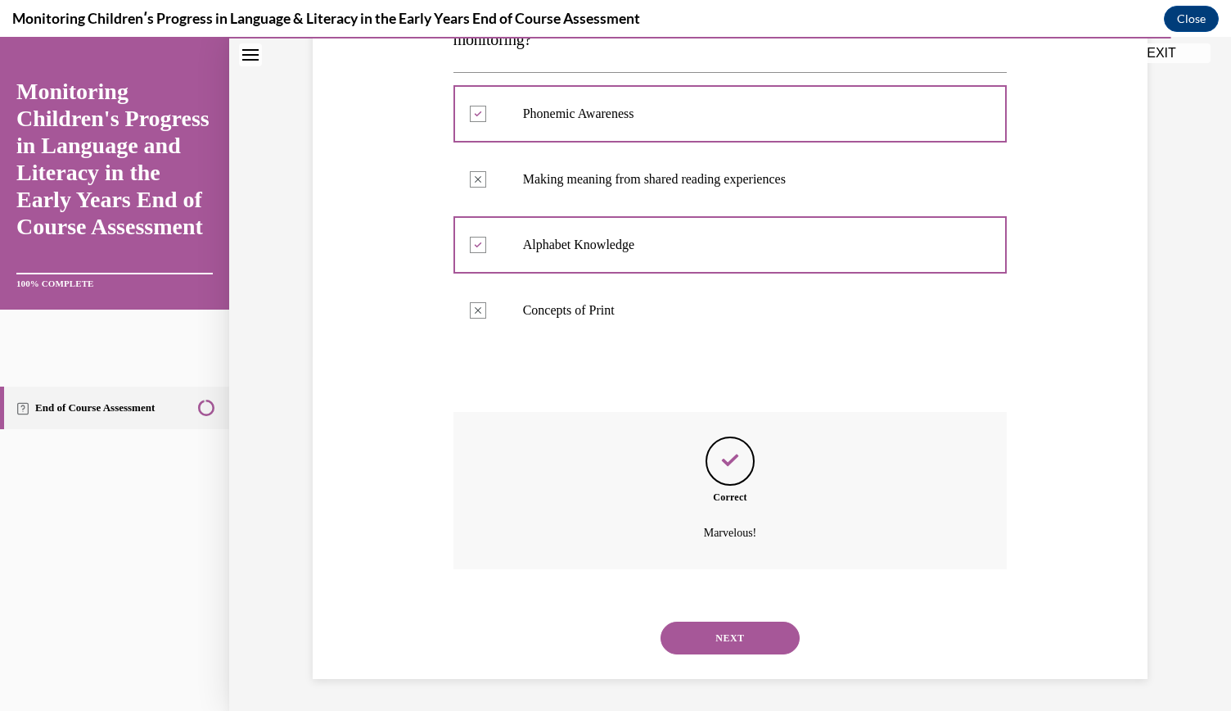
click at [724, 635] on button "NEXT" at bounding box center [730, 637] width 139 height 33
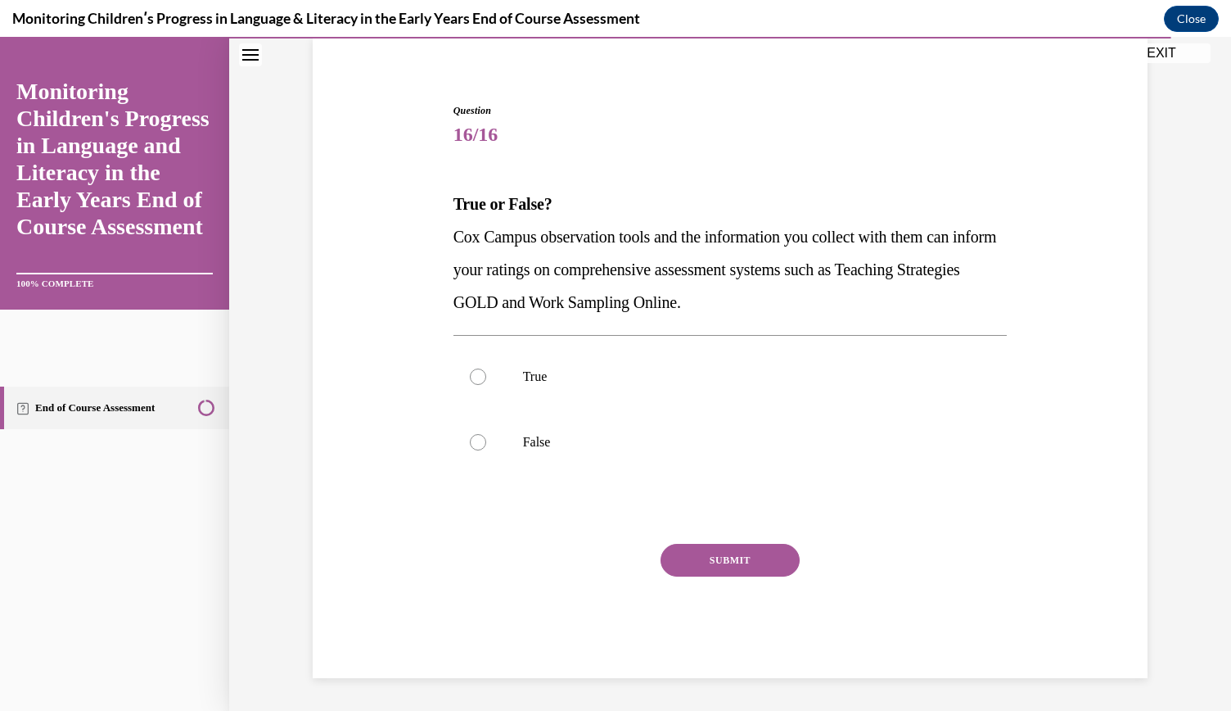
scroll to position [124, 0]
click at [531, 376] on p "True" at bounding box center [745, 377] width 444 height 16
click at [486, 376] on input "True" at bounding box center [478, 377] width 16 height 16
radio input "true"
click at [734, 556] on button "SUBMIT" at bounding box center [730, 560] width 139 height 33
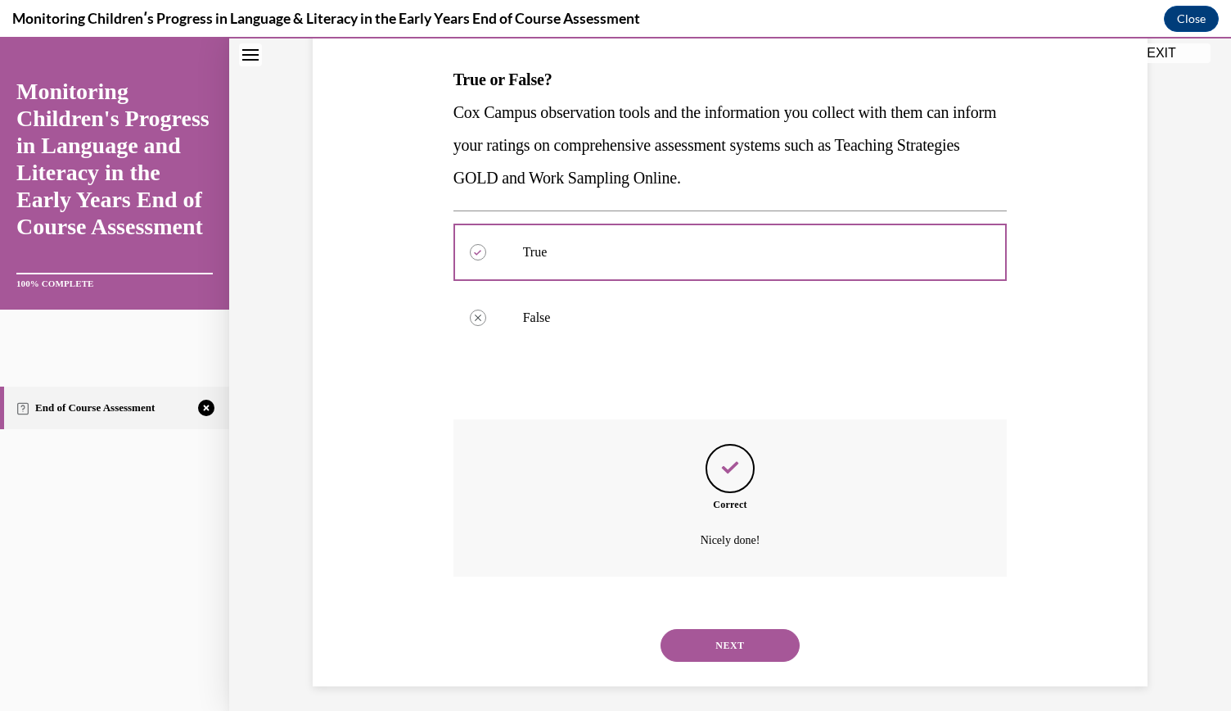
scroll to position [256, 0]
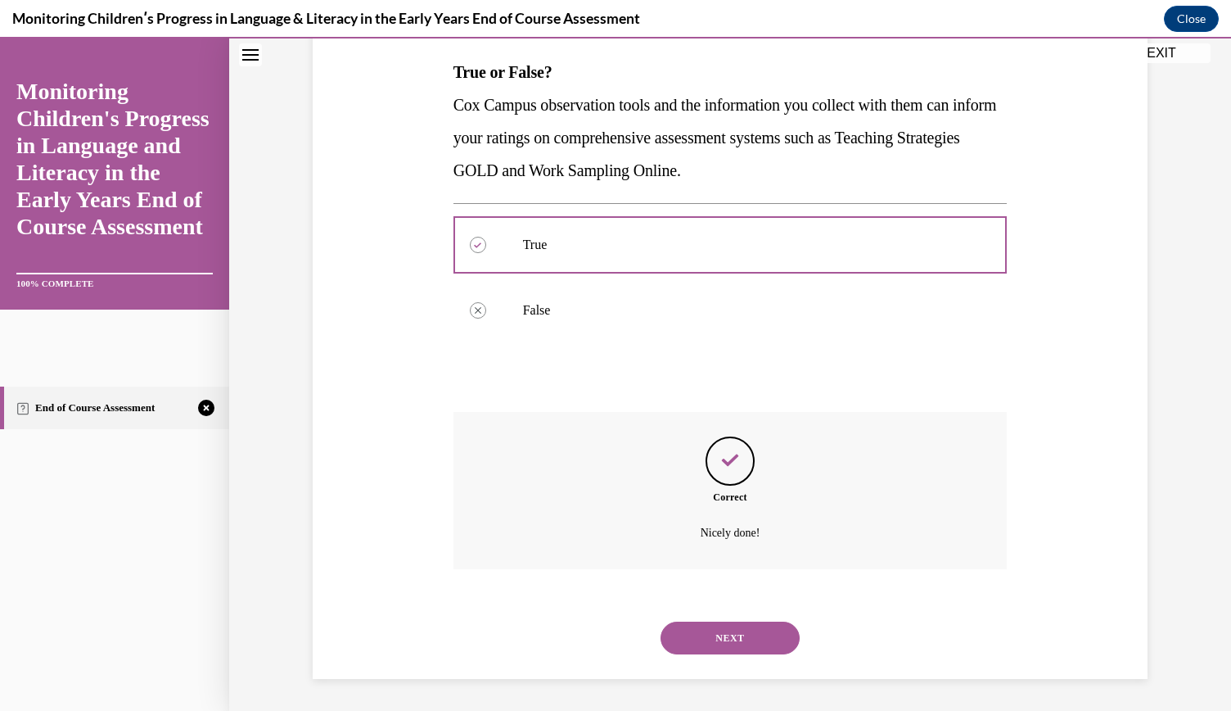
click at [729, 638] on button "NEXT" at bounding box center [730, 637] width 139 height 33
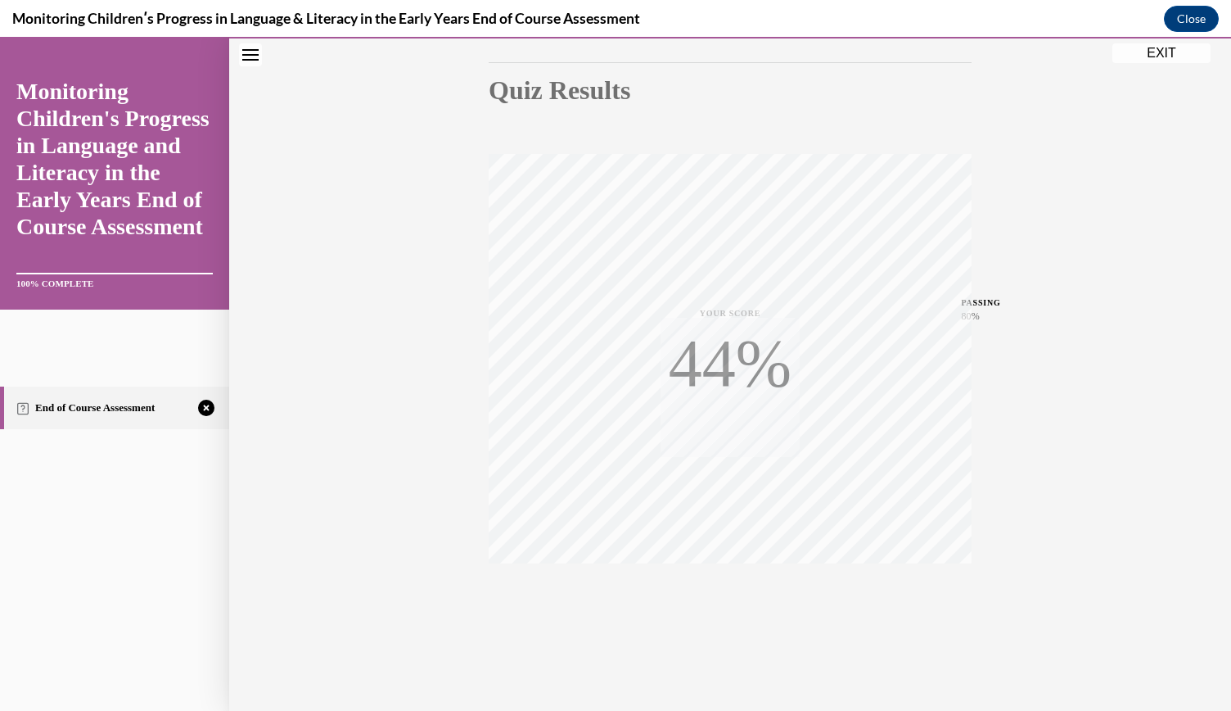
scroll to position [165, 0]
click at [720, 603] on icon "button" at bounding box center [731, 612] width 58 height 18
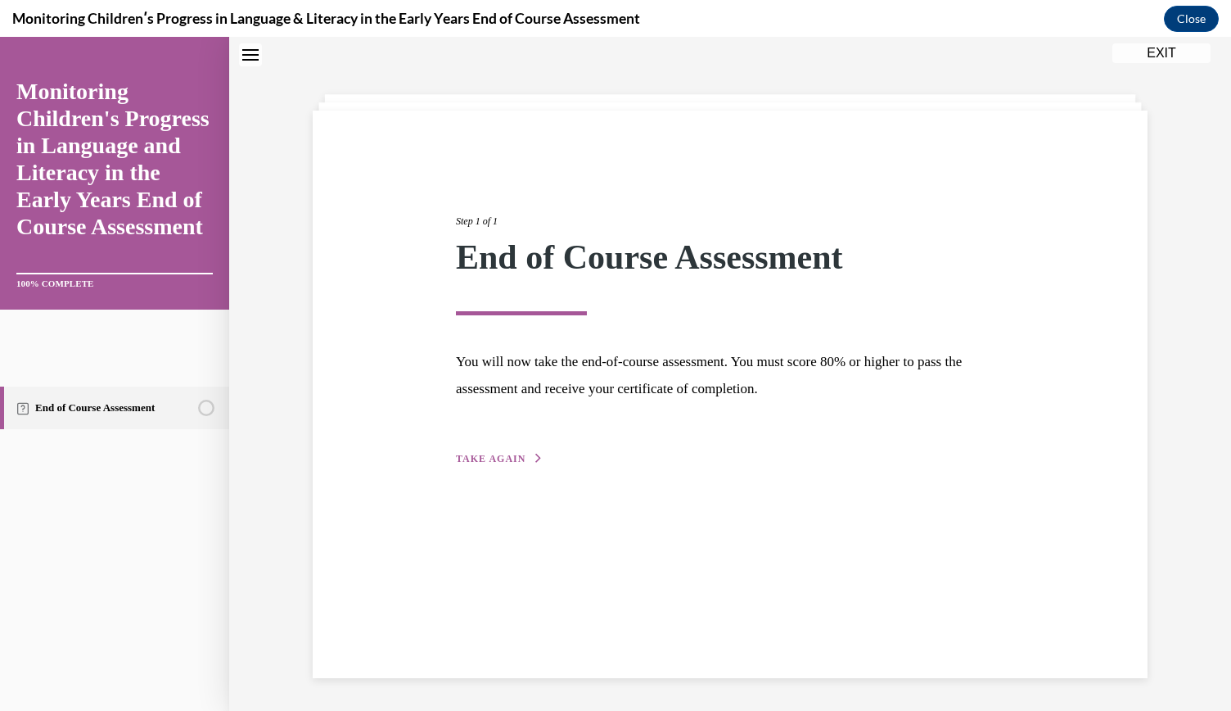
scroll to position [52, 0]
click at [496, 454] on span "TAKE AGAIN" at bounding box center [491, 458] width 70 height 11
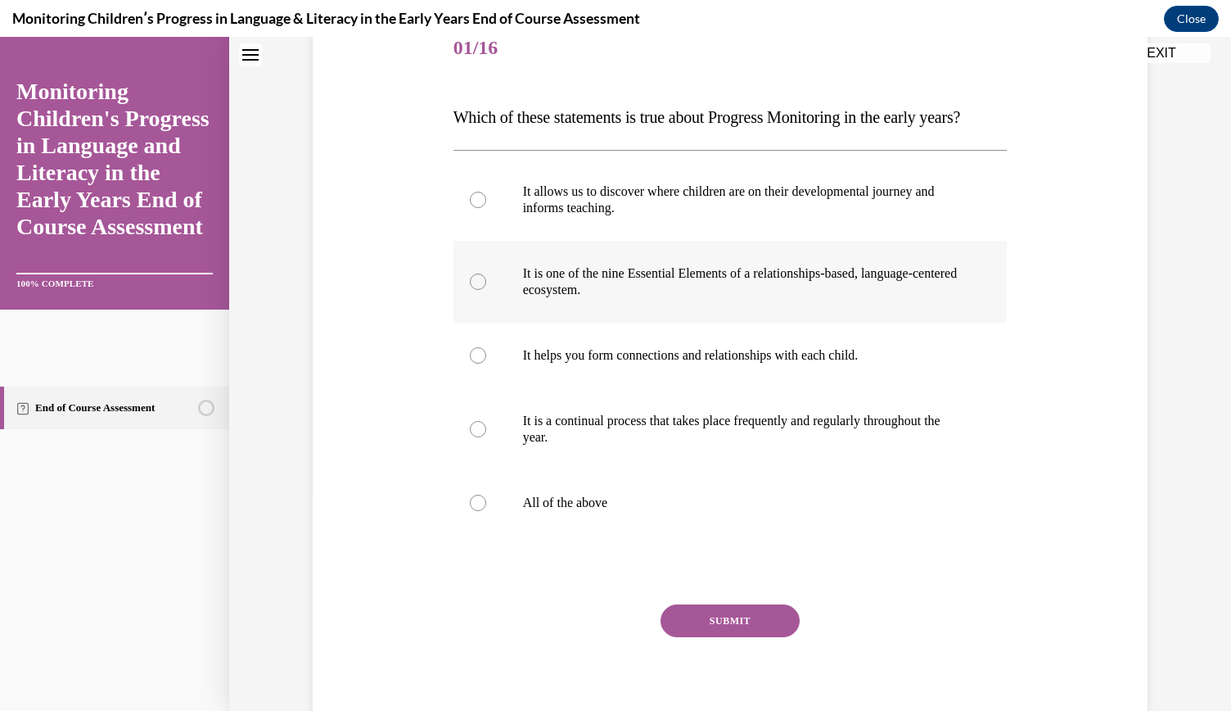
scroll to position [220, 0]
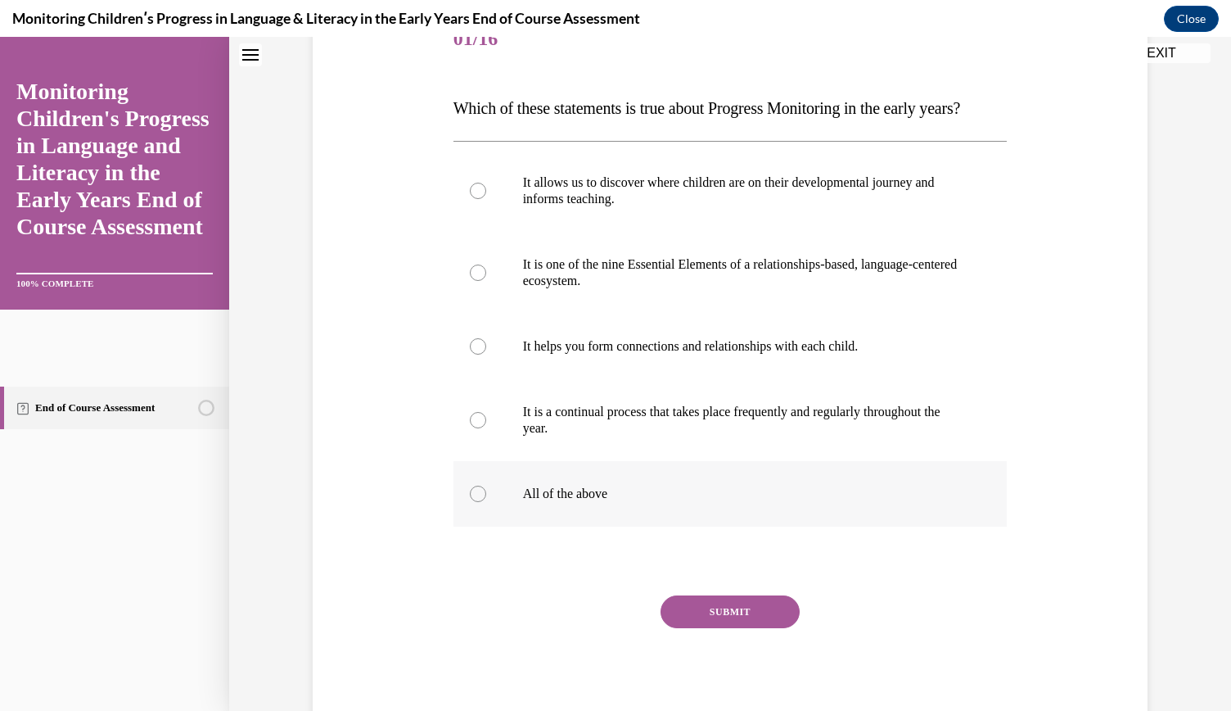
click at [568, 526] on label "All of the above" at bounding box center [731, 493] width 554 height 65
click at [486, 502] on input "All of the above" at bounding box center [478, 493] width 16 height 16
radio input "true"
click at [720, 628] on button "SUBMIT" at bounding box center [730, 611] width 139 height 33
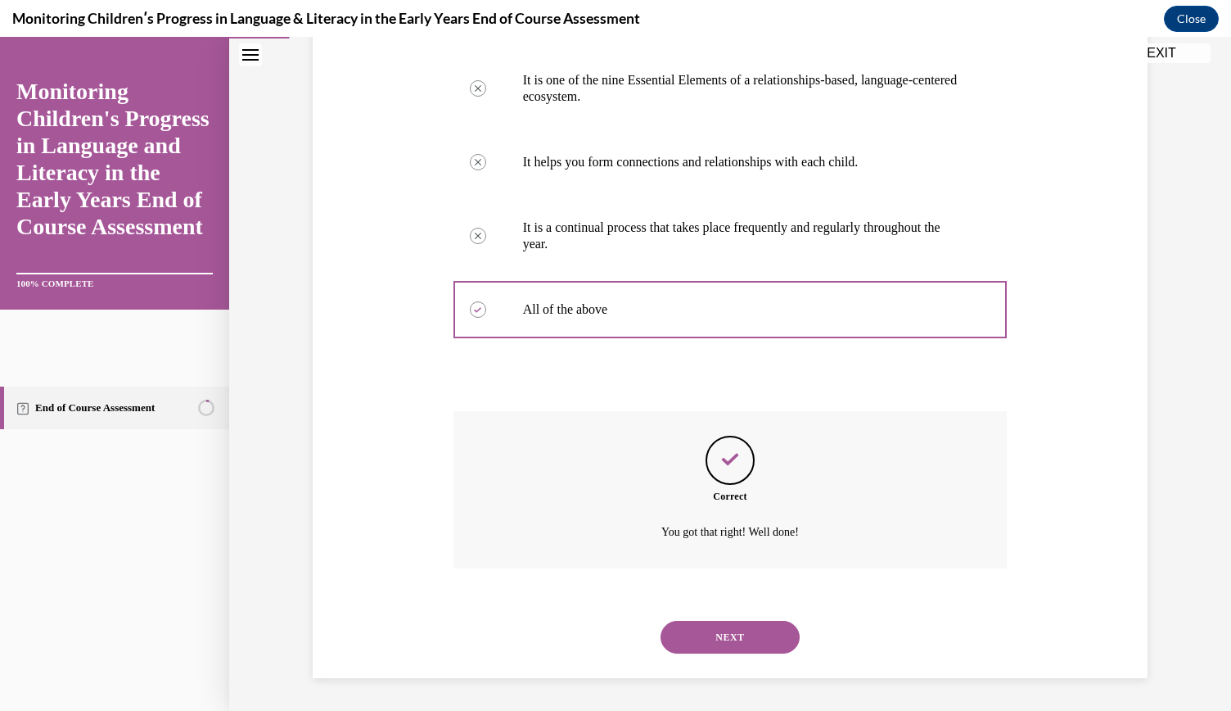
click at [706, 643] on button "NEXT" at bounding box center [730, 637] width 139 height 33
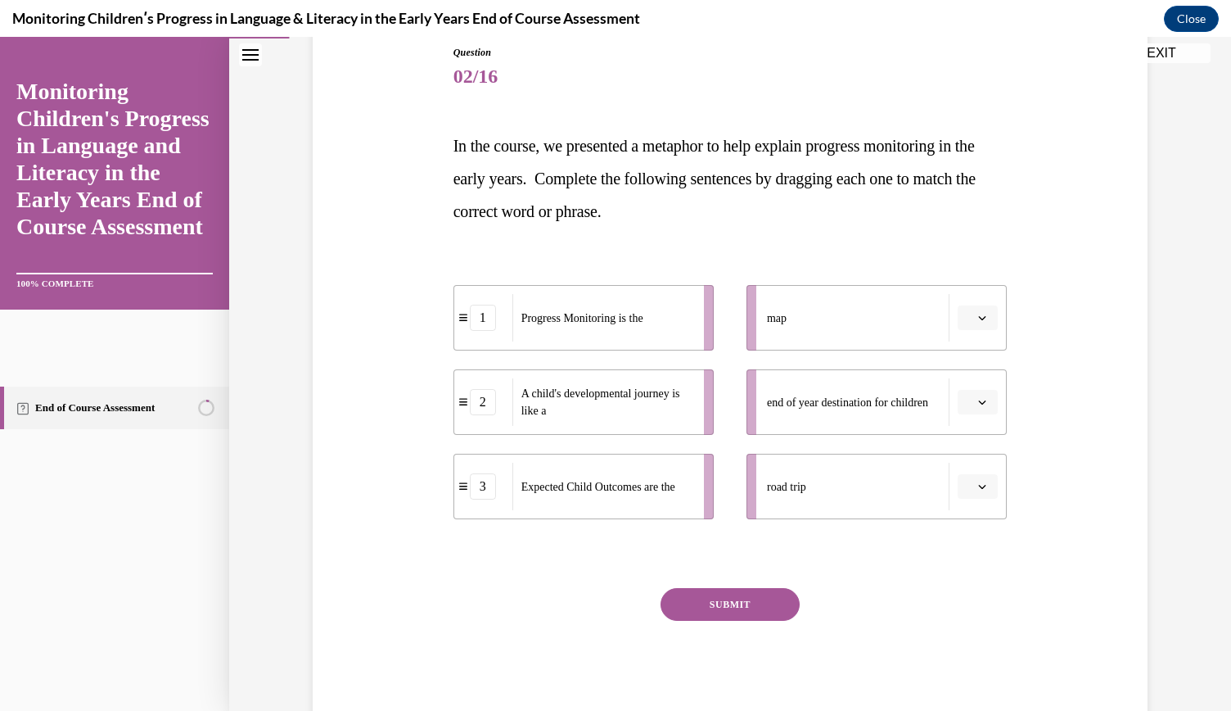
click at [982, 314] on button "button" at bounding box center [978, 317] width 40 height 25
click at [678, 396] on span "A child's developmental journey is like a" at bounding box center [601, 401] width 159 height 29
click at [977, 490] on span "button" at bounding box center [982, 486] width 11 height 11
click at [968, 578] on div "2" at bounding box center [970, 587] width 40 height 33
click at [984, 400] on button "button" at bounding box center [978, 402] width 40 height 25
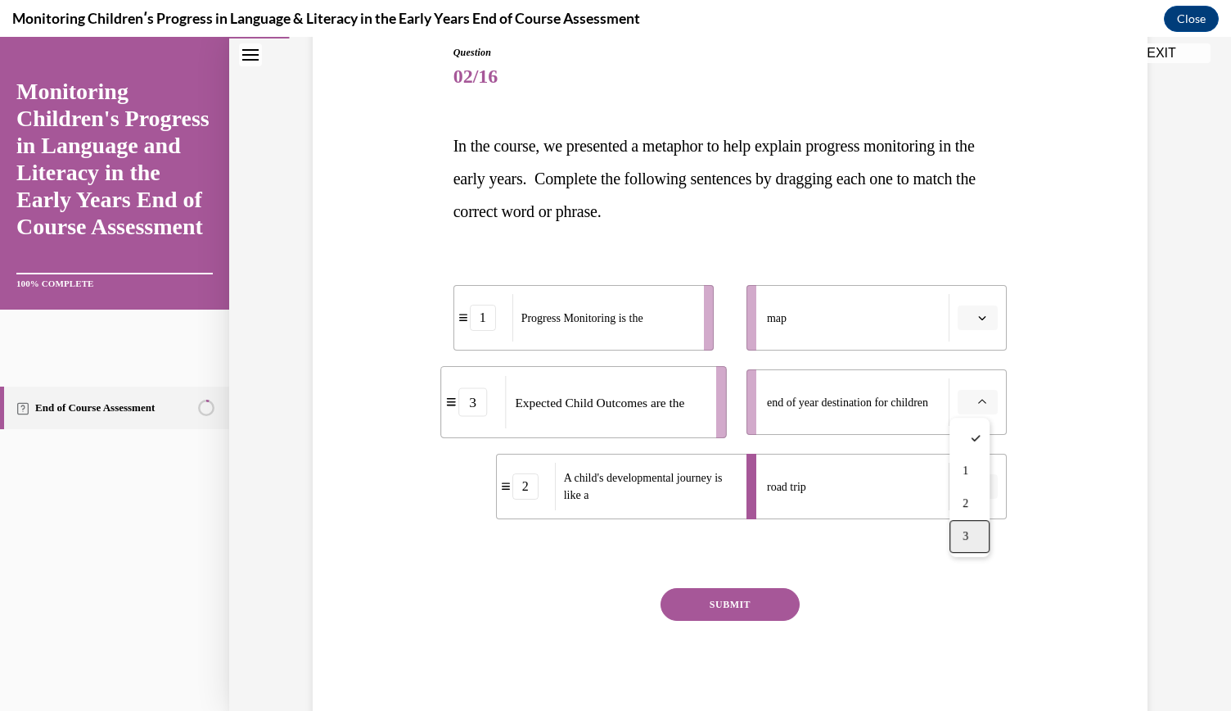
click at [966, 530] on span "3" at bounding box center [966, 536] width 6 height 13
click at [977, 318] on span "button" at bounding box center [982, 317] width 11 height 11
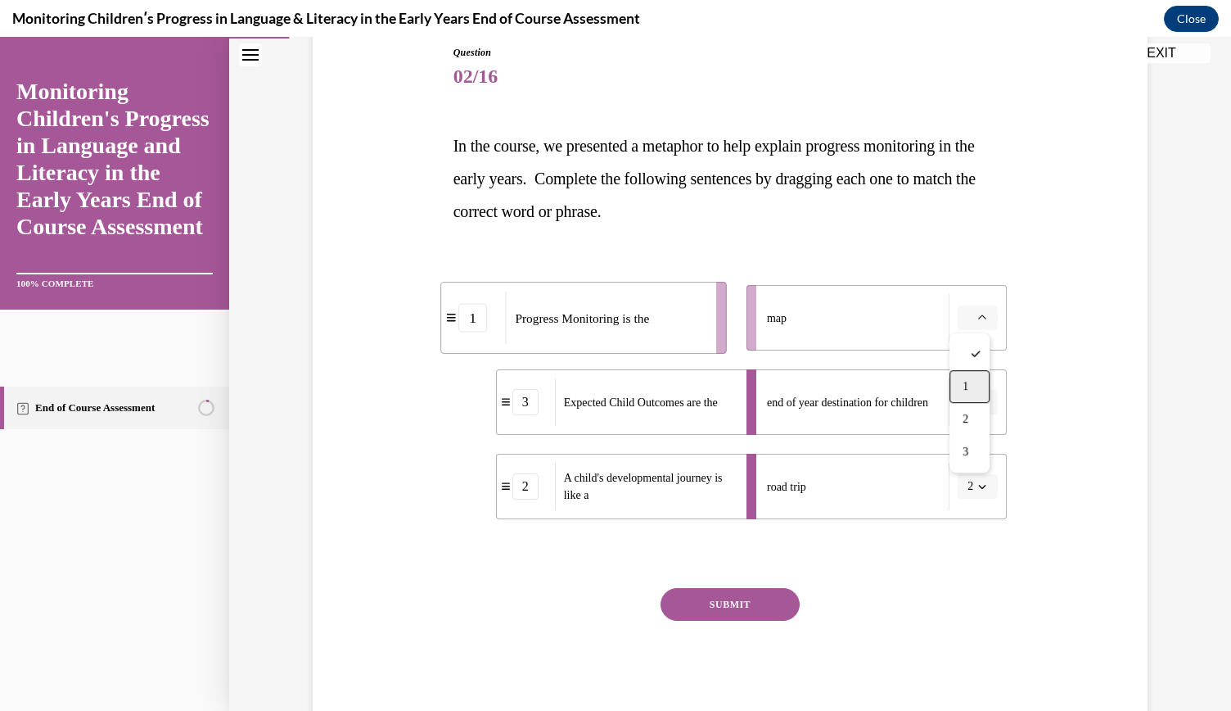
click at [962, 385] on div "1" at bounding box center [970, 386] width 40 height 33
click at [774, 590] on button "SUBMIT" at bounding box center [730, 604] width 139 height 33
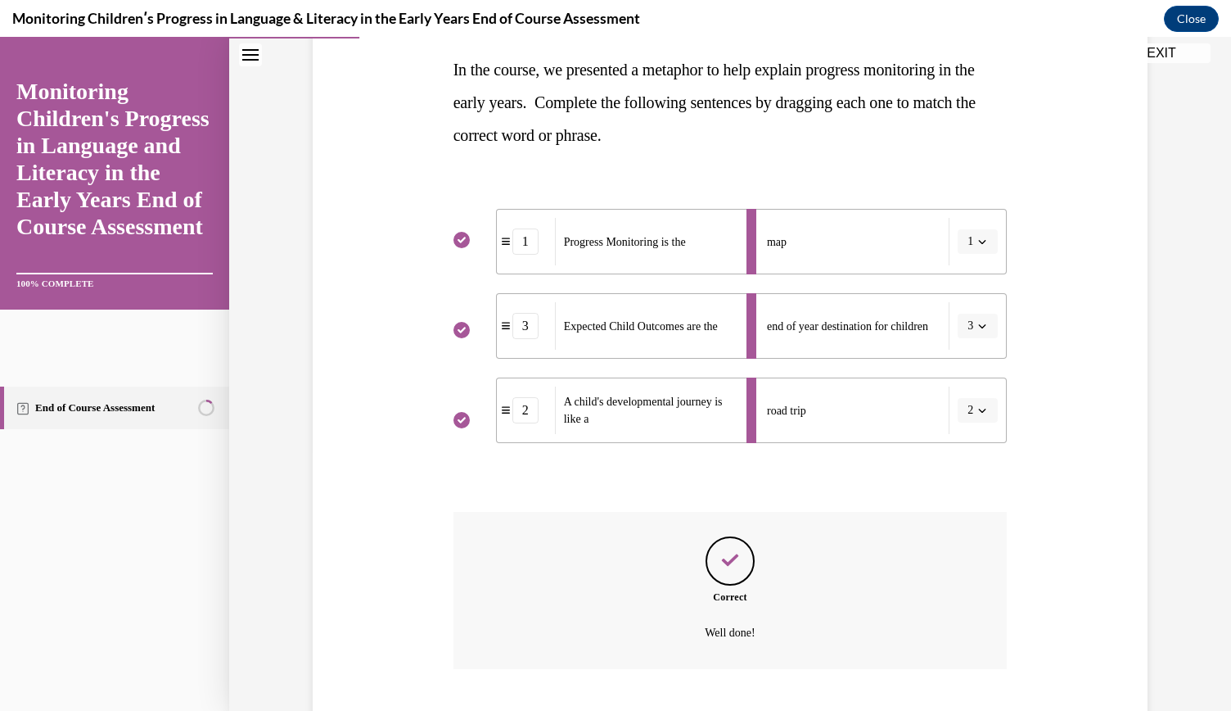
scroll to position [359, 0]
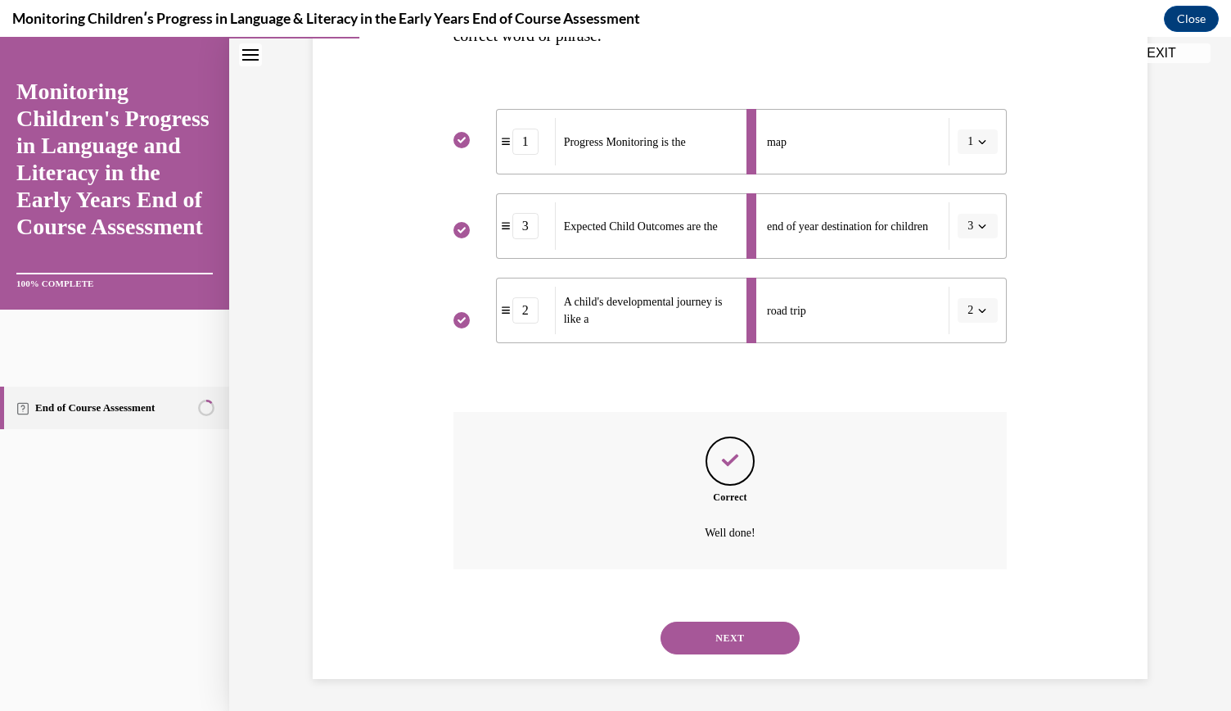
click at [722, 631] on button "NEXT" at bounding box center [730, 637] width 139 height 33
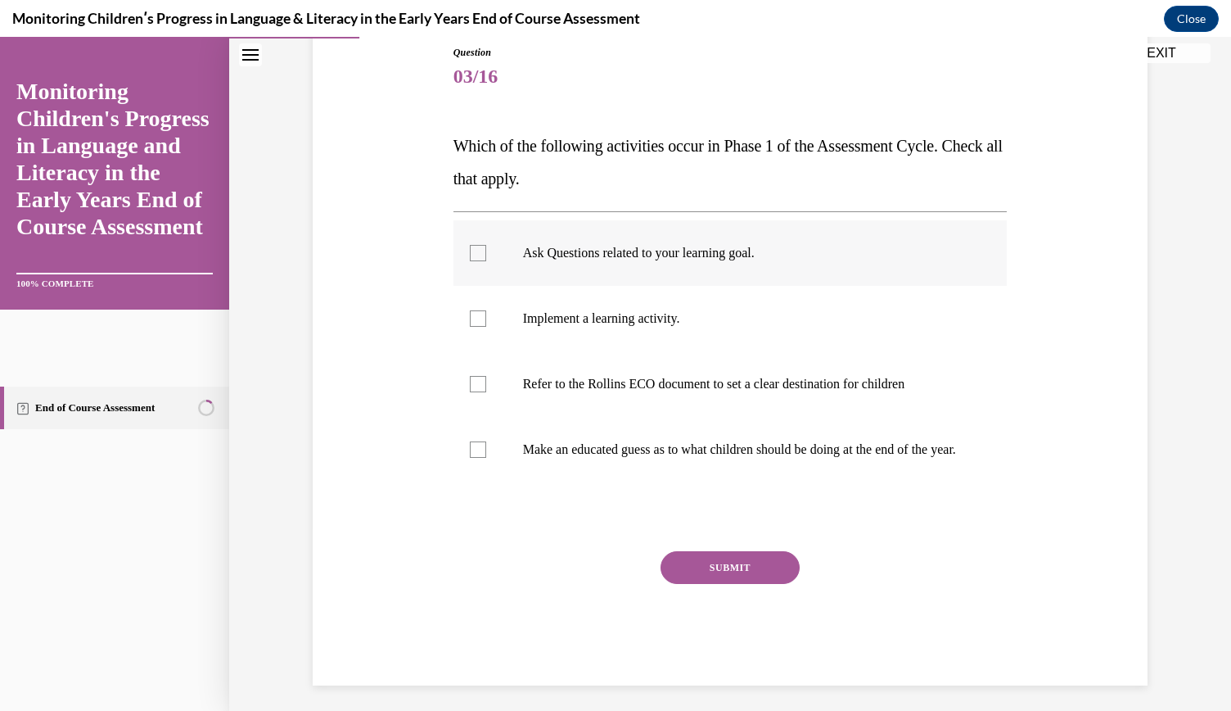
click at [658, 262] on label "Ask Questions related to your learning goal." at bounding box center [731, 252] width 554 height 65
click at [486, 261] on input "Ask Questions related to your learning goal." at bounding box center [478, 253] width 16 height 16
checkbox input "true"
click at [634, 318] on p "Implement a learning activity." at bounding box center [745, 318] width 444 height 16
click at [486, 318] on input "Implement a learning activity." at bounding box center [478, 318] width 16 height 16
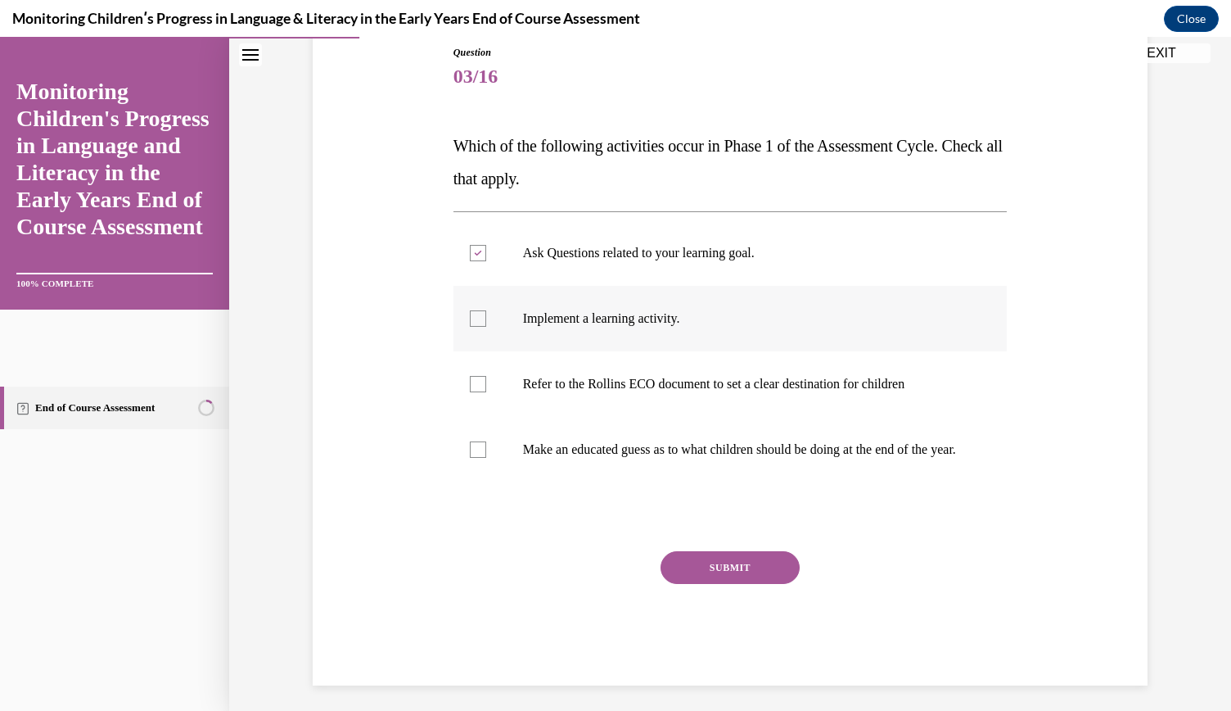
checkbox input "true"
click at [729, 584] on button "SUBMIT" at bounding box center [730, 567] width 139 height 33
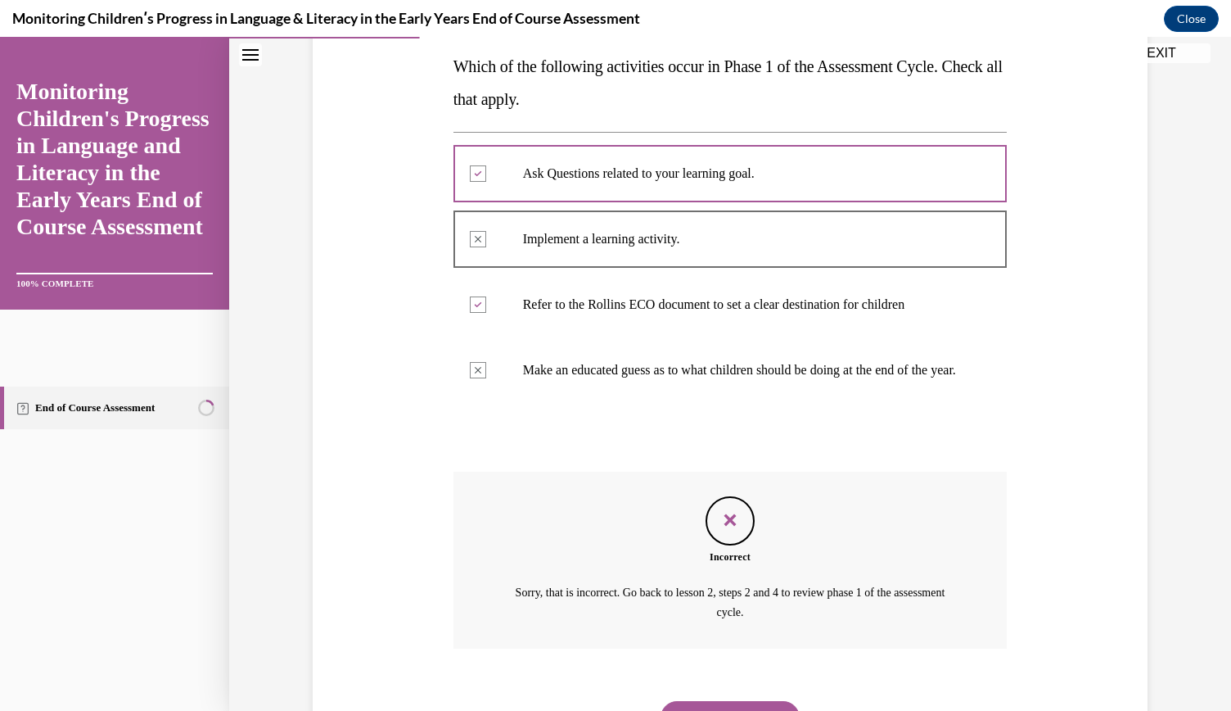
scroll to position [262, 0]
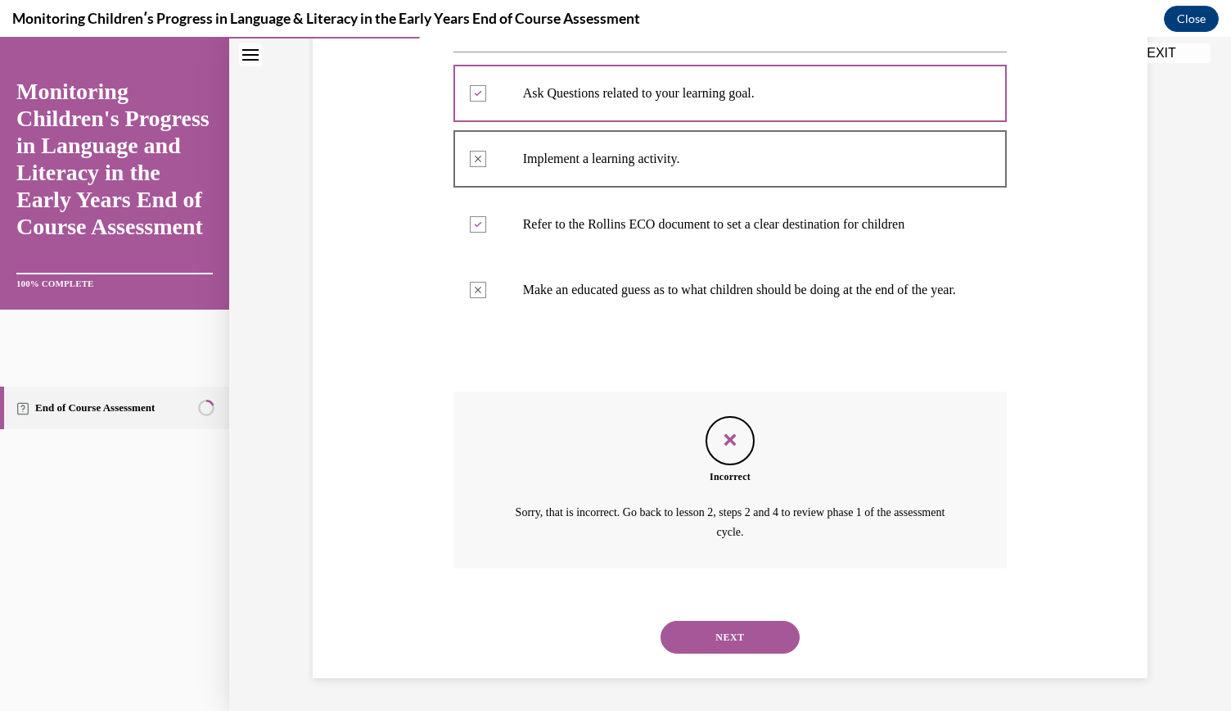
click at [711, 653] on button "NEXT" at bounding box center [730, 637] width 139 height 33
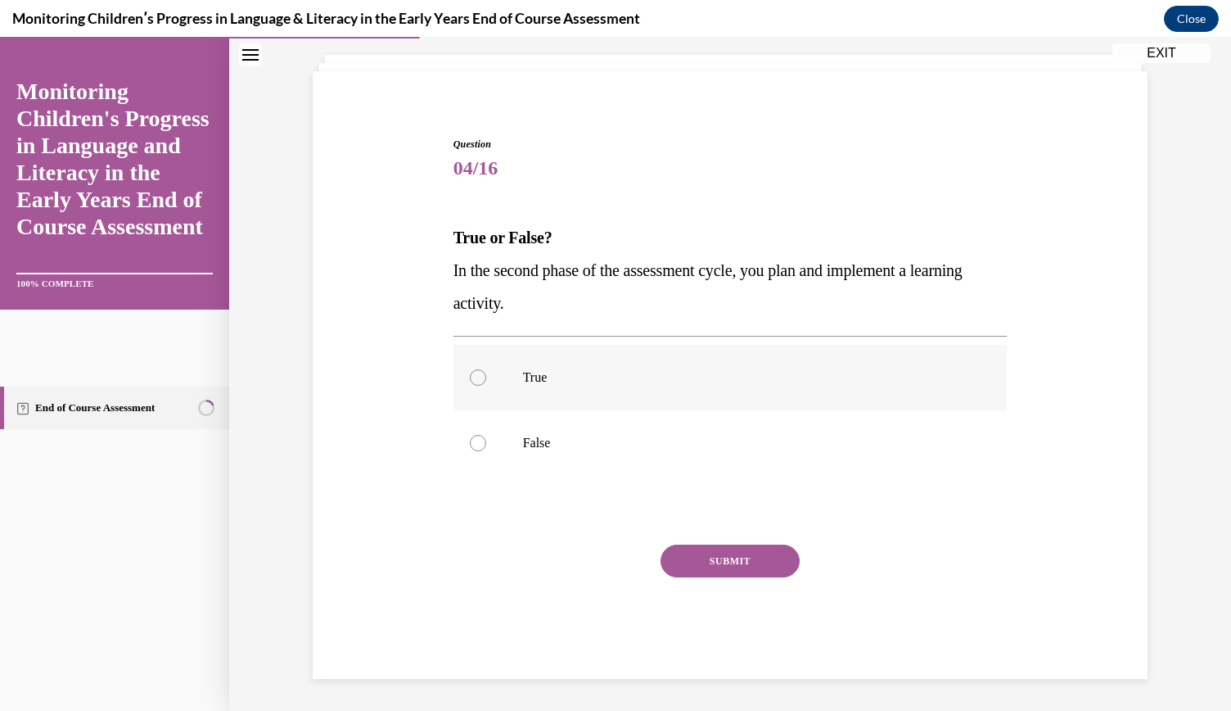
click at [575, 391] on label "True" at bounding box center [731, 377] width 554 height 65
click at [486, 386] on input "True" at bounding box center [478, 377] width 16 height 16
radio input "true"
click at [727, 559] on button "SUBMIT" at bounding box center [730, 560] width 139 height 33
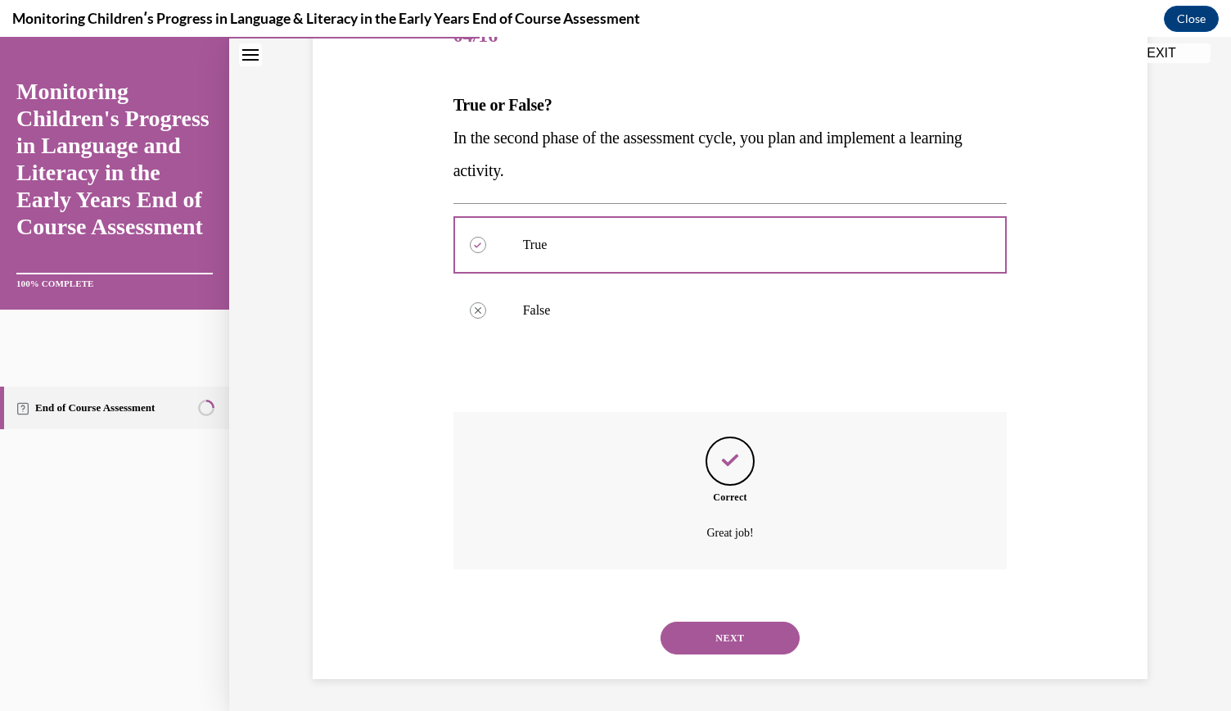
click at [716, 638] on button "NEXT" at bounding box center [730, 637] width 139 height 33
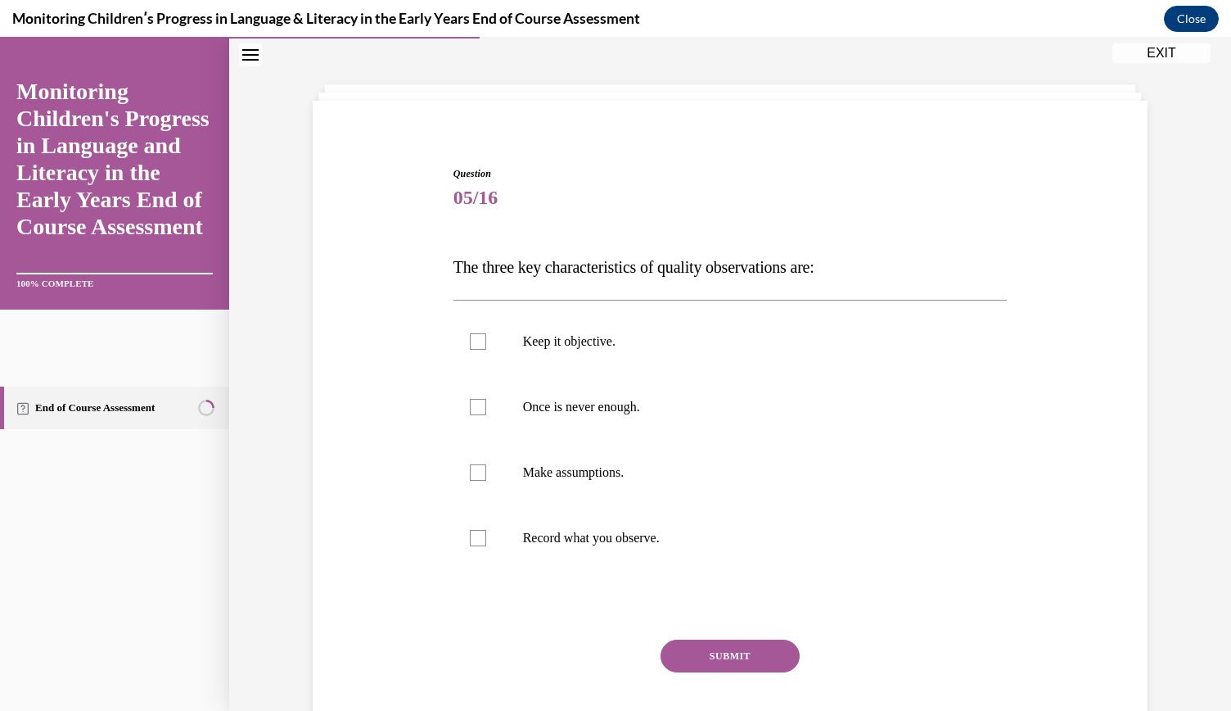
scroll to position [102, 0]
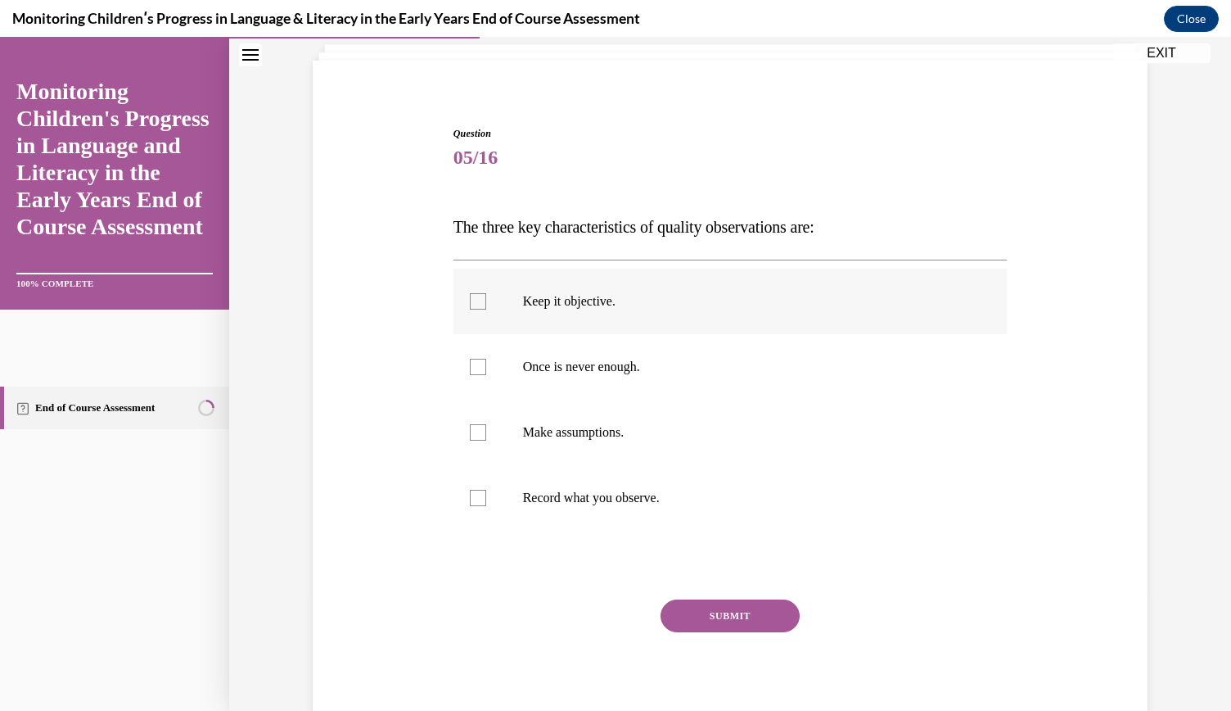
click at [609, 306] on p "Keep it objective." at bounding box center [745, 301] width 444 height 16
click at [486, 306] on input "Keep it objective." at bounding box center [478, 301] width 16 height 16
checkbox input "true"
click at [626, 374] on p "Once is never enough." at bounding box center [745, 367] width 444 height 16
click at [486, 374] on input "Once is never enough." at bounding box center [478, 367] width 16 height 16
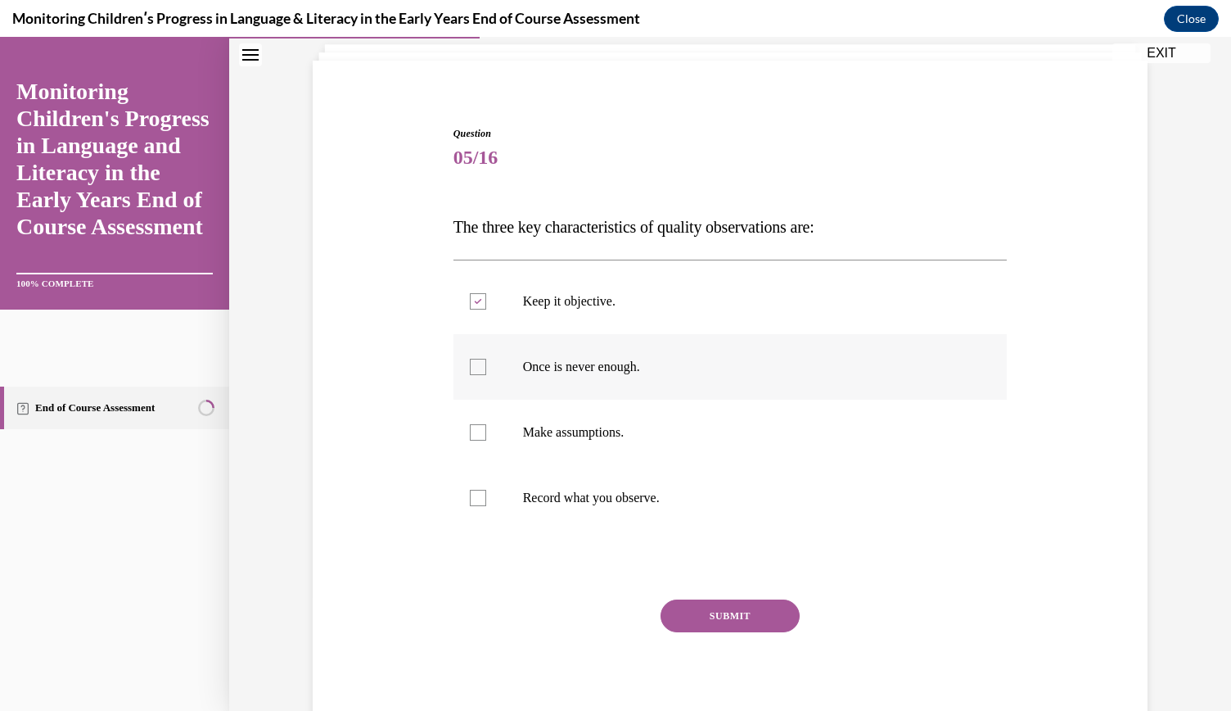
checkbox input "true"
click at [629, 493] on p "Record what you observe." at bounding box center [745, 498] width 444 height 16
click at [486, 493] on input "Record what you observe." at bounding box center [478, 498] width 16 height 16
checkbox input "true"
click at [713, 615] on button "SUBMIT" at bounding box center [730, 615] width 139 height 33
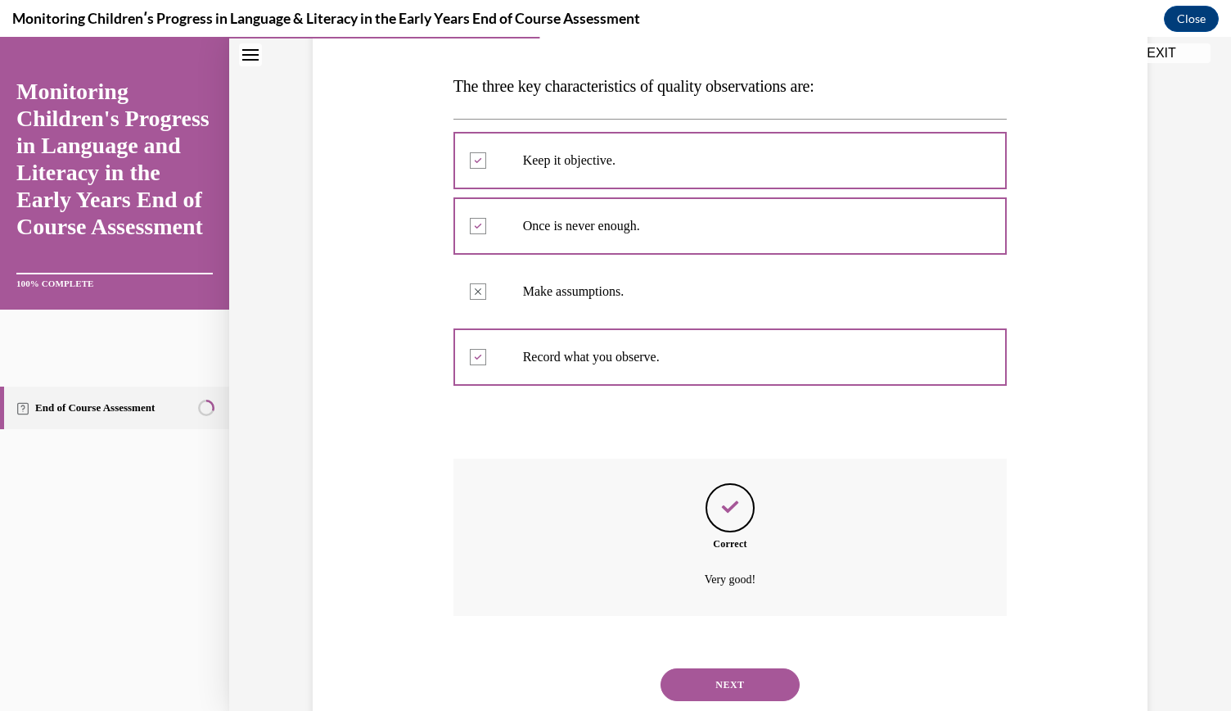
scroll to position [289, 0]
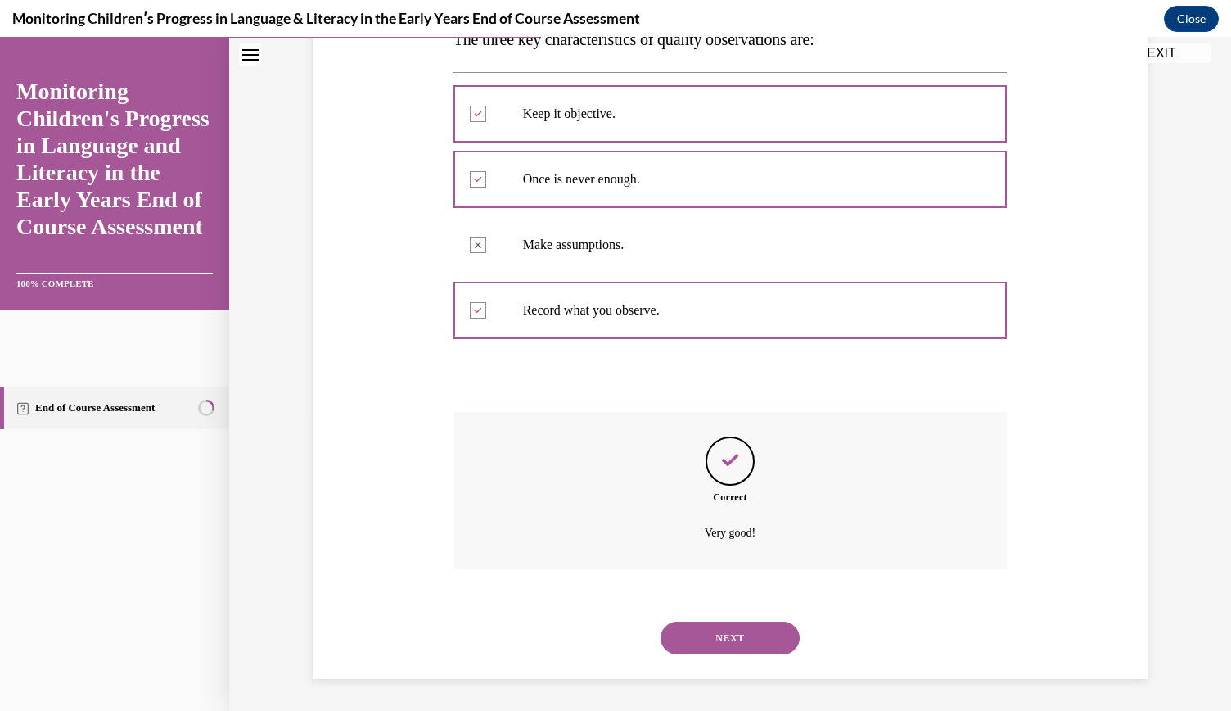
click at [725, 633] on button "NEXT" at bounding box center [730, 637] width 139 height 33
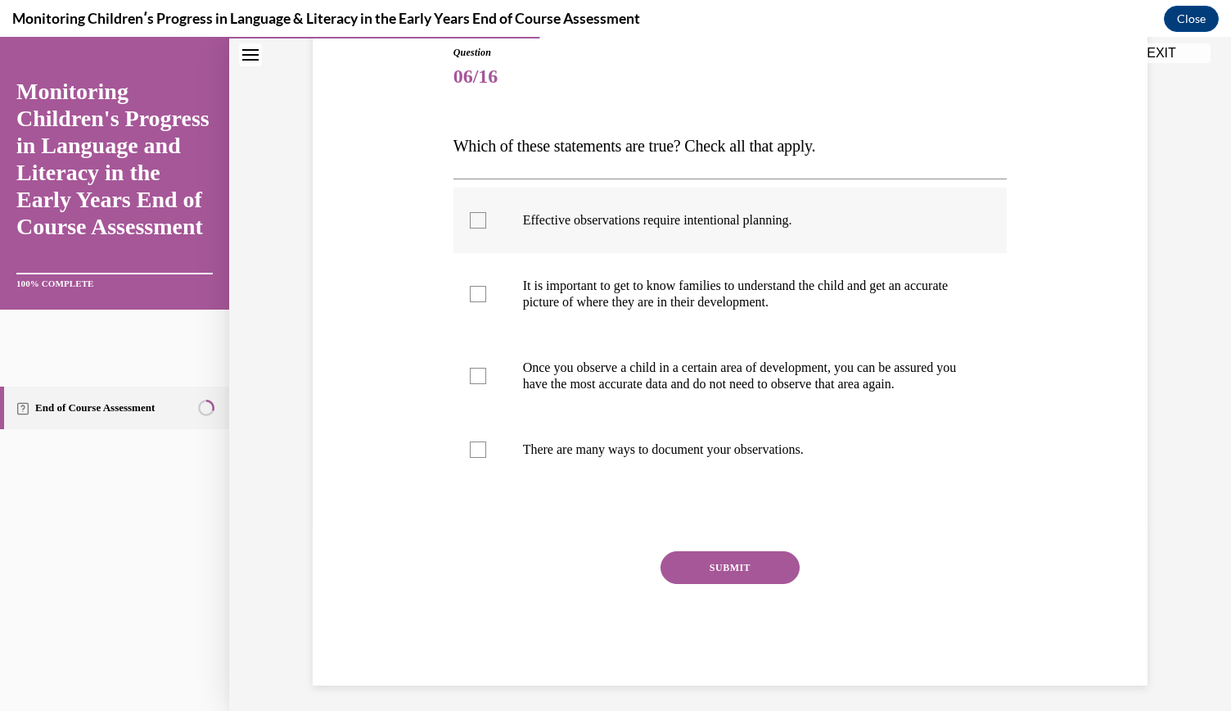
click at [685, 214] on p "Effective observations require intentional planning." at bounding box center [745, 220] width 444 height 16
click at [486, 214] on input "Effective observations require intentional planning." at bounding box center [478, 220] width 16 height 16
checkbox input "true"
click at [683, 458] on p "There are many ways to document your observations." at bounding box center [745, 449] width 444 height 16
click at [486, 458] on input "There are many ways to document your observations." at bounding box center [478, 449] width 16 height 16
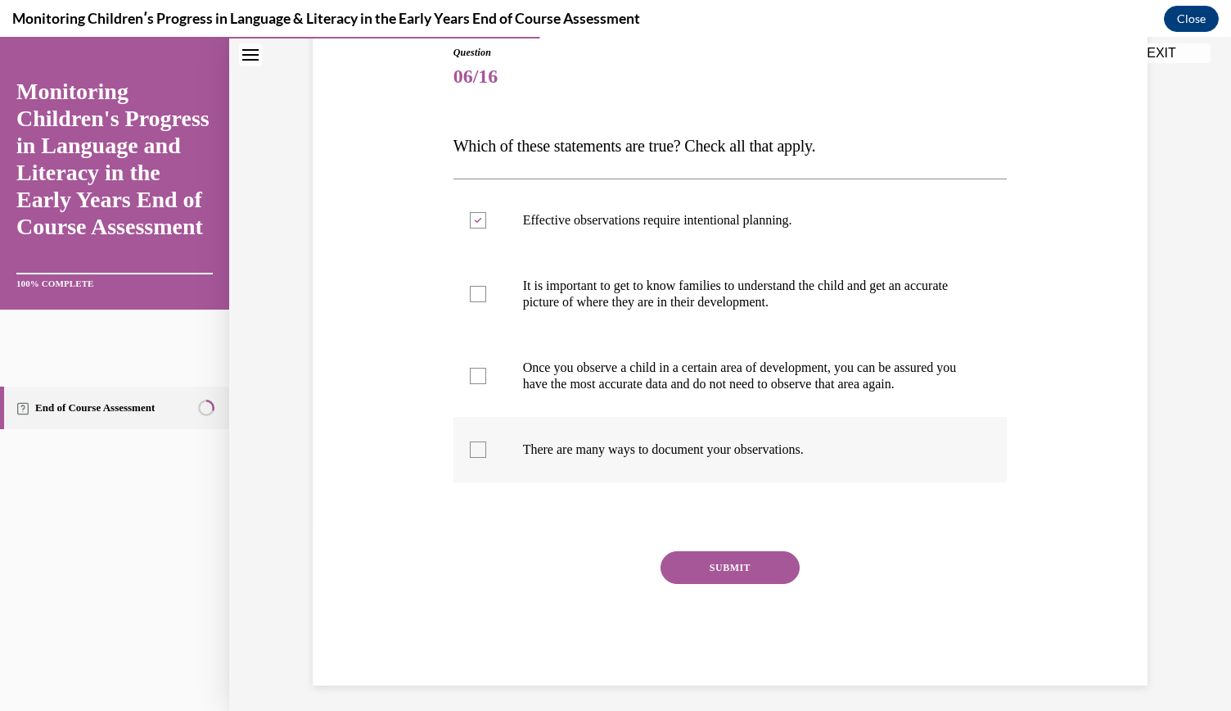
checkbox input "true"
click at [640, 295] on p "It is important to get to know families to understand the child and get an accu…" at bounding box center [745, 294] width 444 height 33
click at [486, 295] on input "It is important to get to know families to understand the child and get an accu…" at bounding box center [478, 294] width 16 height 16
checkbox input "true"
click at [739, 584] on button "SUBMIT" at bounding box center [730, 567] width 139 height 33
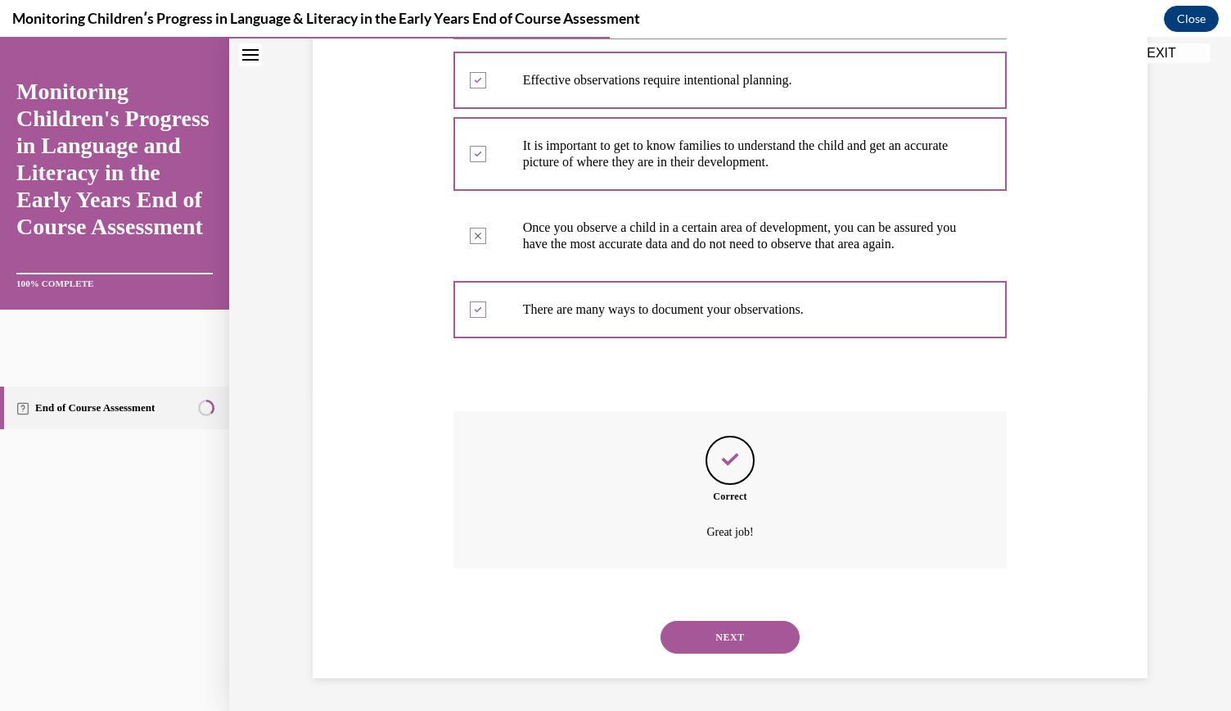
scroll to position [338, 0]
click at [744, 639] on button "NEXT" at bounding box center [730, 637] width 139 height 33
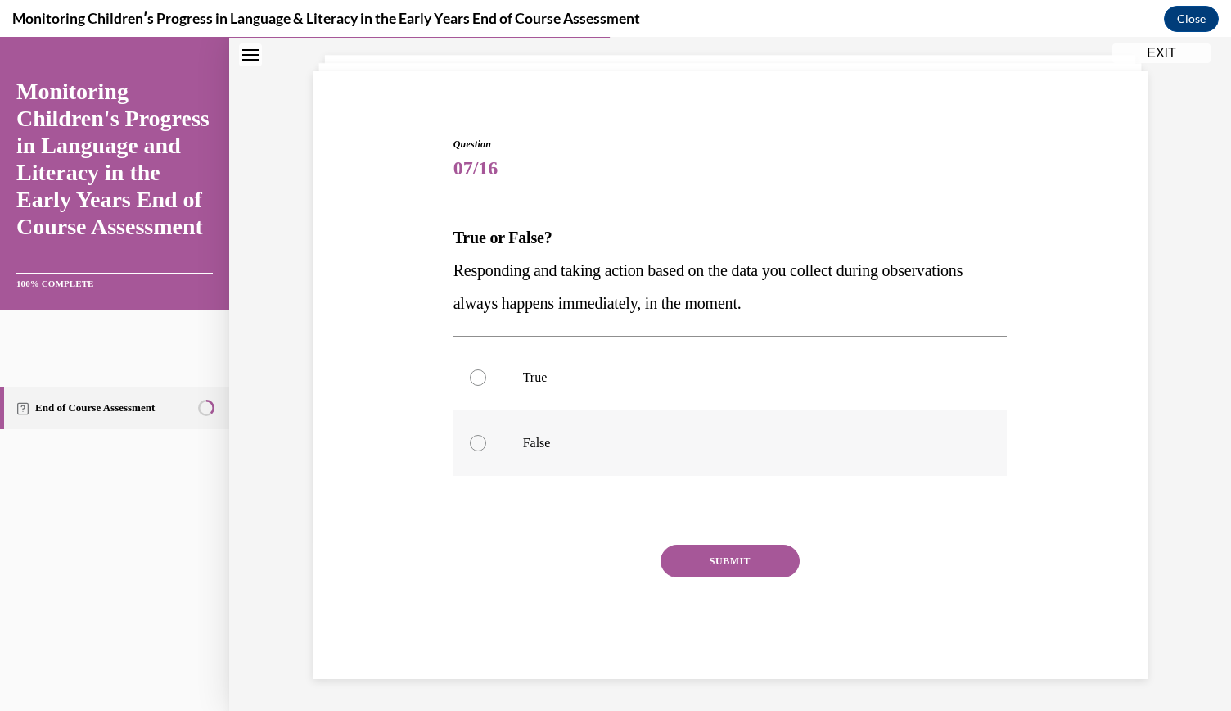
click at [549, 432] on label "False" at bounding box center [731, 442] width 554 height 65
click at [486, 435] on input "False" at bounding box center [478, 443] width 16 height 16
radio input "true"
click at [735, 563] on button "SUBMIT" at bounding box center [730, 560] width 139 height 33
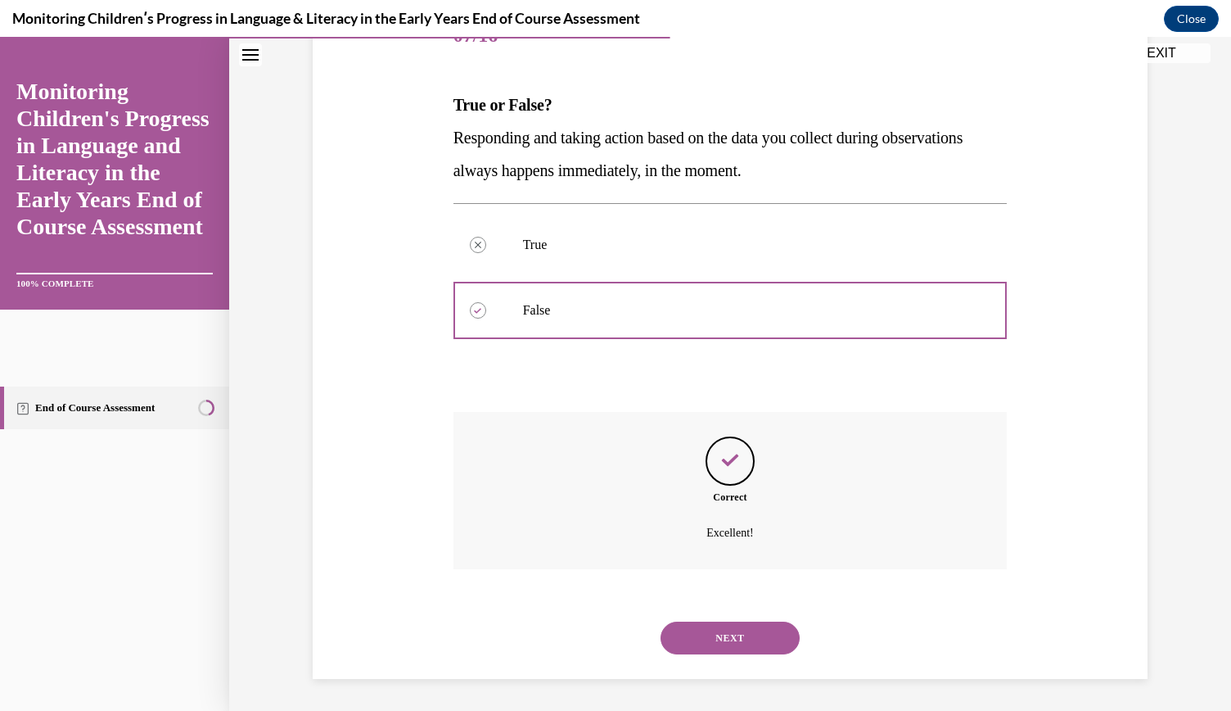
click at [735, 639] on button "NEXT" at bounding box center [730, 637] width 139 height 33
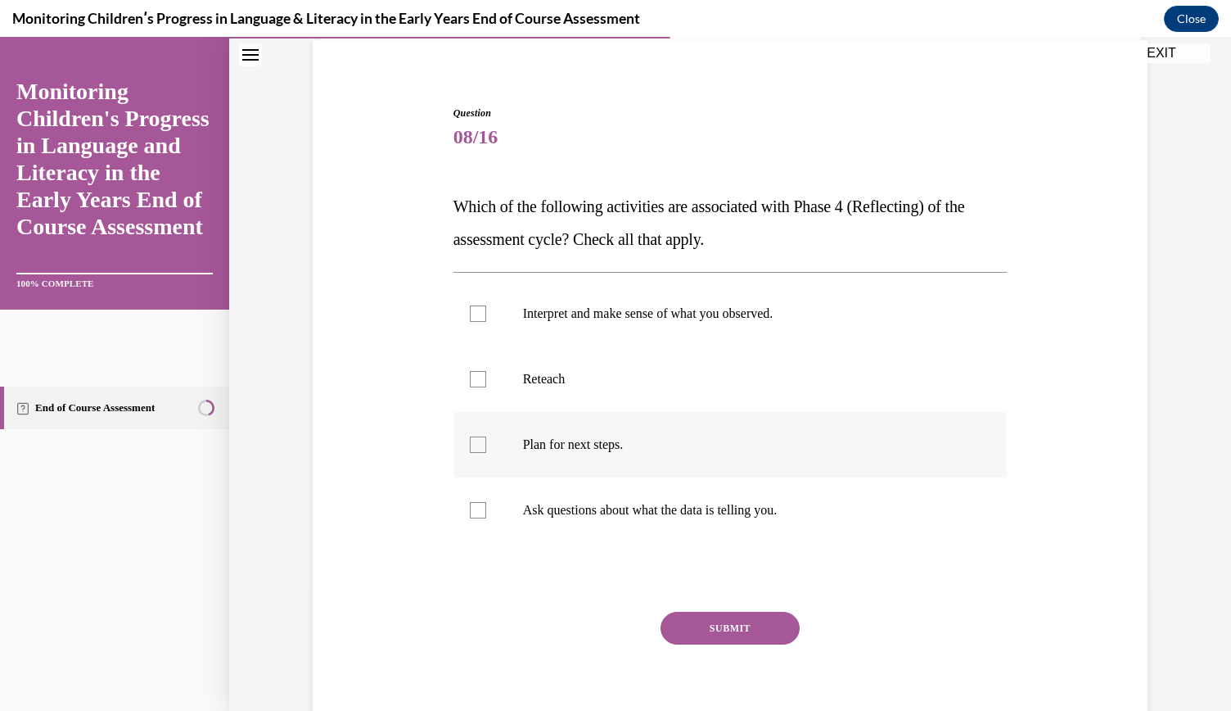
scroll to position [128, 0]
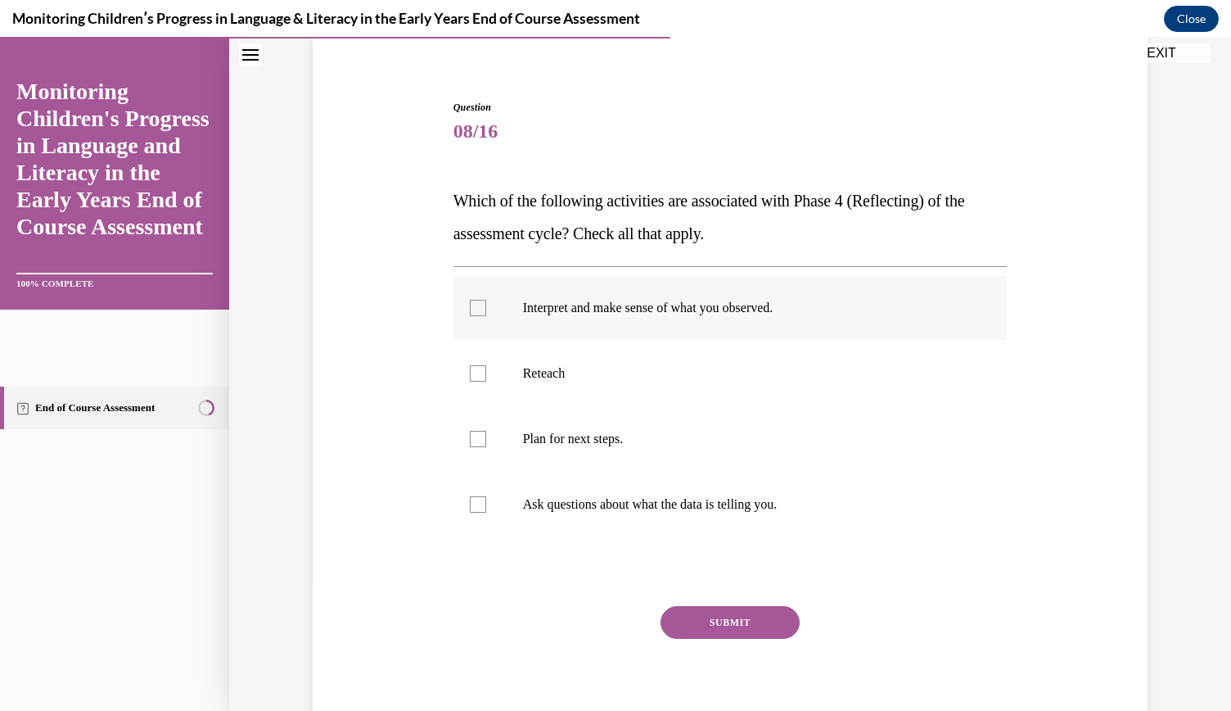
click at [676, 313] on p "Interpret and make sense of what you observed." at bounding box center [745, 308] width 444 height 16
click at [486, 313] on input "Interpret and make sense of what you observed." at bounding box center [478, 308] width 16 height 16
checkbox input "true"
click at [647, 513] on label "Ask questions about what the data is telling you." at bounding box center [731, 504] width 554 height 65
click at [486, 513] on input "Ask questions about what the data is telling you." at bounding box center [478, 504] width 16 height 16
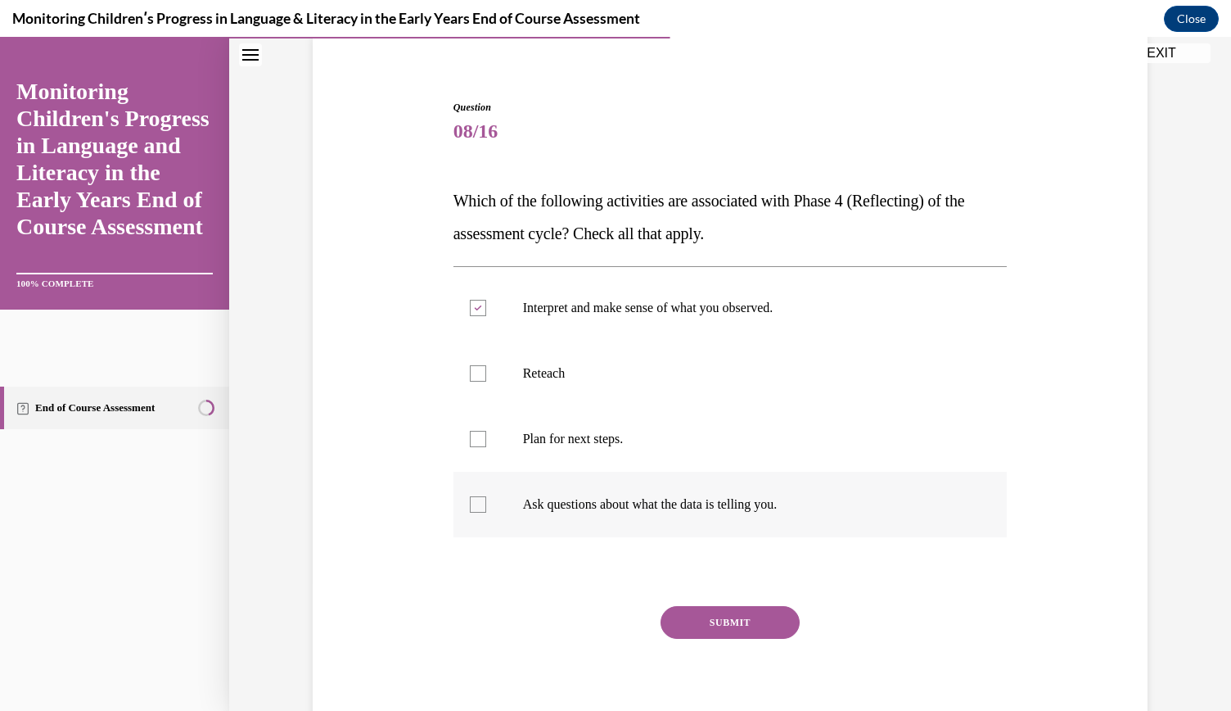
checkbox input "true"
click at [727, 617] on button "SUBMIT" at bounding box center [730, 622] width 139 height 33
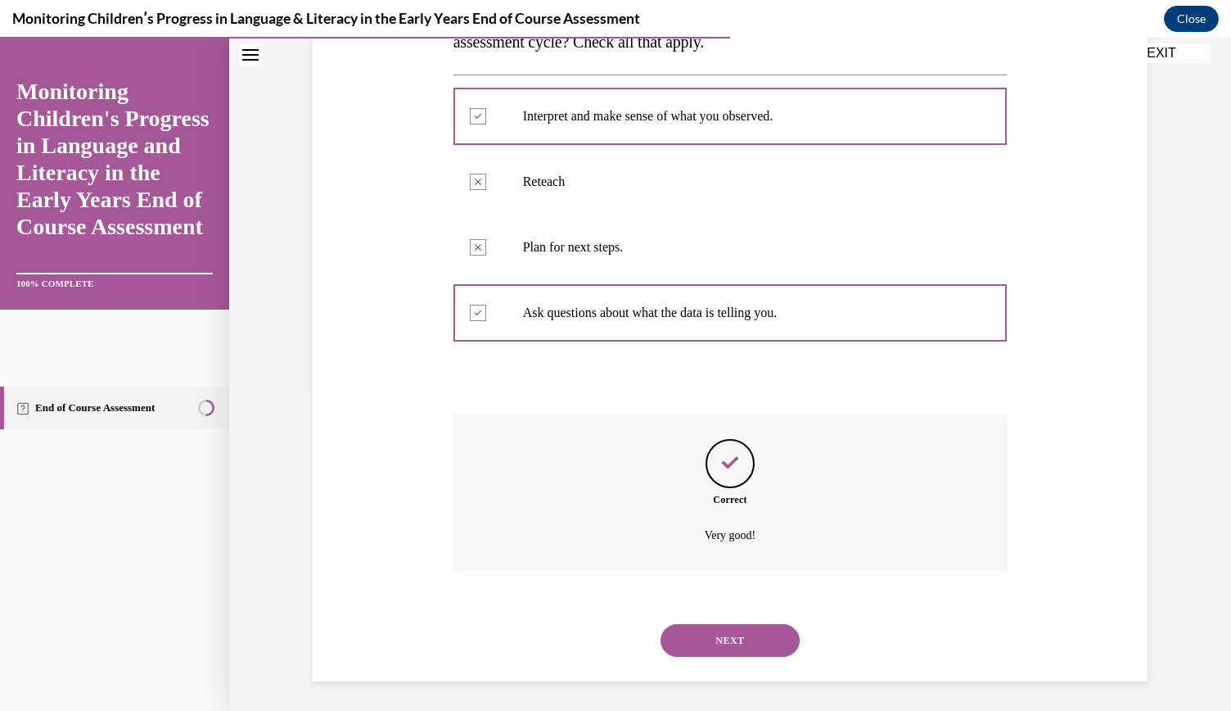
scroll to position [322, 0]
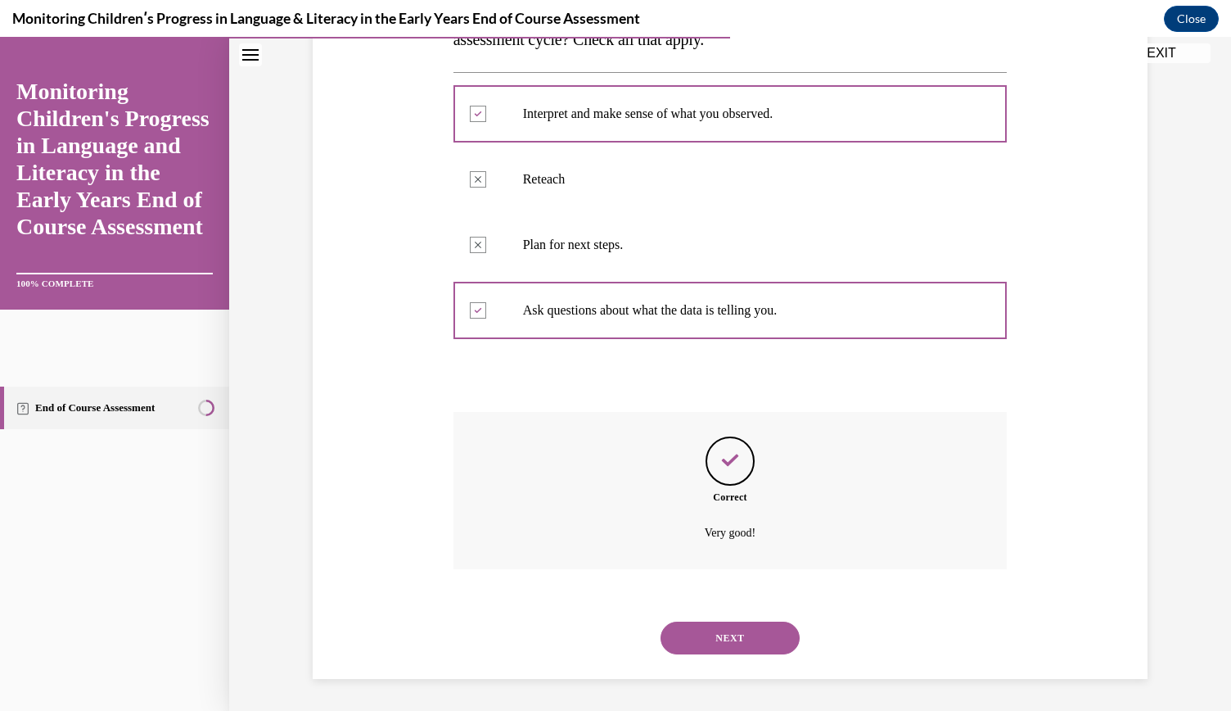
click at [734, 636] on button "NEXT" at bounding box center [730, 637] width 139 height 33
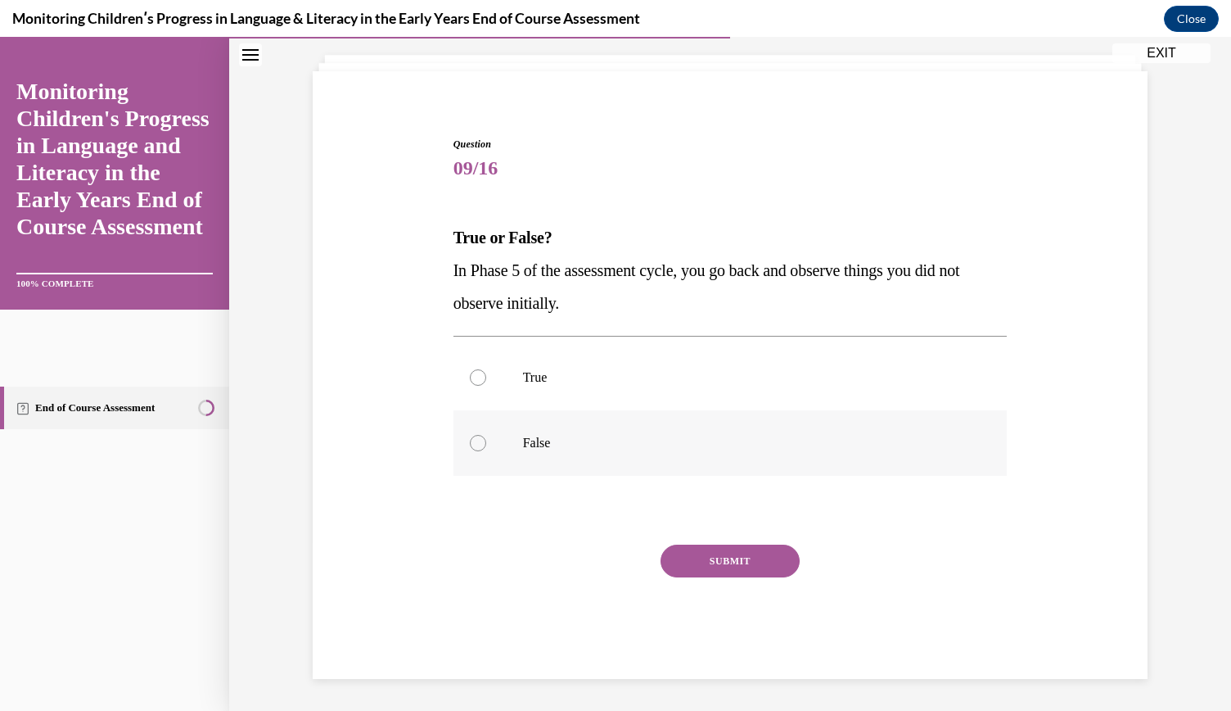
click at [545, 436] on p "False" at bounding box center [745, 443] width 444 height 16
click at [486, 436] on input "False" at bounding box center [478, 443] width 16 height 16
radio input "true"
click at [716, 558] on button "SUBMIT" at bounding box center [730, 560] width 139 height 33
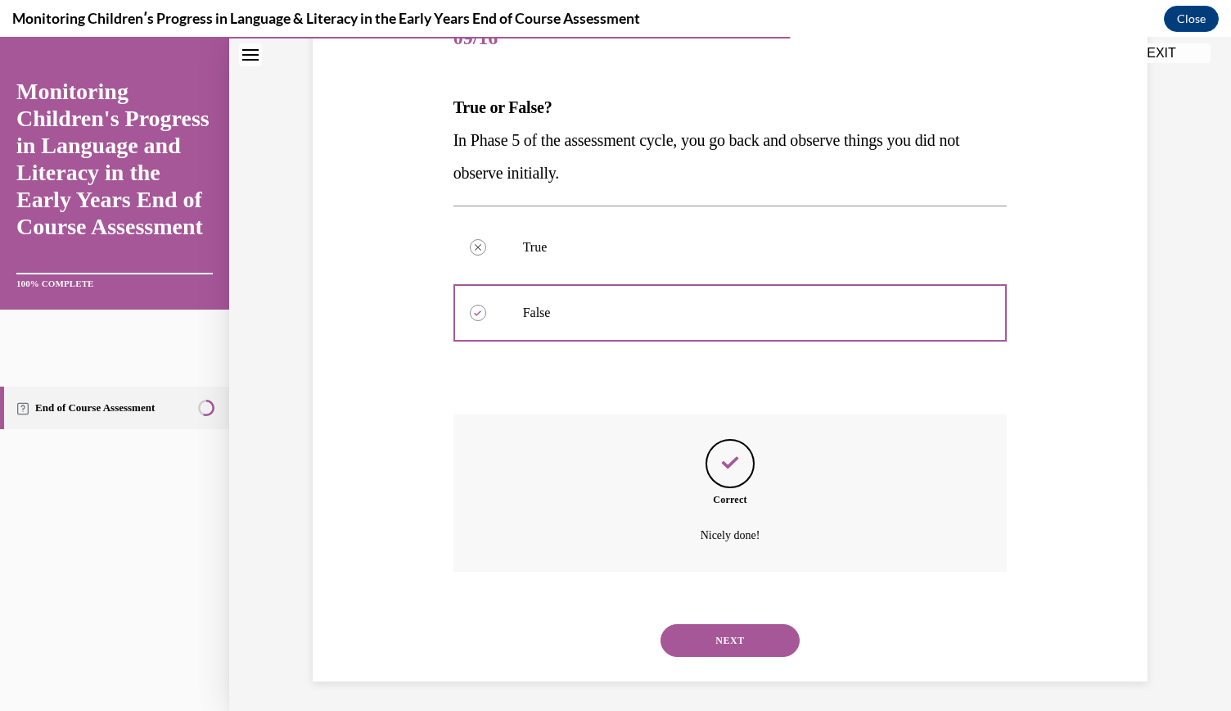
scroll to position [224, 0]
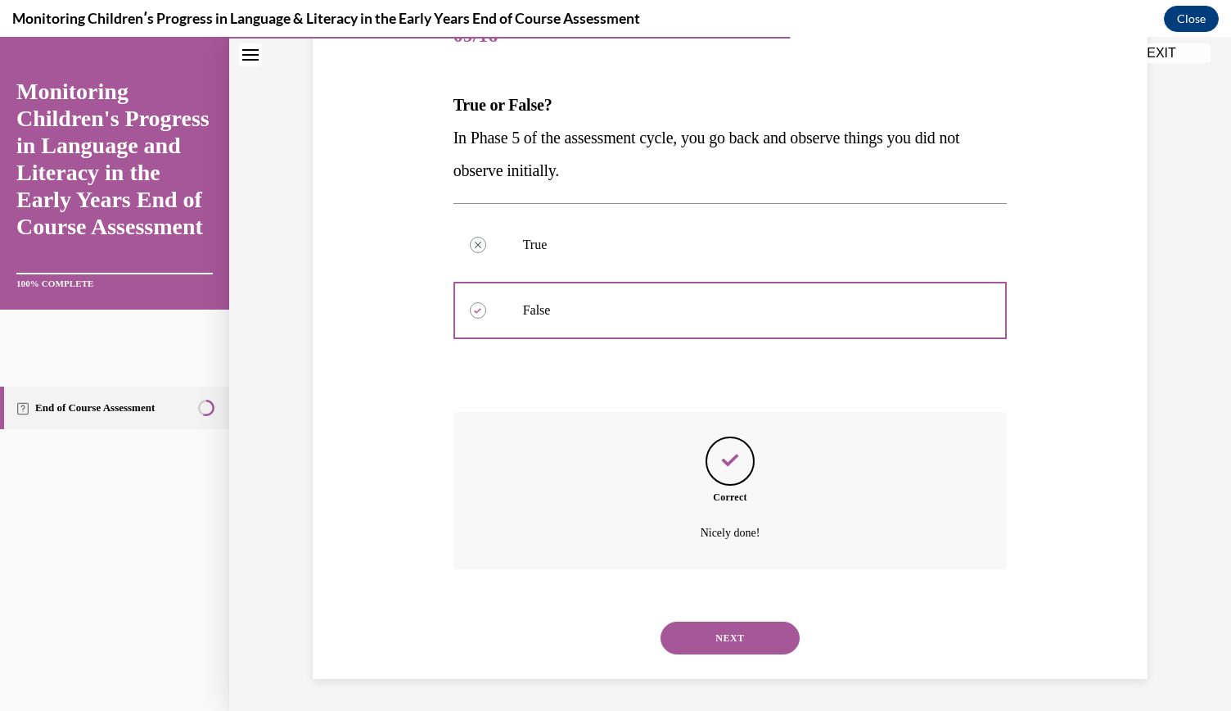
click at [707, 635] on button "NEXT" at bounding box center [730, 637] width 139 height 33
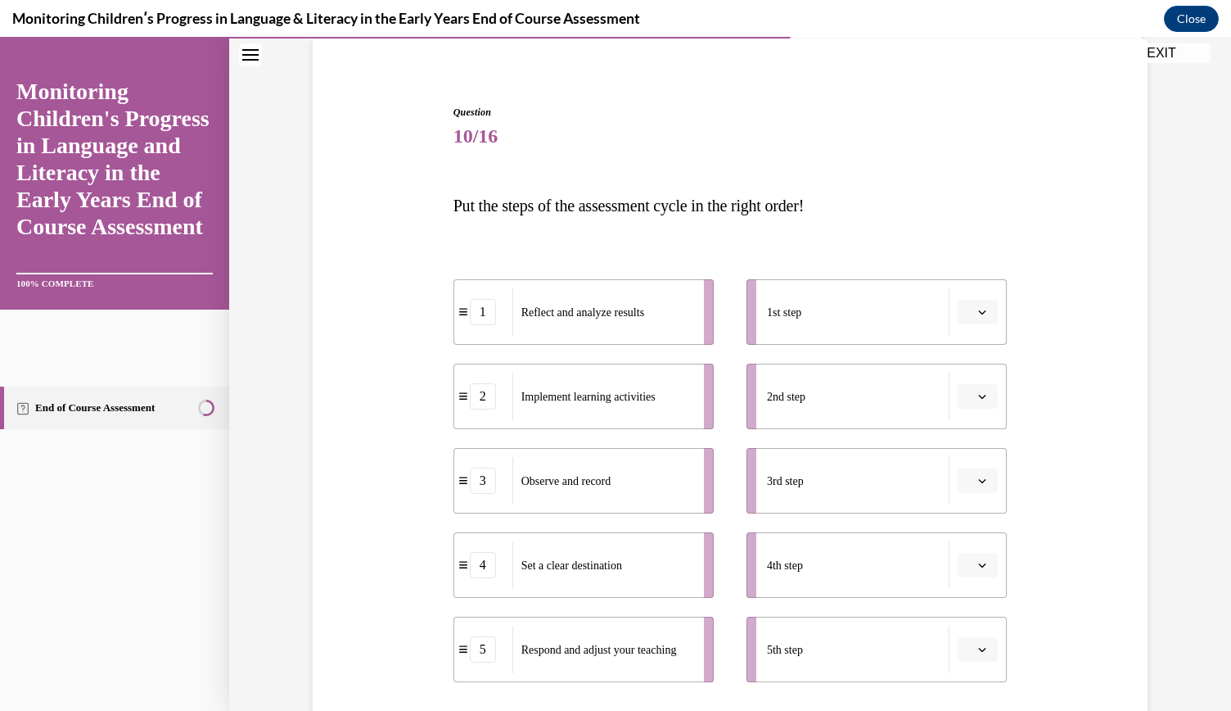
scroll to position [129, 0]
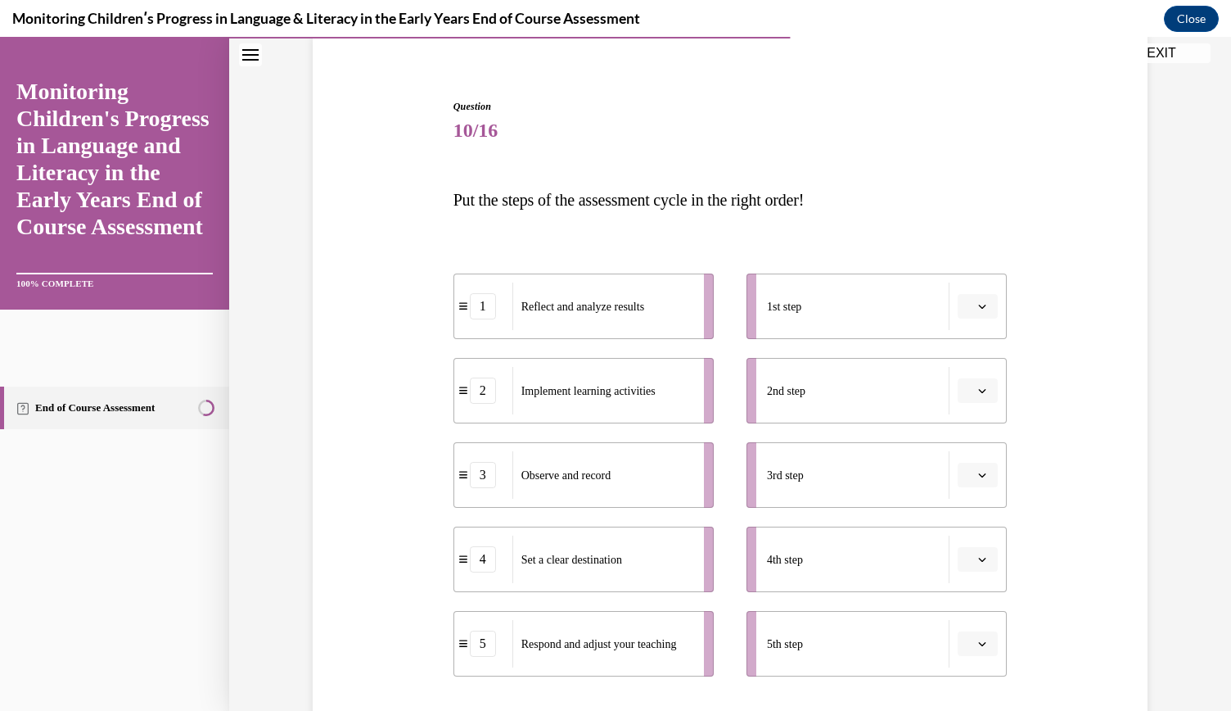
click at [978, 307] on icon "button" at bounding box center [982, 306] width 8 height 8
click at [974, 466] on div "4" at bounding box center [970, 473] width 40 height 33
click at [978, 387] on icon "button" at bounding box center [982, 390] width 8 height 8
click at [973, 489] on div "2" at bounding box center [970, 492] width 40 height 33
click at [978, 473] on icon "button" at bounding box center [982, 475] width 8 height 8
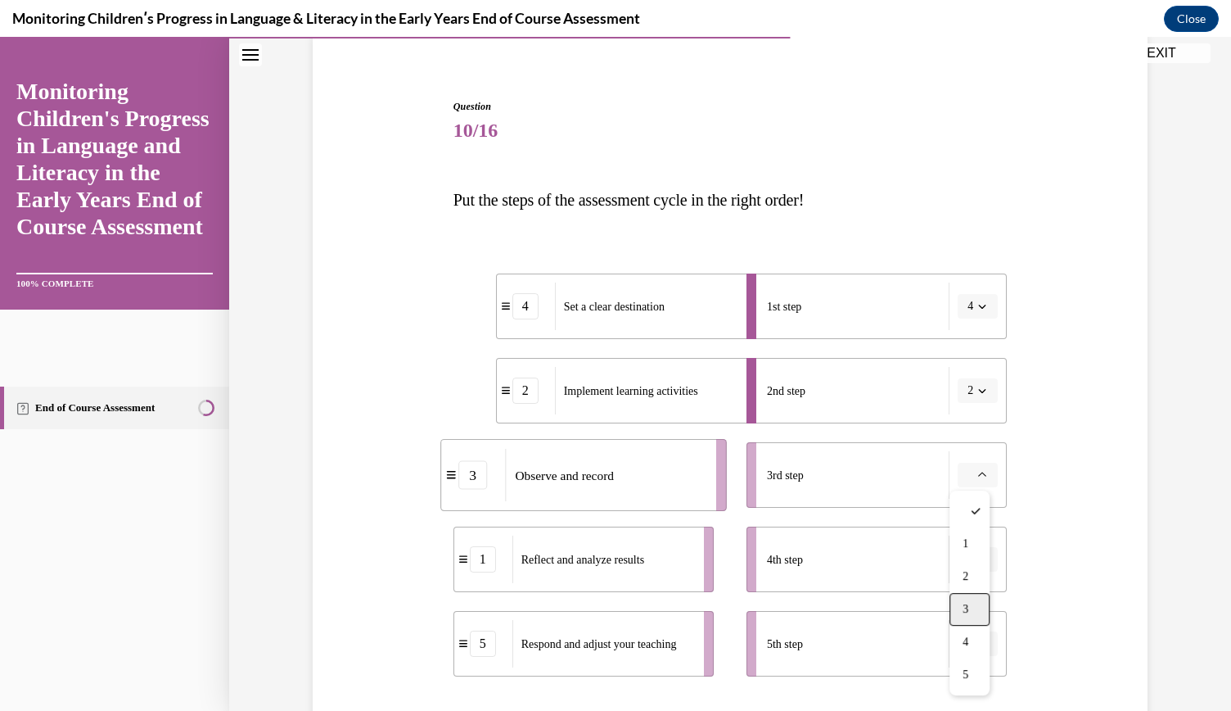
click at [965, 607] on span "3" at bounding box center [966, 609] width 6 height 13
click at [977, 561] on span "button" at bounding box center [982, 558] width 11 height 11
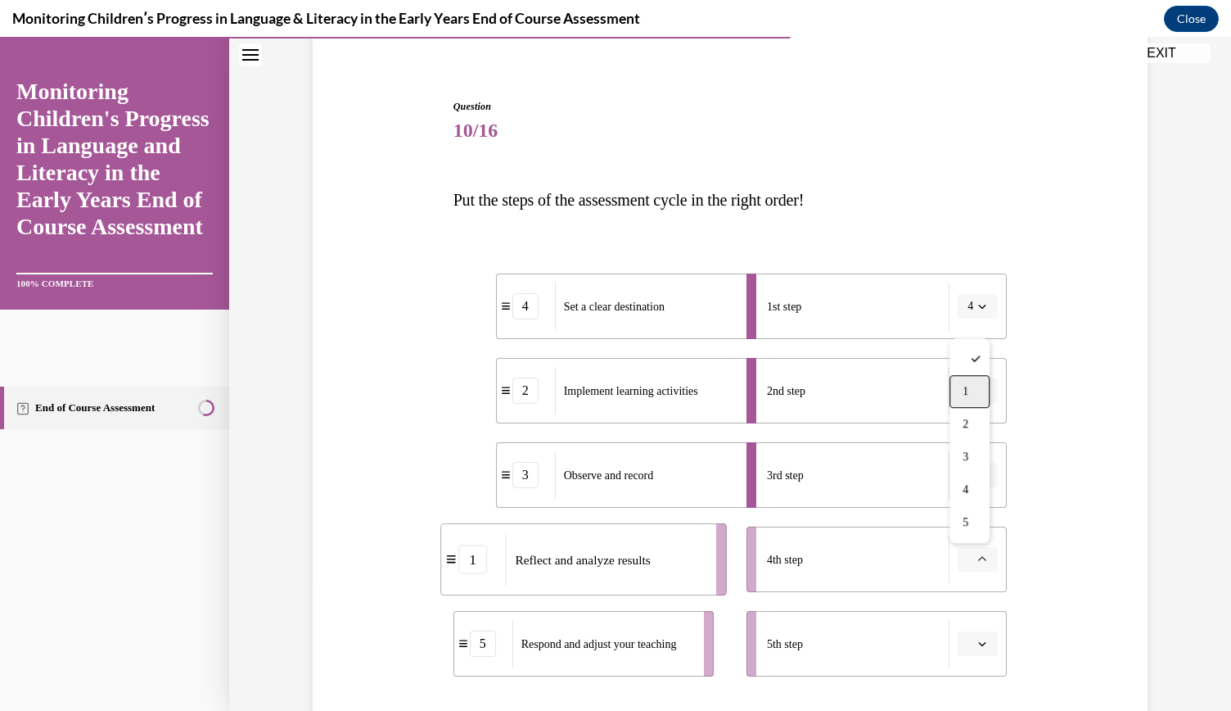
click at [969, 395] on div "1" at bounding box center [970, 391] width 40 height 33
click at [978, 639] on icon "button" at bounding box center [982, 643] width 8 height 8
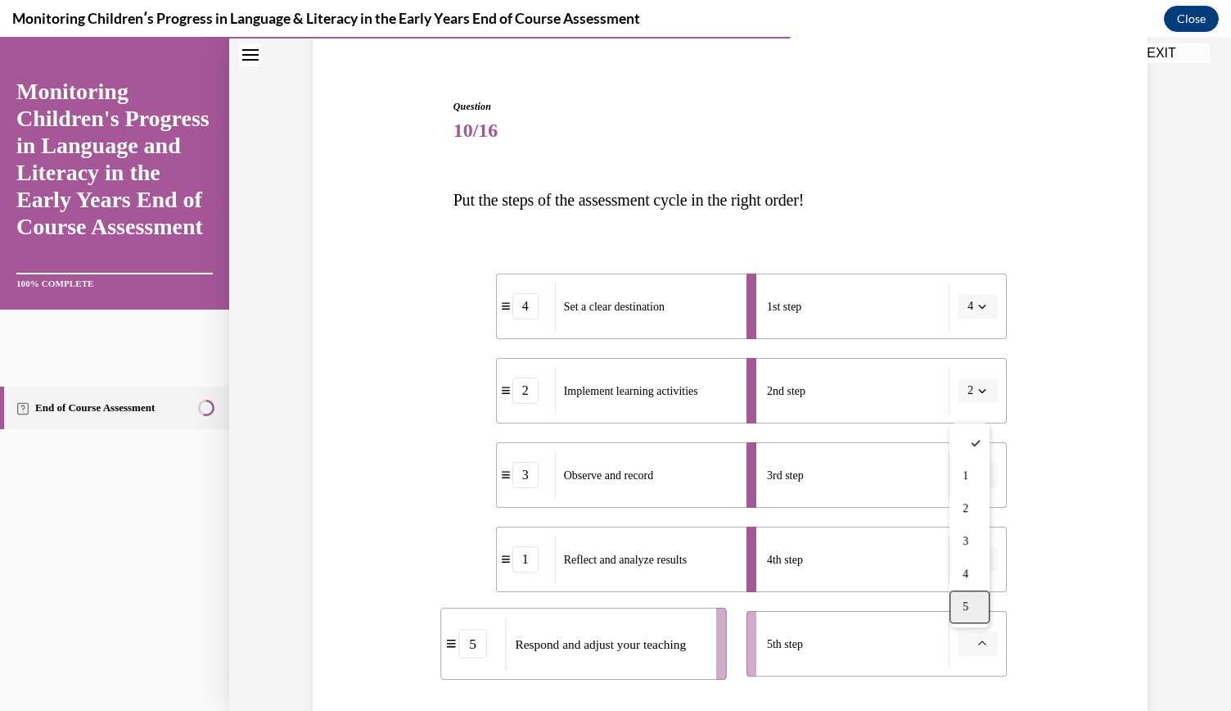
click at [975, 609] on div "5" at bounding box center [970, 606] width 40 height 33
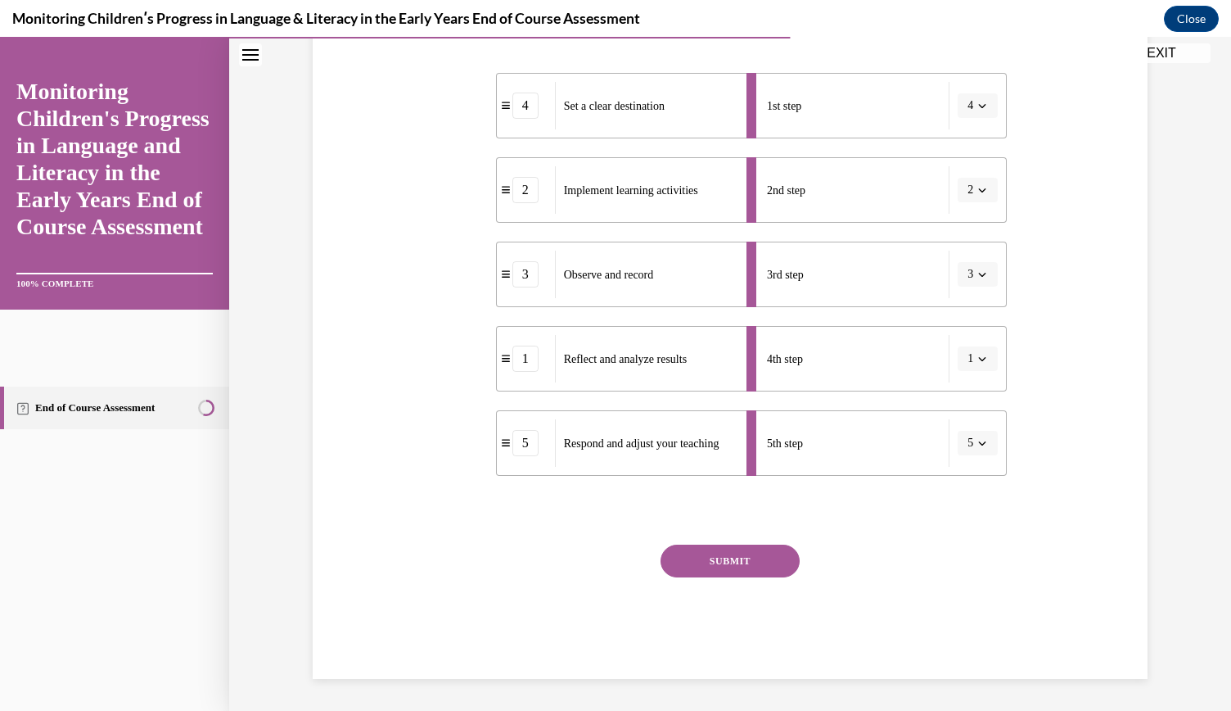
click at [730, 558] on button "SUBMIT" at bounding box center [730, 560] width 139 height 33
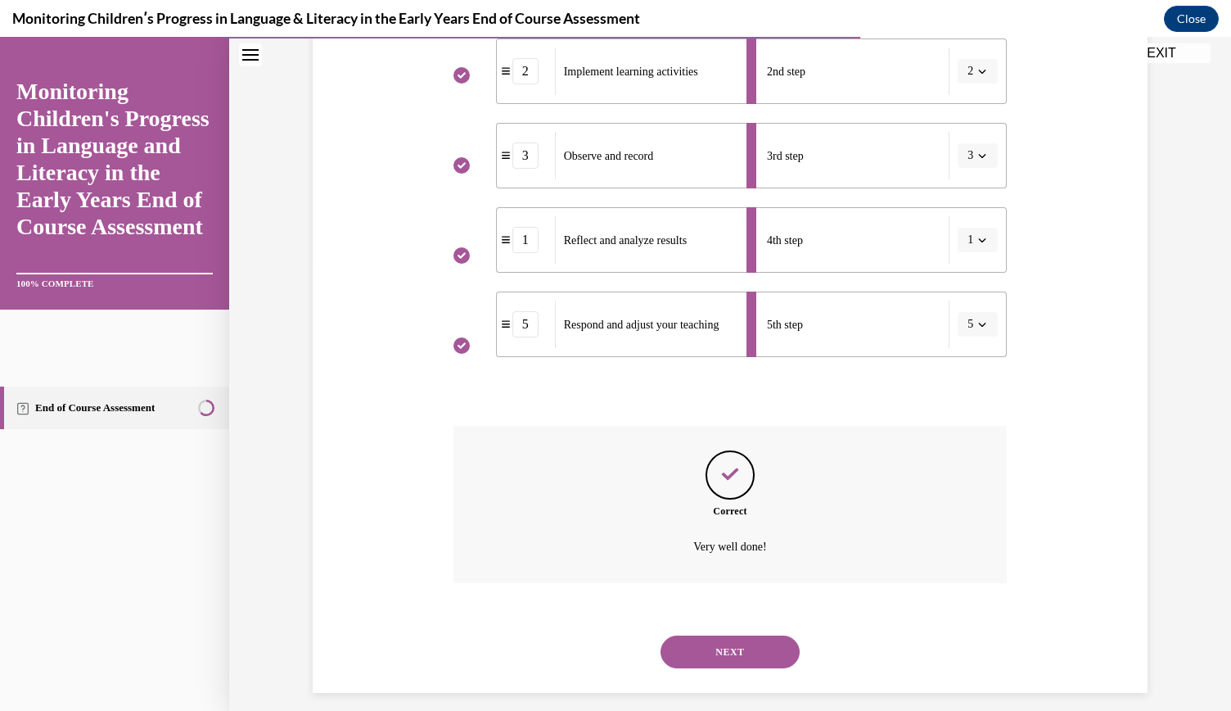
scroll to position [462, 0]
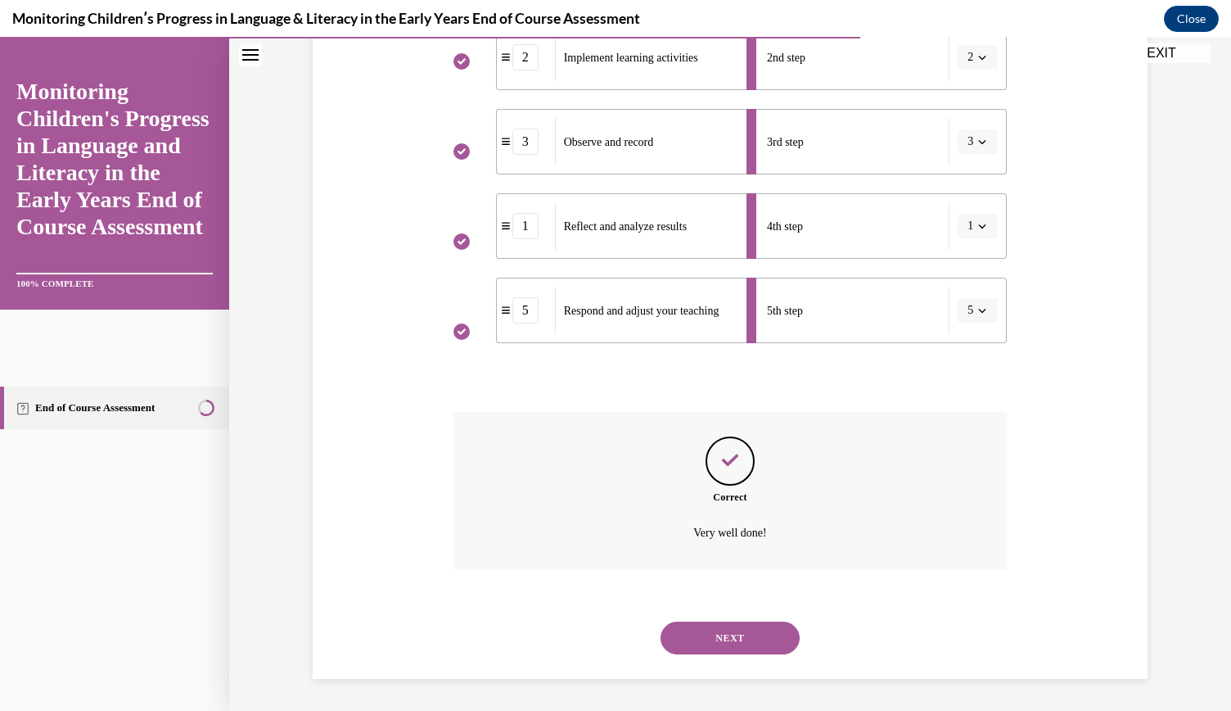
click at [716, 635] on button "NEXT" at bounding box center [730, 637] width 139 height 33
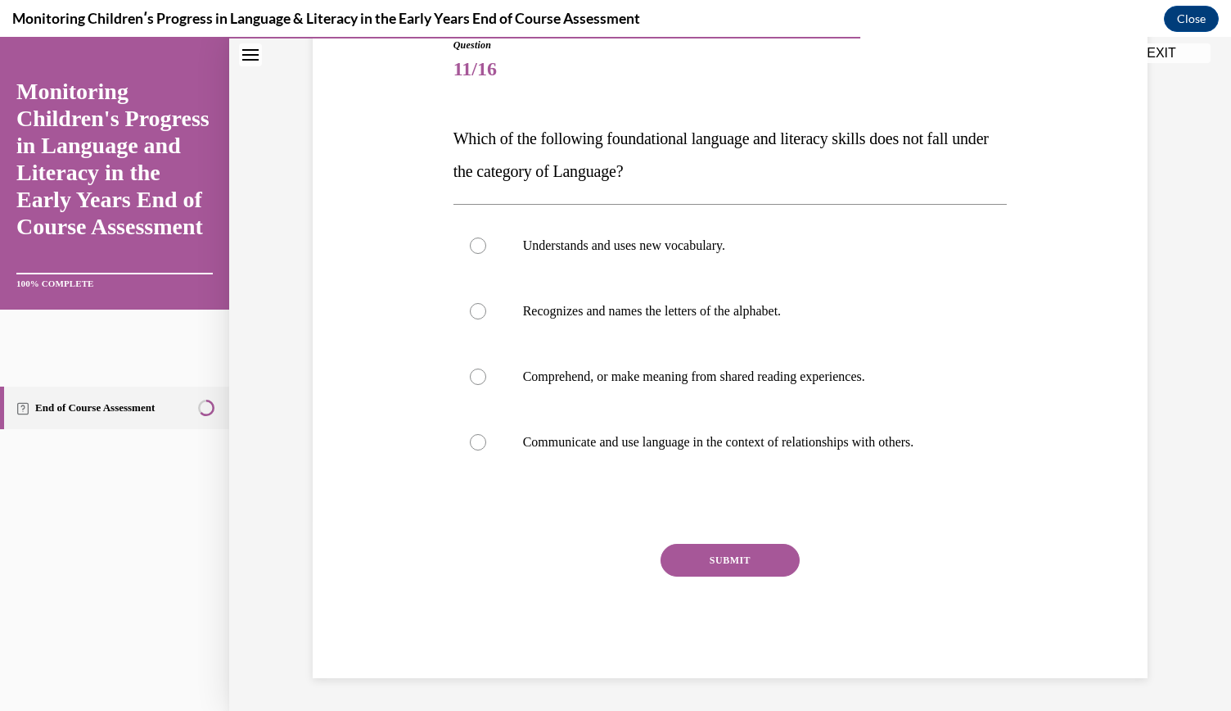
scroll to position [183, 0]
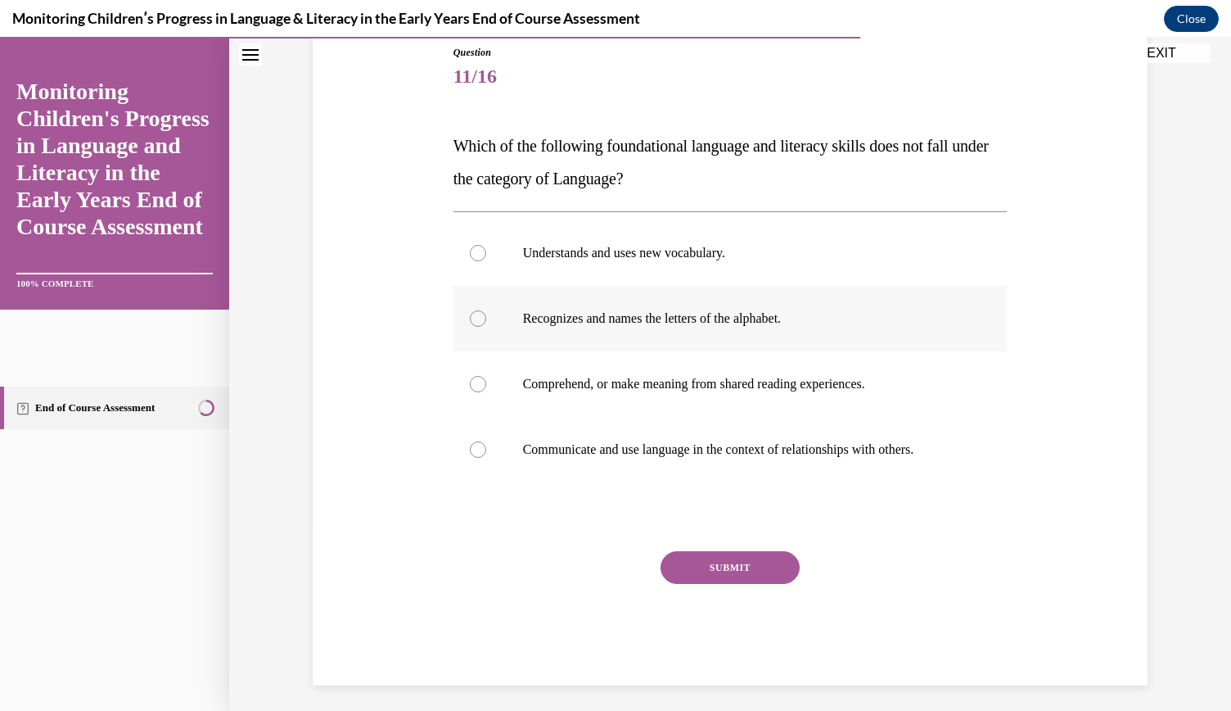
click at [583, 308] on label "Recognizes and names the letters of the alphabet." at bounding box center [731, 318] width 554 height 65
click at [486, 310] on input "Recognizes and names the letters of the alphabet." at bounding box center [478, 318] width 16 height 16
radio input "true"
click at [720, 560] on button "SUBMIT" at bounding box center [730, 567] width 139 height 33
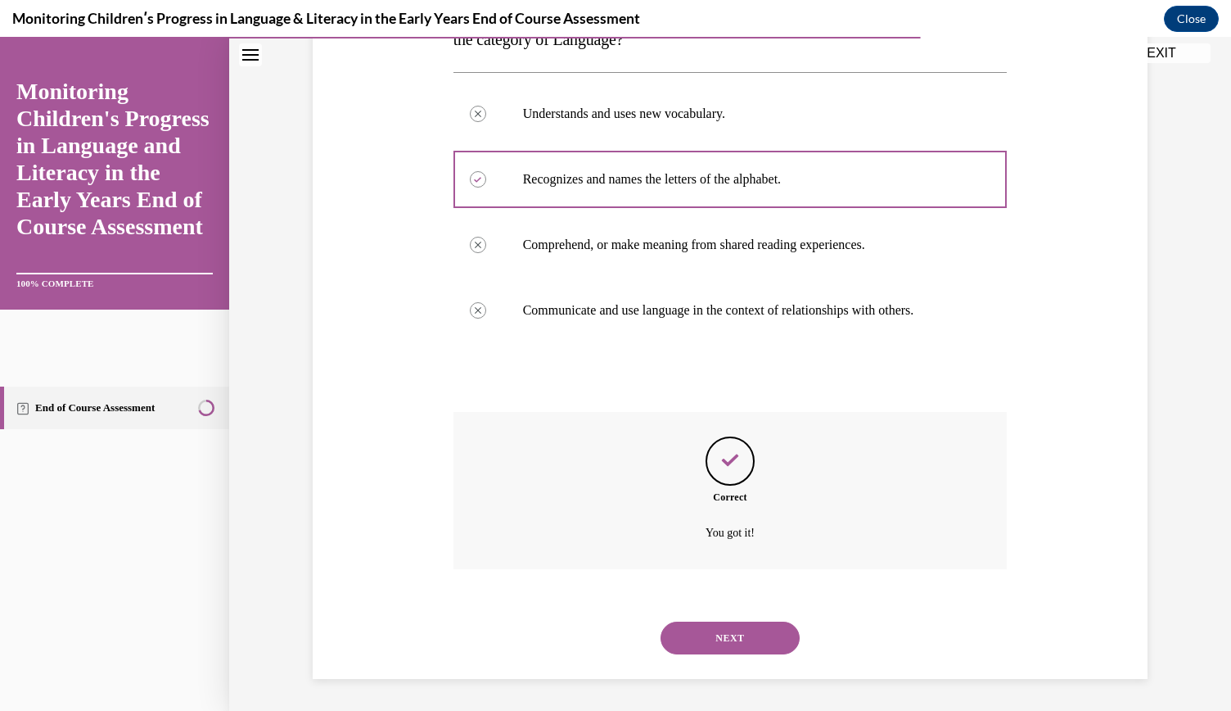
click at [727, 637] on button "NEXT" at bounding box center [730, 637] width 139 height 33
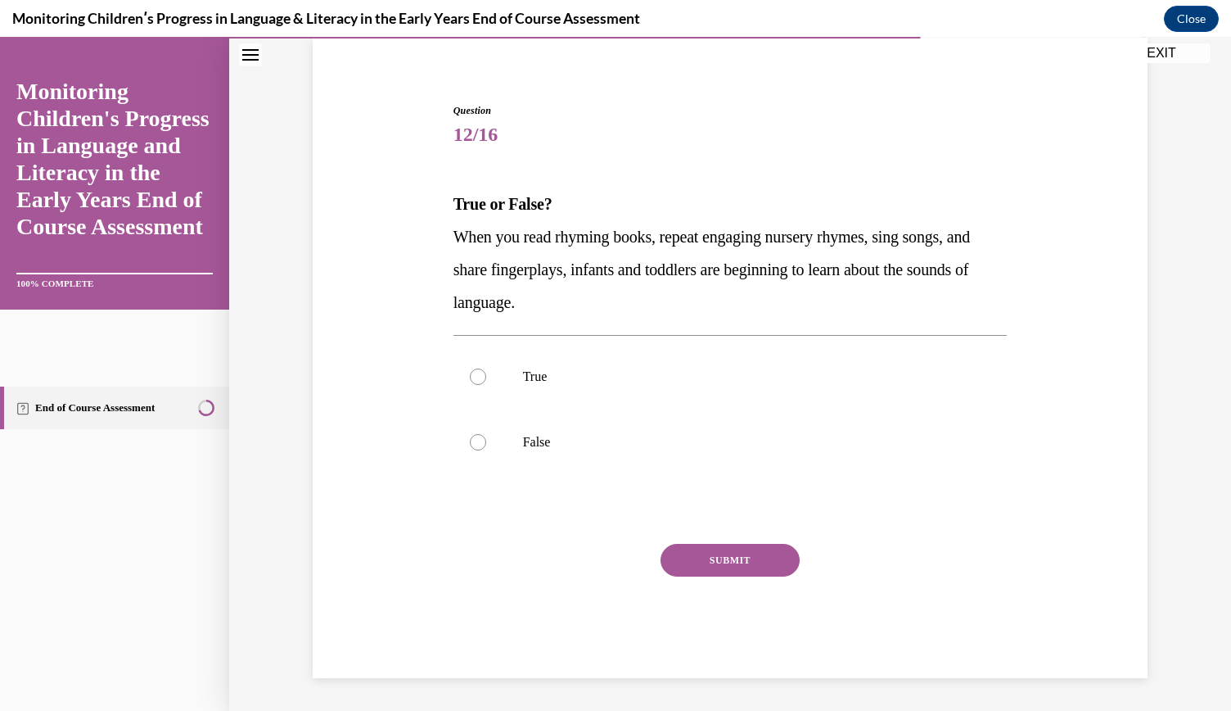
scroll to position [124, 0]
click at [596, 368] on label "True" at bounding box center [731, 377] width 554 height 65
click at [486, 369] on input "True" at bounding box center [478, 377] width 16 height 16
radio input "true"
click at [742, 559] on button "SUBMIT" at bounding box center [730, 560] width 139 height 33
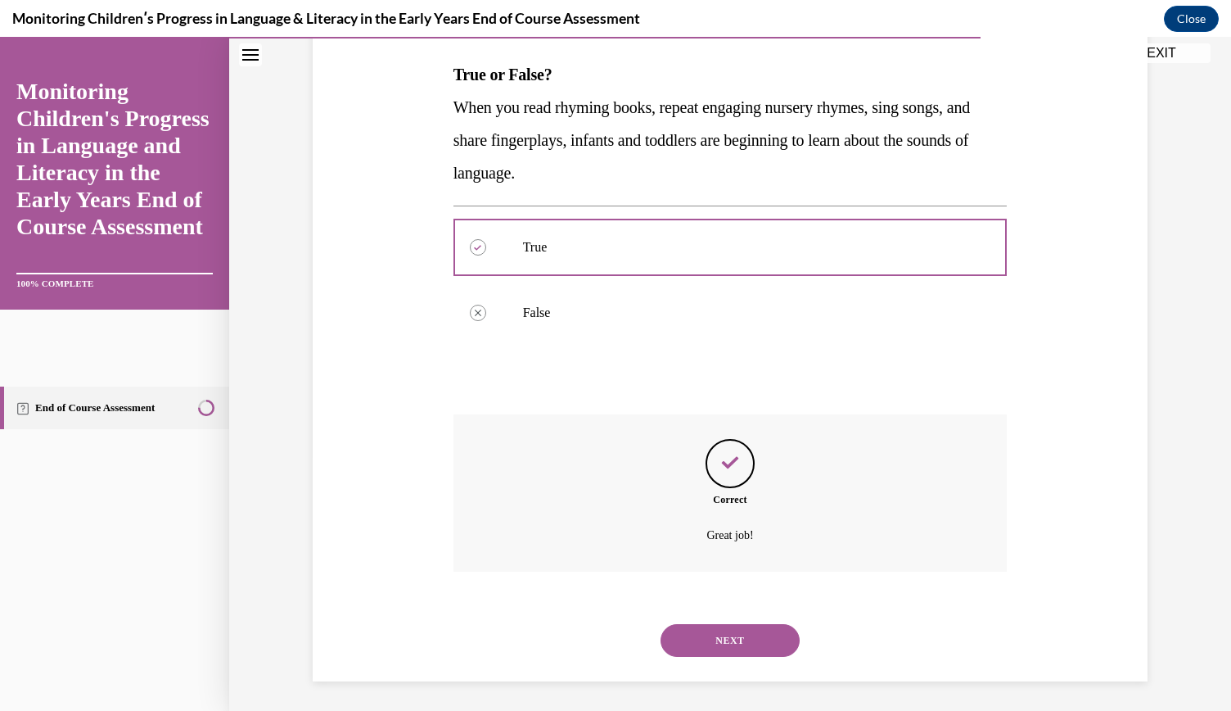
scroll to position [256, 0]
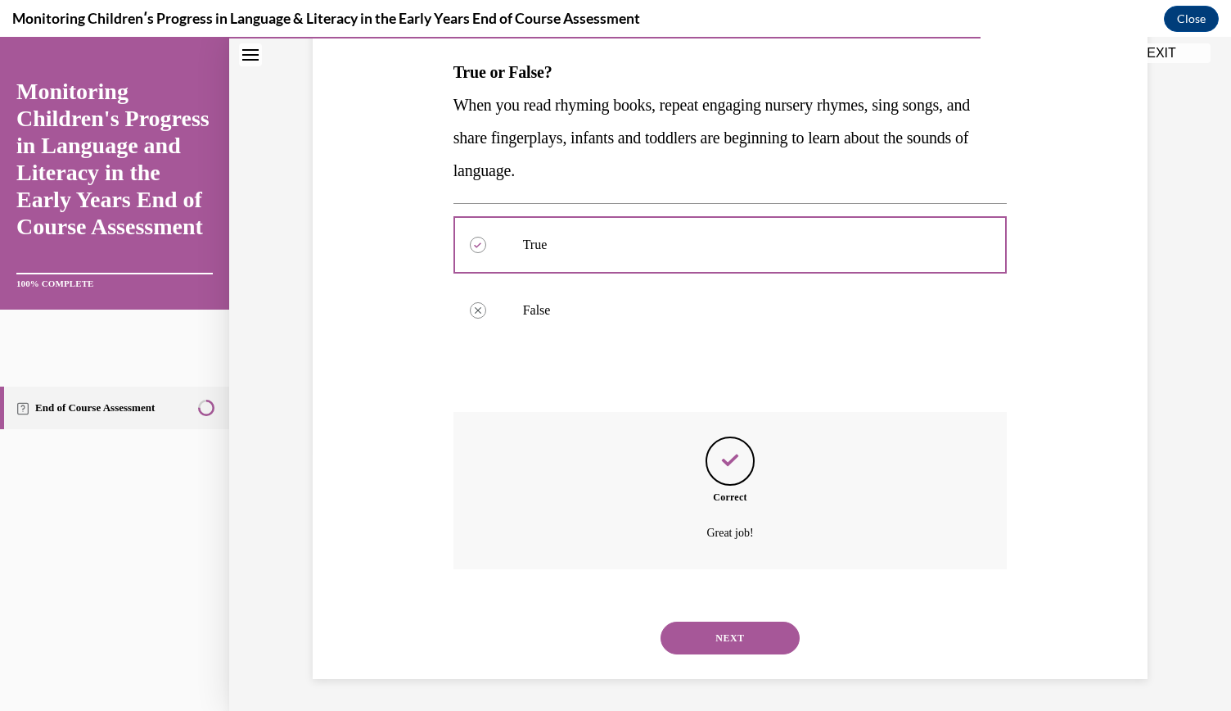
click at [722, 636] on button "NEXT" at bounding box center [730, 637] width 139 height 33
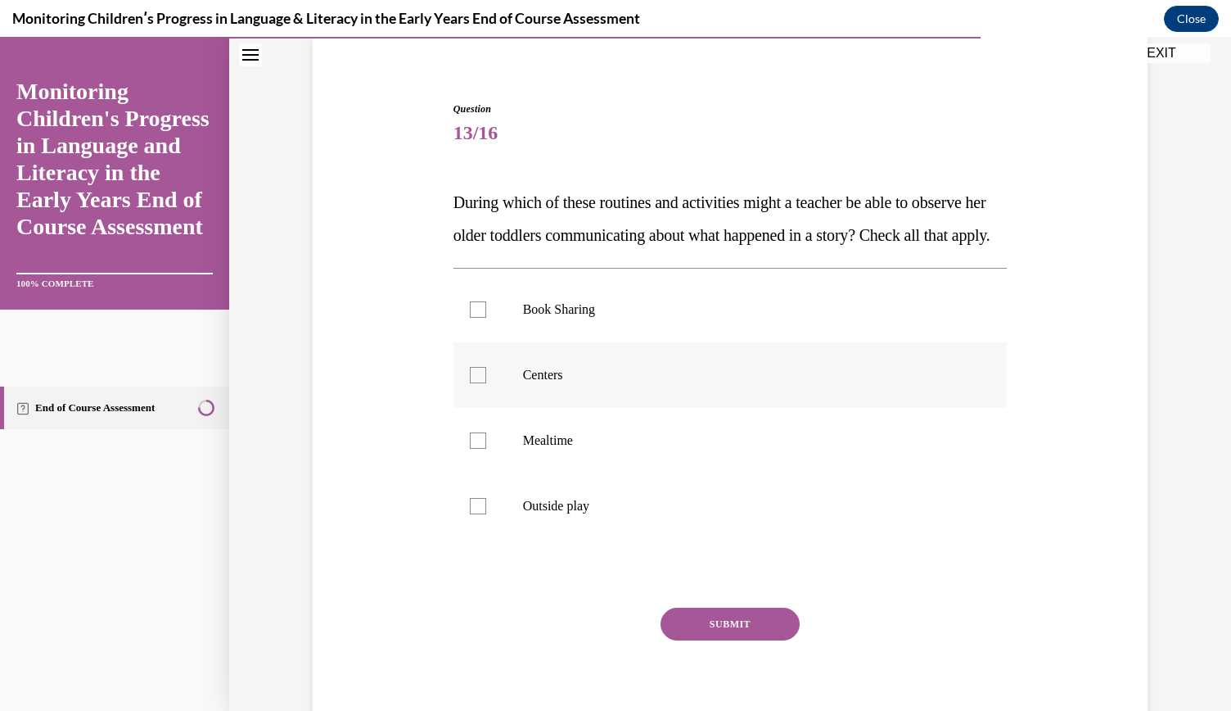
scroll to position [128, 0]
click at [562, 316] on p "Book Sharing" at bounding box center [745, 308] width 444 height 16
click at [486, 316] on input "Book Sharing" at bounding box center [478, 308] width 16 height 16
checkbox input "true"
click at [566, 382] on p "Centers" at bounding box center [745, 373] width 444 height 16
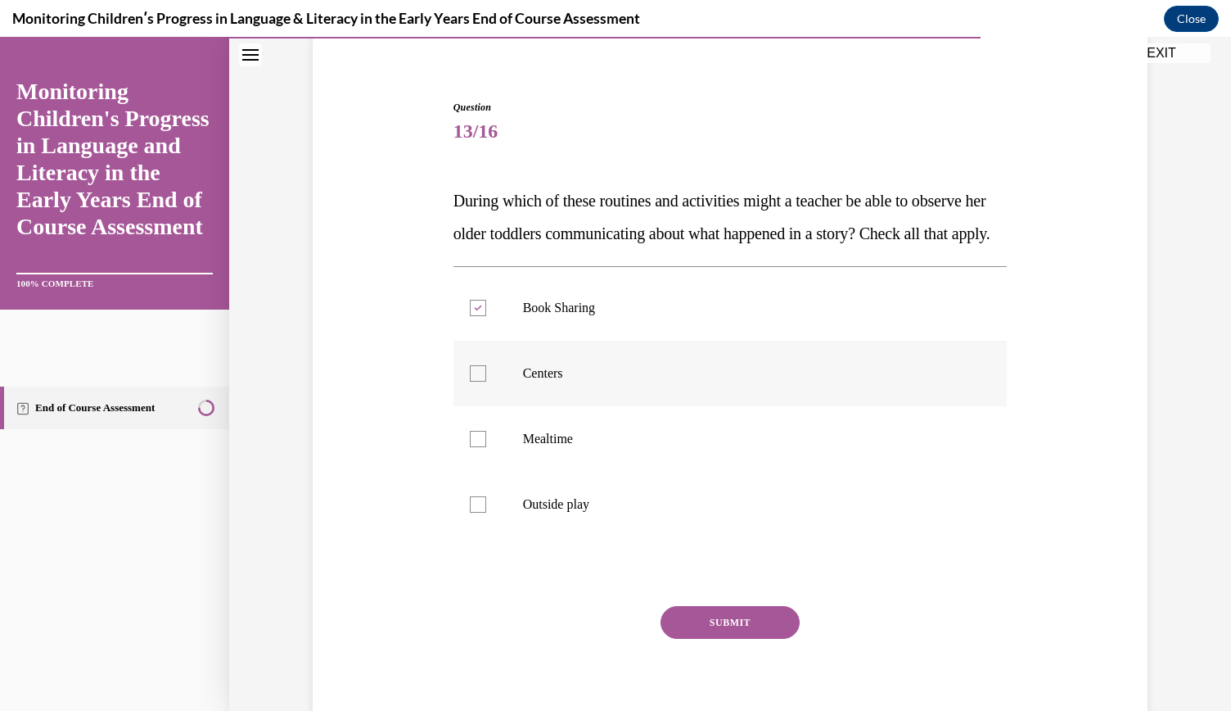
click at [486, 382] on input "Centers" at bounding box center [478, 373] width 16 height 16
checkbox input "true"
click at [573, 458] on label "Mealtime" at bounding box center [731, 438] width 554 height 65
click at [486, 447] on input "Mealtime" at bounding box center [478, 439] width 16 height 16
checkbox input "true"
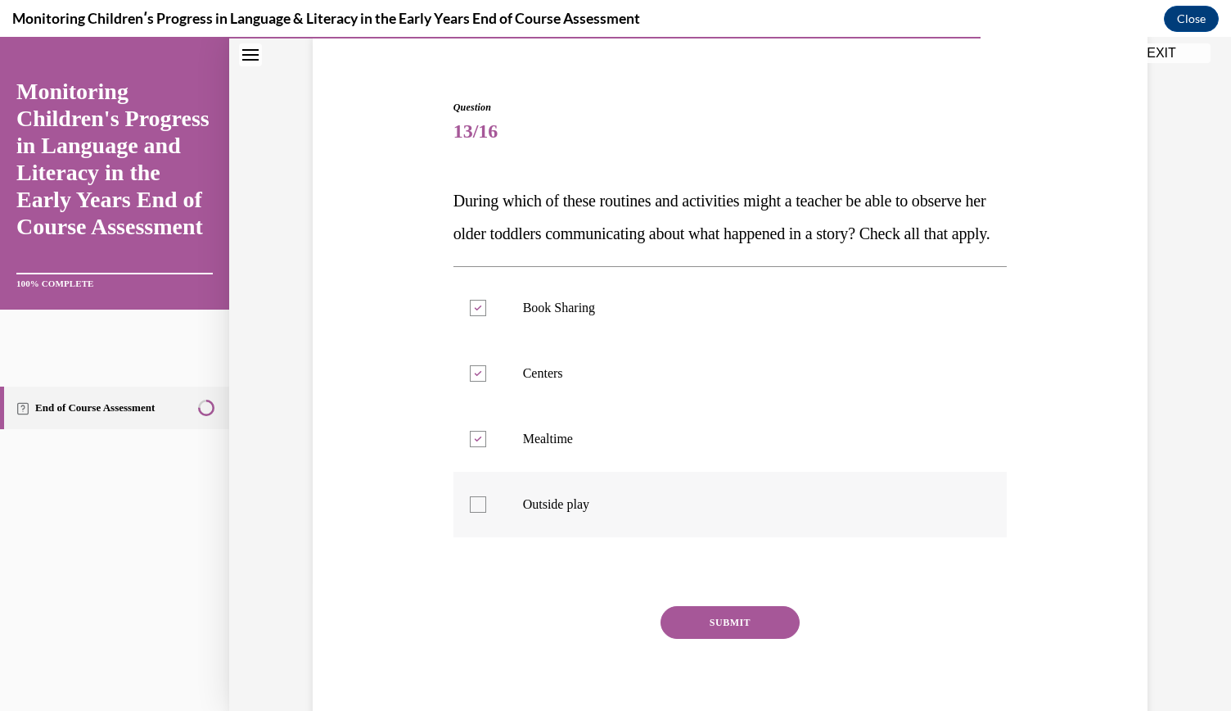
click at [588, 526] on label "Outside play" at bounding box center [731, 504] width 554 height 65
click at [486, 513] on input "Outside play" at bounding box center [478, 504] width 16 height 16
checkbox input "true"
click at [756, 639] on button "SUBMIT" at bounding box center [730, 622] width 139 height 33
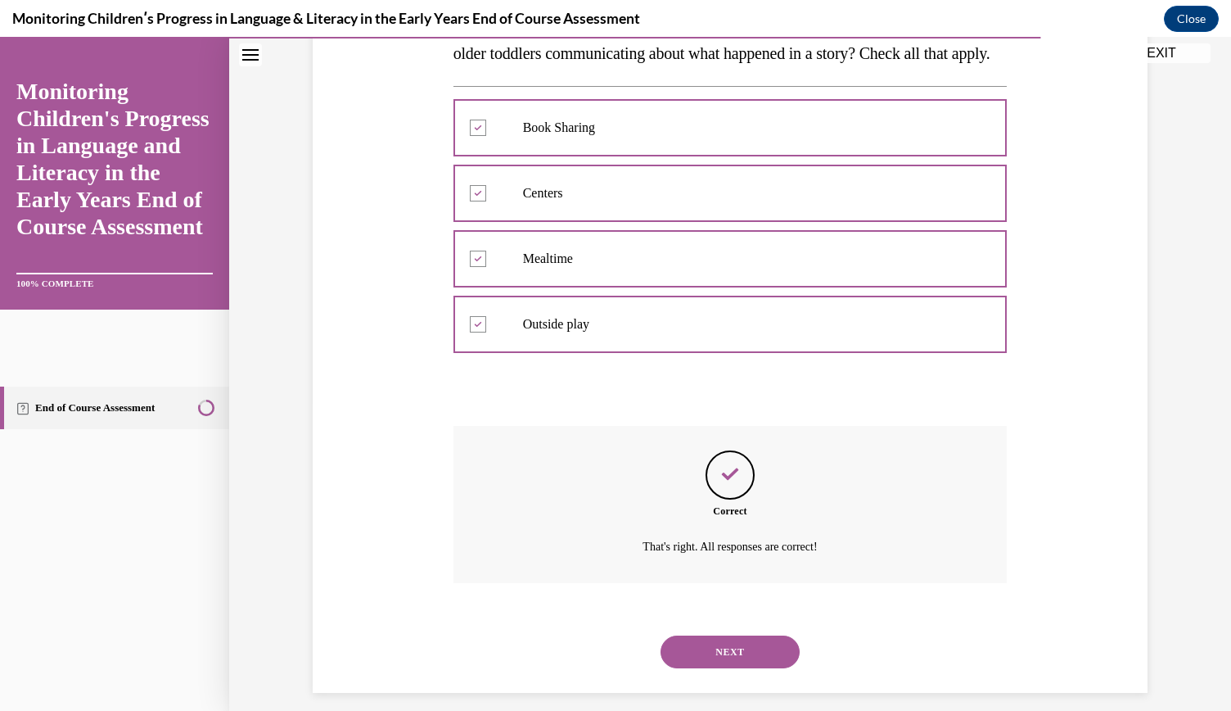
scroll to position [355, 0]
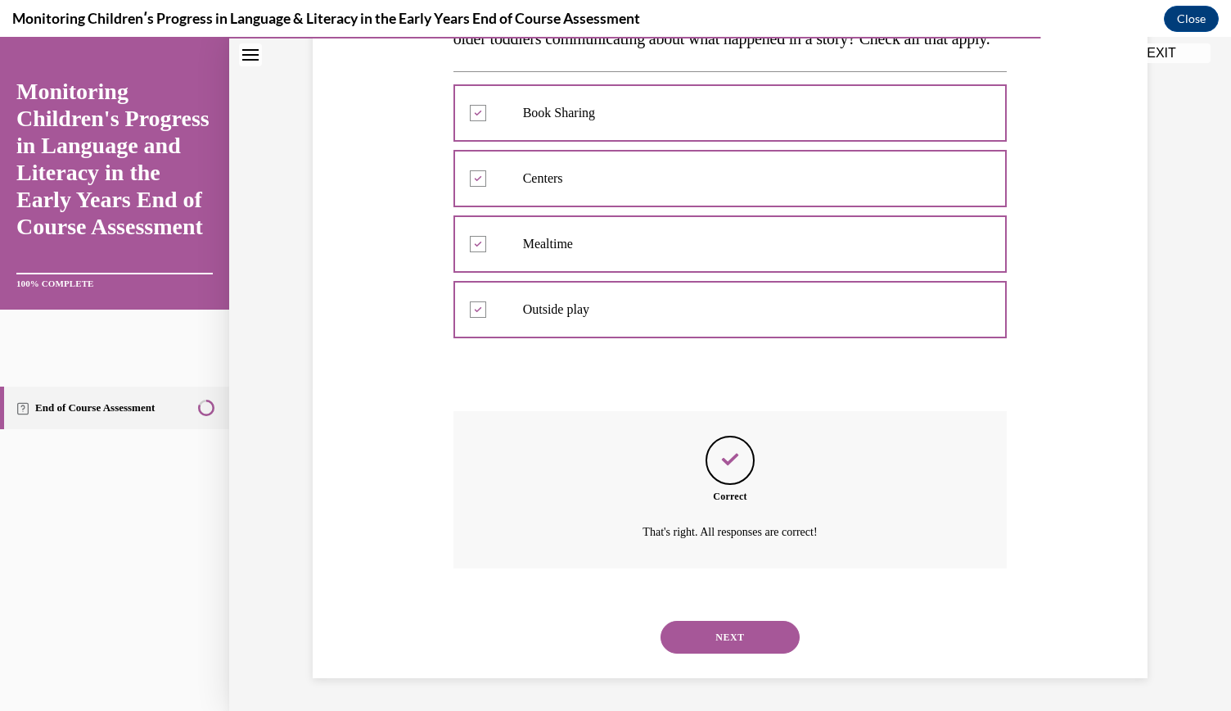
click at [710, 638] on button "NEXT" at bounding box center [730, 637] width 139 height 33
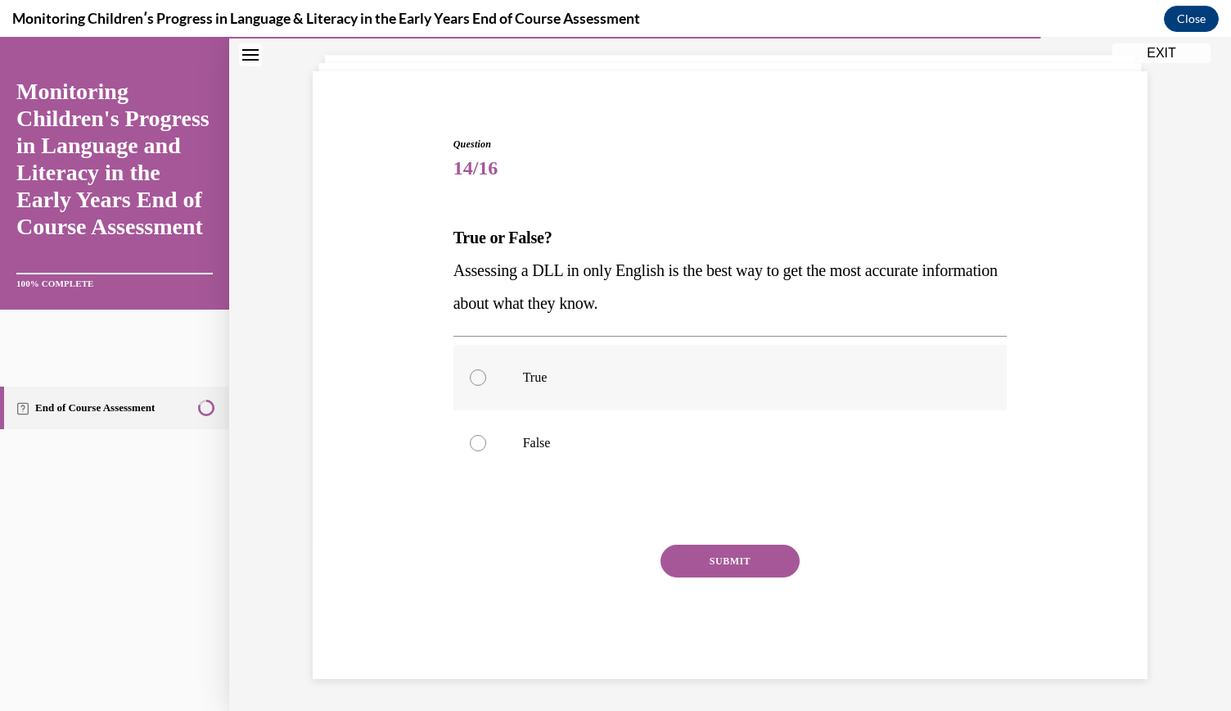
click at [562, 358] on label "True" at bounding box center [731, 377] width 554 height 65
click at [486, 369] on input "True" at bounding box center [478, 377] width 16 height 16
radio input "true"
click at [716, 562] on button "SUBMIT" at bounding box center [730, 560] width 139 height 33
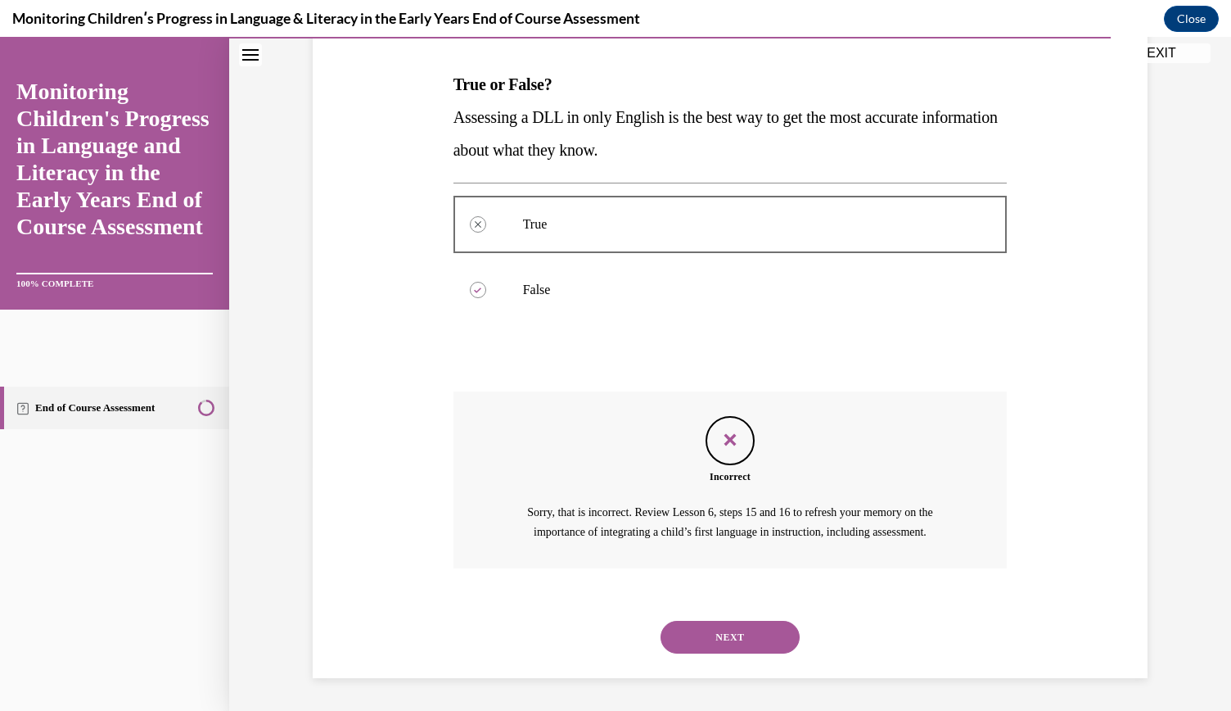
scroll to position [262, 0]
click at [717, 630] on button "NEXT" at bounding box center [730, 637] width 139 height 33
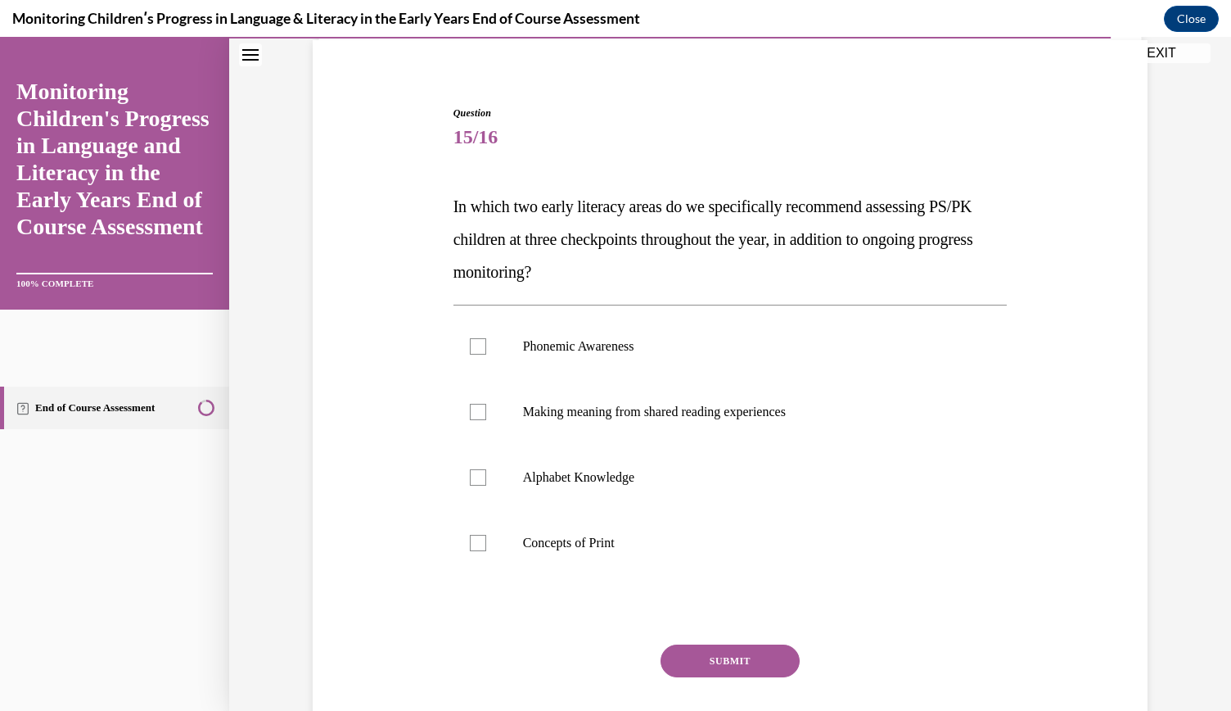
scroll to position [128, 0]
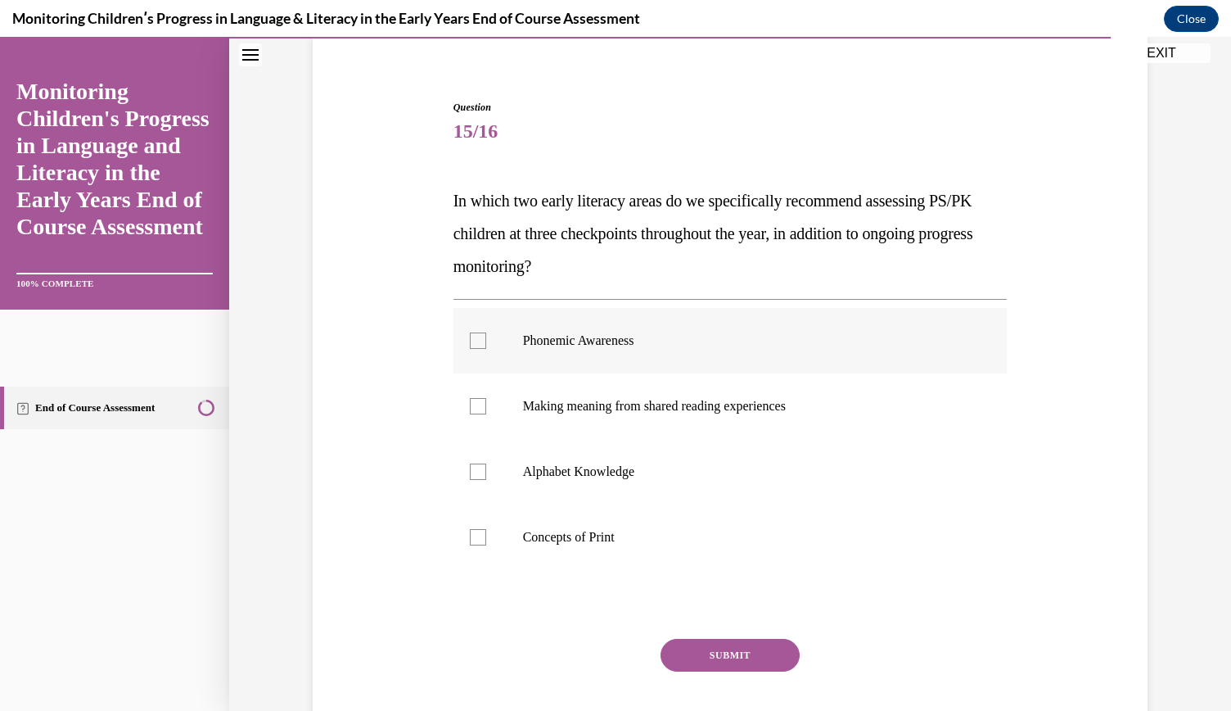
click at [662, 323] on label "Phonemic Awareness" at bounding box center [731, 340] width 554 height 65
click at [486, 332] on input "Phonemic Awareness" at bounding box center [478, 340] width 16 height 16
checkbox input "true"
click at [630, 481] on label "Alphabet Knowledge" at bounding box center [731, 471] width 554 height 65
click at [486, 480] on input "Alphabet Knowledge" at bounding box center [478, 471] width 16 height 16
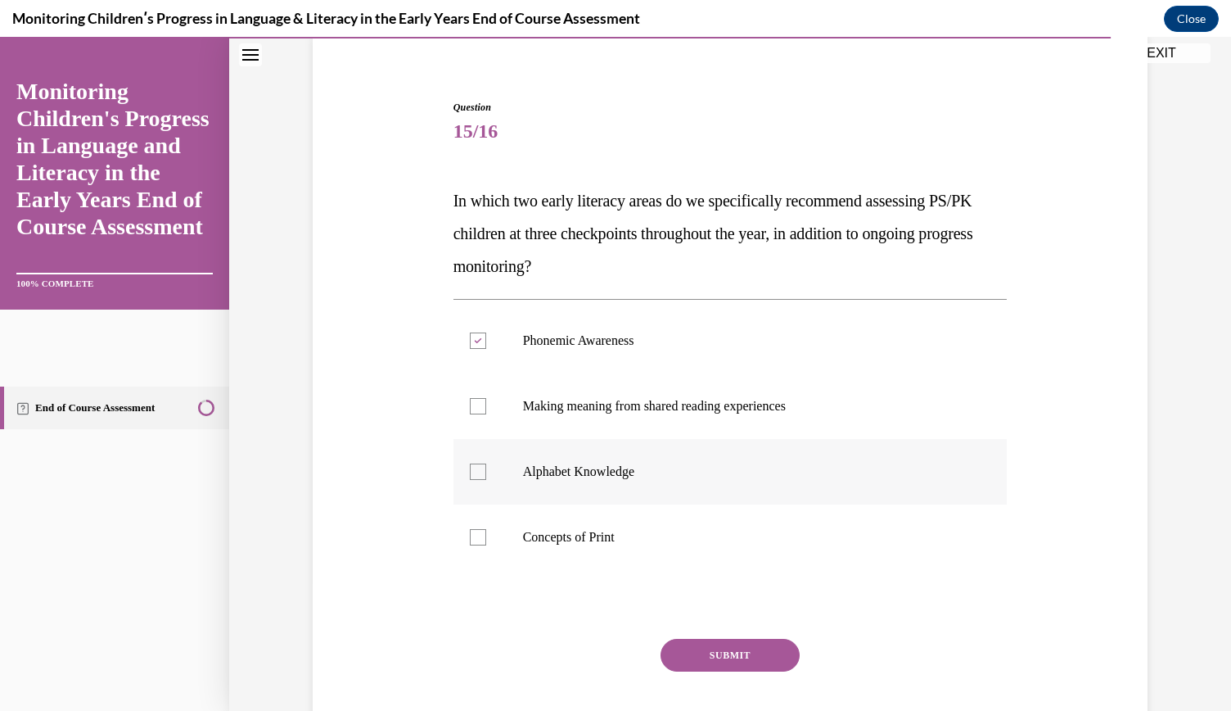
checkbox input "true"
click at [717, 651] on button "SUBMIT" at bounding box center [730, 655] width 139 height 33
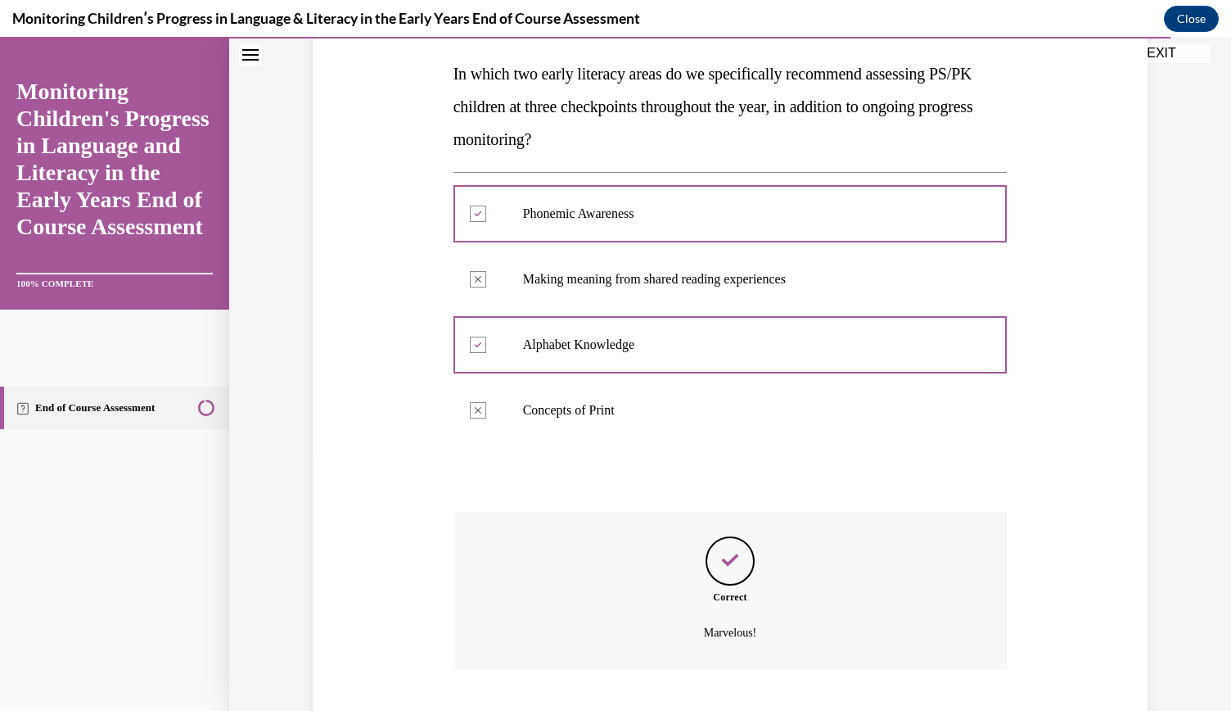
scroll to position [355, 0]
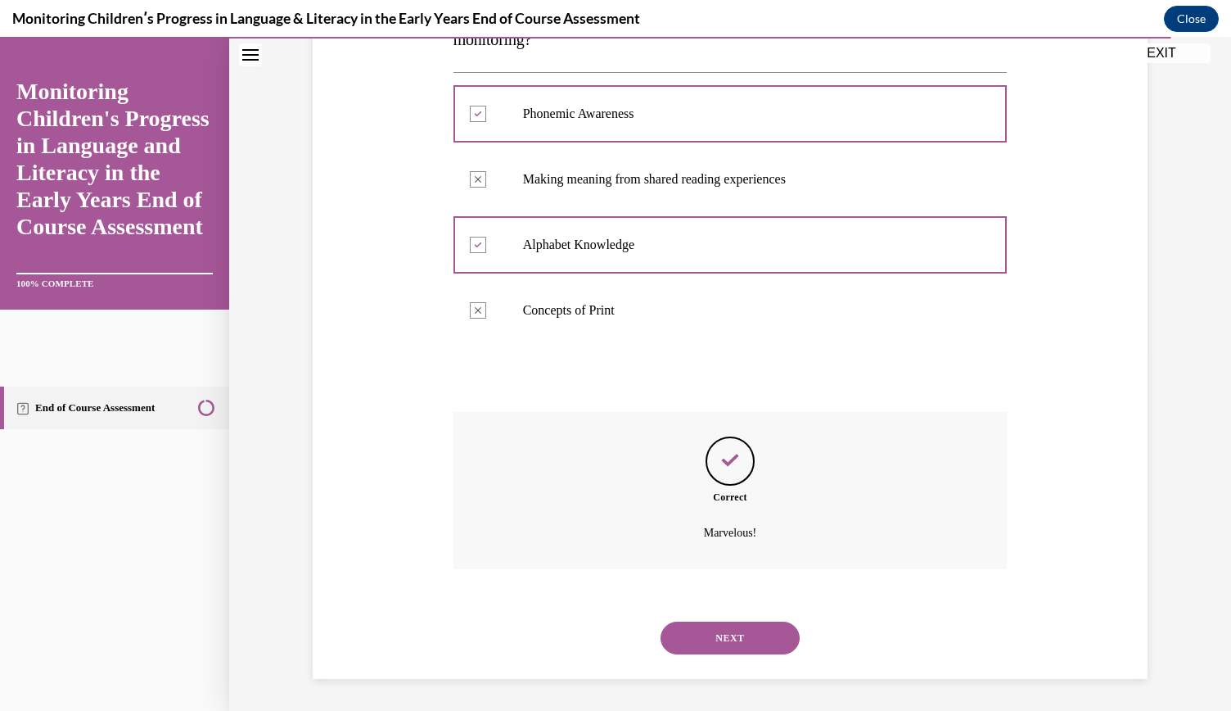
click at [725, 648] on button "NEXT" at bounding box center [730, 637] width 139 height 33
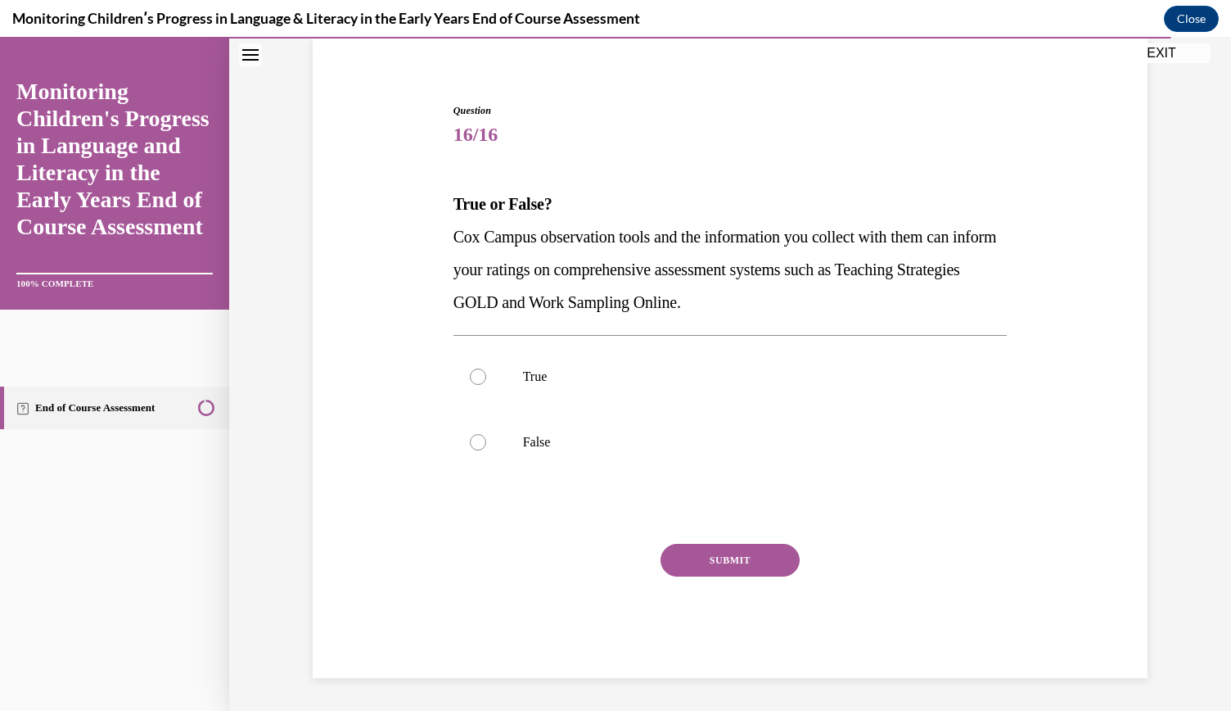
scroll to position [124, 0]
click at [671, 358] on label "True" at bounding box center [731, 377] width 554 height 65
click at [486, 369] on input "True" at bounding box center [478, 377] width 16 height 16
radio input "true"
click at [735, 554] on button "SUBMIT" at bounding box center [730, 560] width 139 height 33
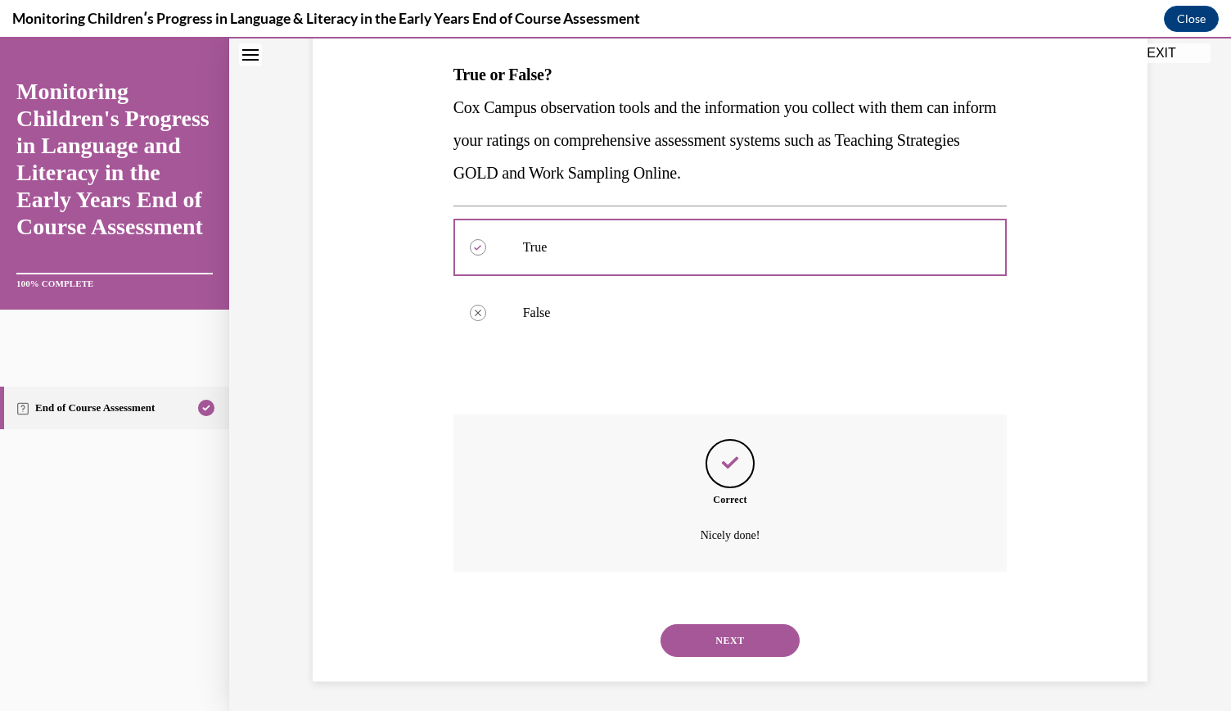
scroll to position [256, 0]
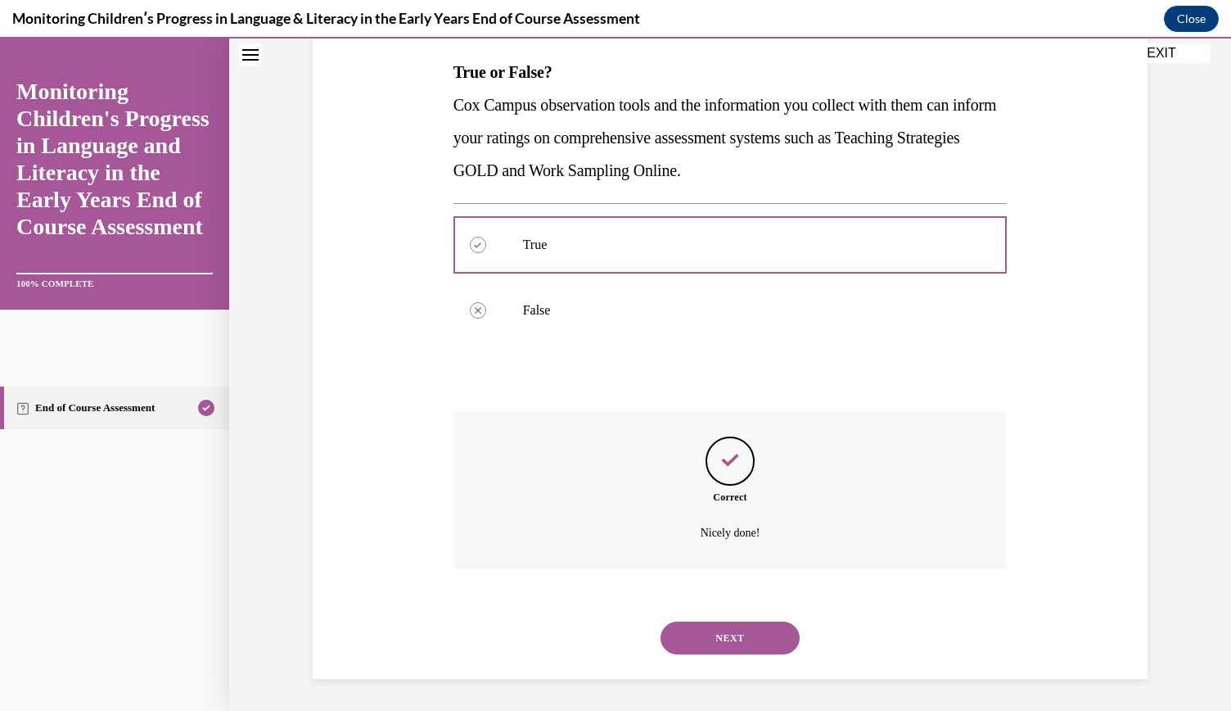
click at [734, 630] on button "NEXT" at bounding box center [730, 637] width 139 height 33
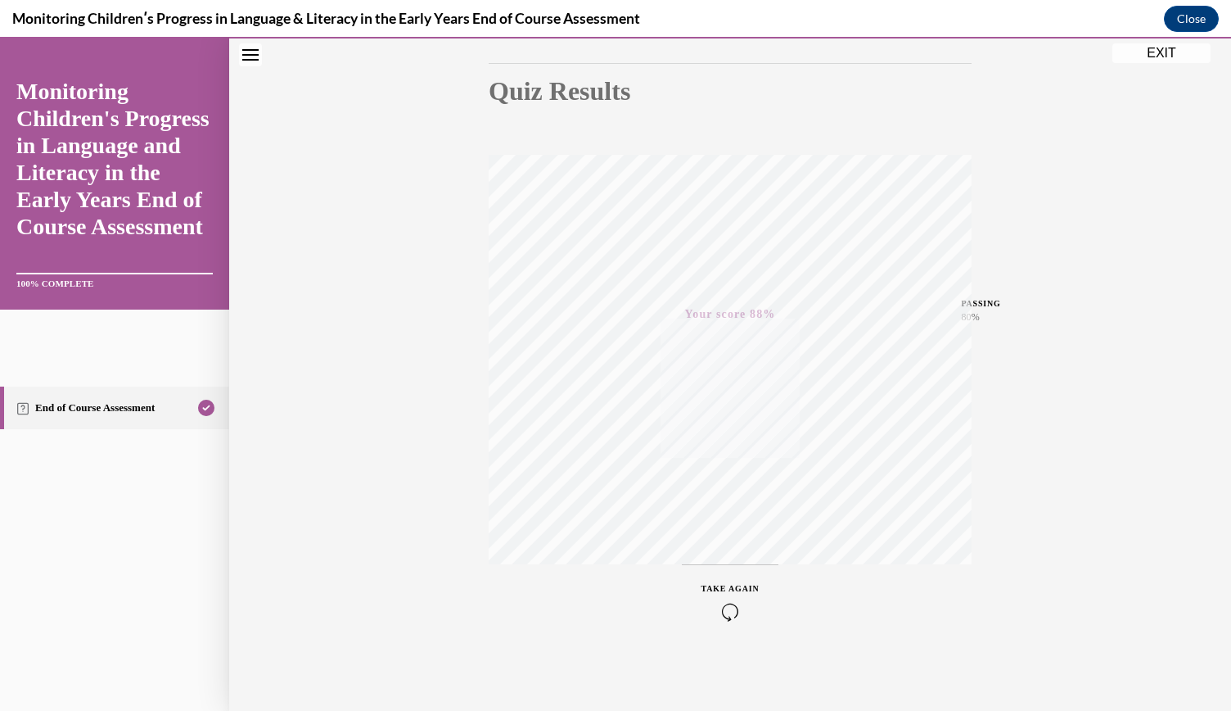
click at [1145, 56] on button "EXIT" at bounding box center [1162, 53] width 98 height 20
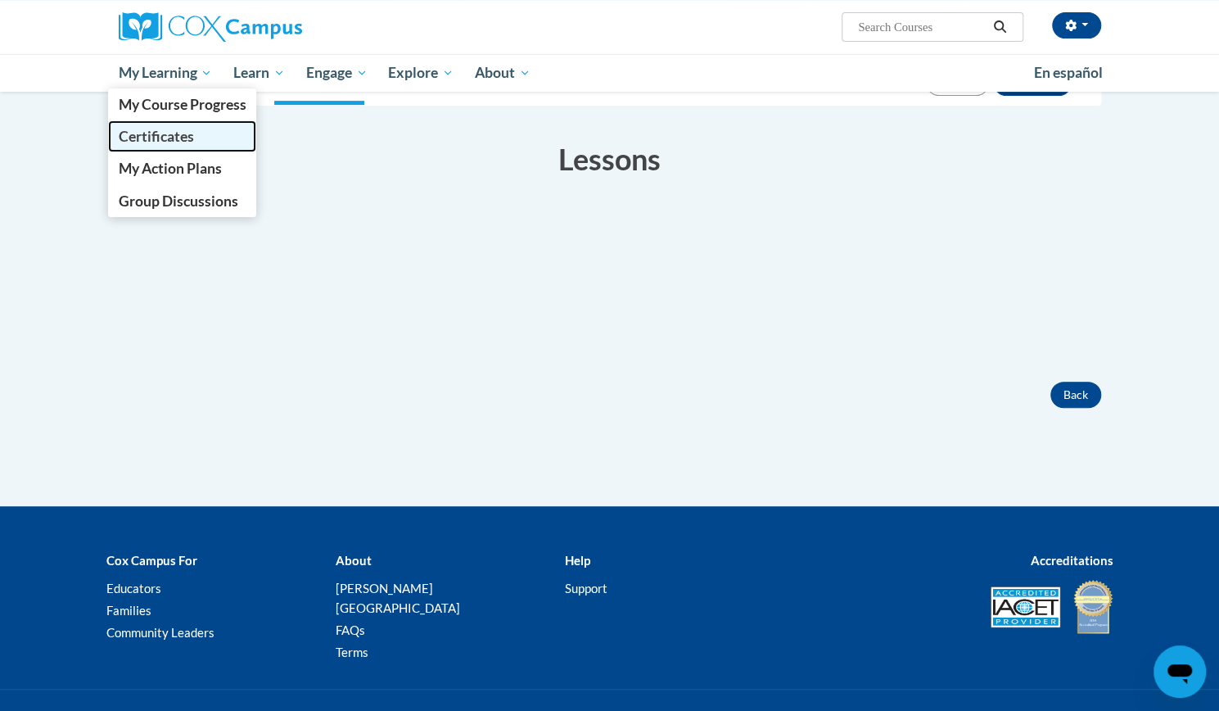
click at [183, 133] on span "Certificates" at bounding box center [155, 136] width 75 height 17
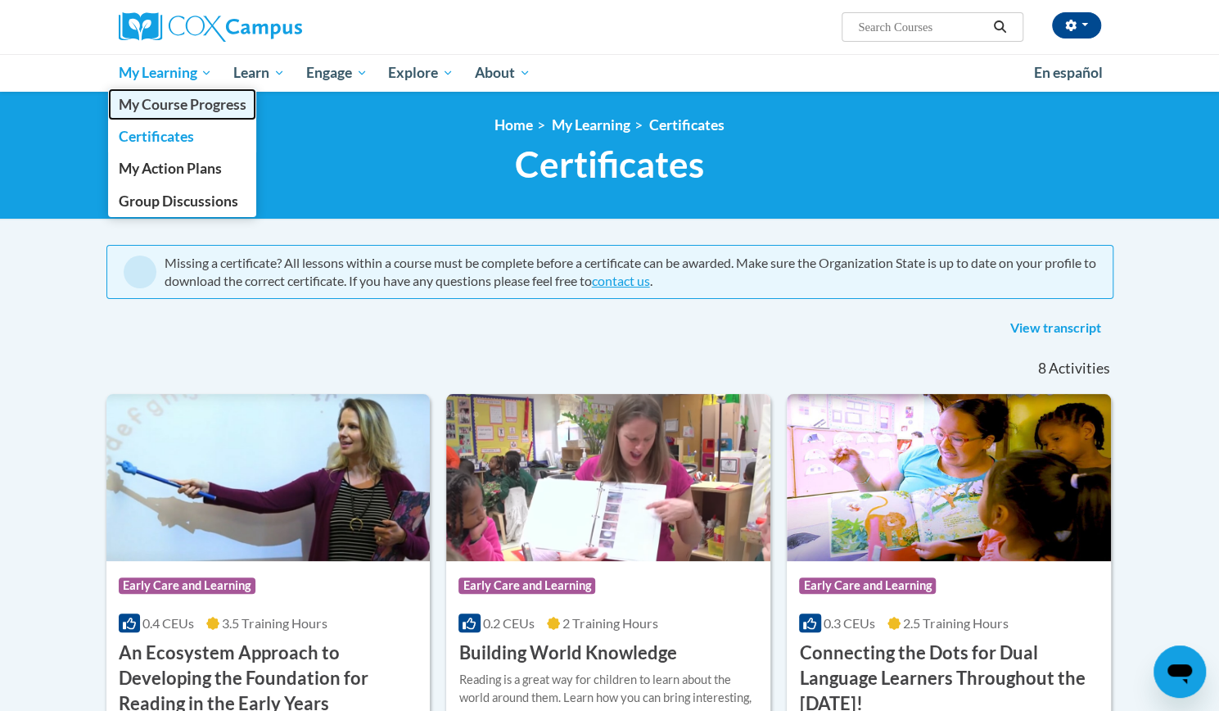
click at [188, 98] on span "My Course Progress" at bounding box center [182, 104] width 128 height 17
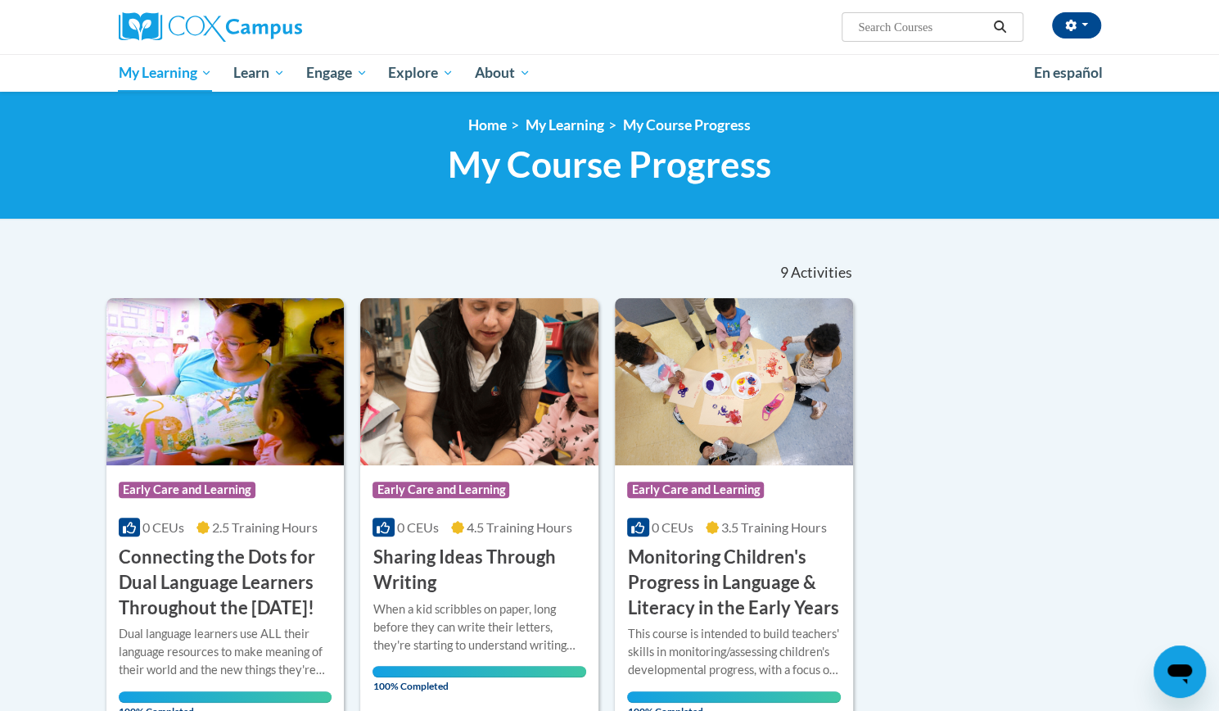
scroll to position [2, 0]
